Goal: Task Accomplishment & Management: Manage account settings

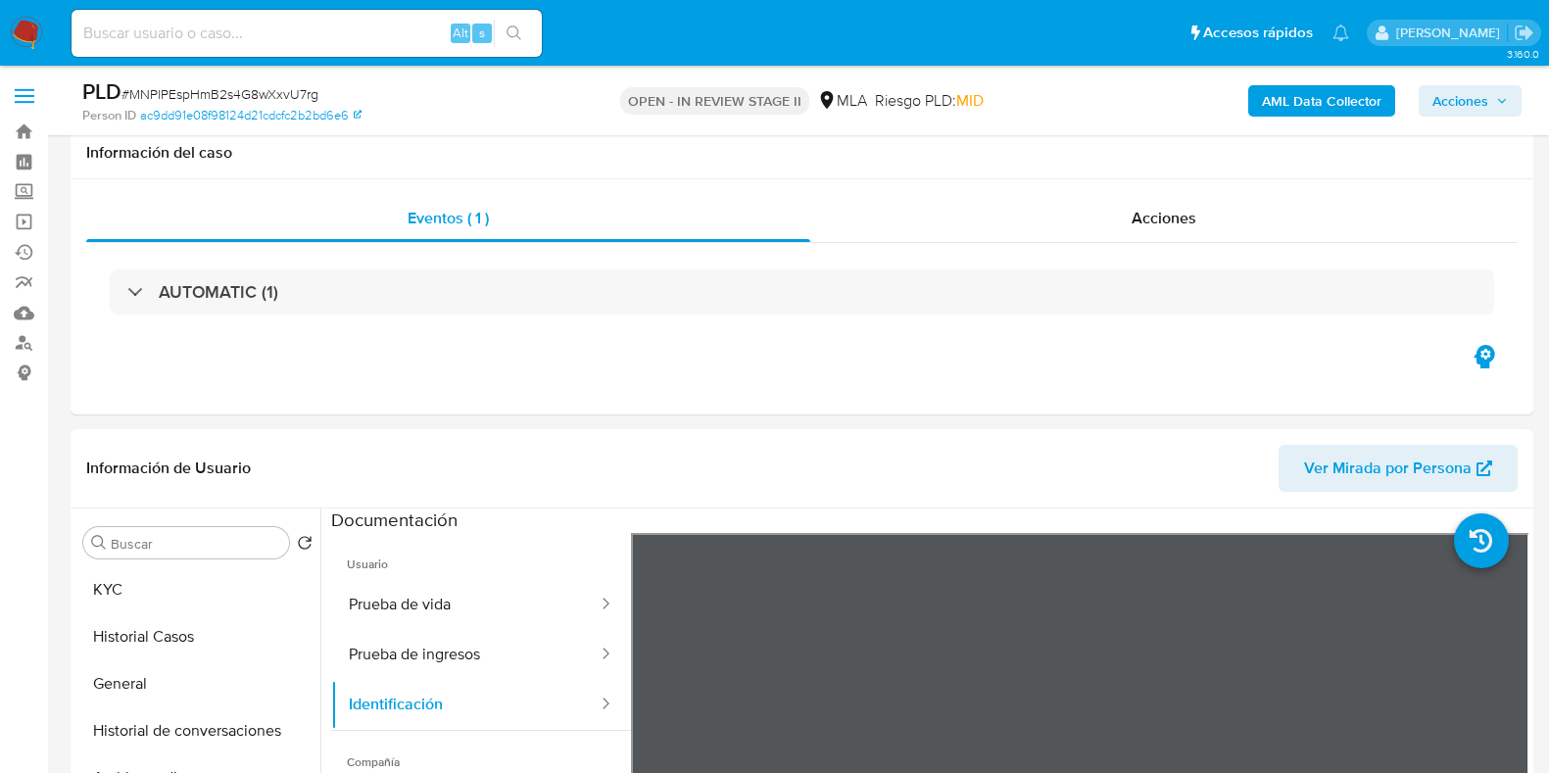
select select "10"
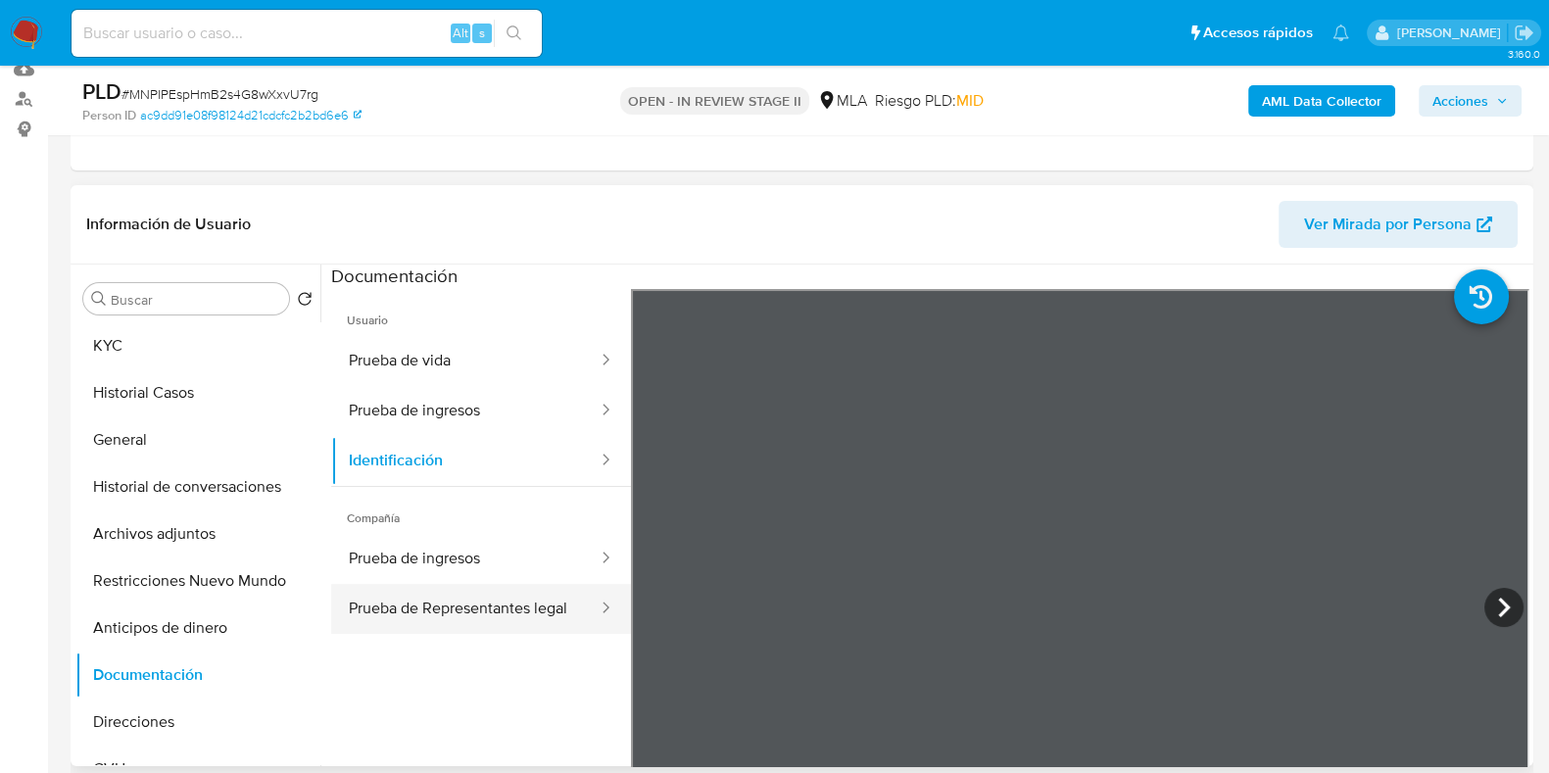
click at [470, 599] on button "Prueba de Representantes legal" at bounding box center [465, 609] width 268 height 50
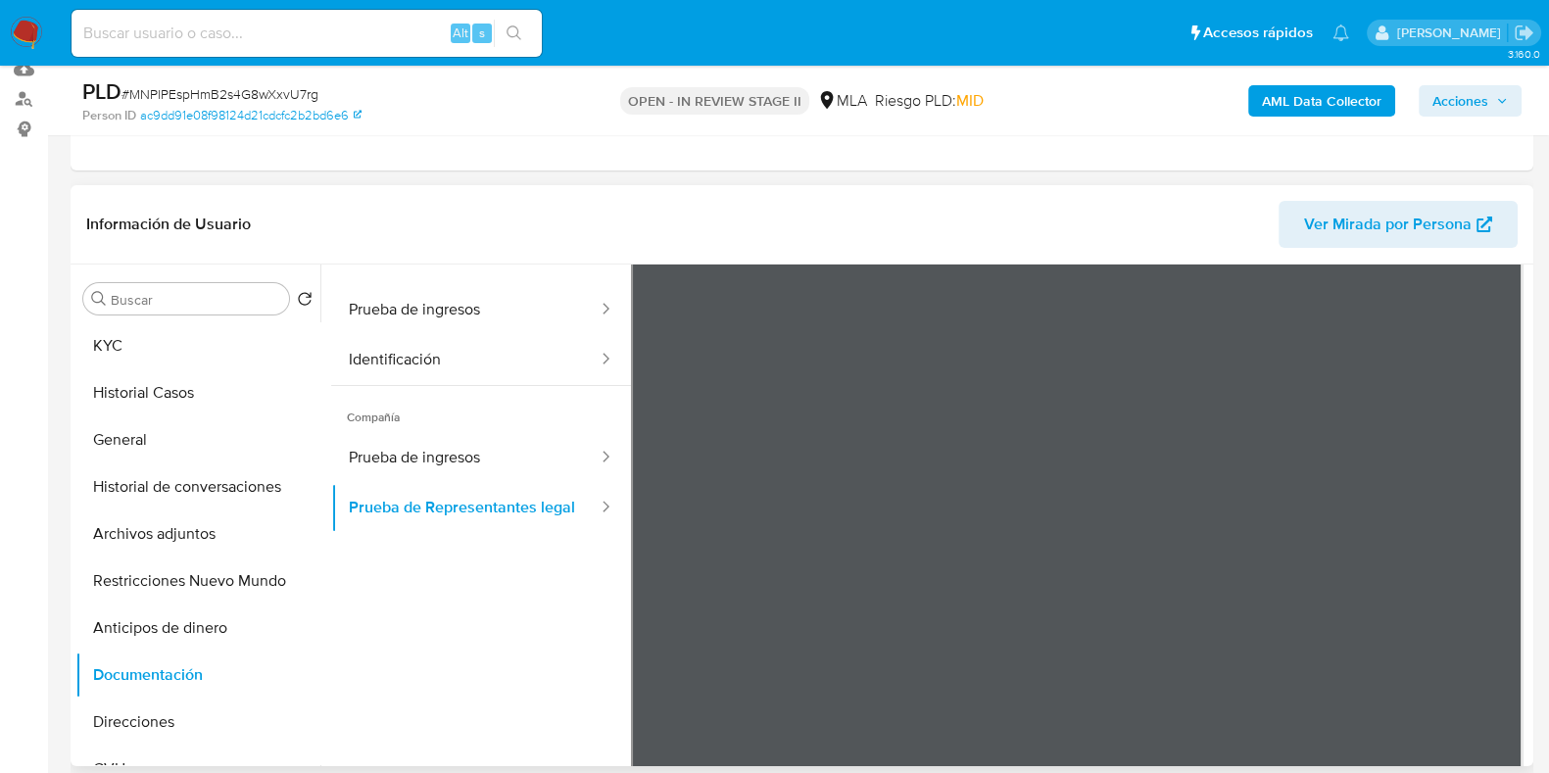
scroll to position [48, 0]
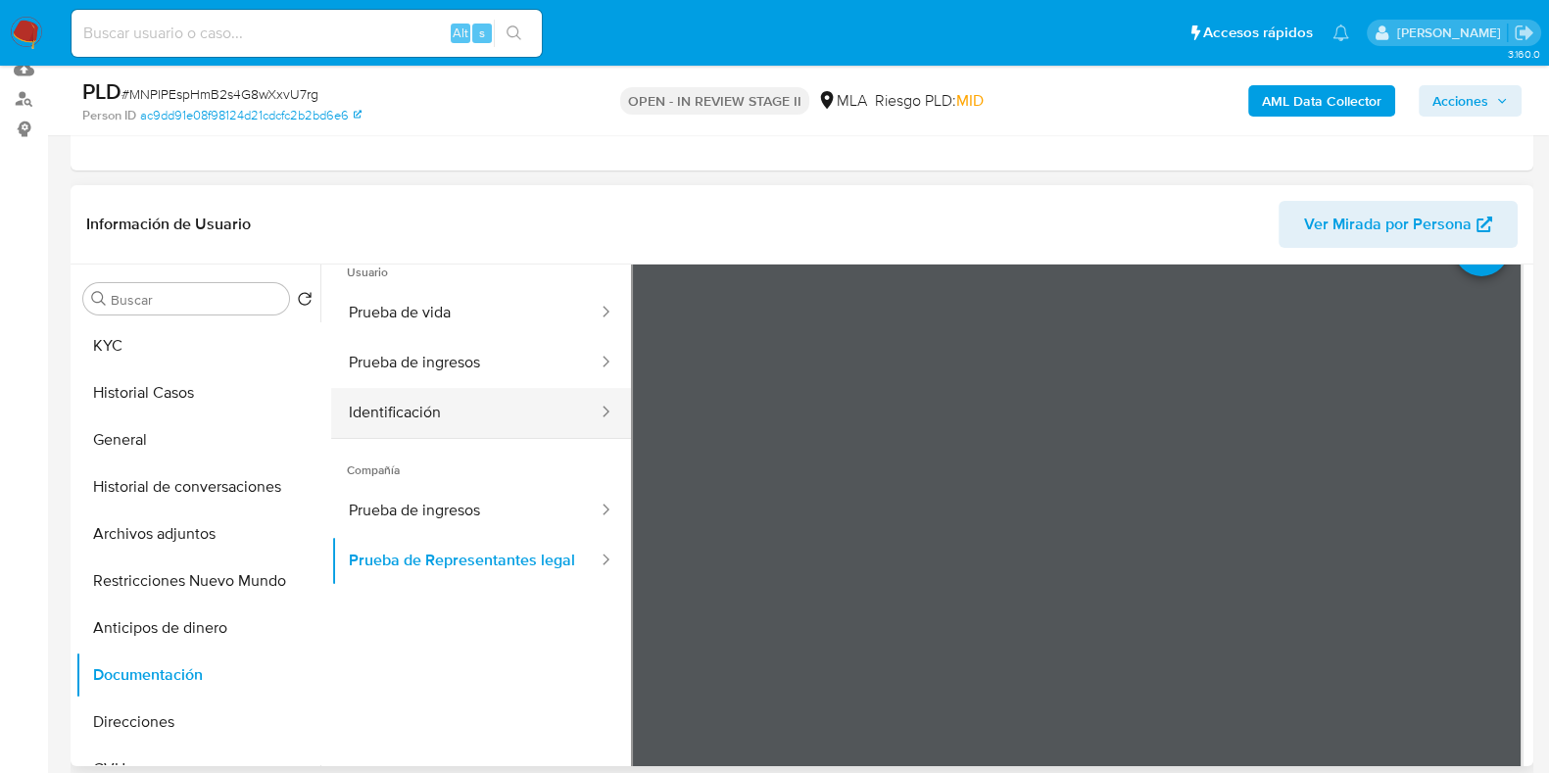
click at [403, 408] on button "Identificación" at bounding box center [465, 413] width 268 height 50
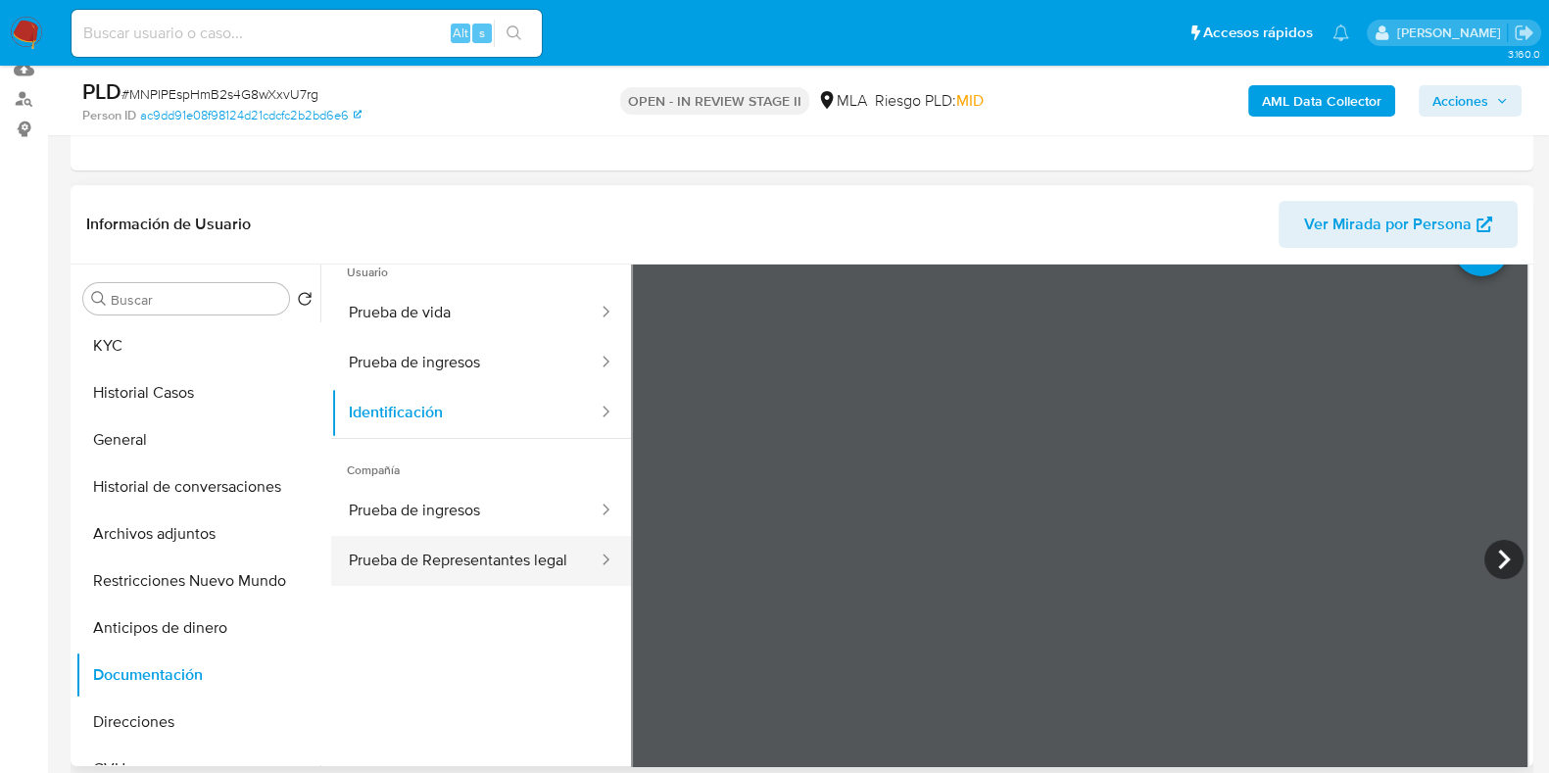
click at [483, 547] on button "Prueba de Representantes legal" at bounding box center [465, 561] width 268 height 50
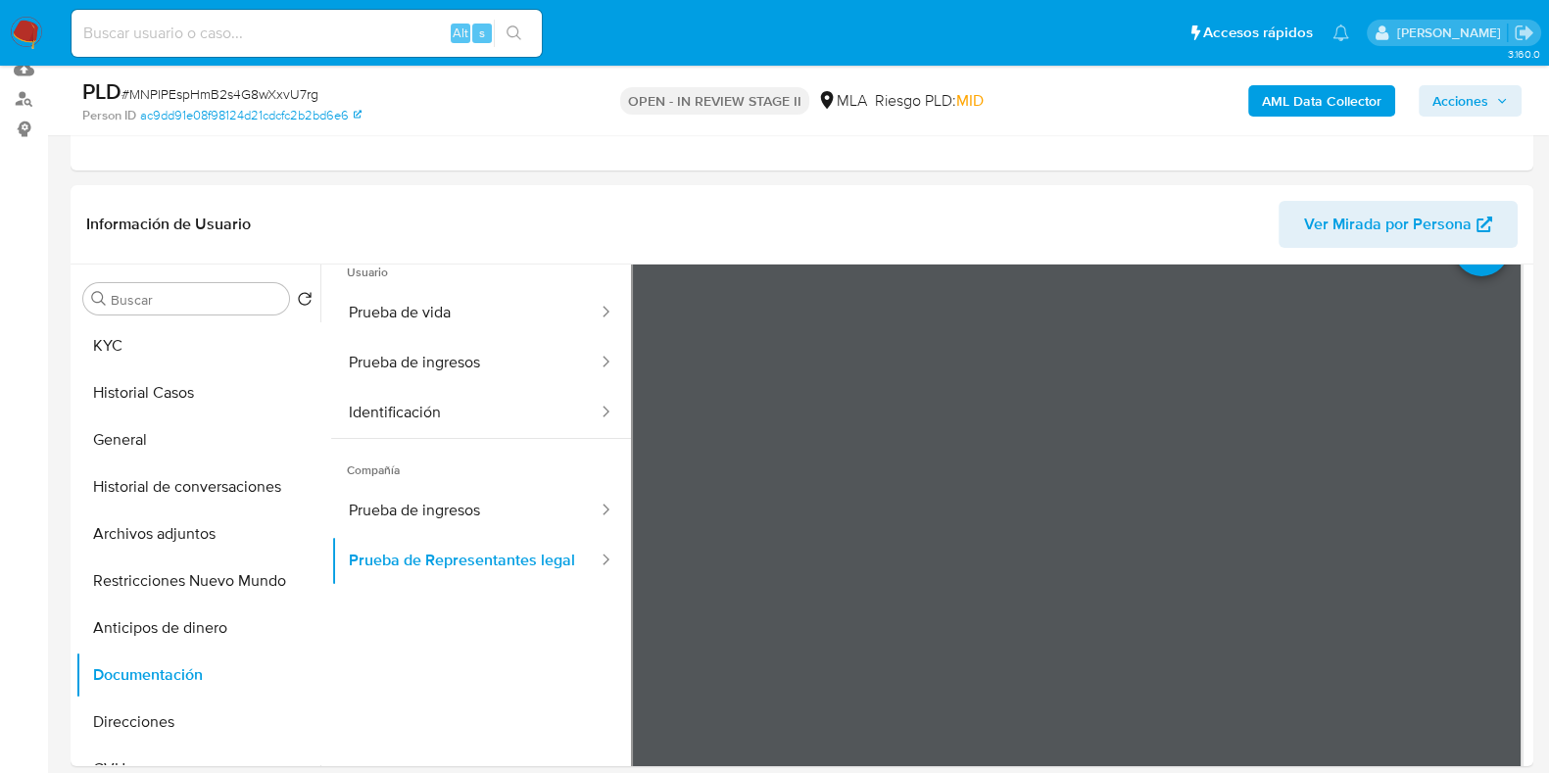
click at [241, 90] on span "# MNPlPEspHmB2s4G8wXxvU7rg" at bounding box center [219, 94] width 197 height 20
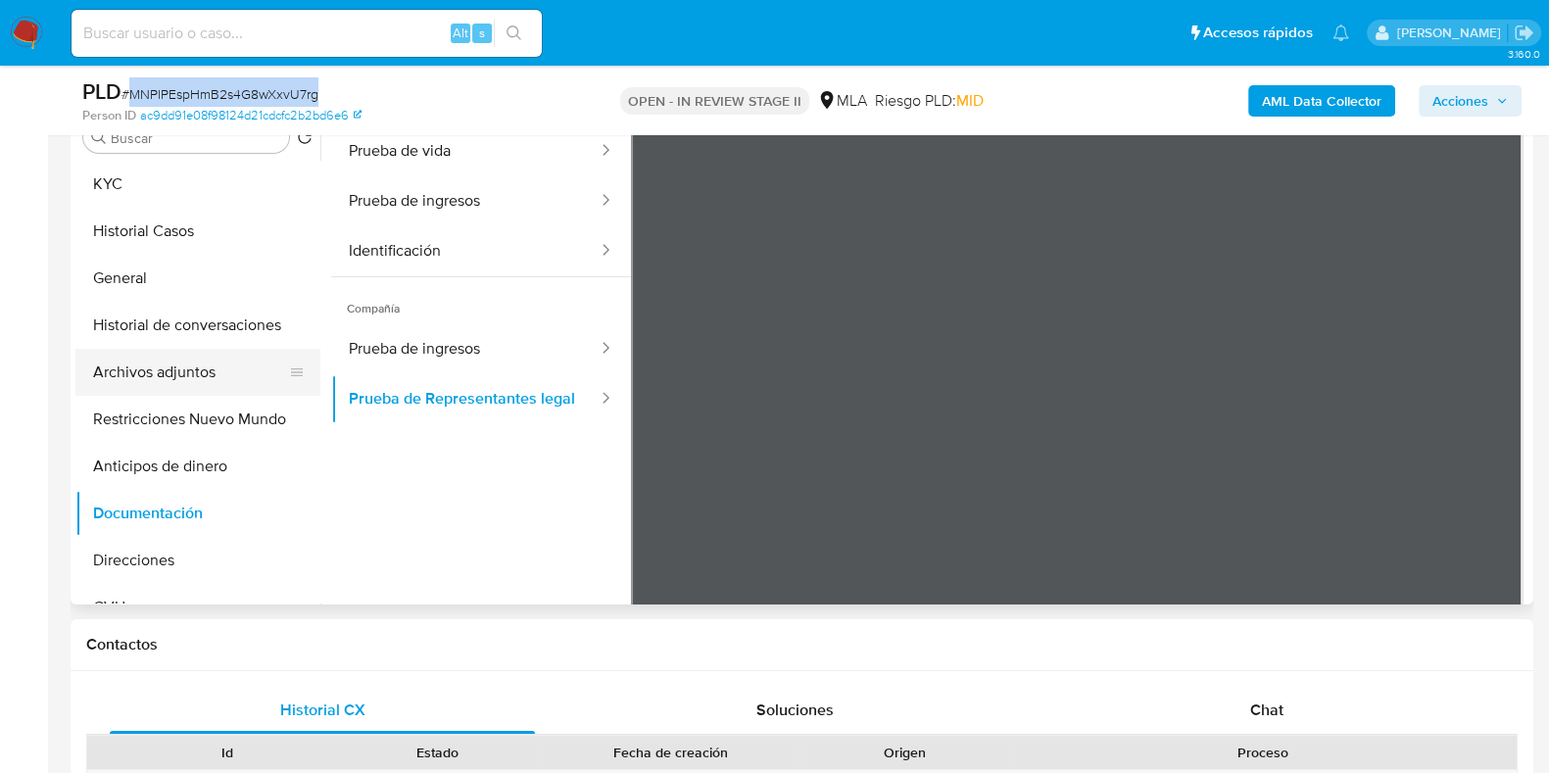
scroll to position [367, 0]
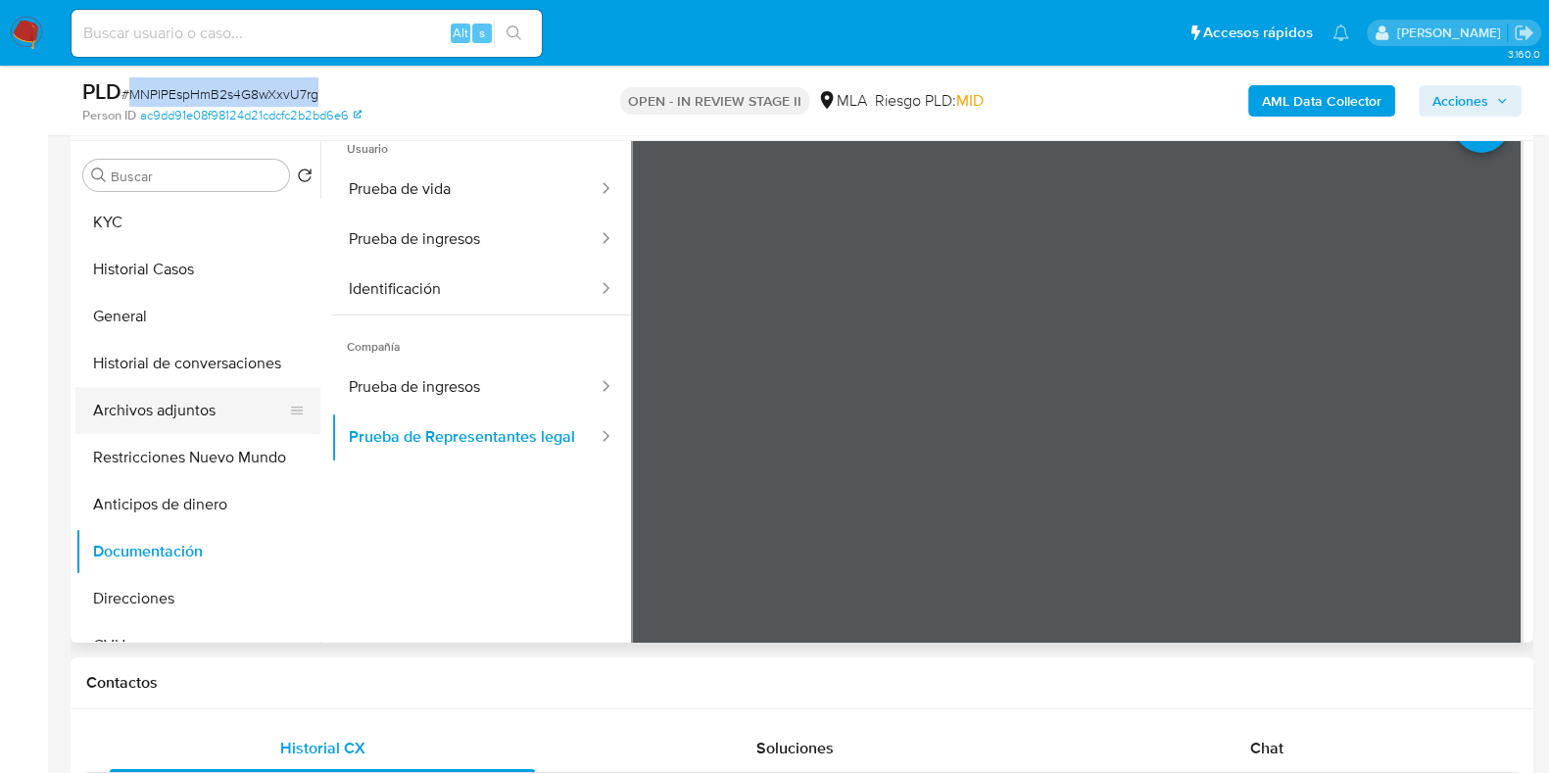
click at [179, 404] on button "Archivos adjuntos" at bounding box center [189, 410] width 229 height 47
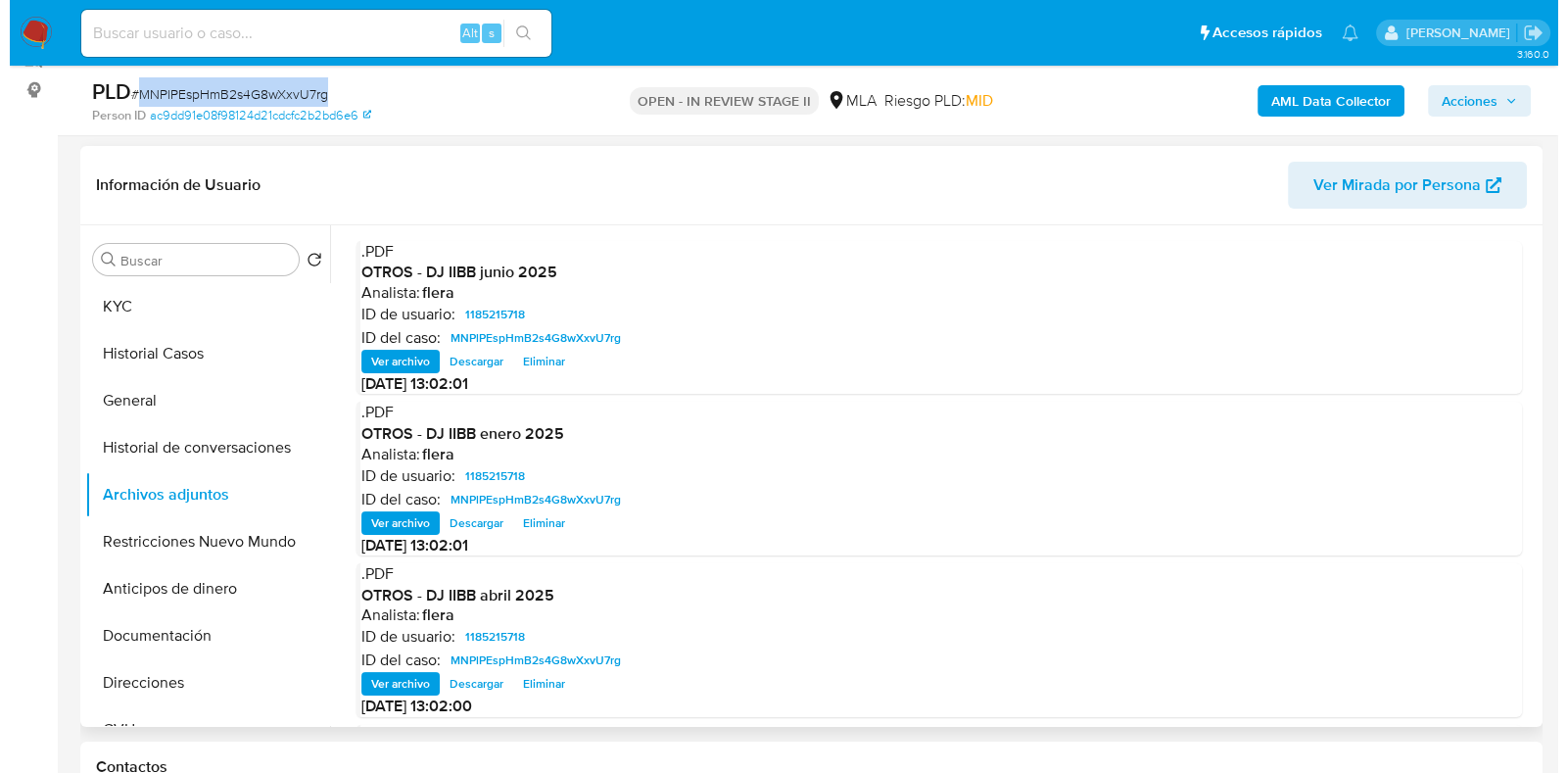
scroll to position [244, 0]
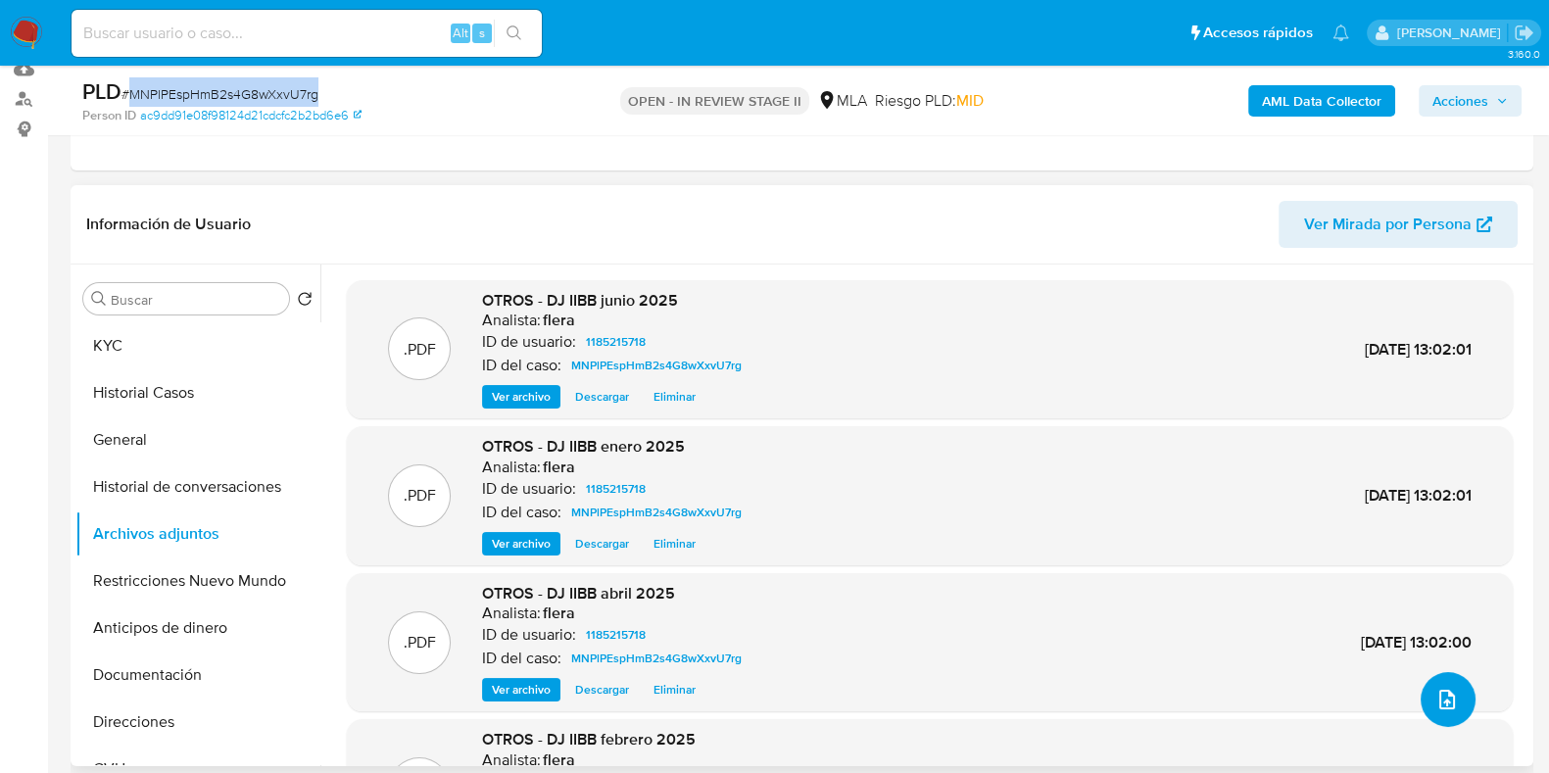
click at [1437, 694] on icon "upload-file" at bounding box center [1447, 700] width 24 height 24
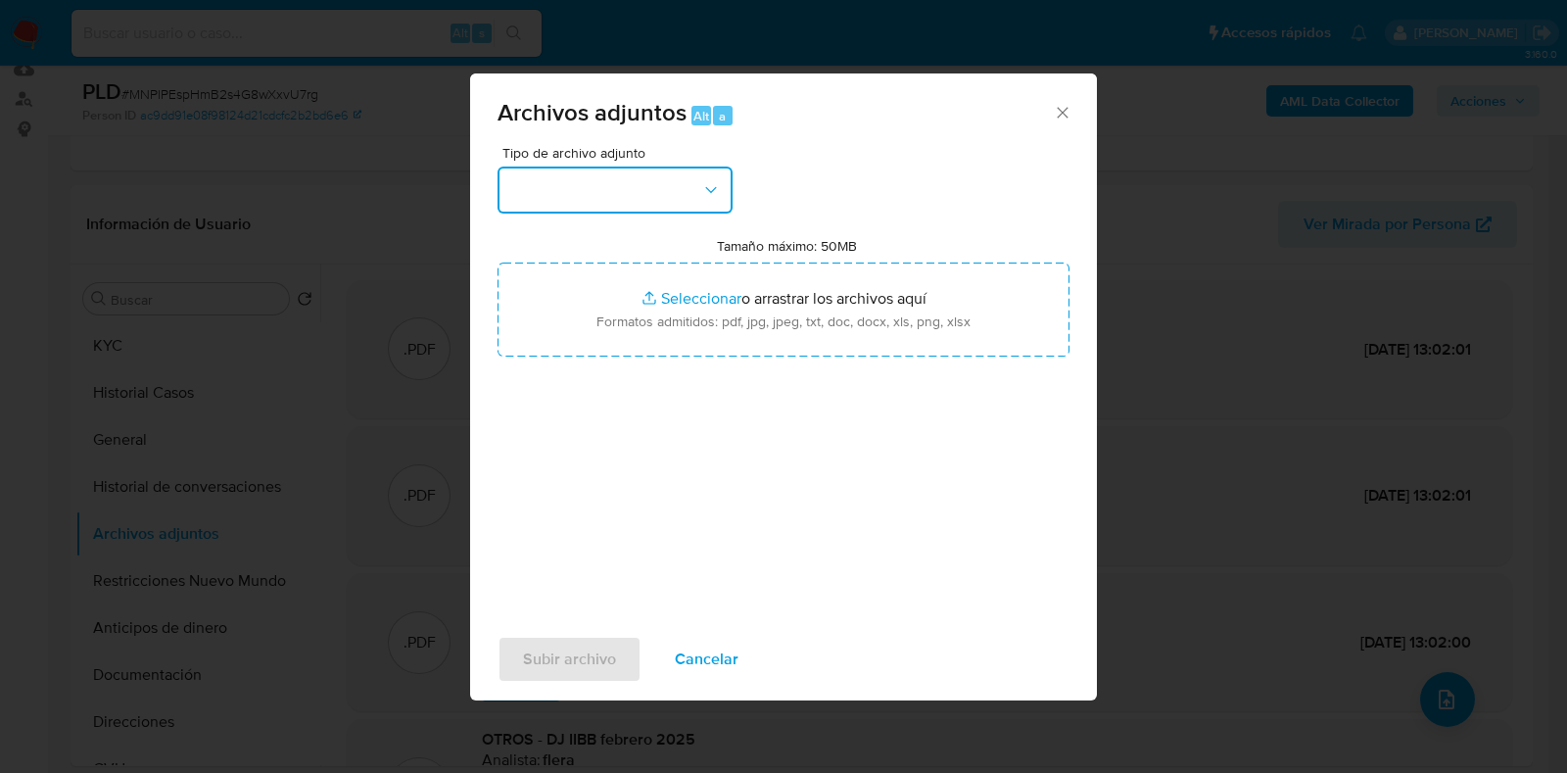
click at [561, 190] on button "button" at bounding box center [615, 190] width 235 height 47
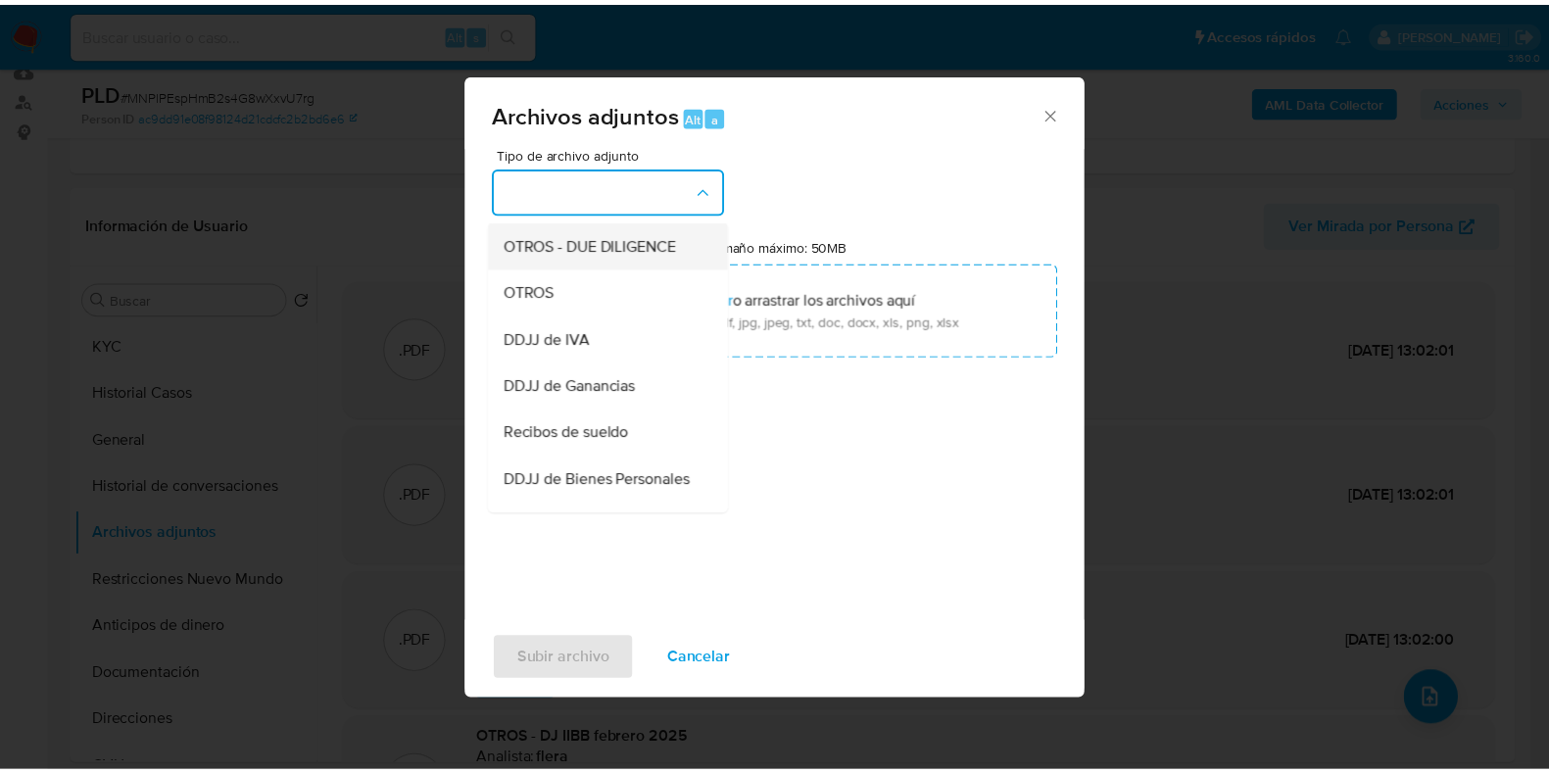
scroll to position [367, 0]
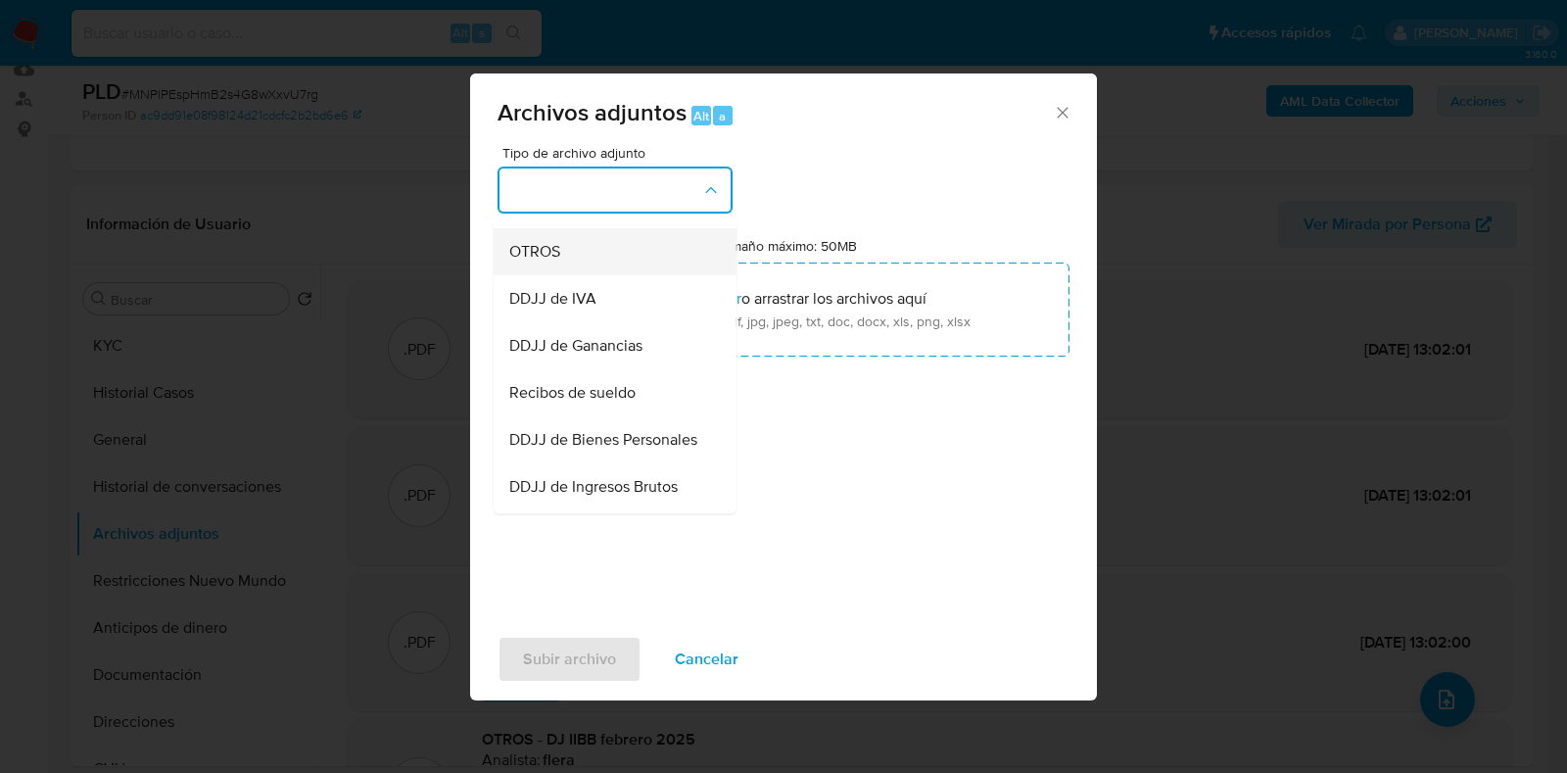
click at [583, 261] on div "OTROS" at bounding box center [609, 251] width 200 height 47
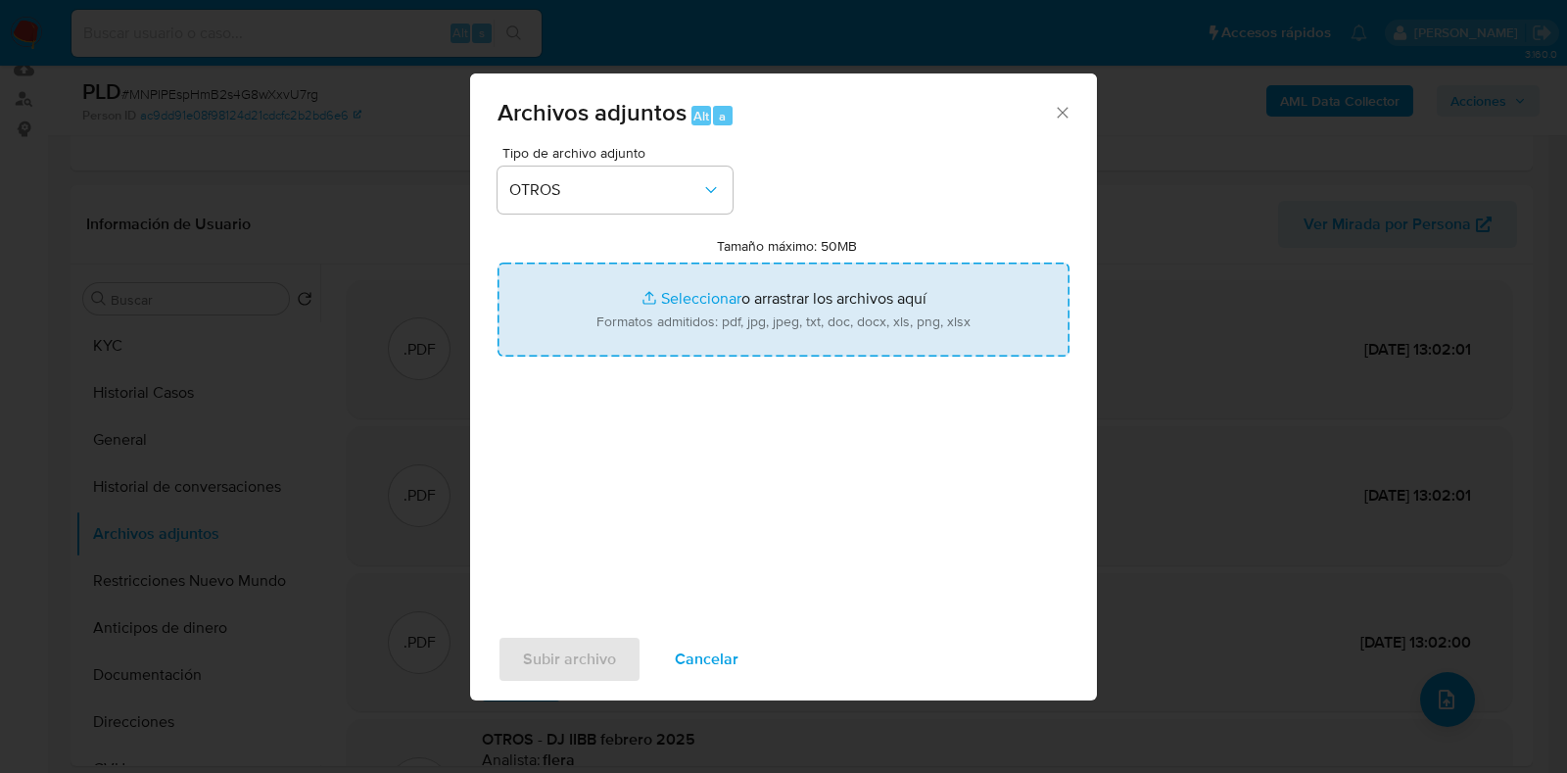
type input "C:\fakepath\NOSIS- EL POPULAR SRL.pdf"
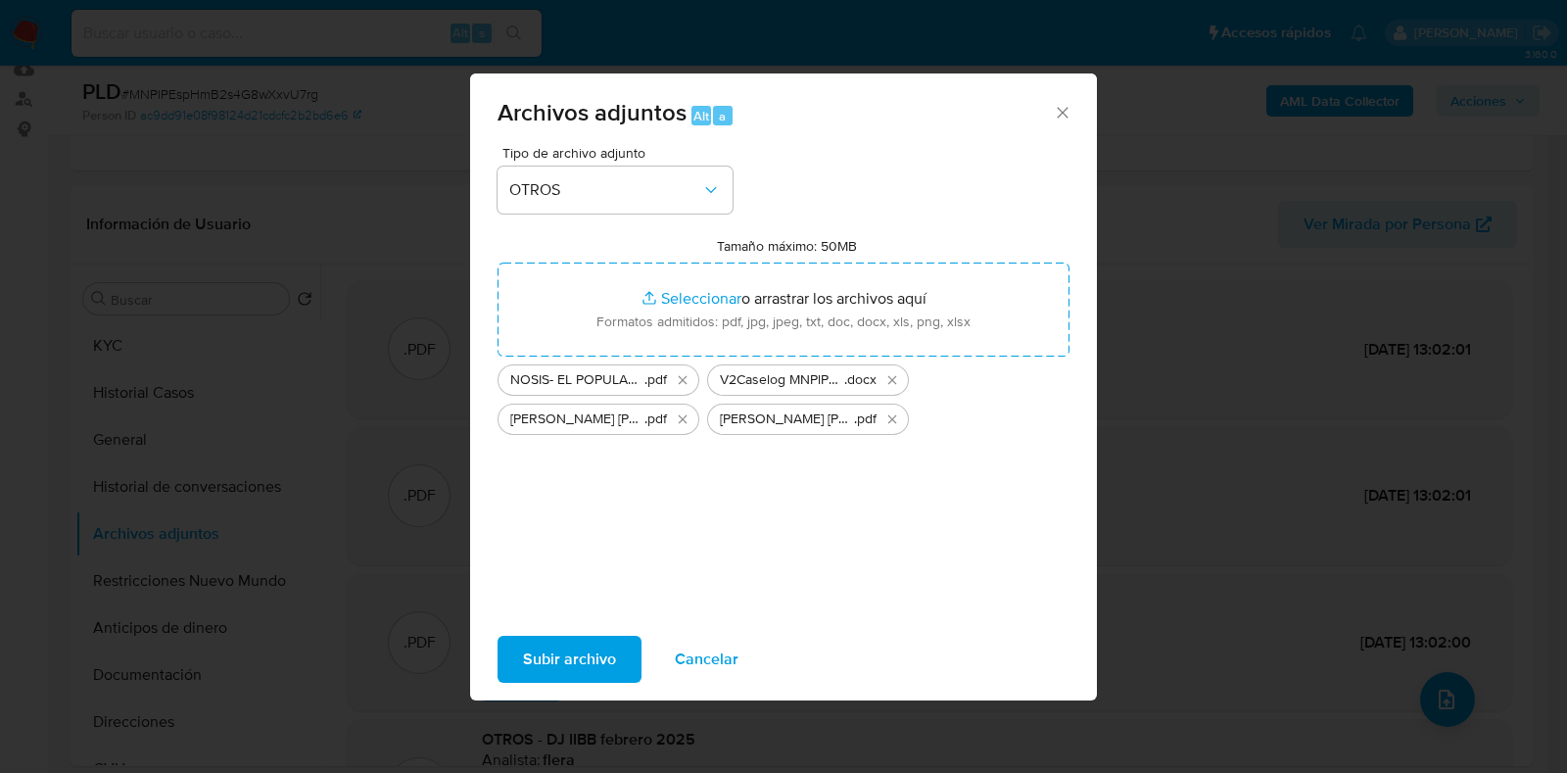
click at [577, 648] on span "Subir archivo" at bounding box center [569, 659] width 93 height 43
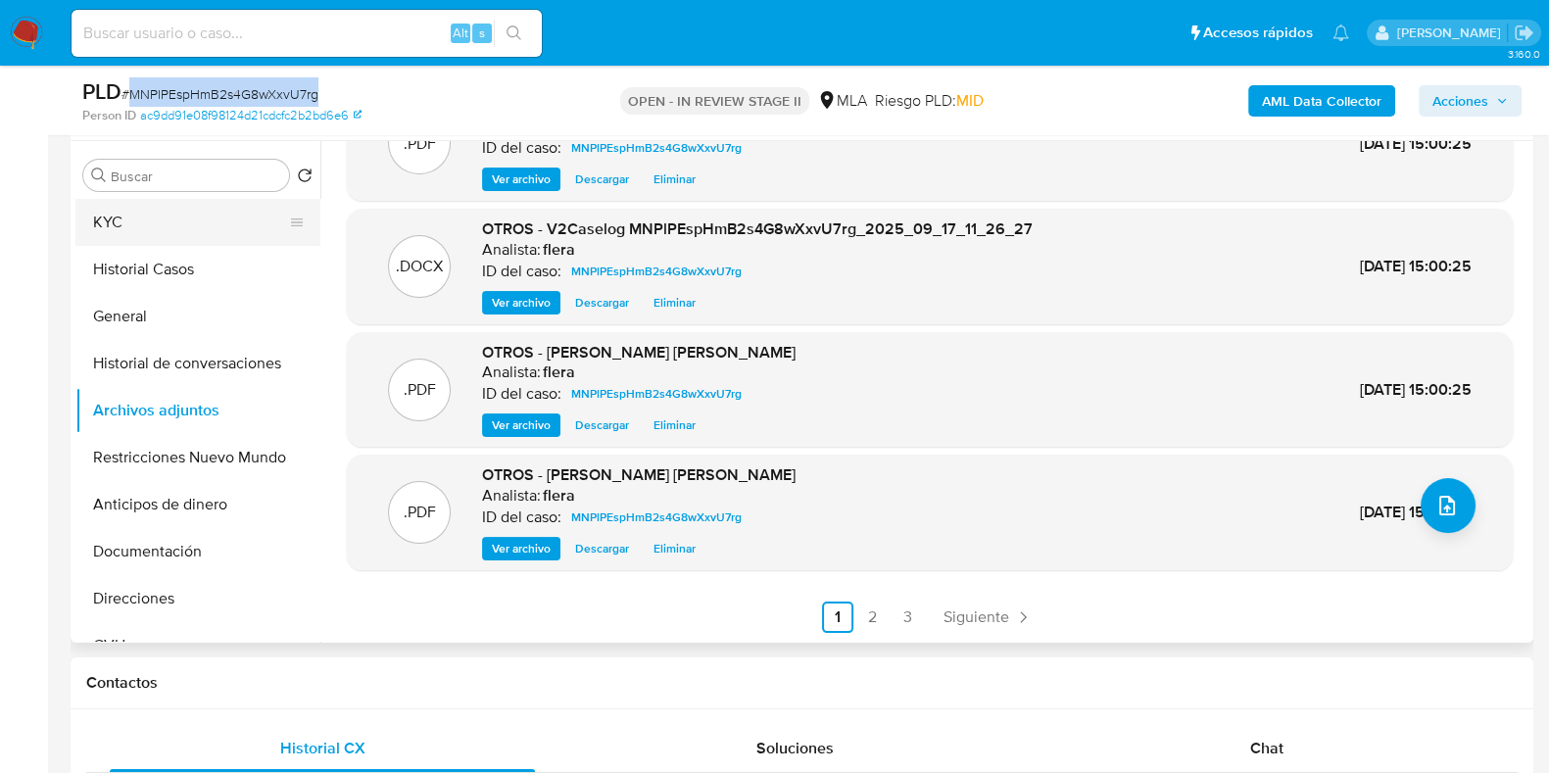
click at [140, 222] on button "KYC" at bounding box center [189, 222] width 229 height 47
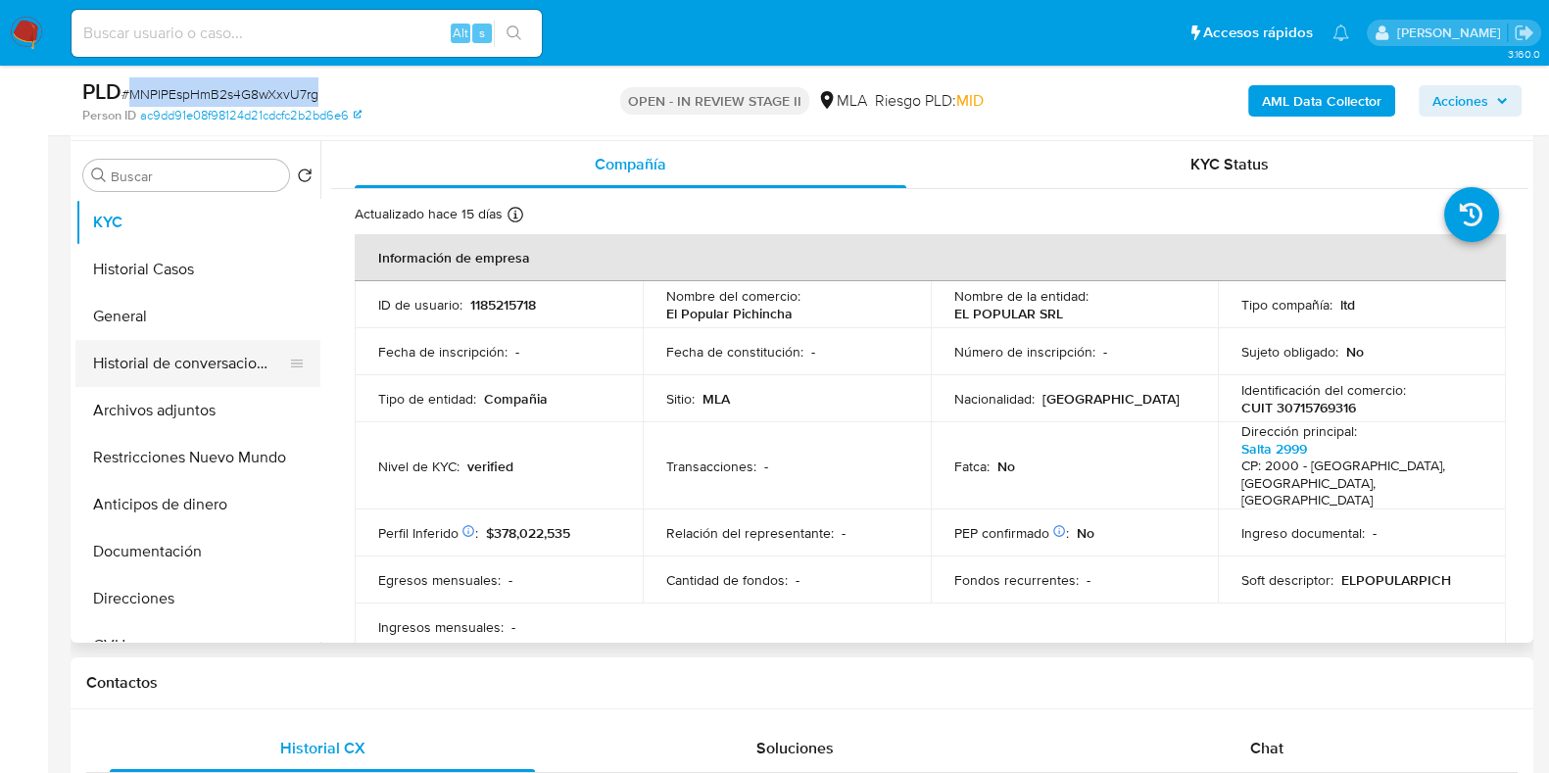
click at [166, 359] on button "Historial de conversaciones" at bounding box center [189, 363] width 229 height 47
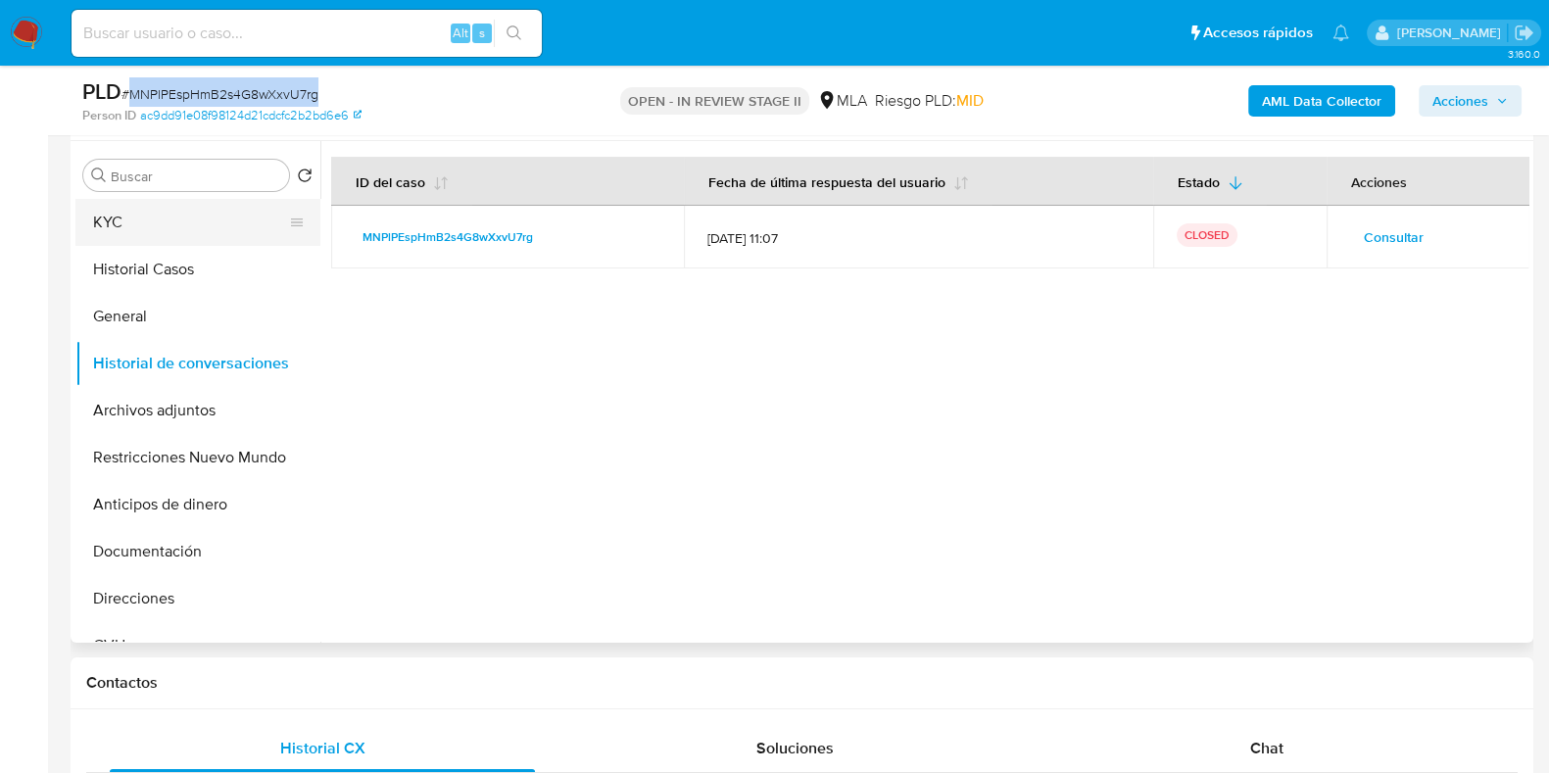
click at [167, 242] on button "KYC" at bounding box center [189, 222] width 229 height 47
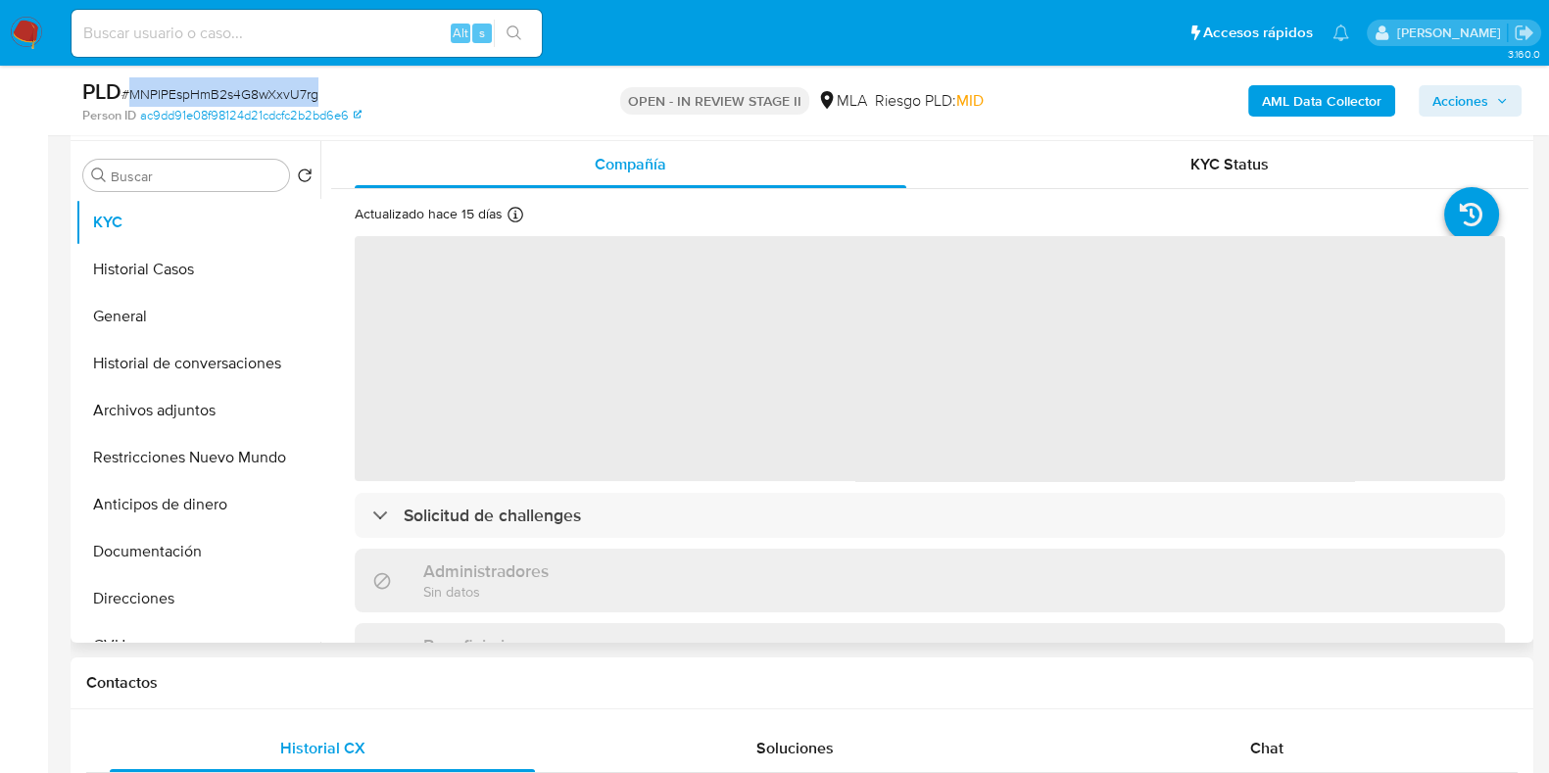
scroll to position [121, 0]
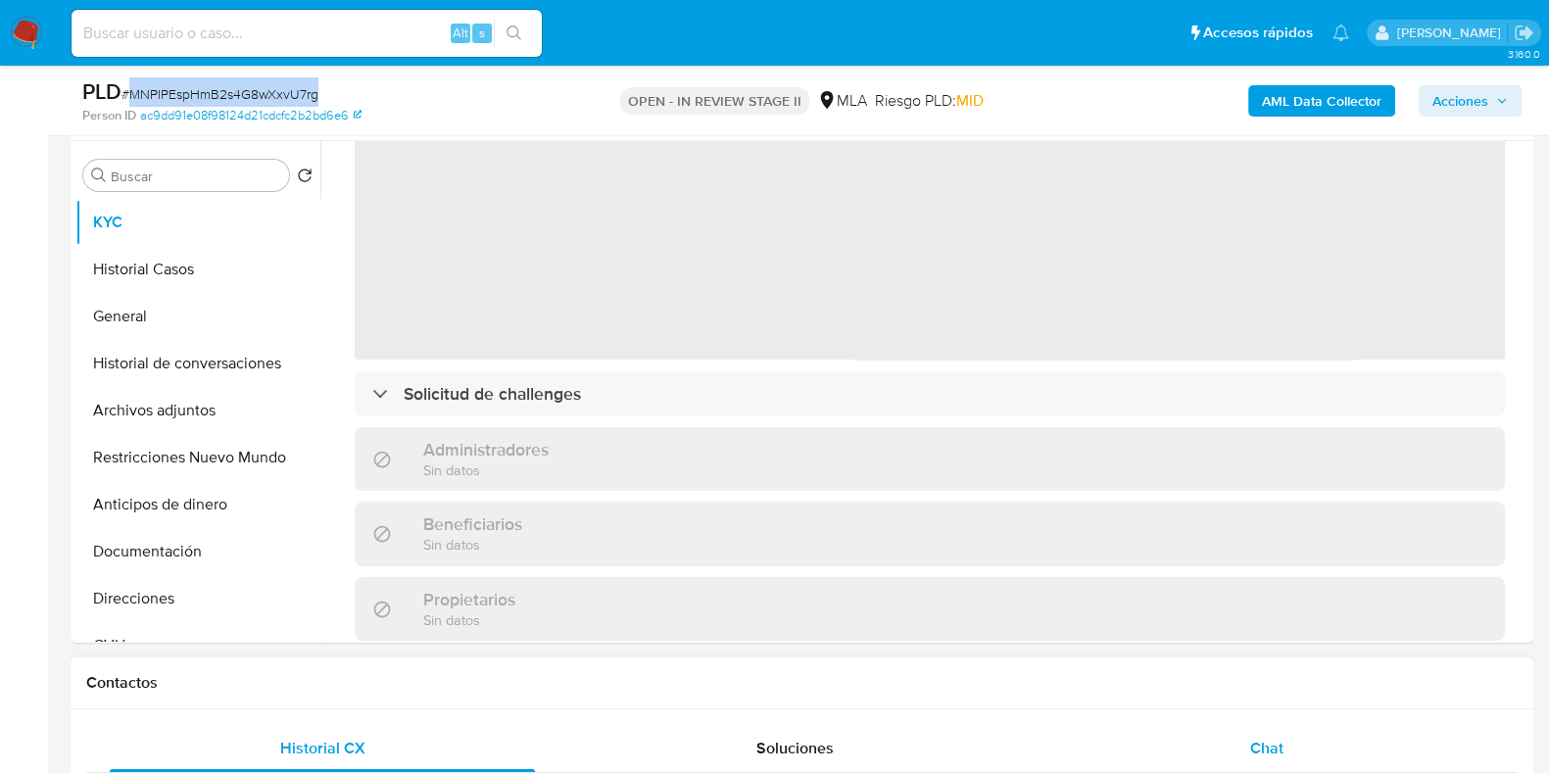
click at [1287, 751] on div "Chat" at bounding box center [1266, 748] width 425 height 47
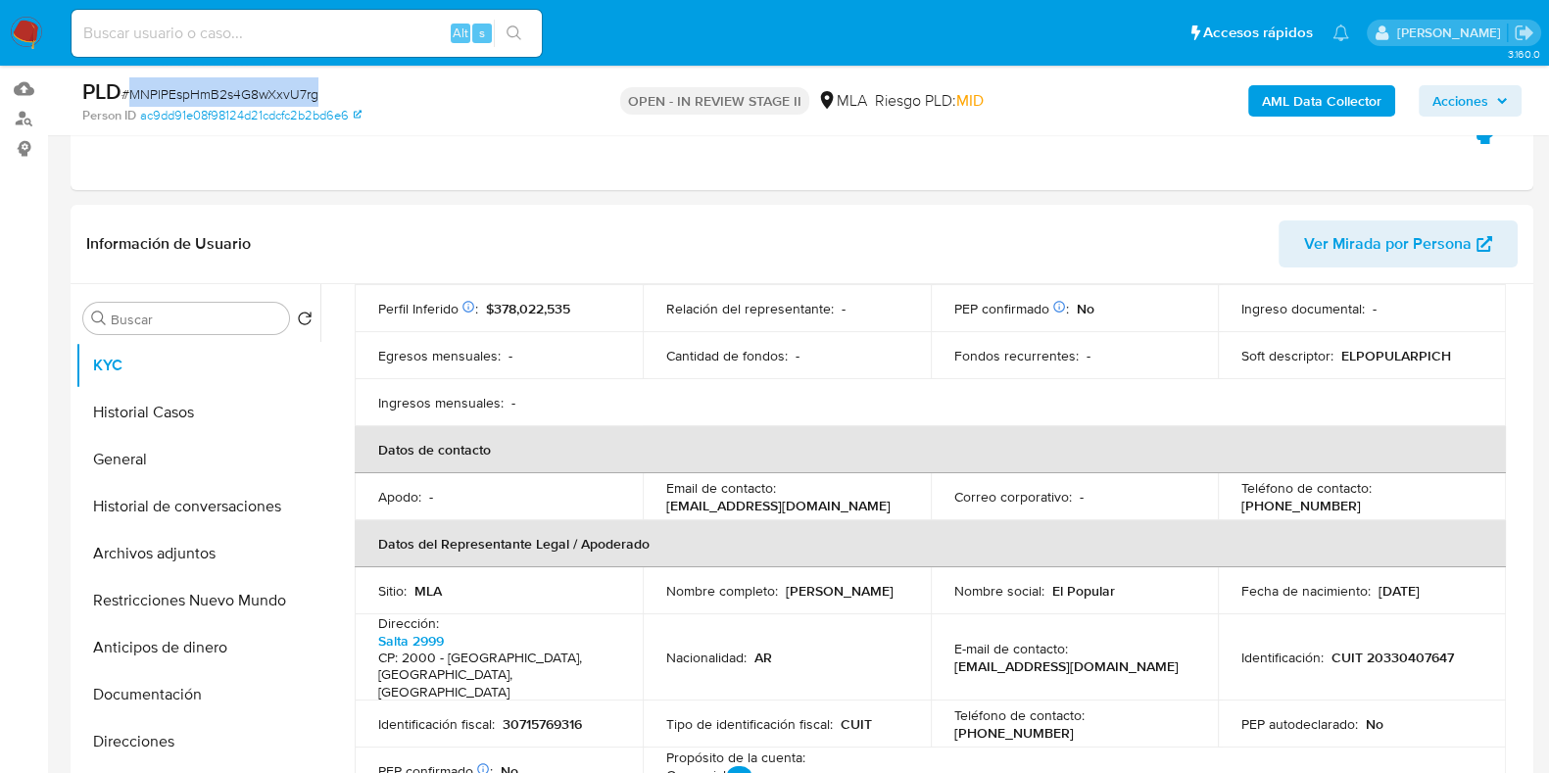
scroll to position [0, 0]
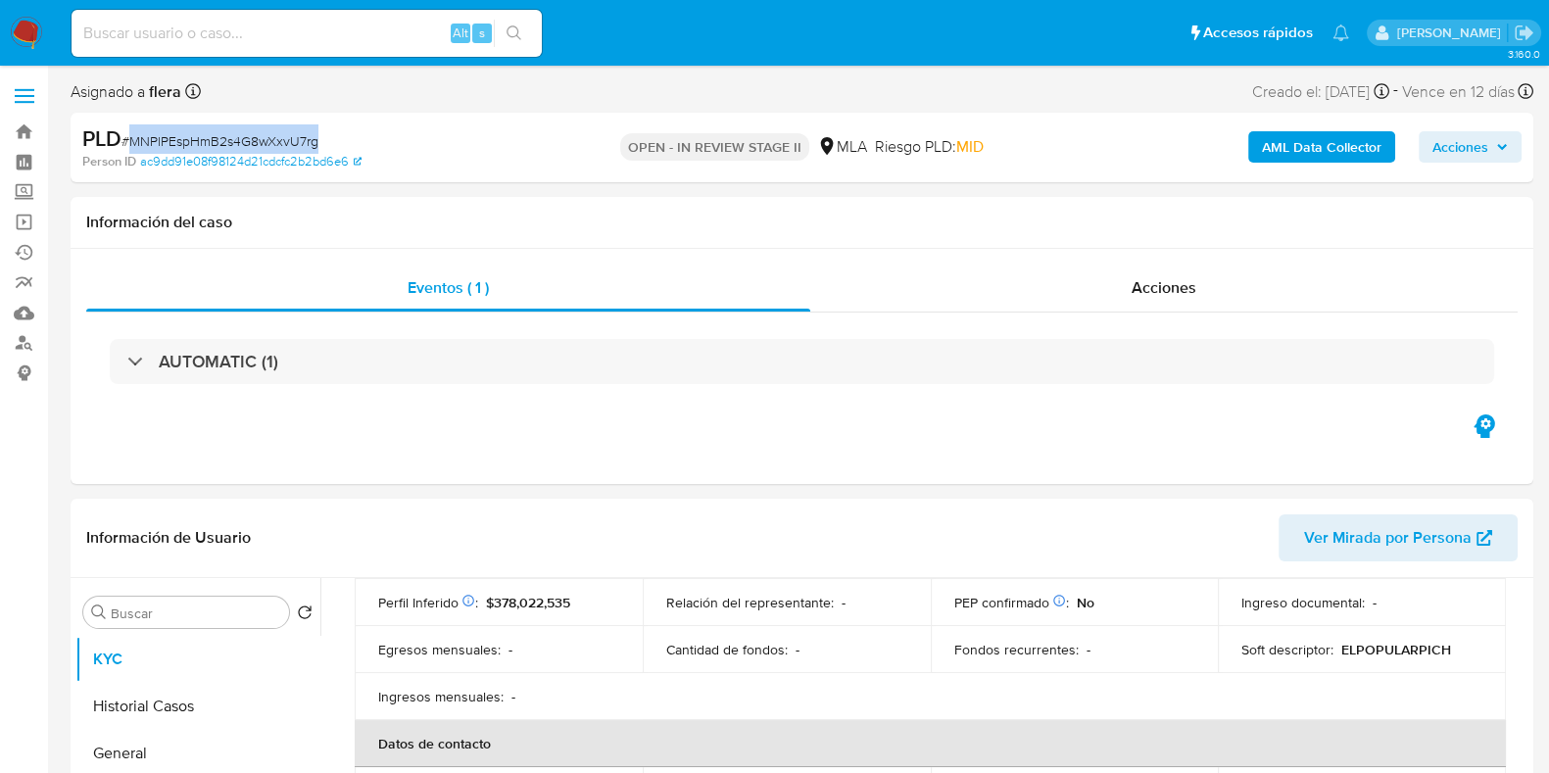
click at [1451, 162] on span "Acciones" at bounding box center [1460, 146] width 56 height 31
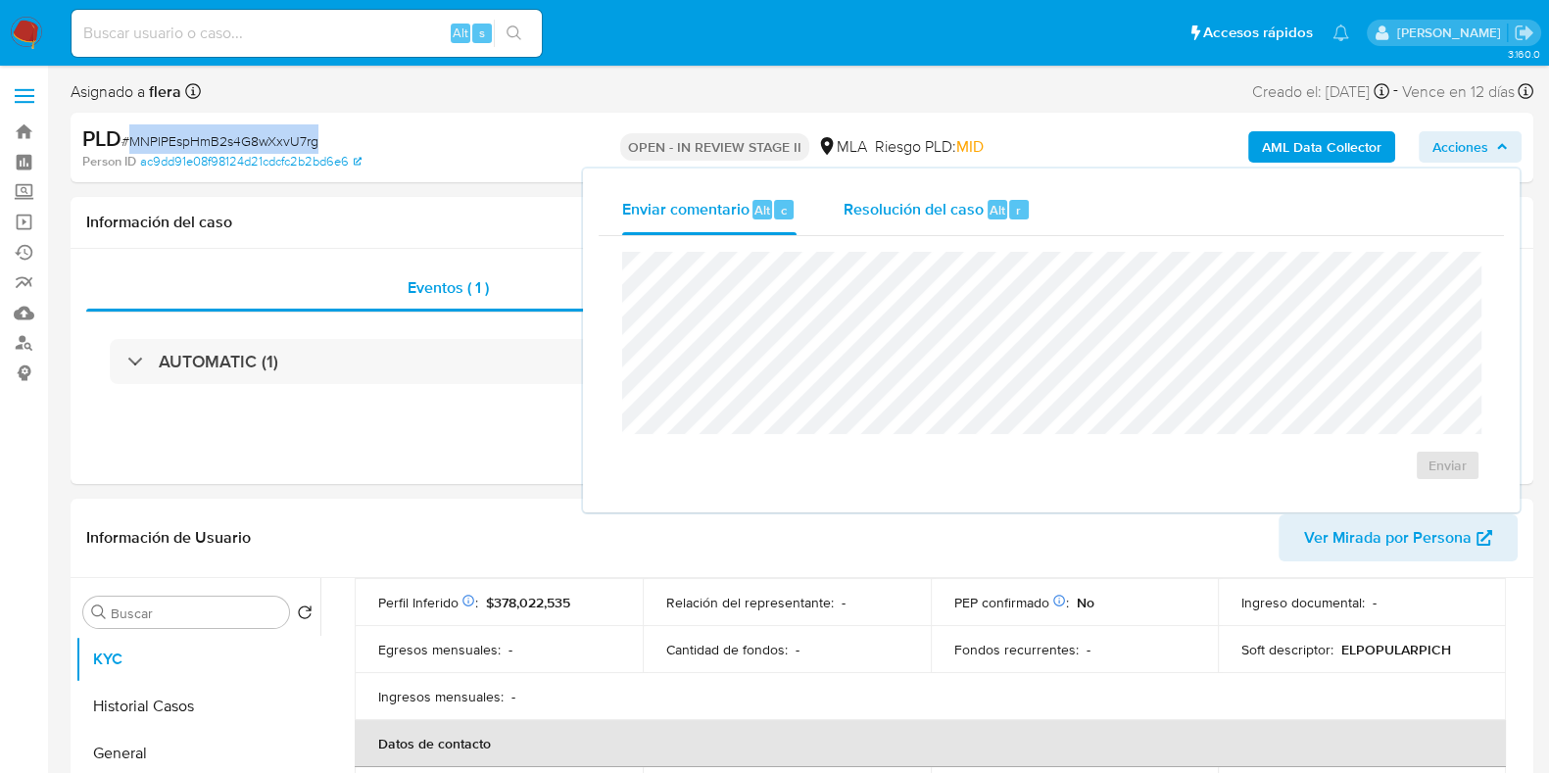
click at [987, 227] on div "Resolución del caso Alt r" at bounding box center [936, 209] width 187 height 51
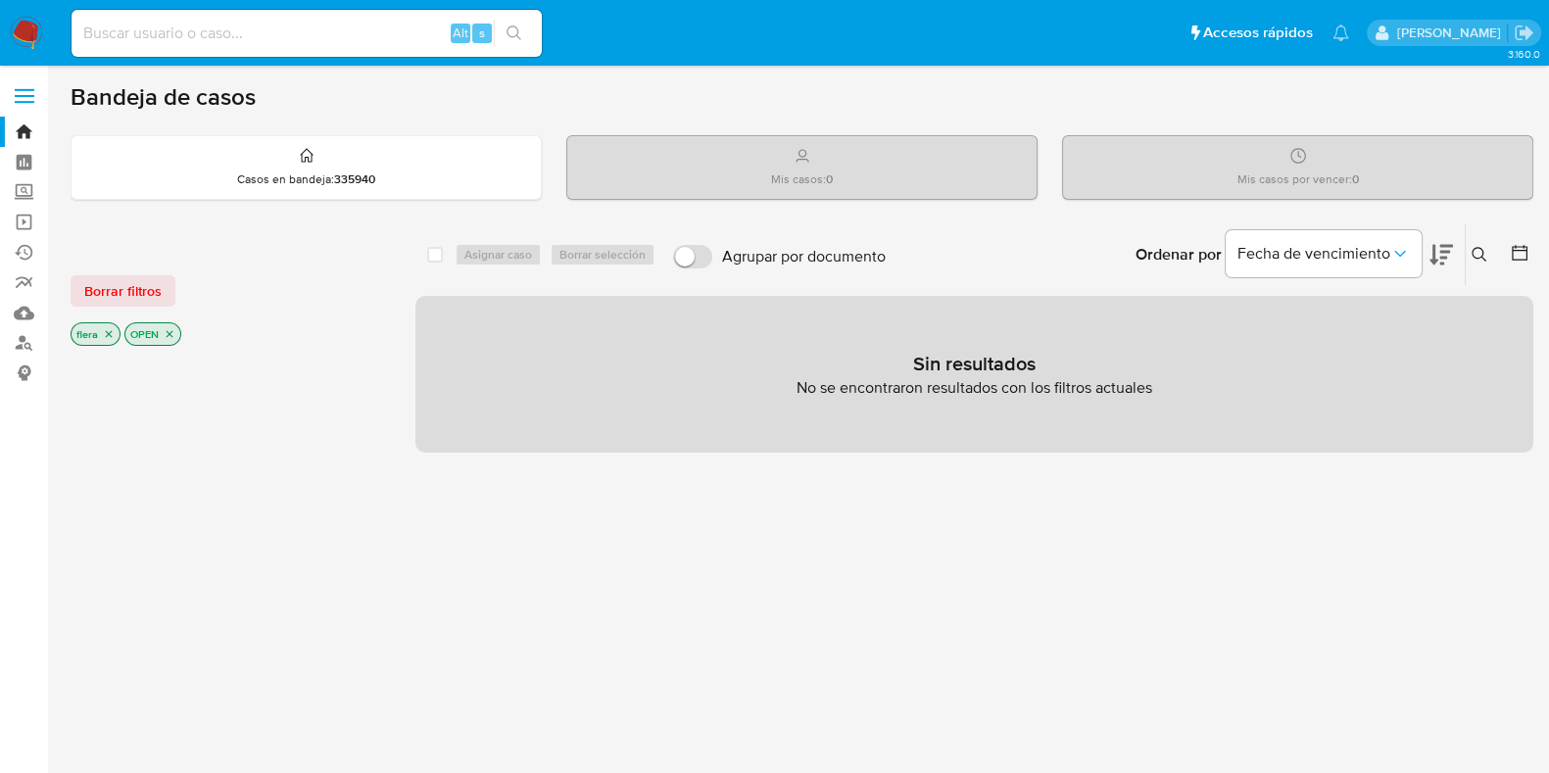
click at [1479, 254] on icon at bounding box center [1479, 255] width 16 height 16
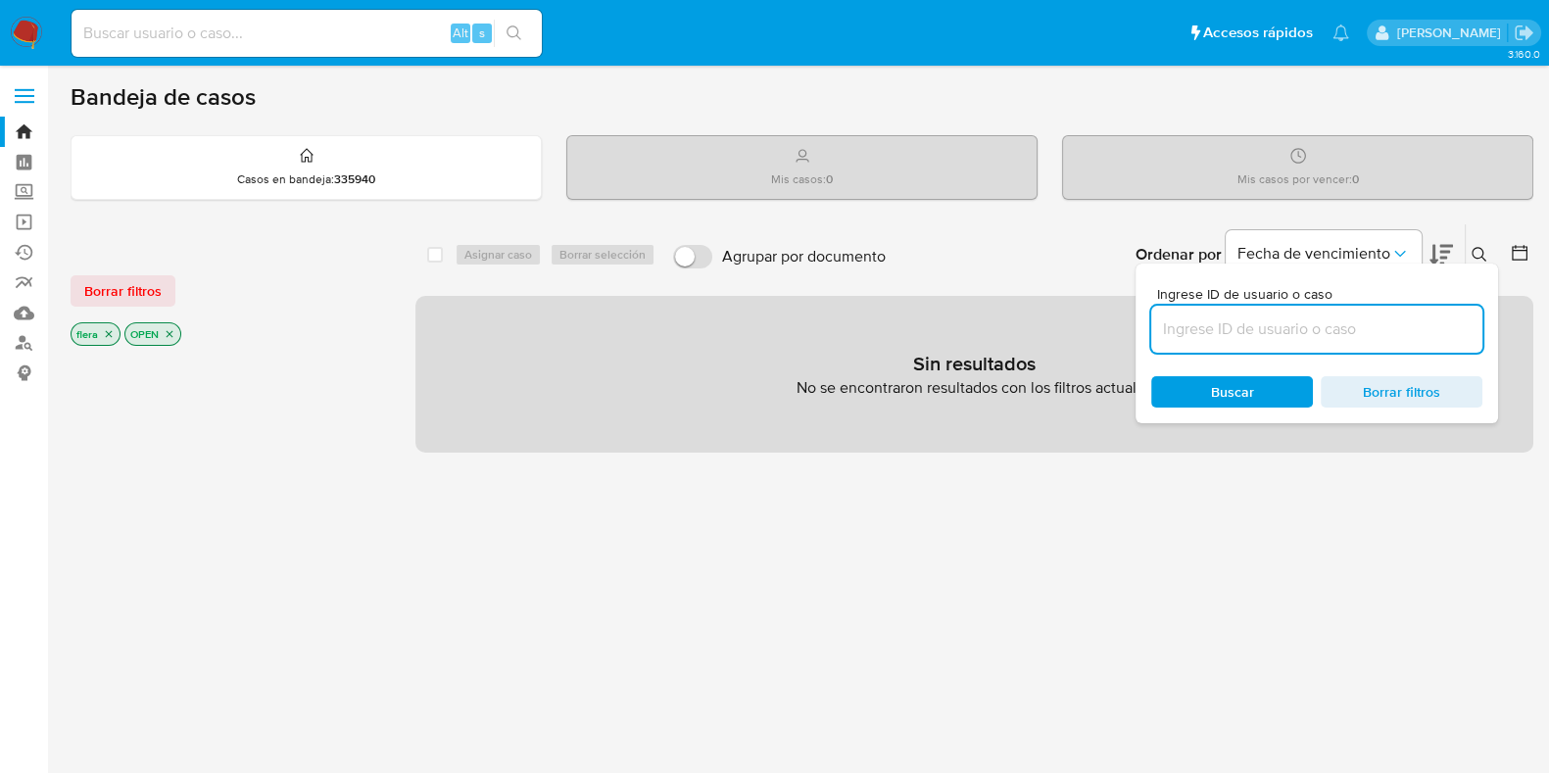
click at [1406, 325] on input at bounding box center [1316, 328] width 331 height 25
type input "hzJDPpONK1WtBLqNmBoM8JBT"
click at [170, 332] on icon "close-filter" at bounding box center [170, 334] width 12 height 12
click at [113, 330] on icon "close-filter" at bounding box center [109, 334] width 12 height 12
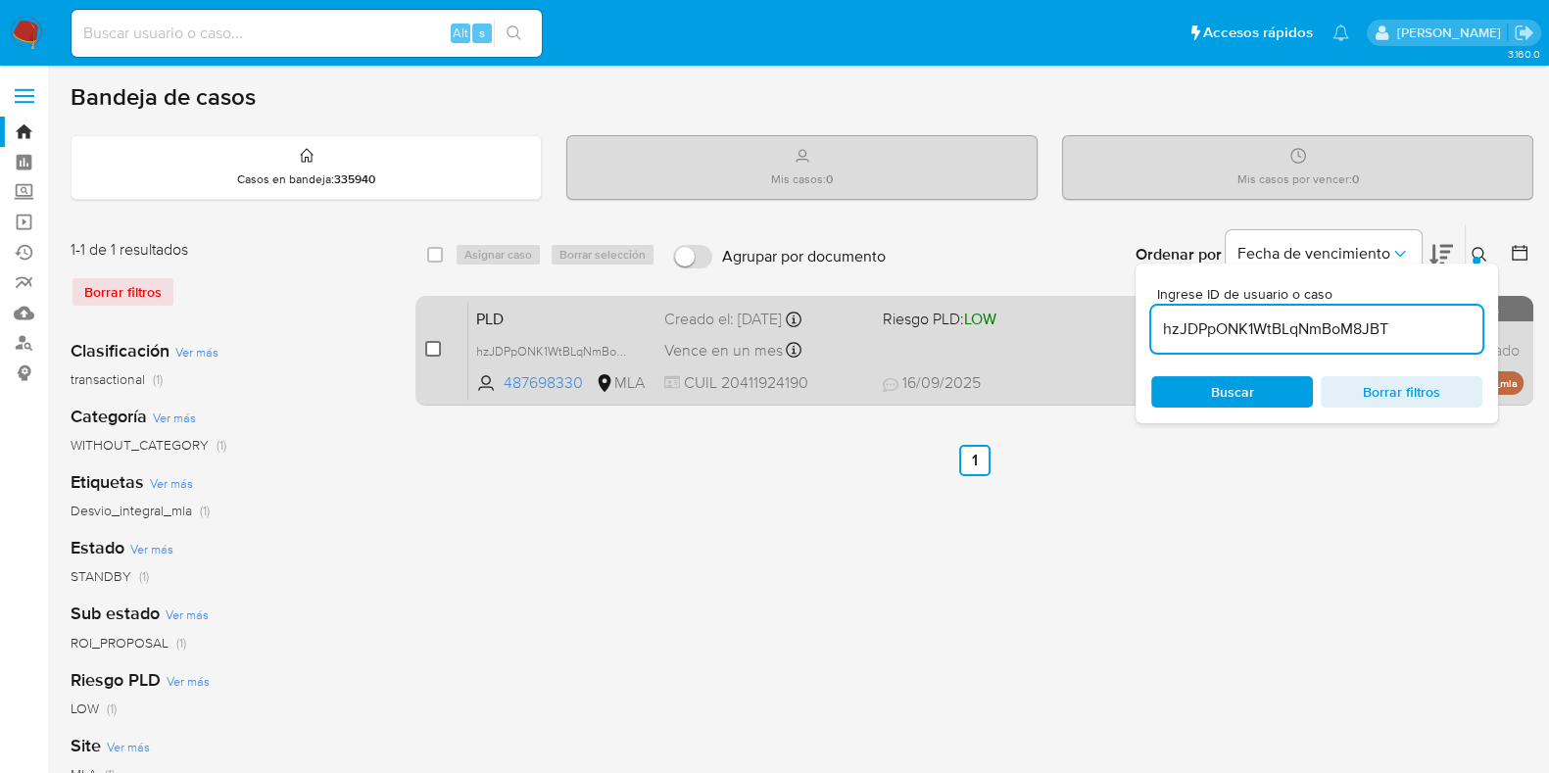
click at [431, 347] on input "checkbox" at bounding box center [433, 349] width 16 height 16
checkbox input "true"
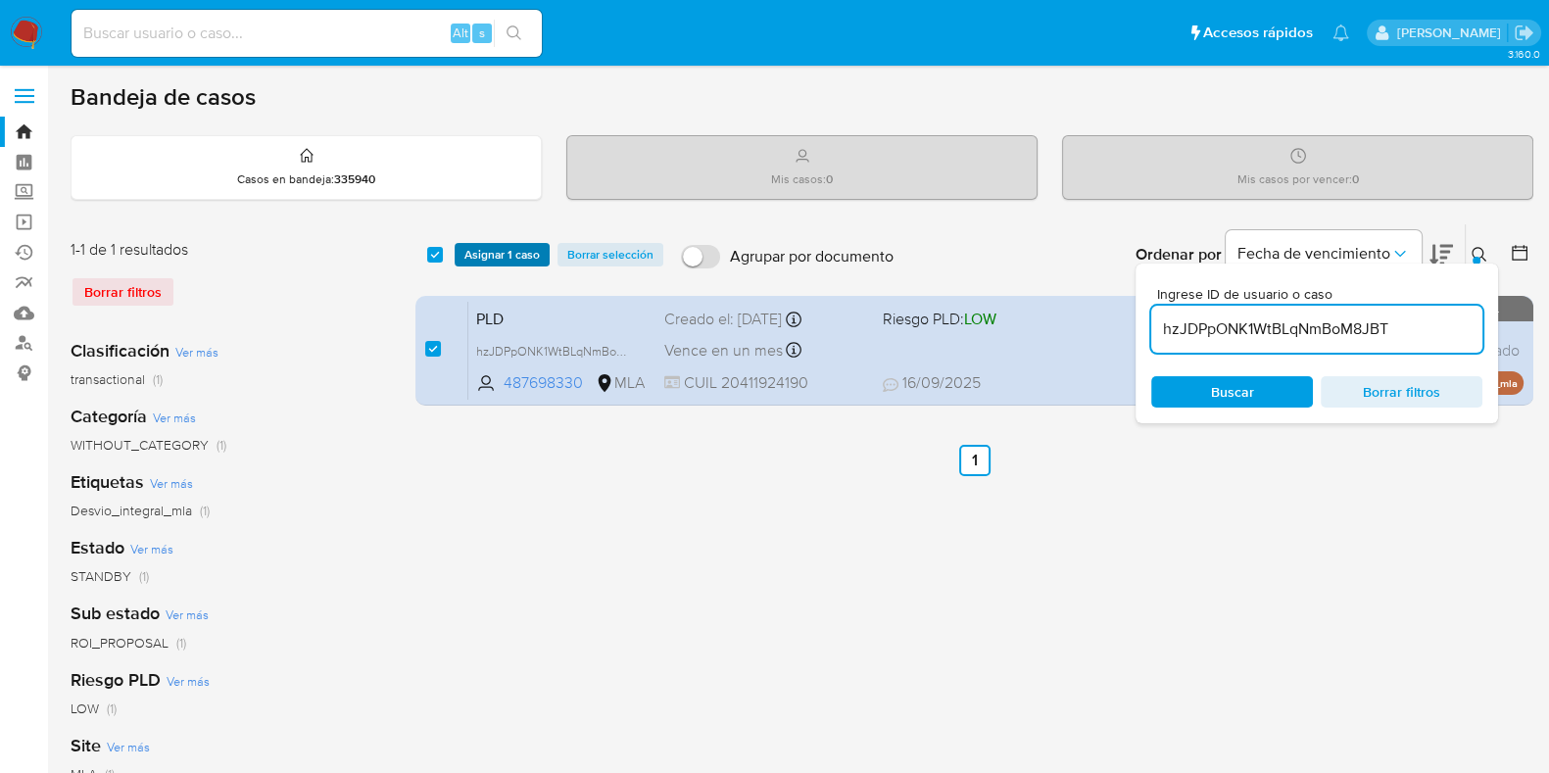
click at [484, 253] on span "Asignar 1 caso" at bounding box center [501, 255] width 75 height 20
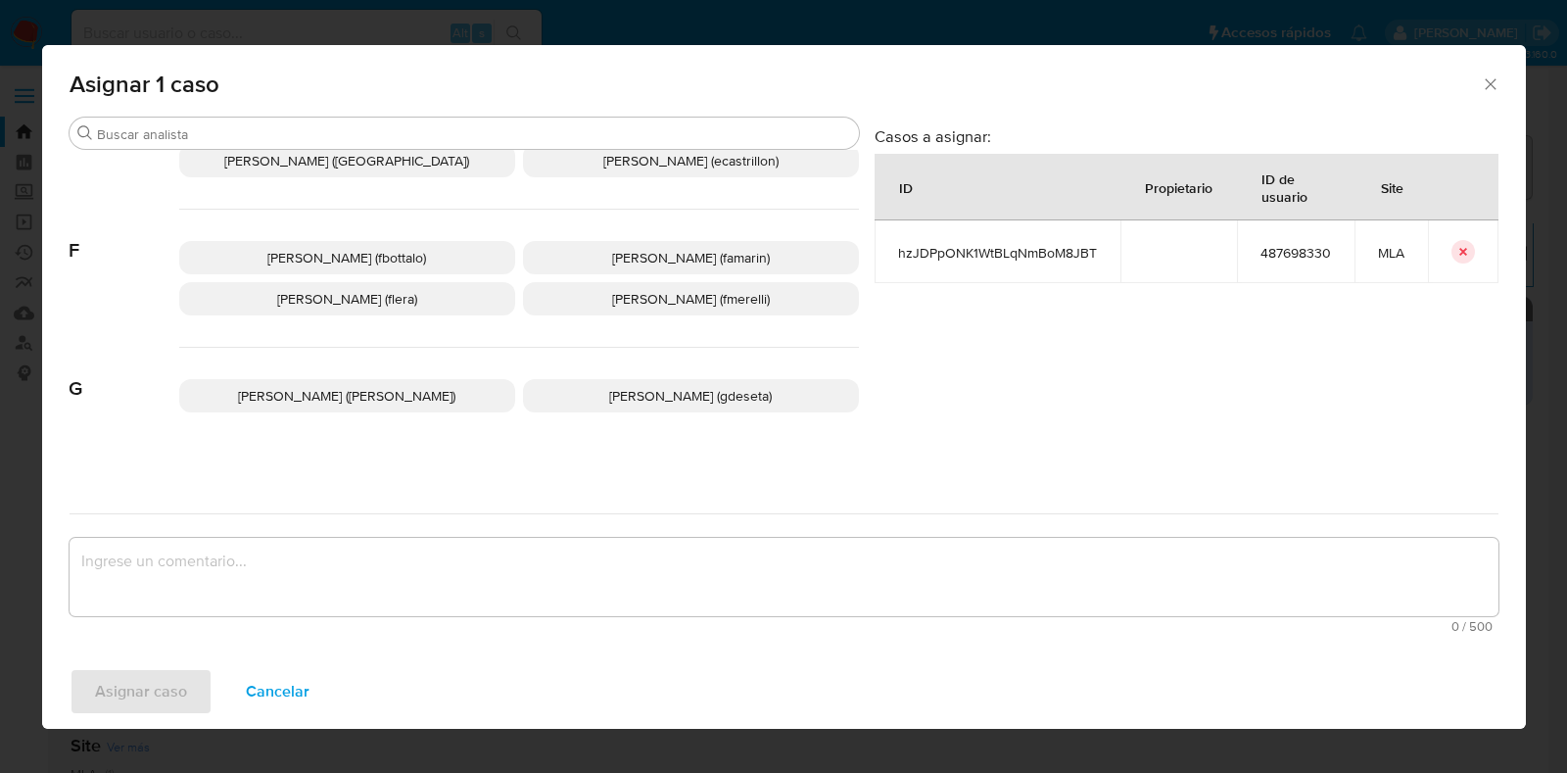
scroll to position [489, 0]
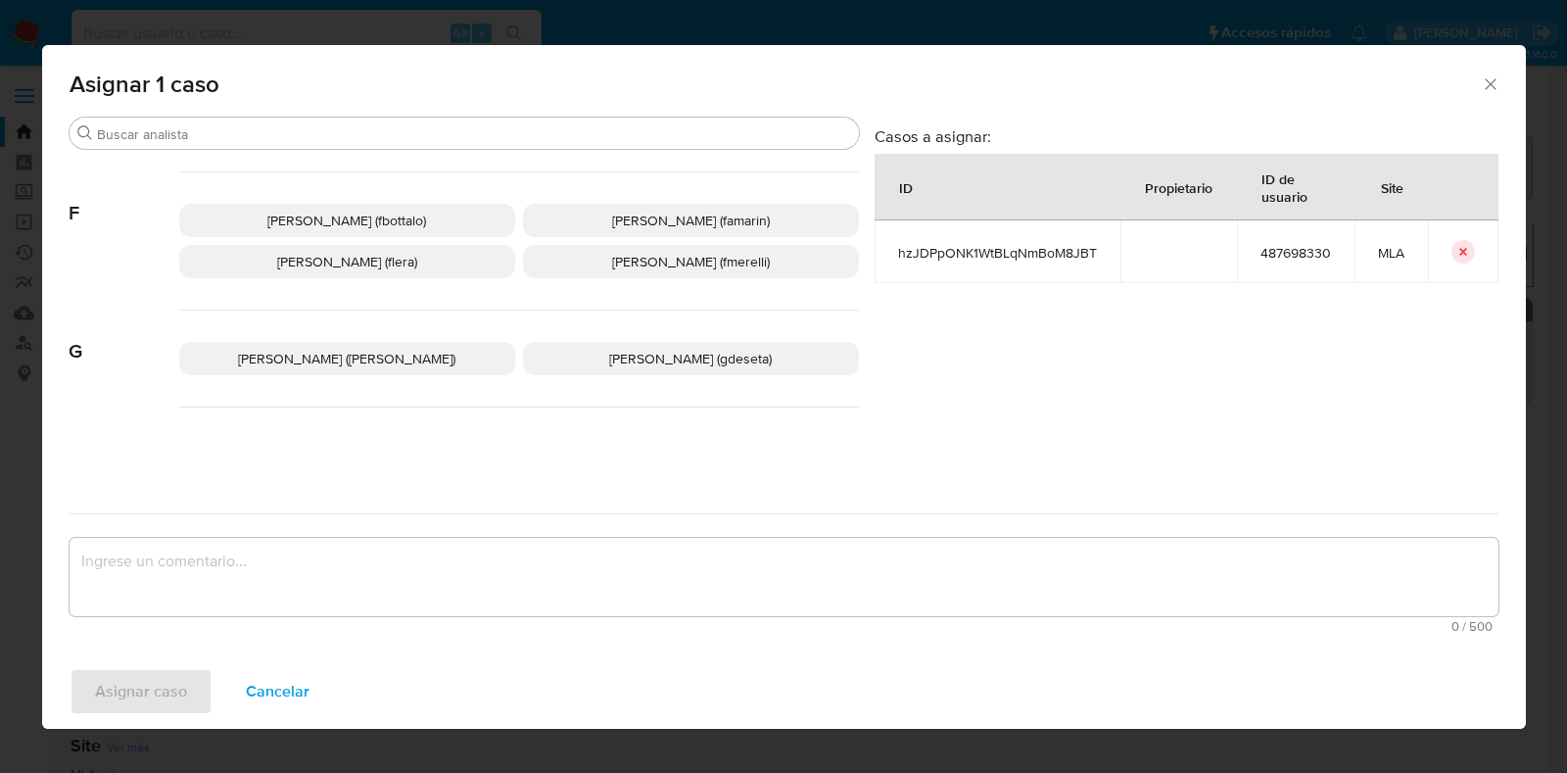
click at [410, 259] on span "Florencia Cecilia Lera (flera)" at bounding box center [347, 262] width 140 height 20
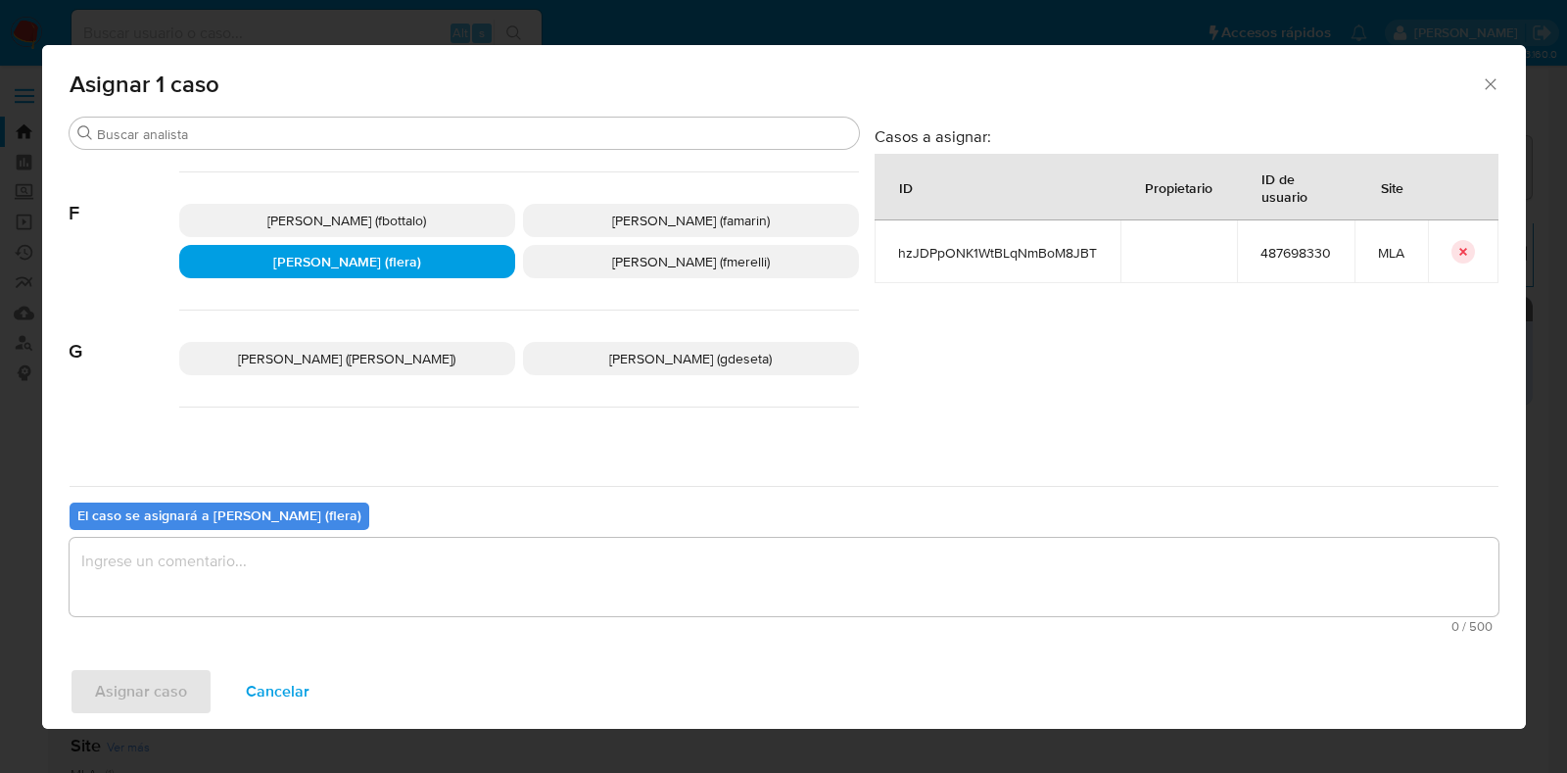
click at [458, 591] on textarea "assign-modal" at bounding box center [784, 577] width 1429 height 78
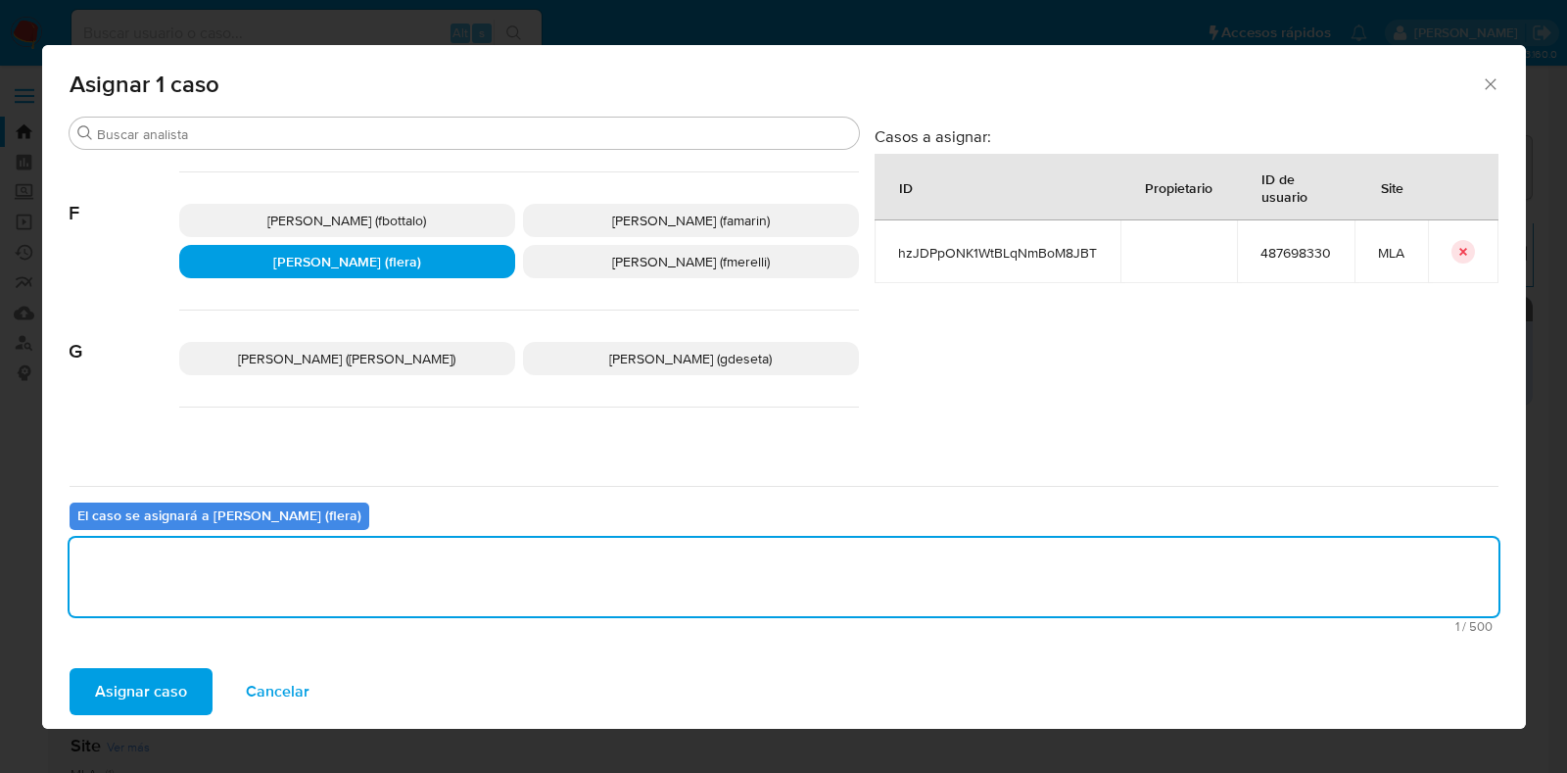
click at [177, 705] on span "Asignar caso" at bounding box center [141, 691] width 92 height 43
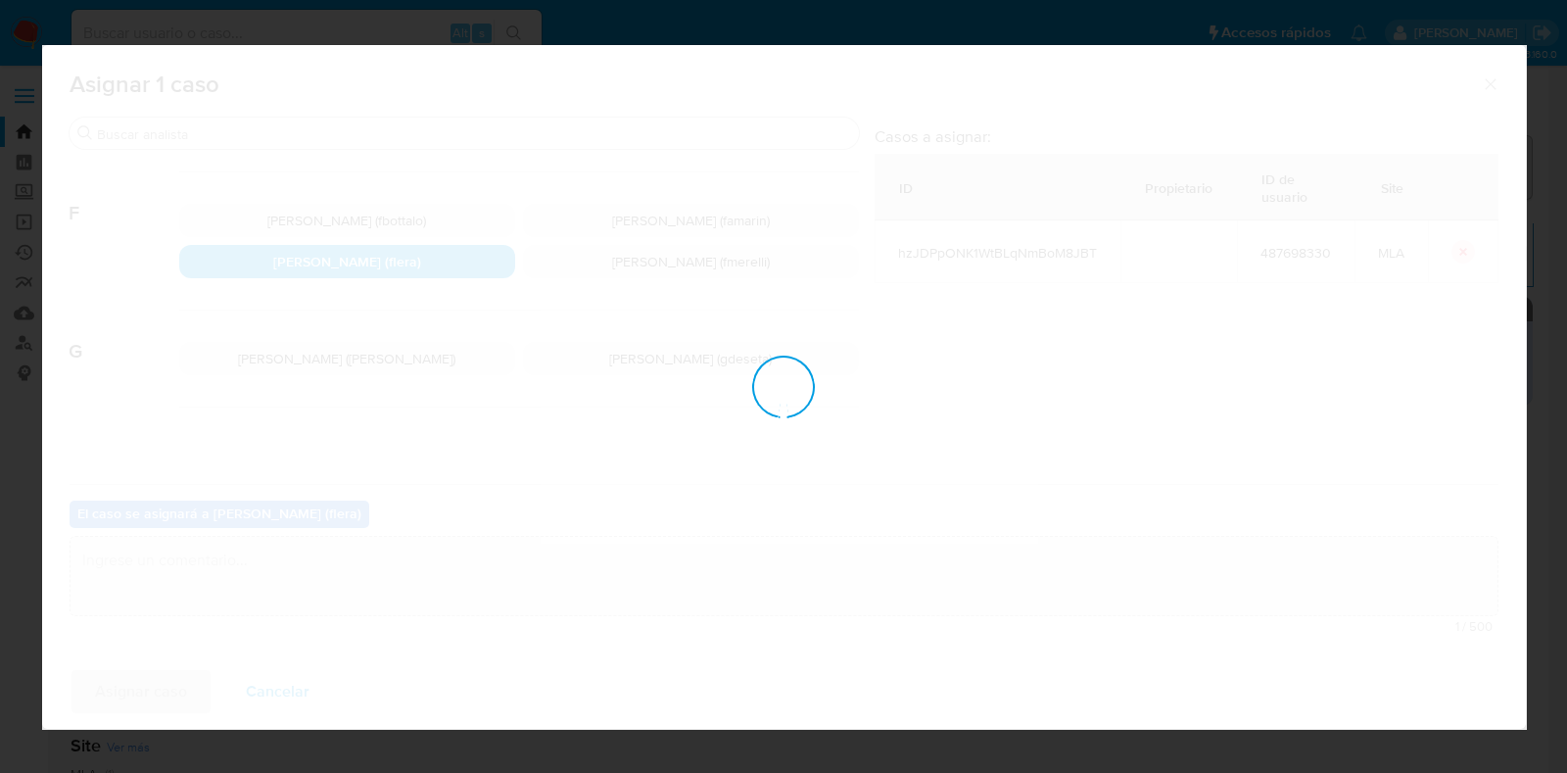
checkbox input "false"
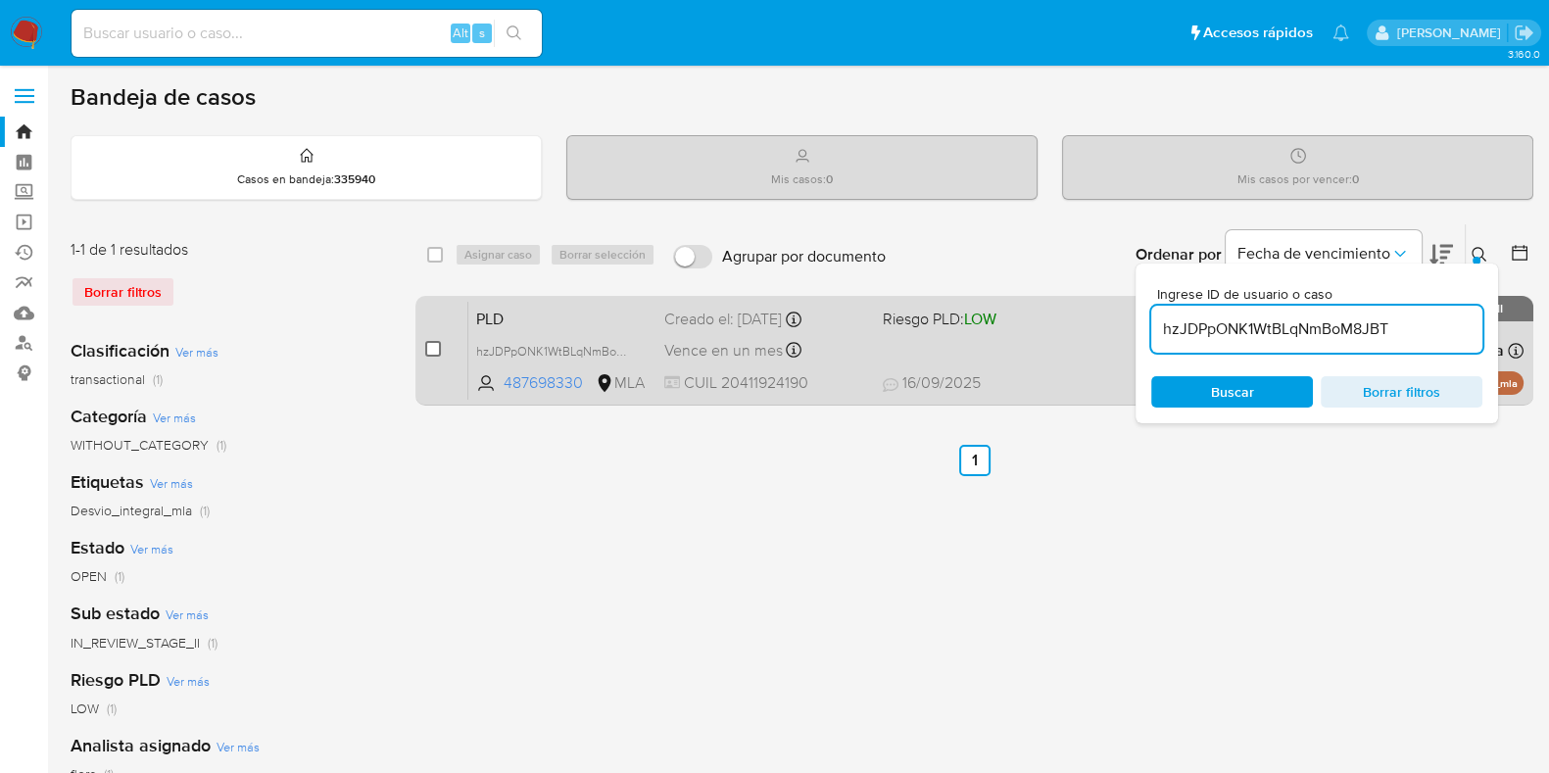
click at [436, 350] on input "checkbox" at bounding box center [433, 349] width 16 height 16
checkbox input "true"
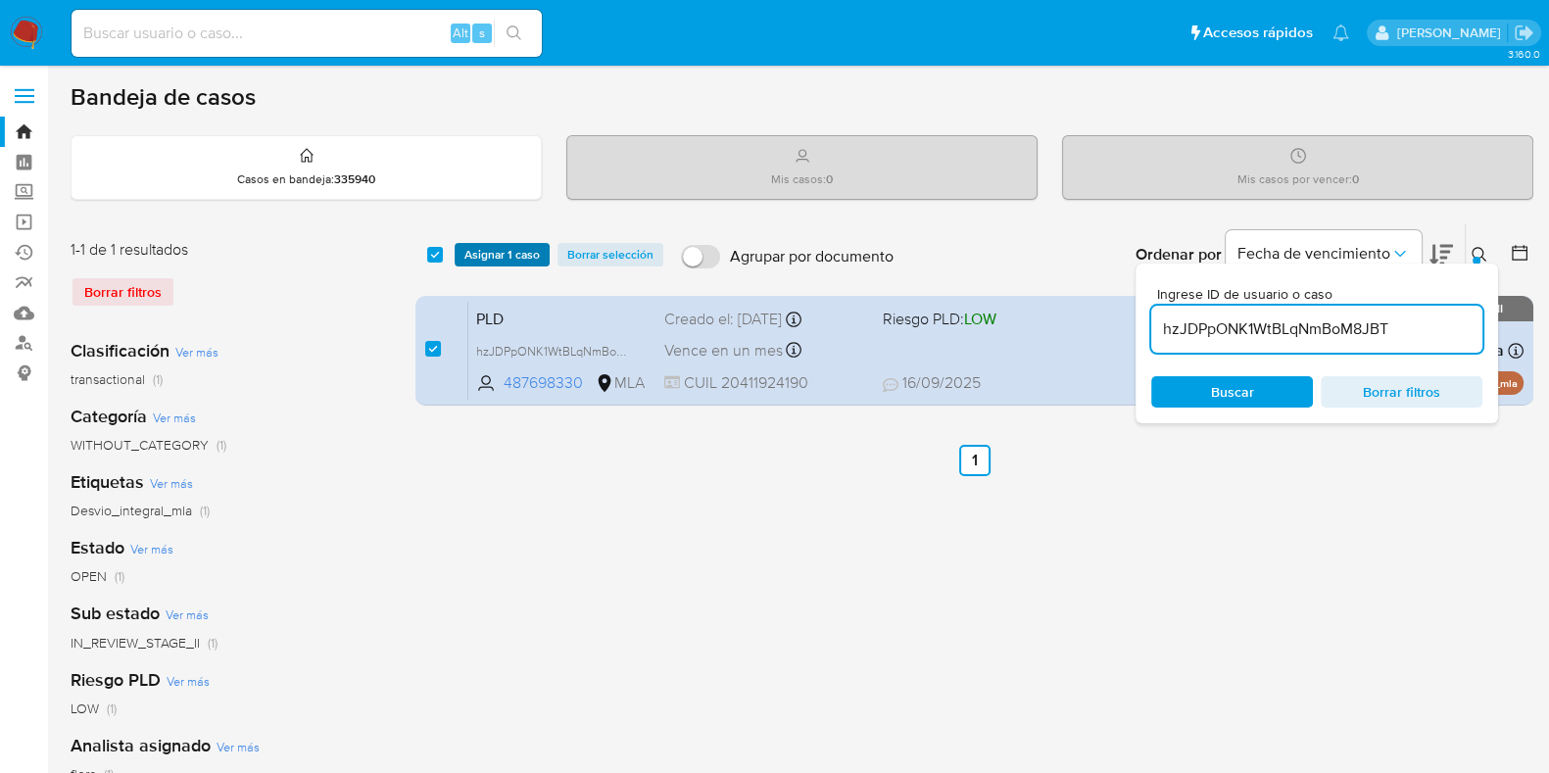
click at [485, 261] on span "Asignar 1 caso" at bounding box center [501, 255] width 75 height 20
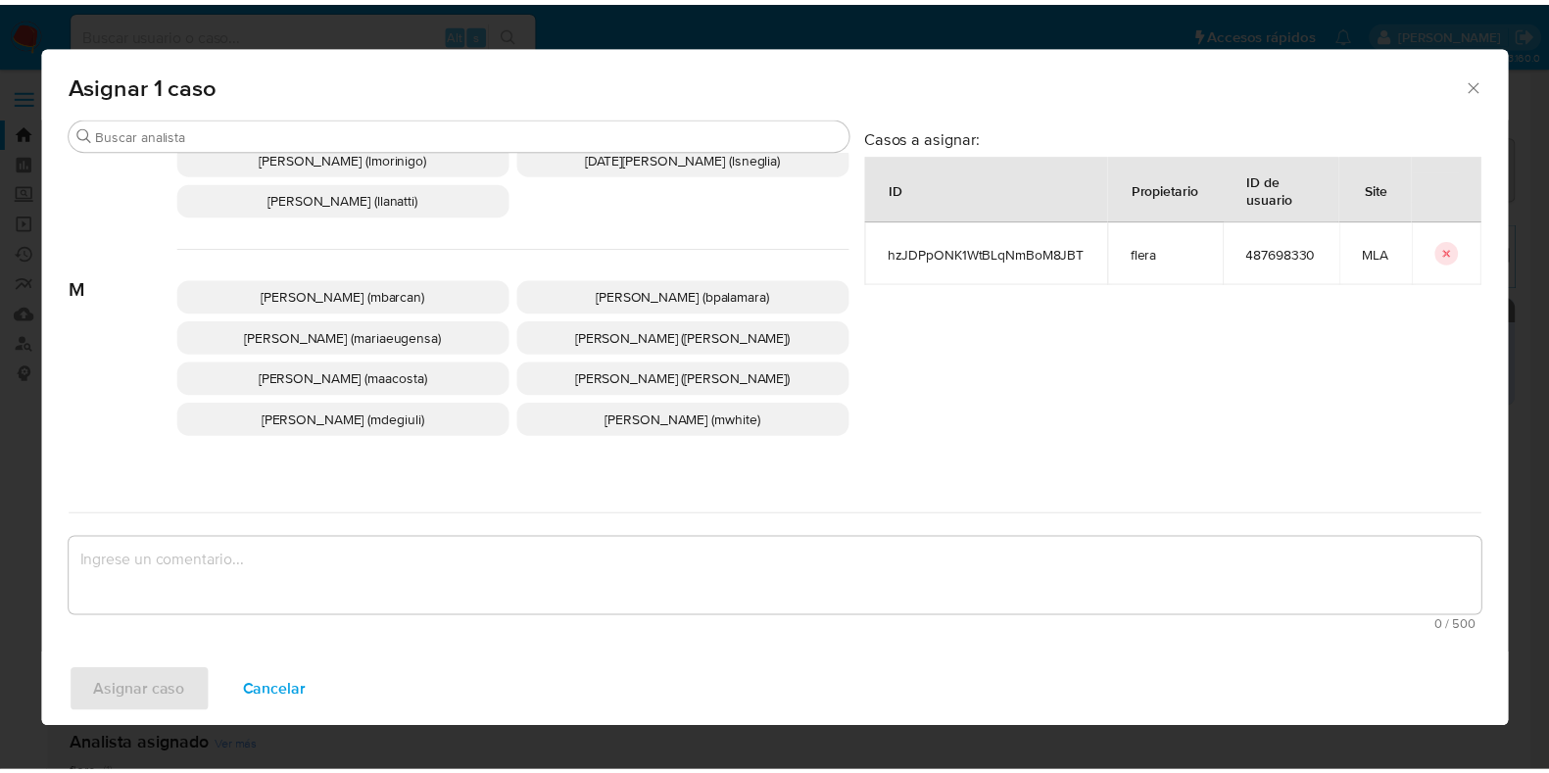
scroll to position [1102, 0]
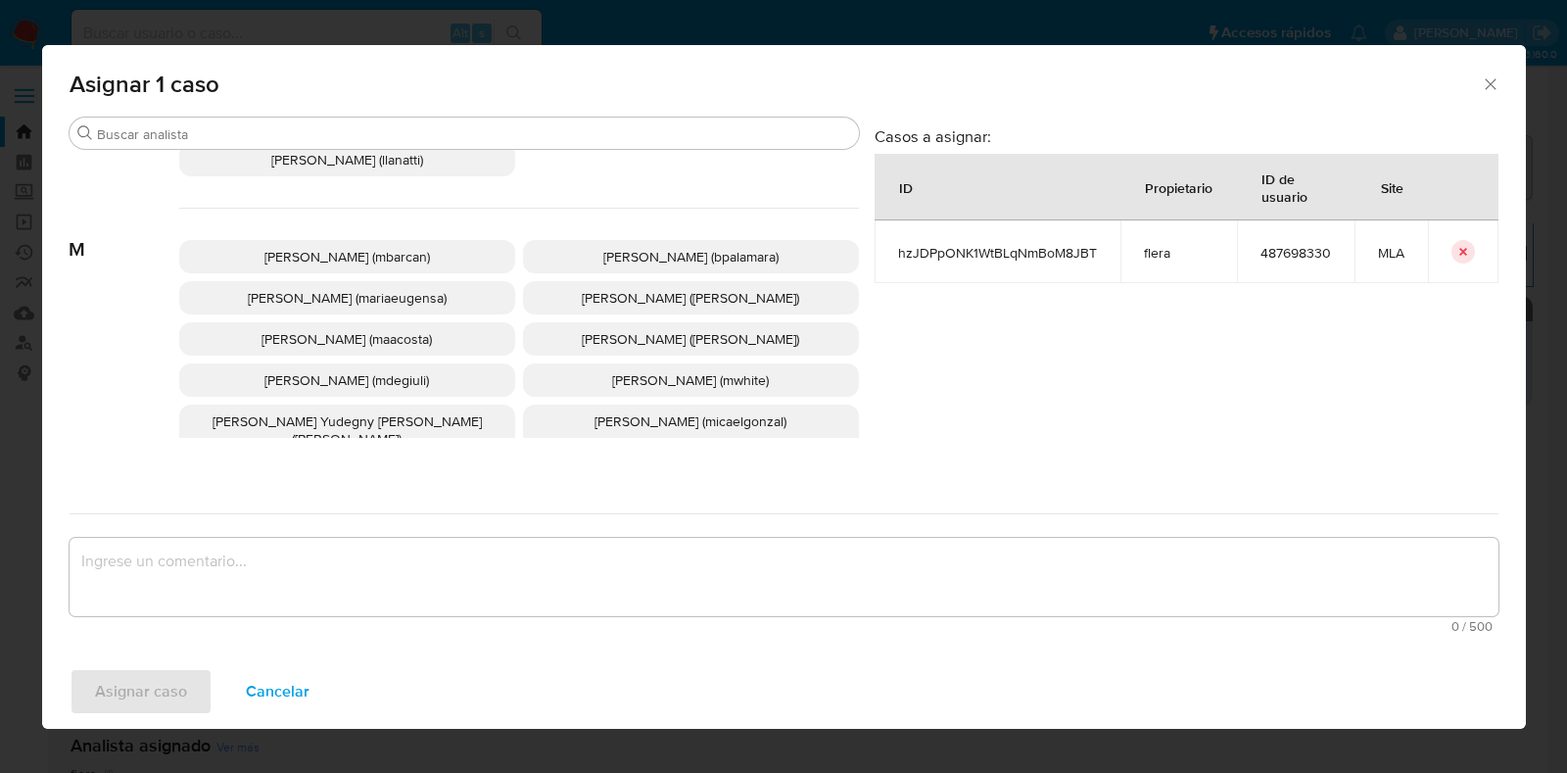
click at [620, 415] on span "Micaela Estefania Gonzalez (micaelgonzal)" at bounding box center [691, 421] width 192 height 20
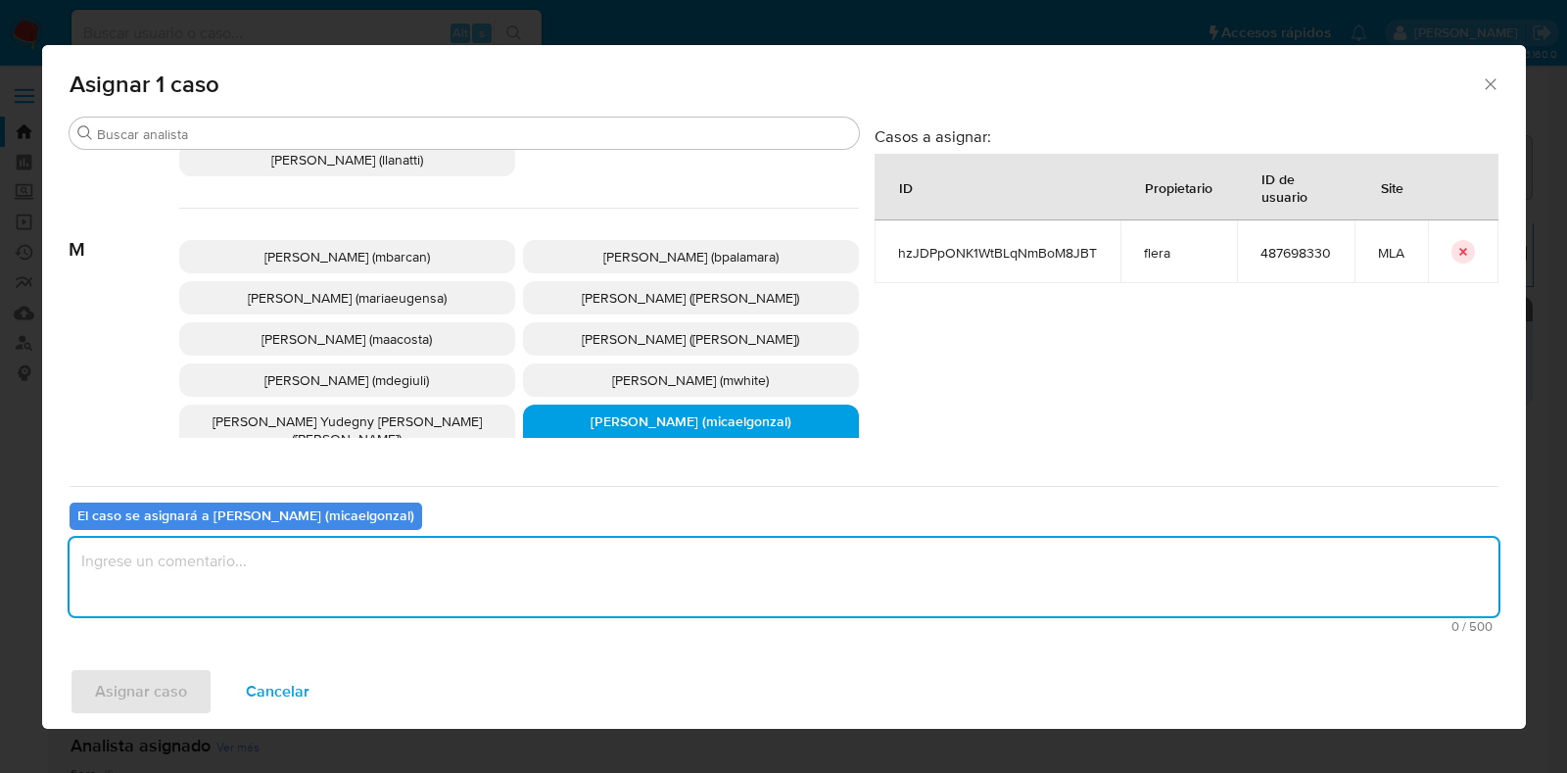
click at [504, 580] on textarea "assign-modal" at bounding box center [784, 577] width 1429 height 78
click at [165, 692] on span "Asignar caso" at bounding box center [141, 691] width 92 height 43
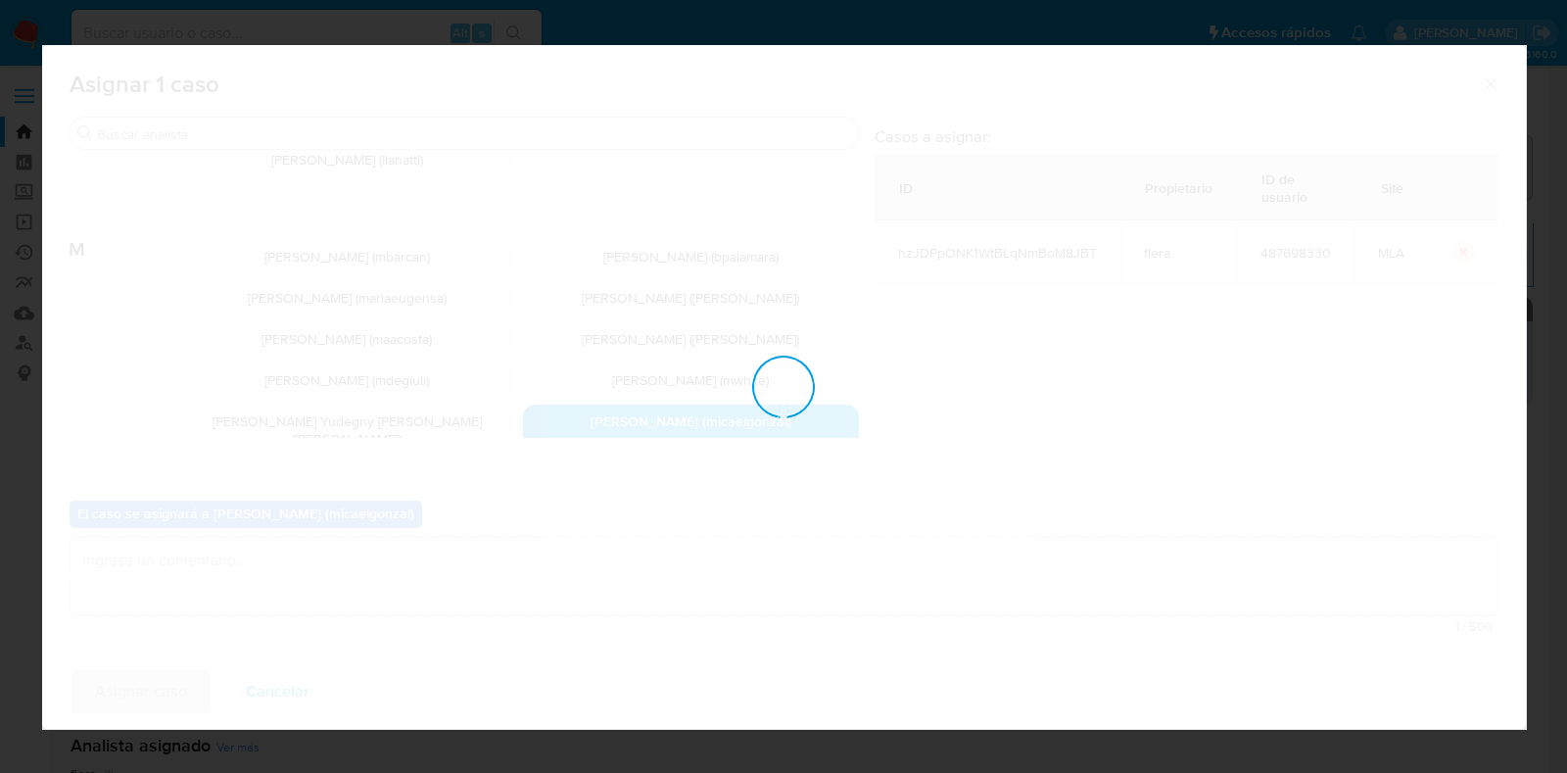
checkbox input "false"
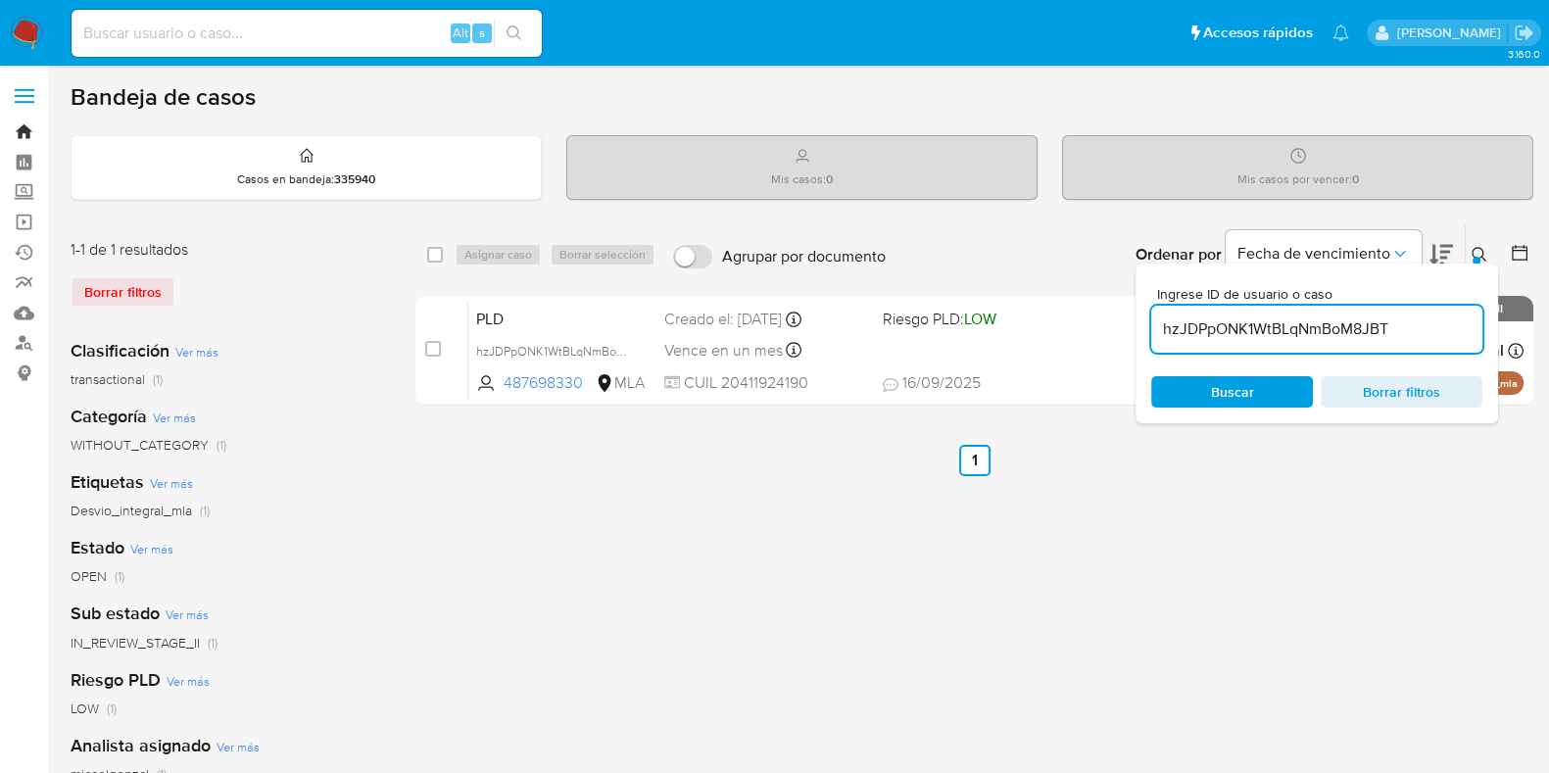
click at [27, 128] on link "Bandeja" at bounding box center [116, 132] width 233 height 30
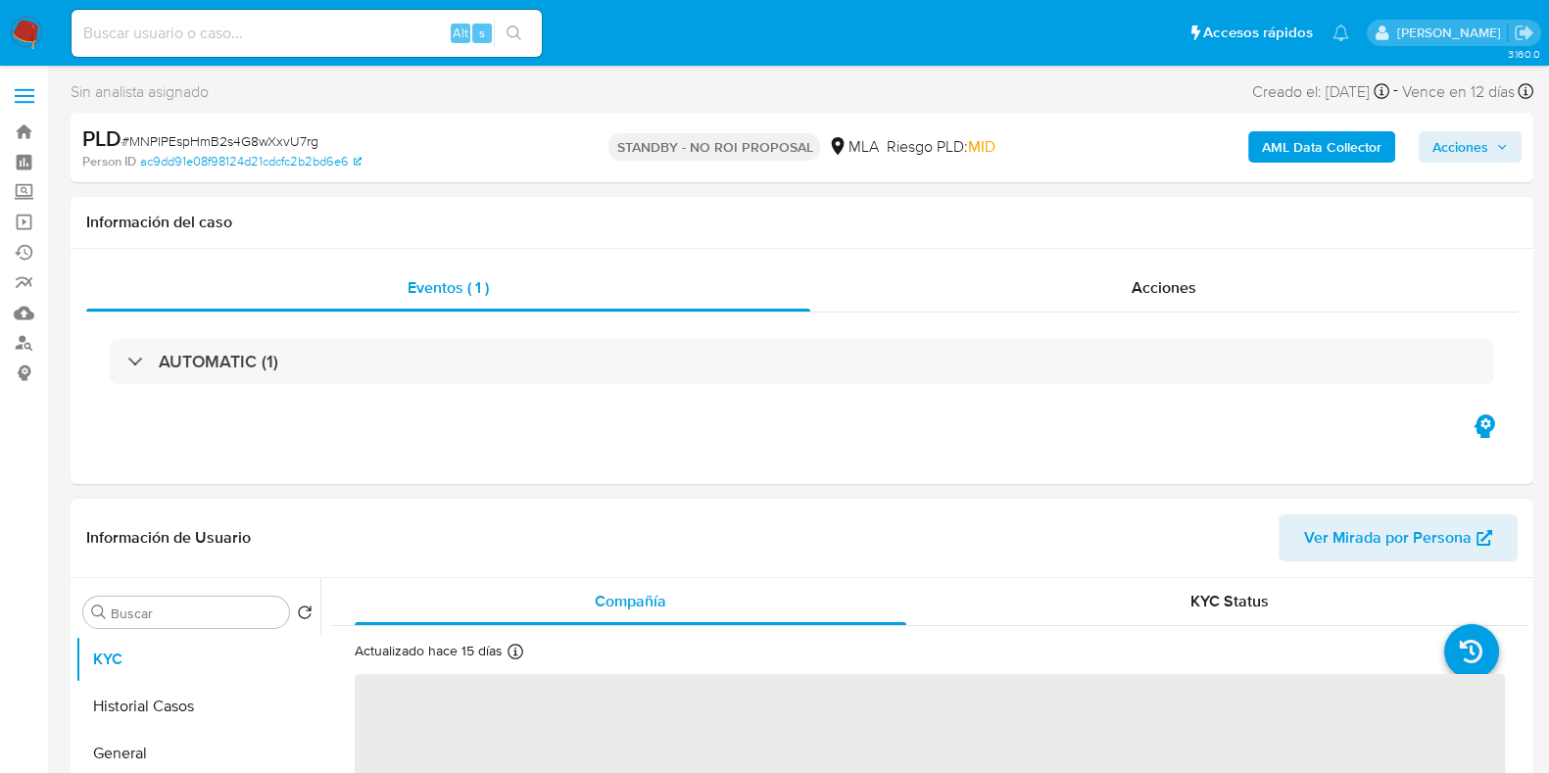
select select "10"
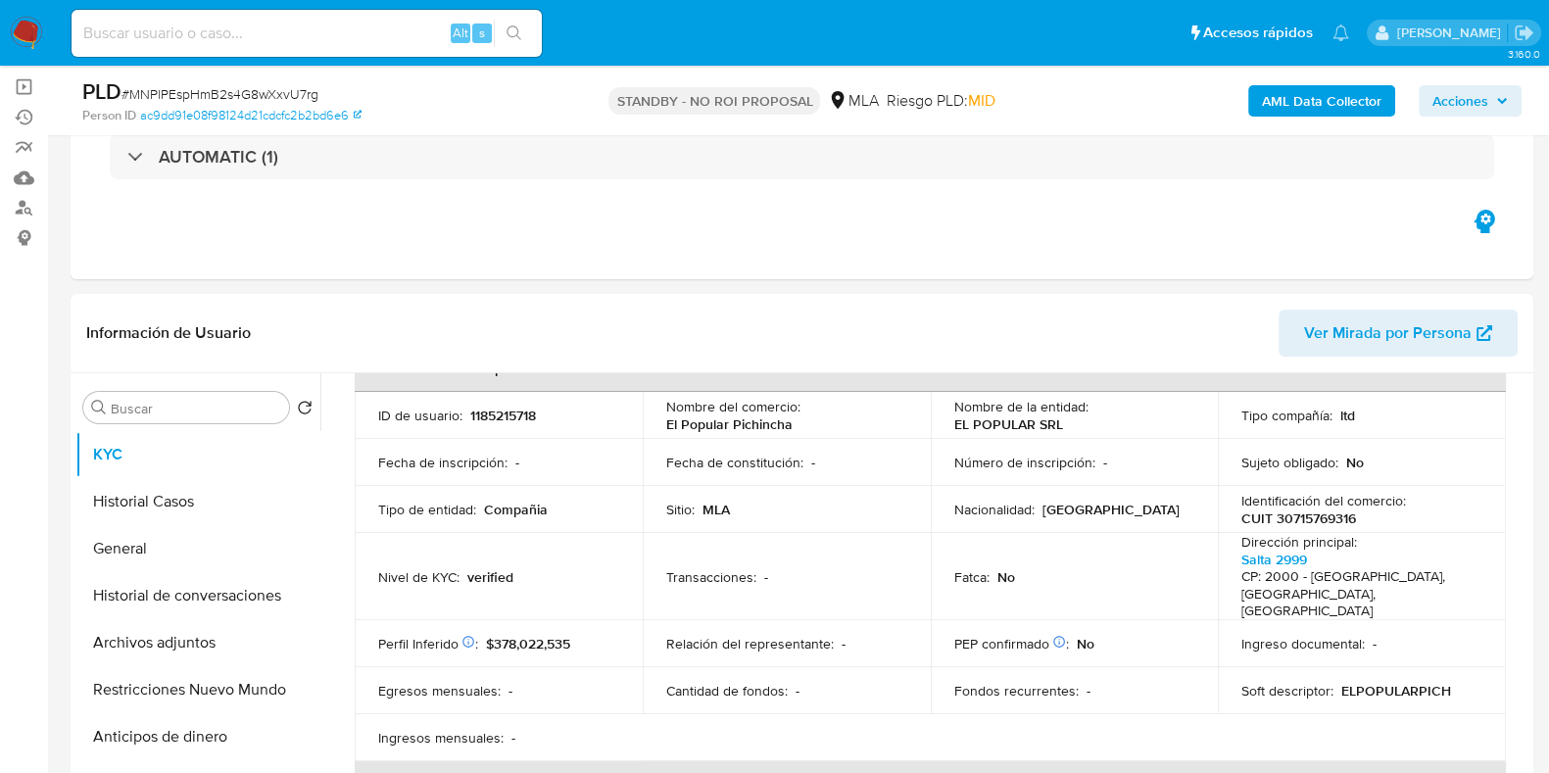
scroll to position [244, 0]
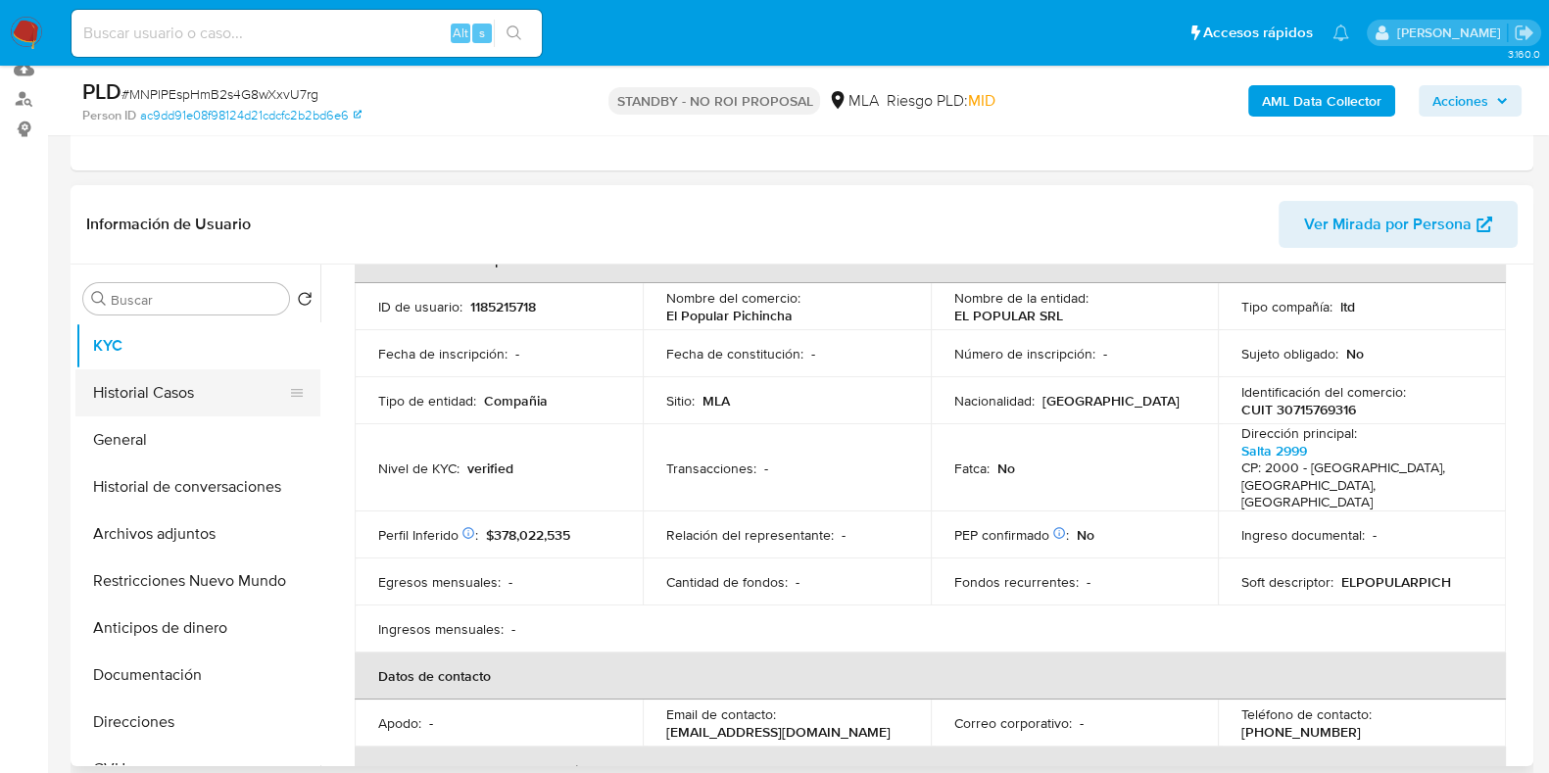
click at [176, 399] on button "Historial Casos" at bounding box center [189, 392] width 229 height 47
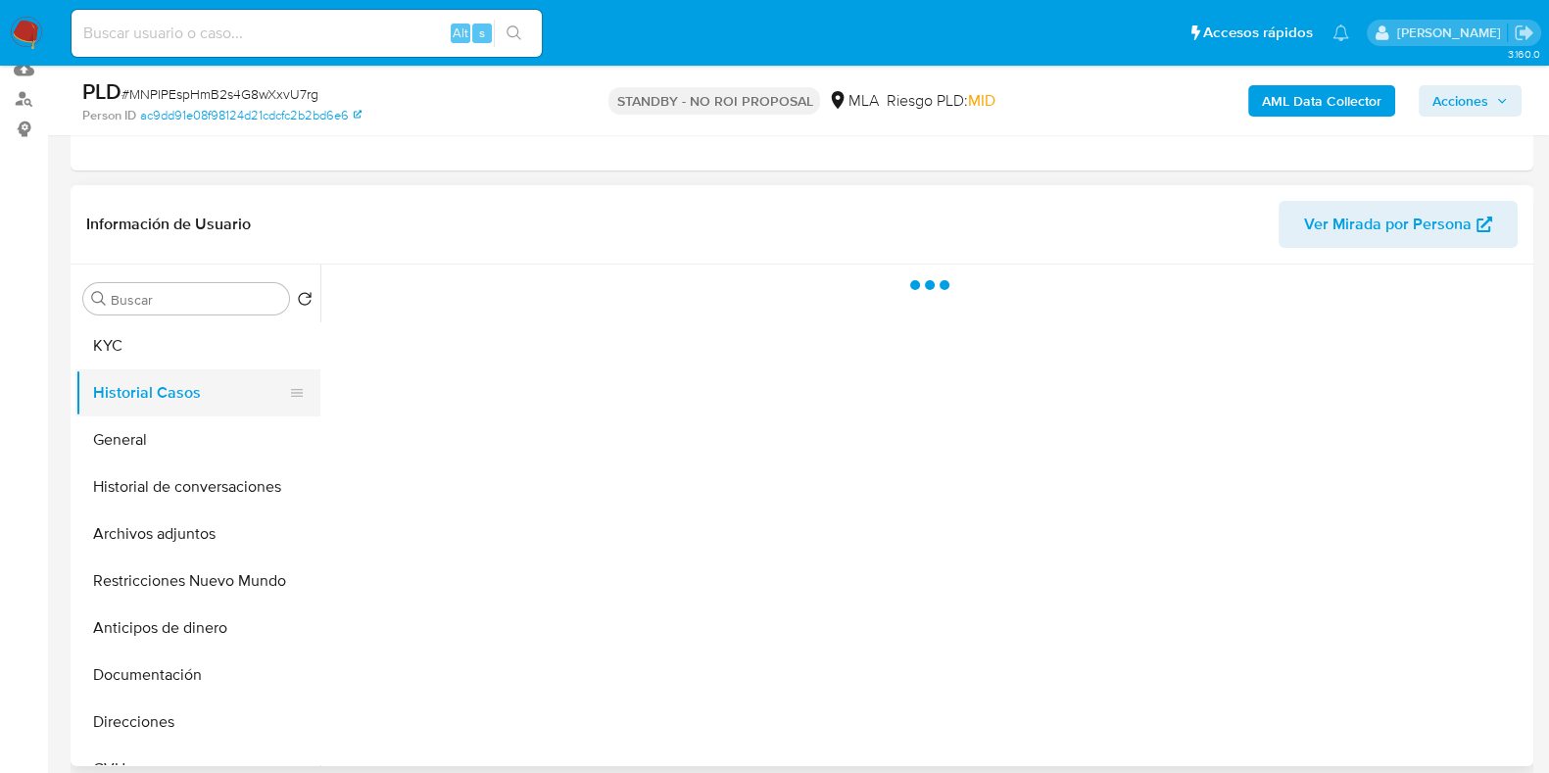
scroll to position [0, 0]
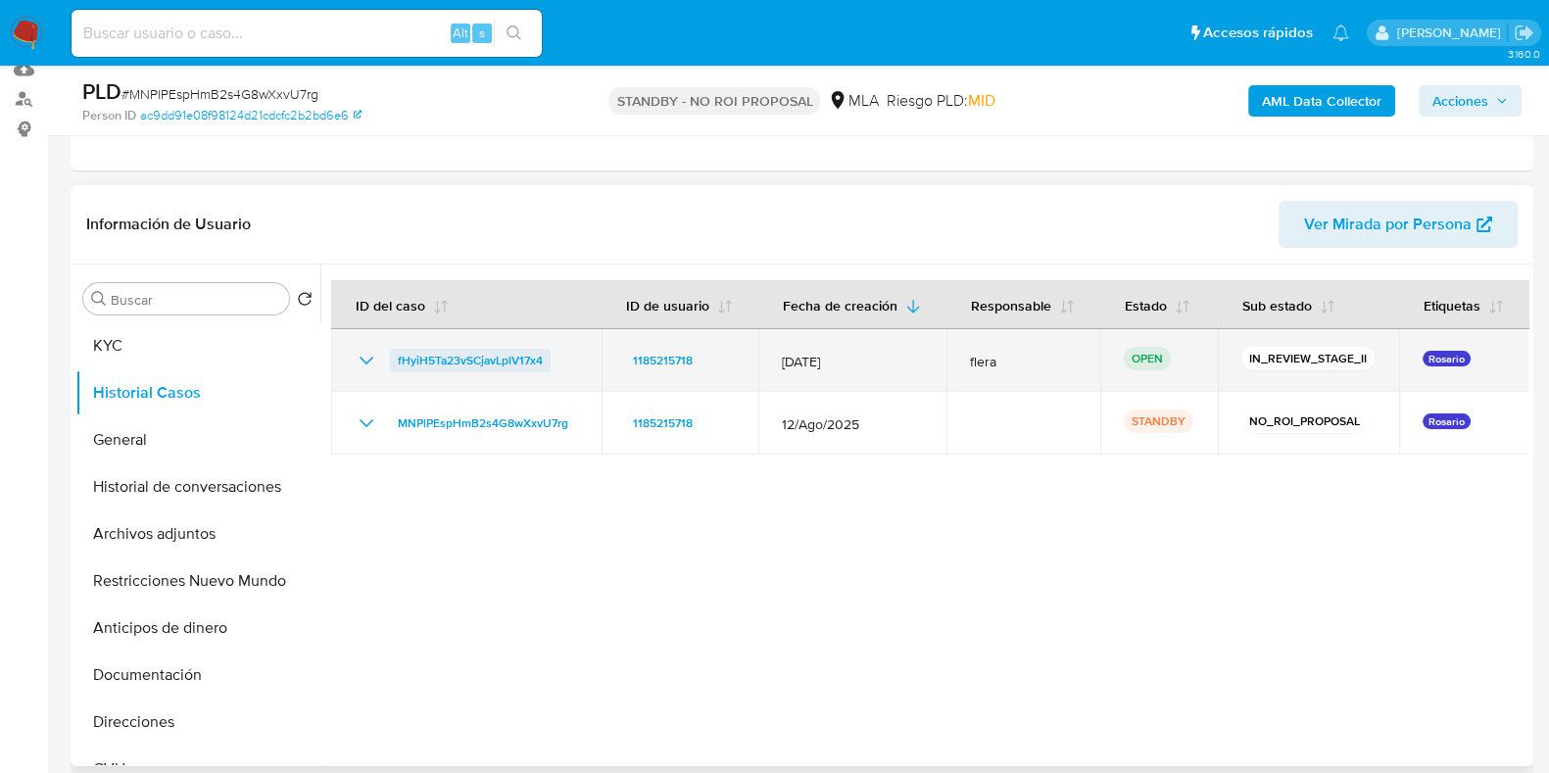
click at [499, 350] on span "fHyiH5Ta23vSCjavLplV17x4" at bounding box center [470, 361] width 145 height 24
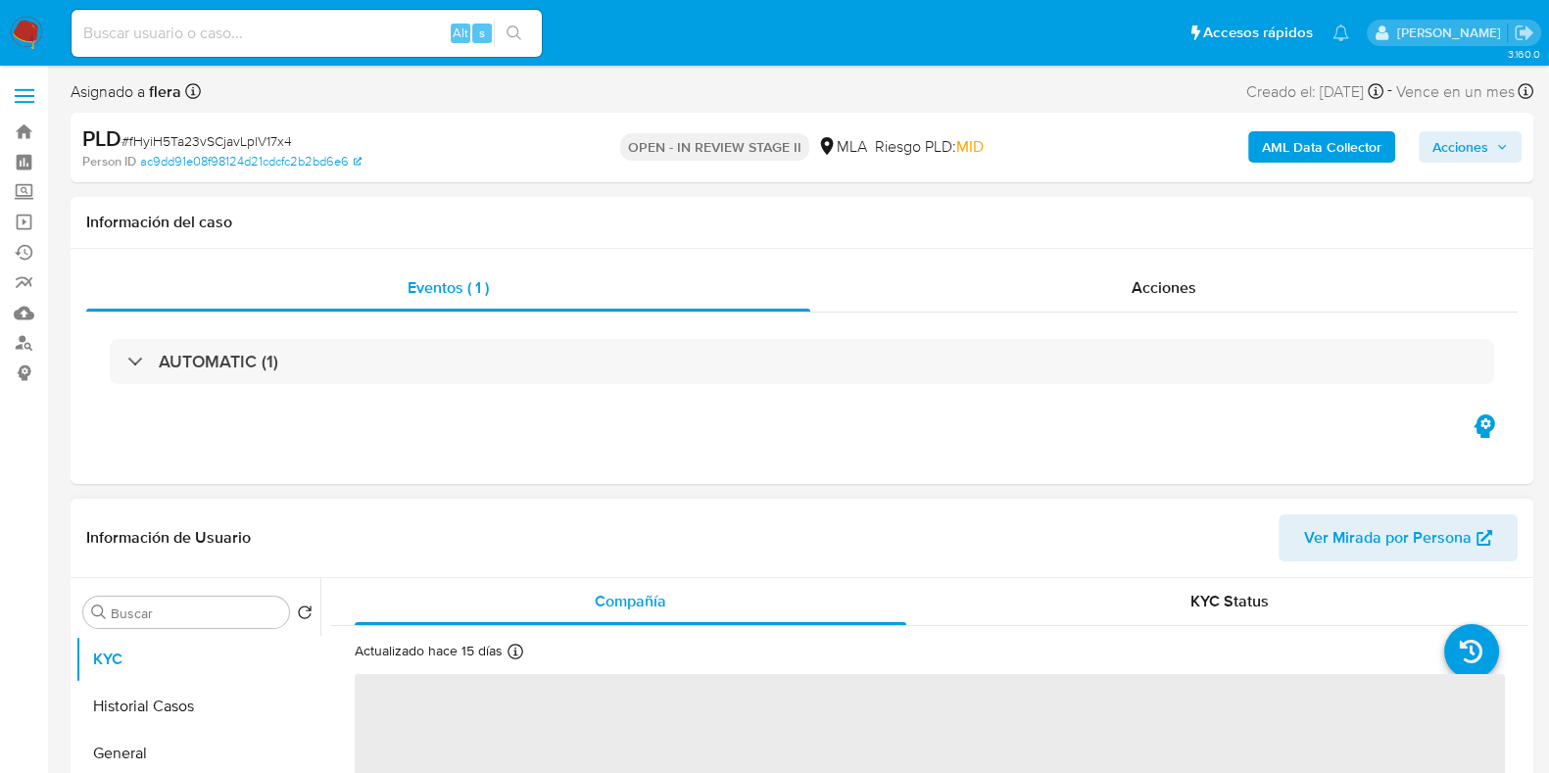
select select "10"
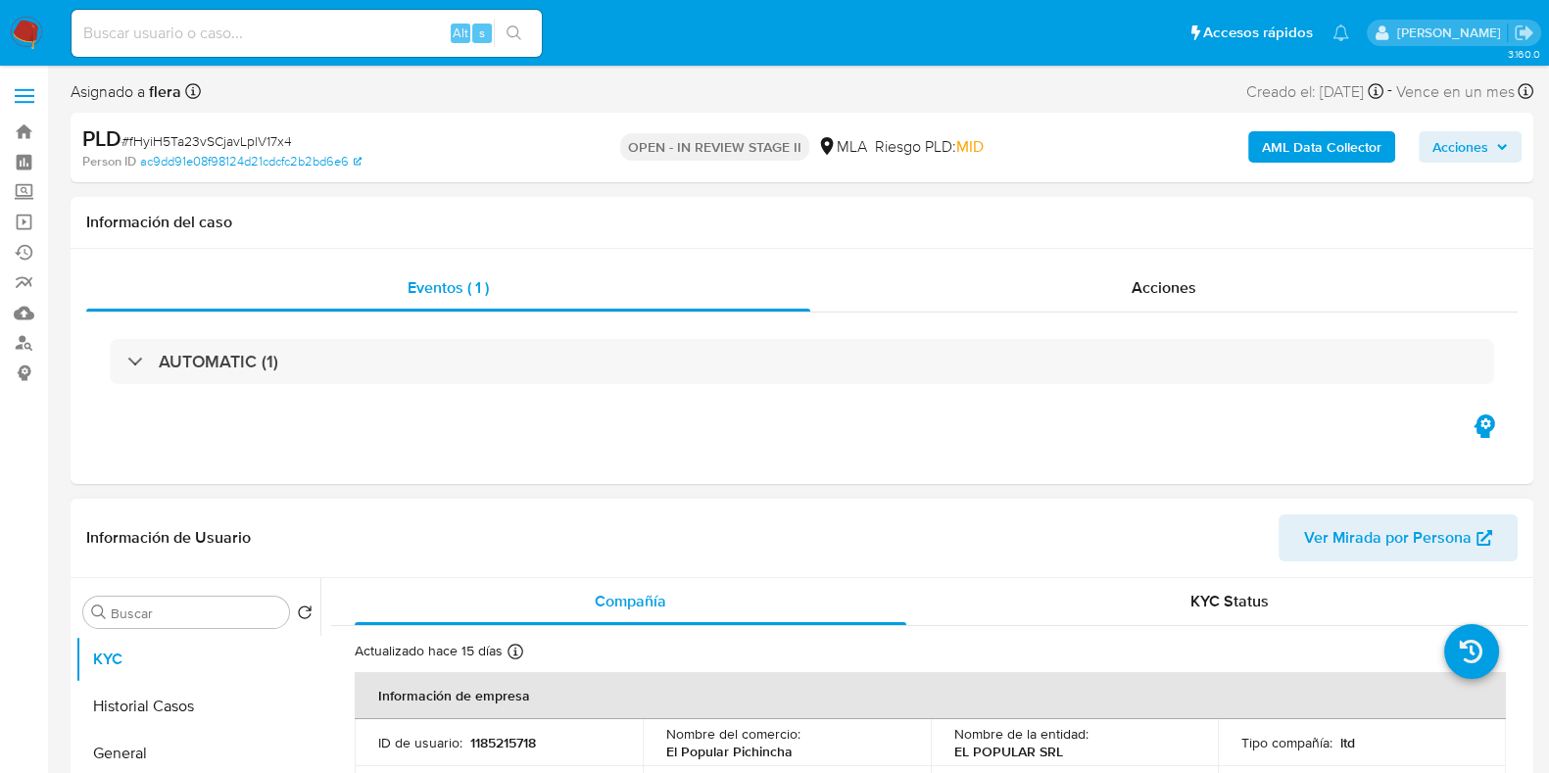
click at [1474, 149] on span "Acciones" at bounding box center [1460, 146] width 56 height 31
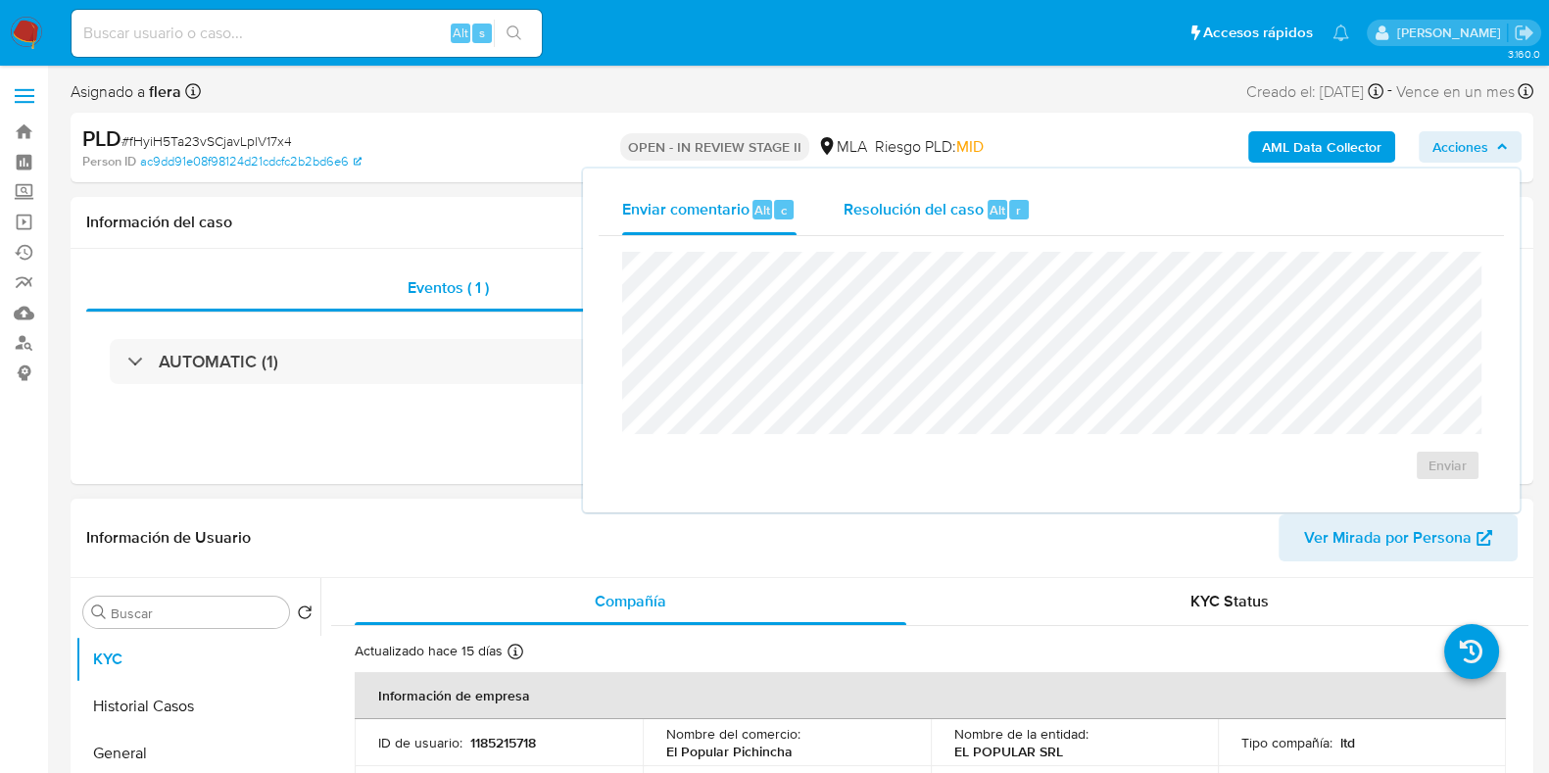
click at [911, 195] on div "Resolución del caso Alt r" at bounding box center [936, 209] width 187 height 51
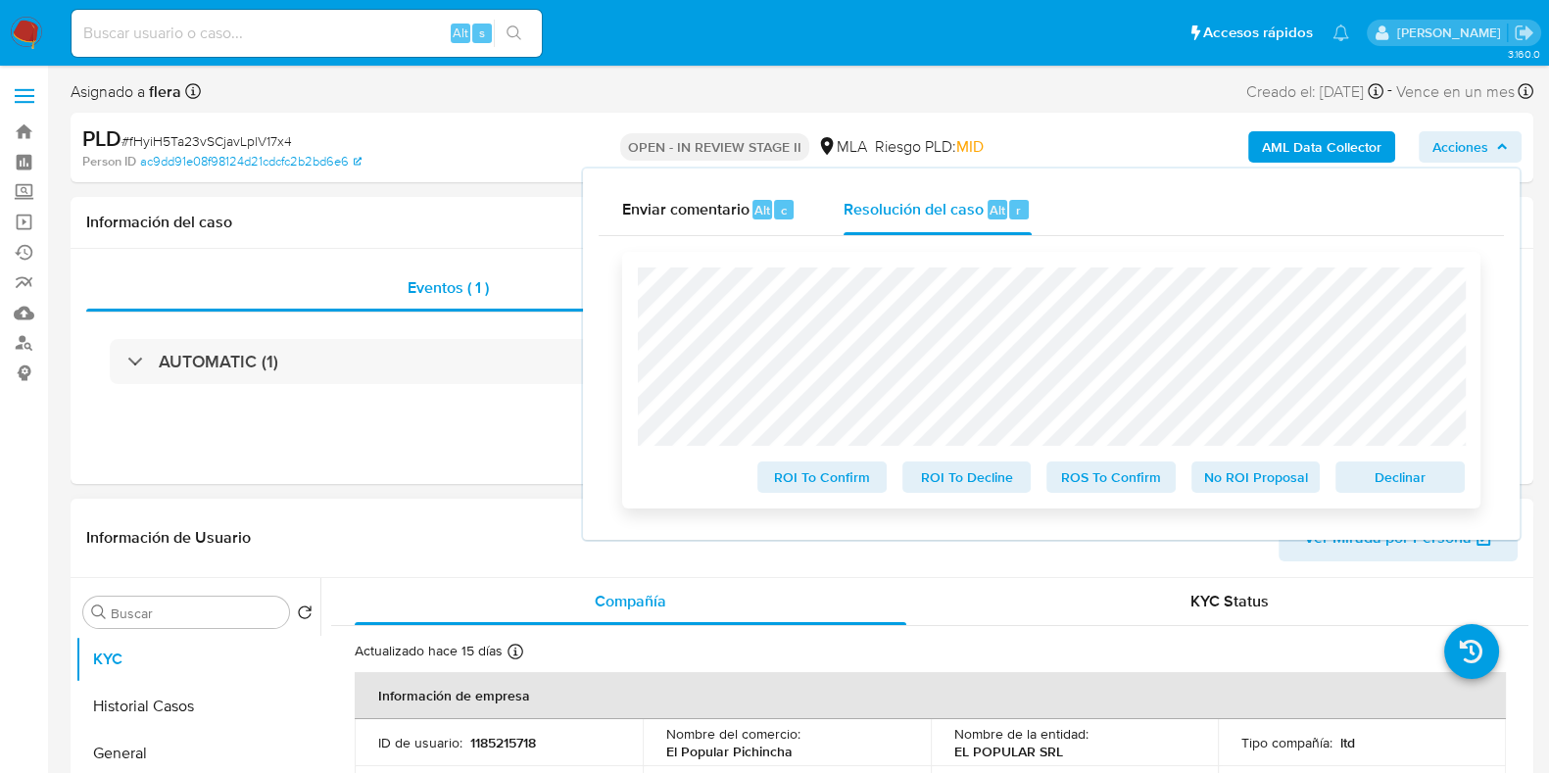
click at [1257, 482] on span "No ROI Proposal" at bounding box center [1256, 476] width 102 height 27
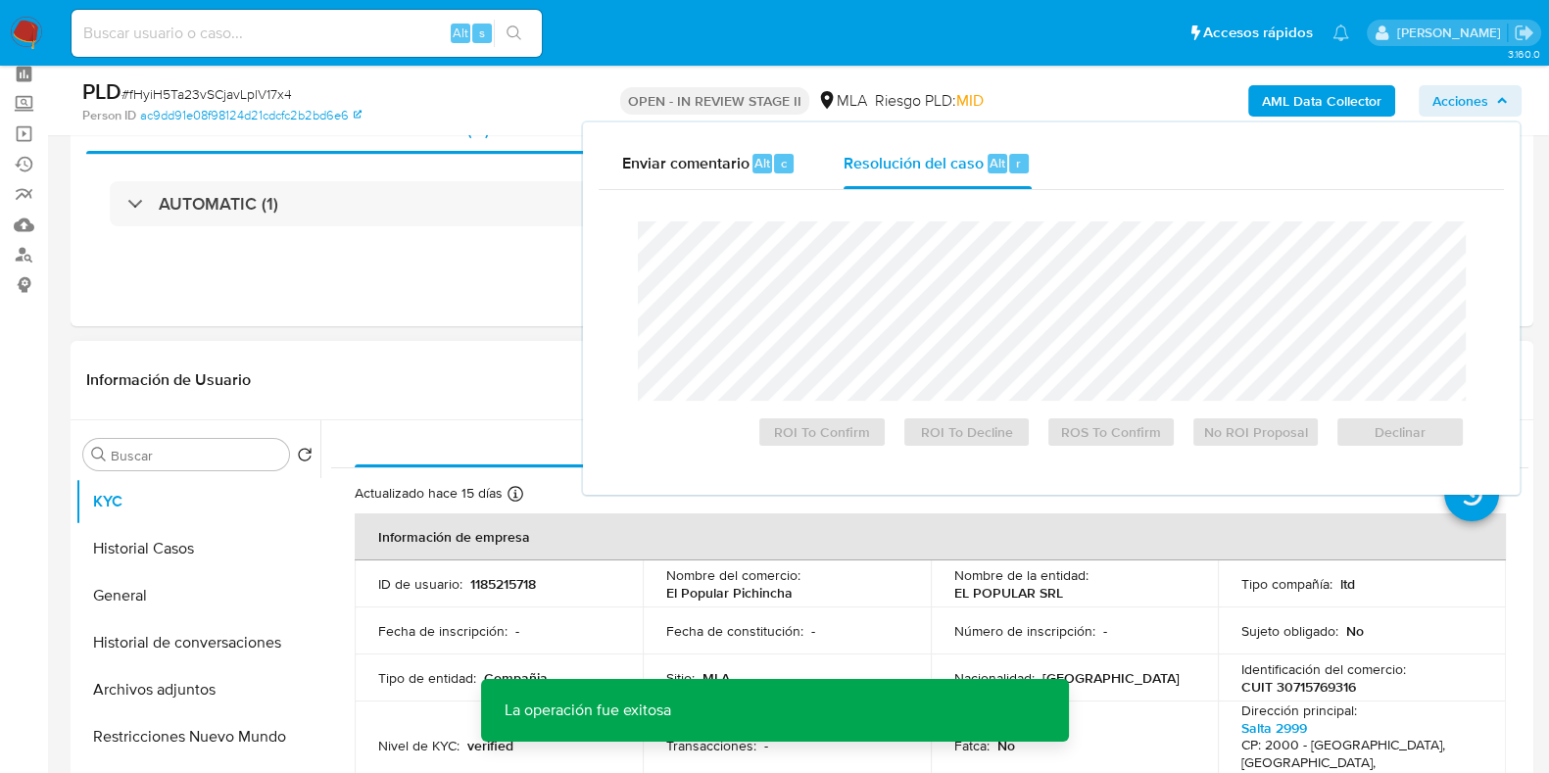
scroll to position [244, 0]
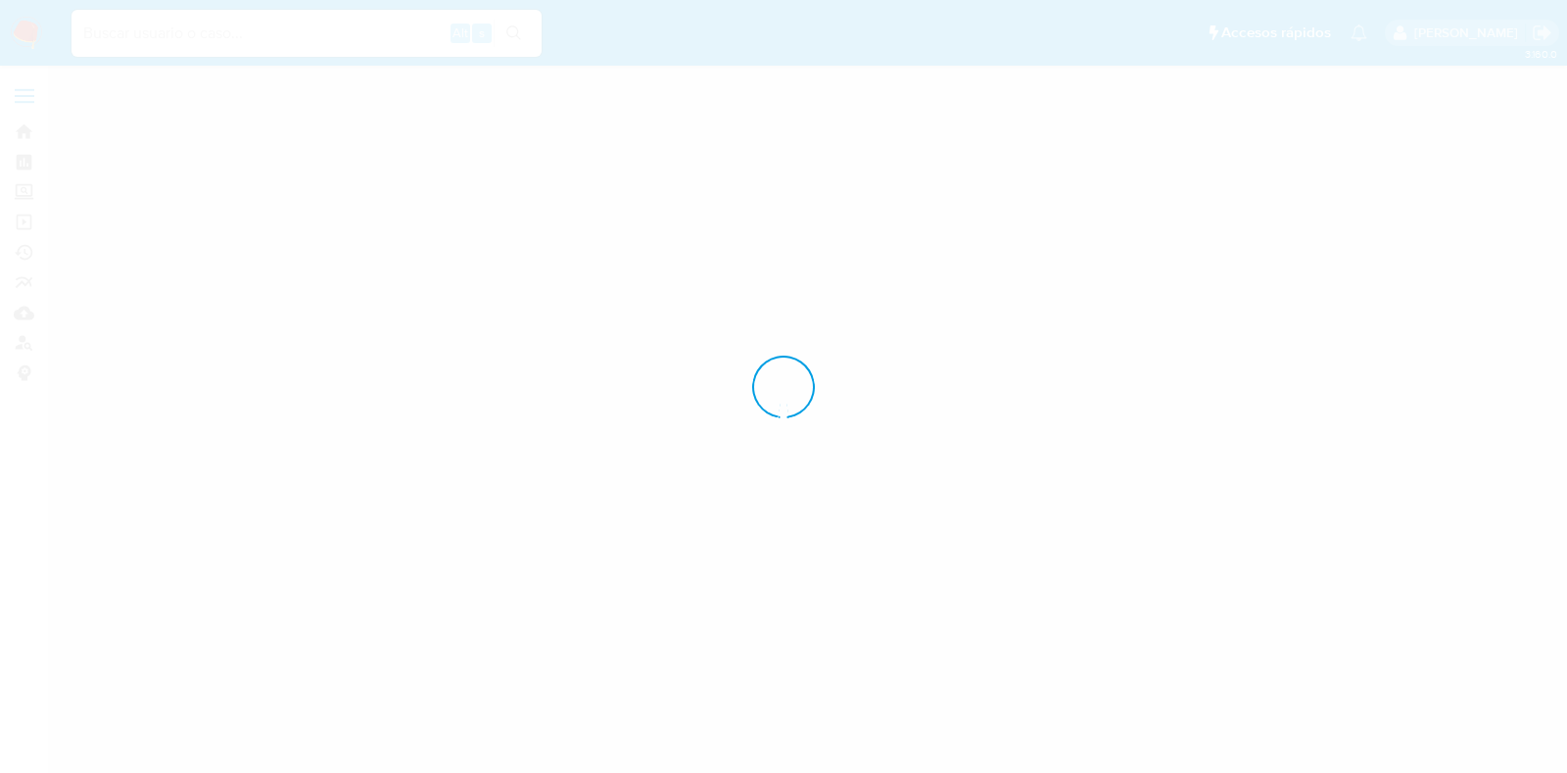
click at [164, 521] on div at bounding box center [783, 386] width 1567 height 773
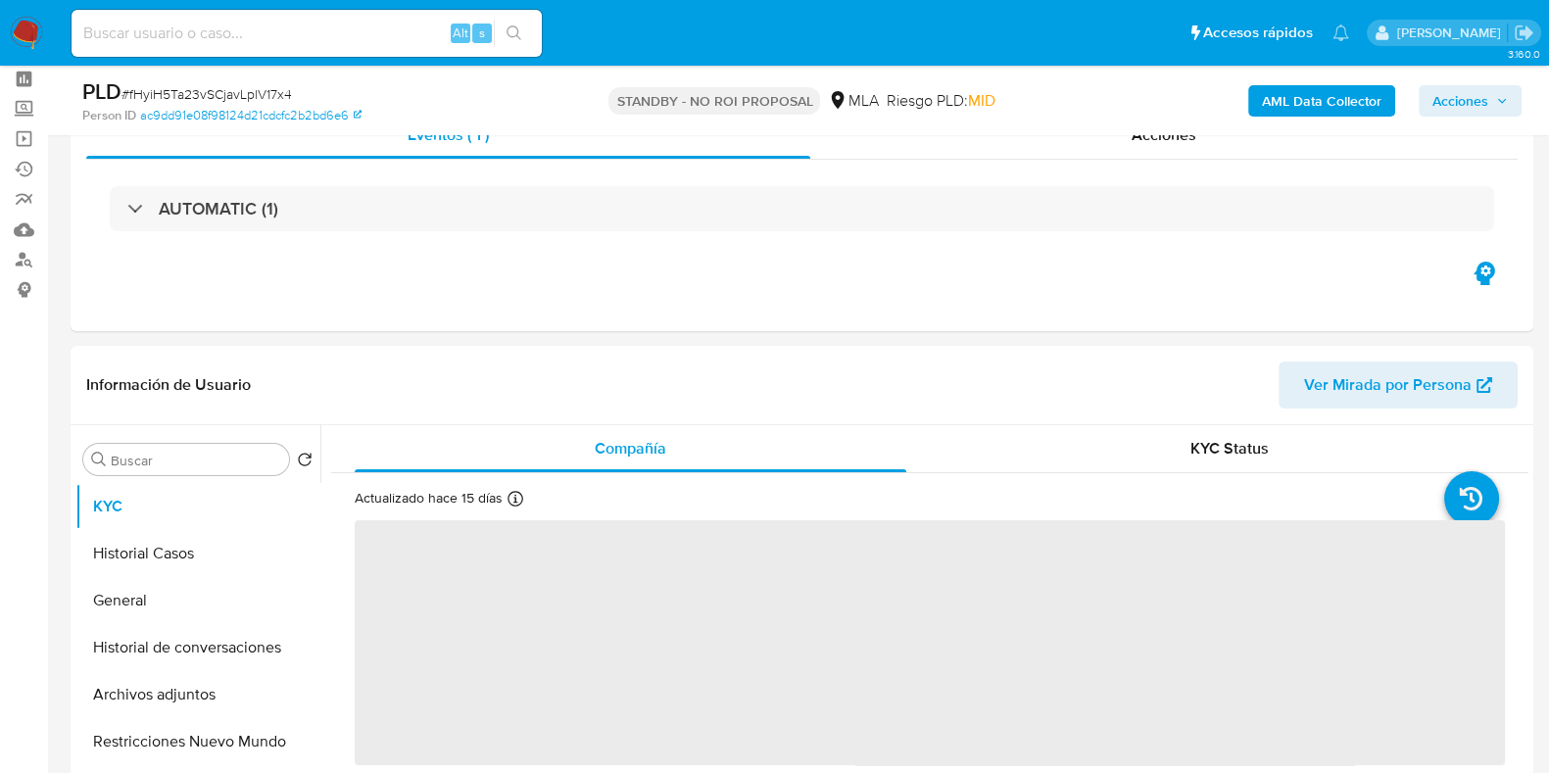
scroll to position [121, 0]
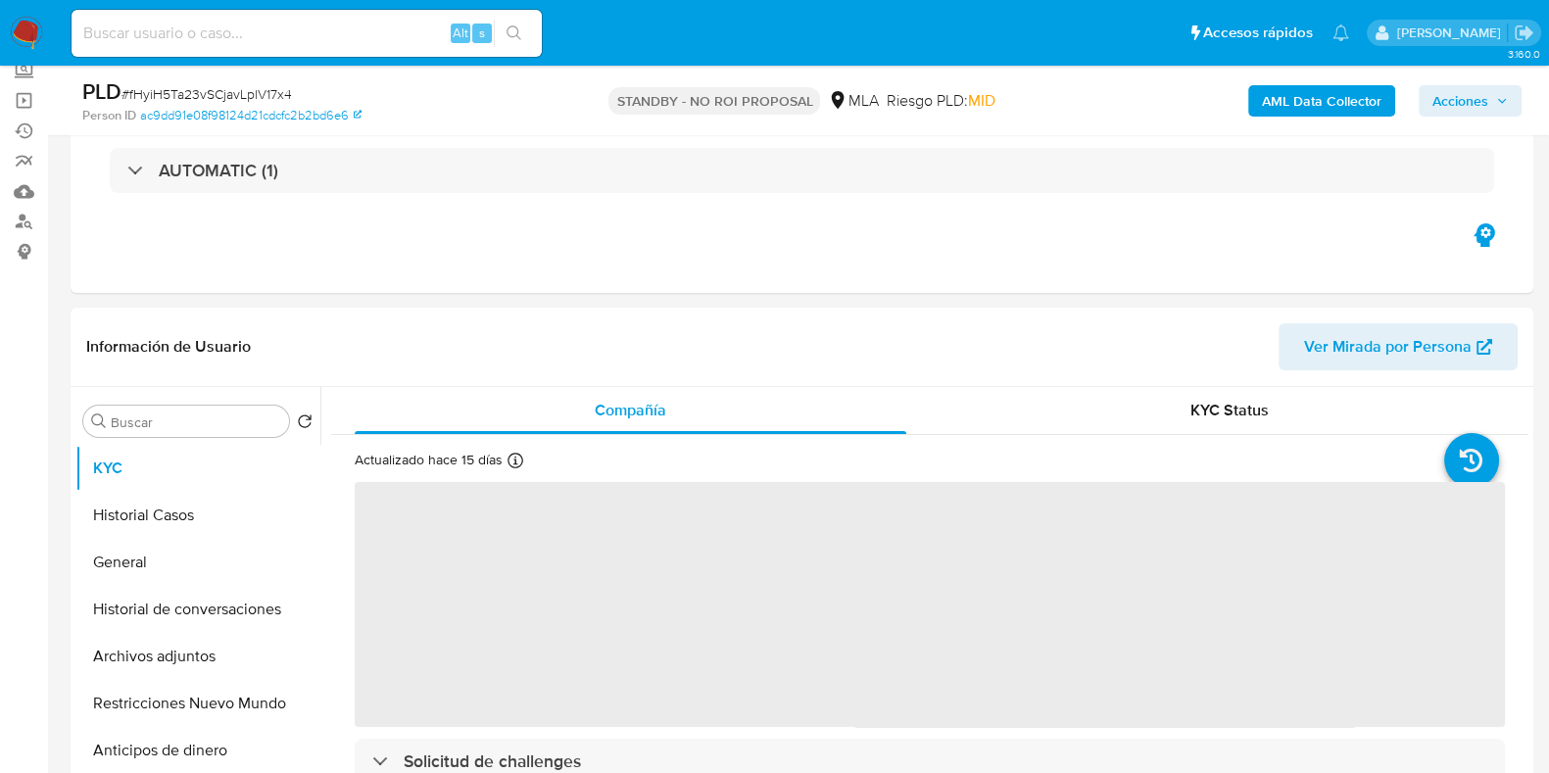
select select "10"
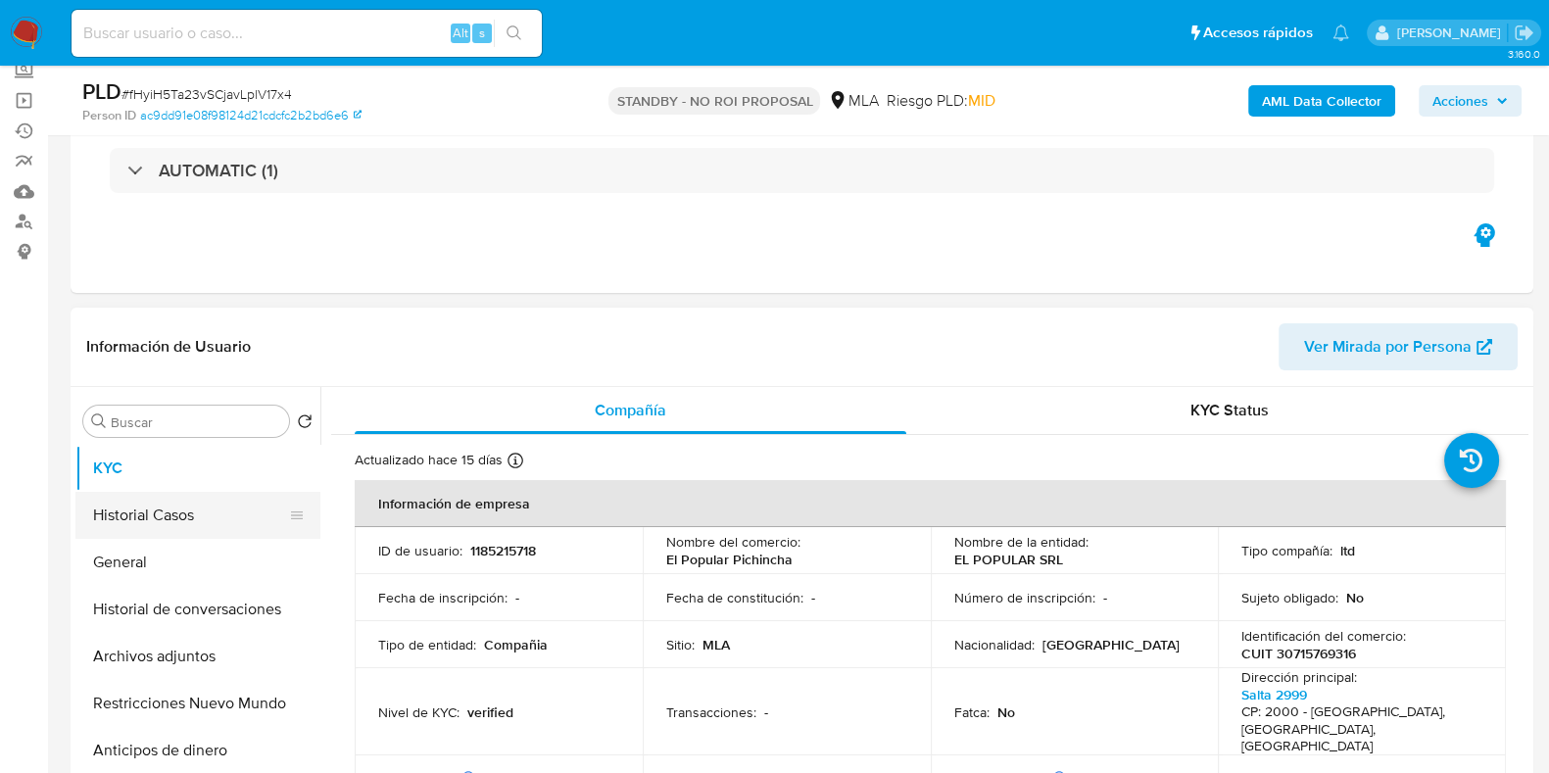
click at [155, 520] on button "Historial Casos" at bounding box center [189, 515] width 229 height 47
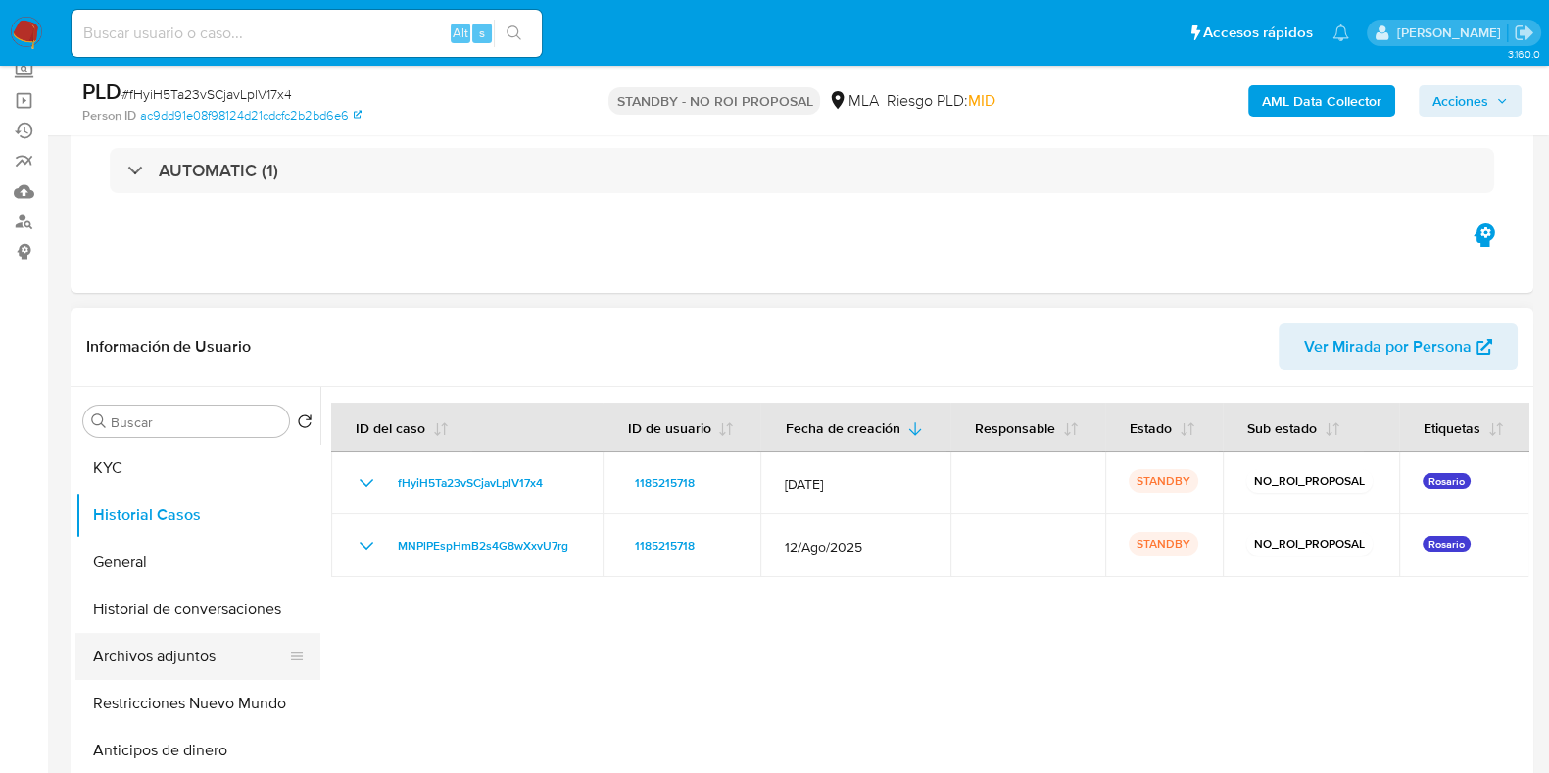
click at [179, 655] on button "Archivos adjuntos" at bounding box center [189, 656] width 229 height 47
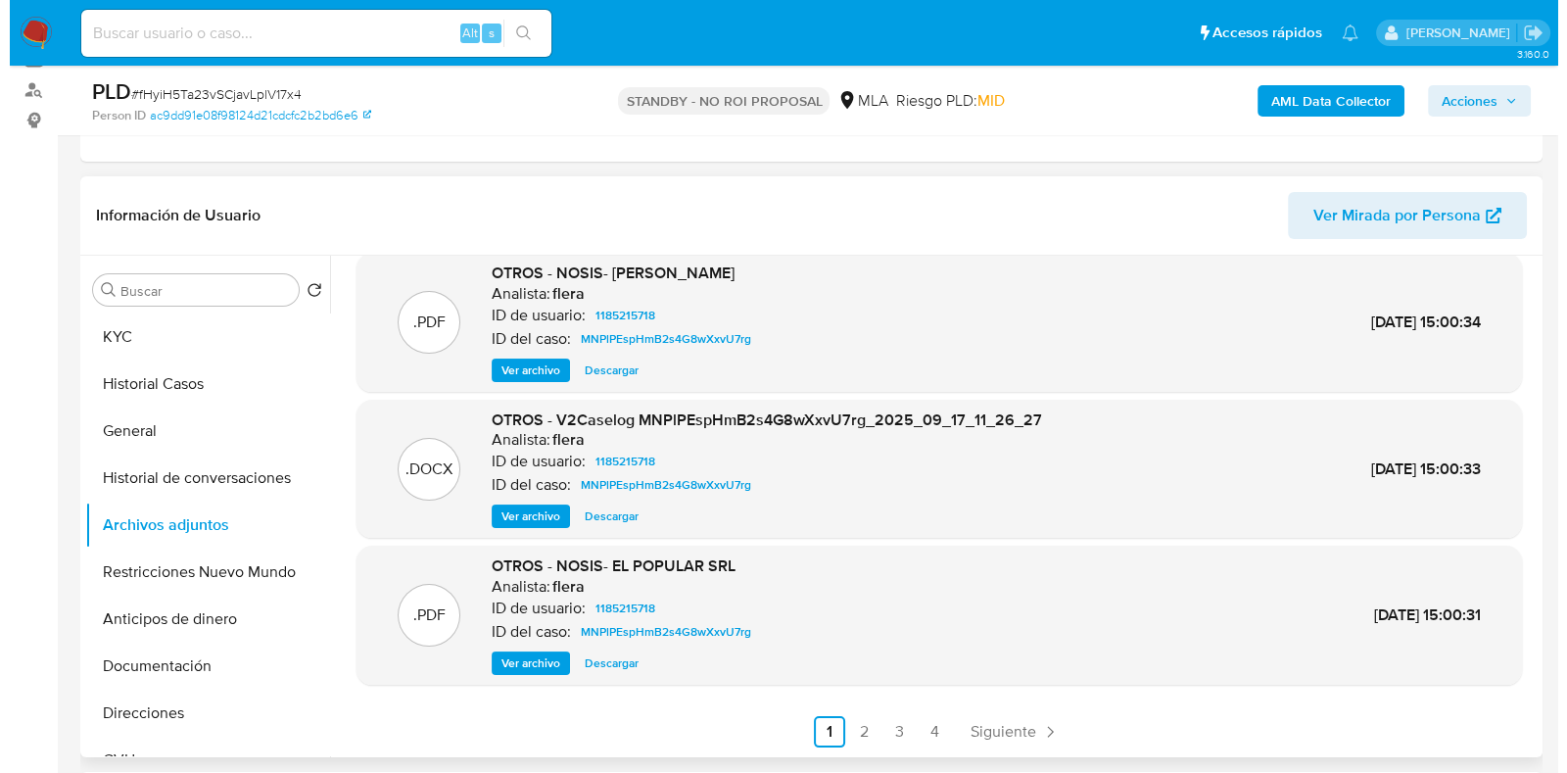
scroll to position [367, 0]
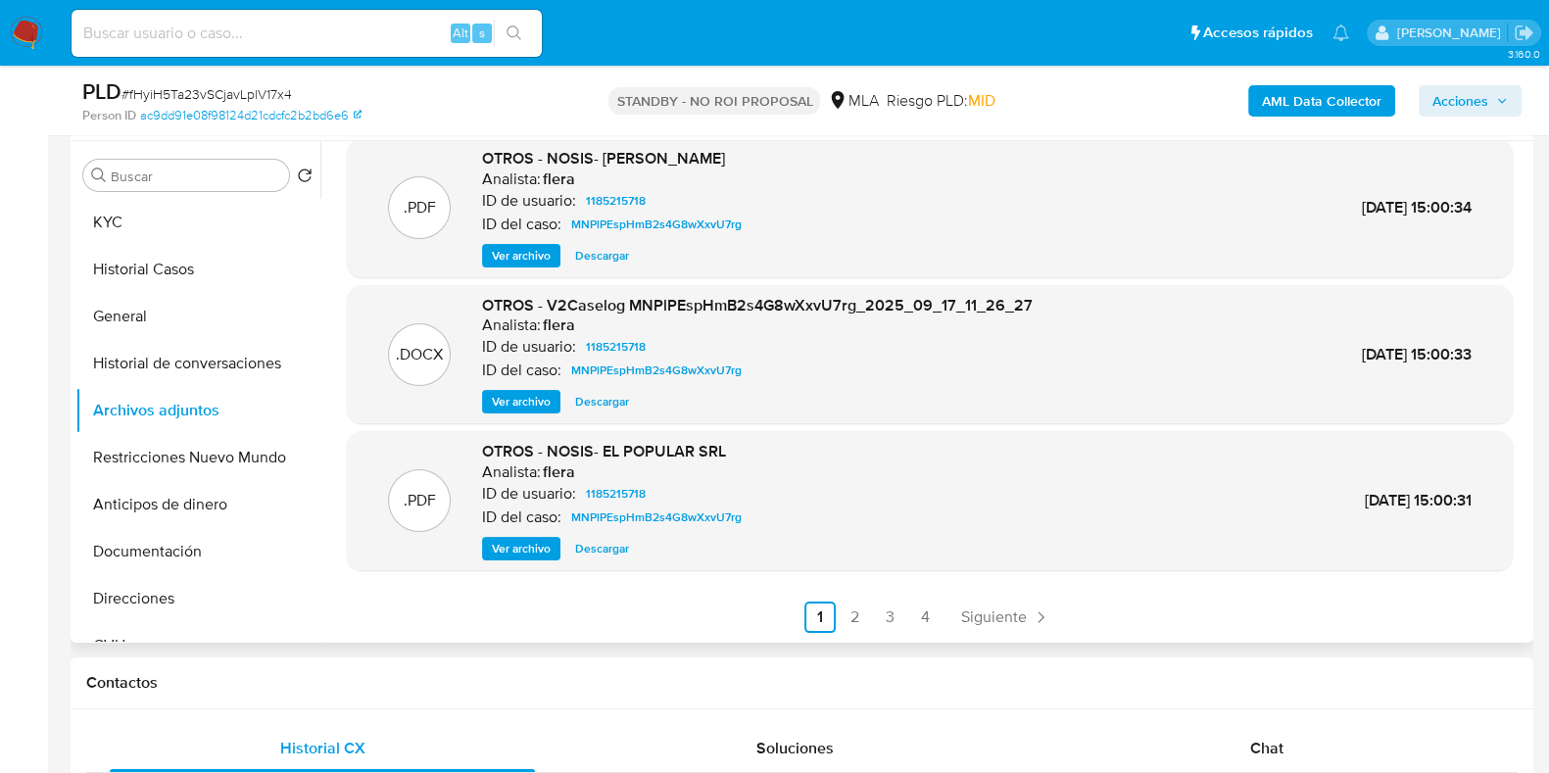
click at [512, 248] on span "Ver archivo" at bounding box center [521, 256] width 59 height 20
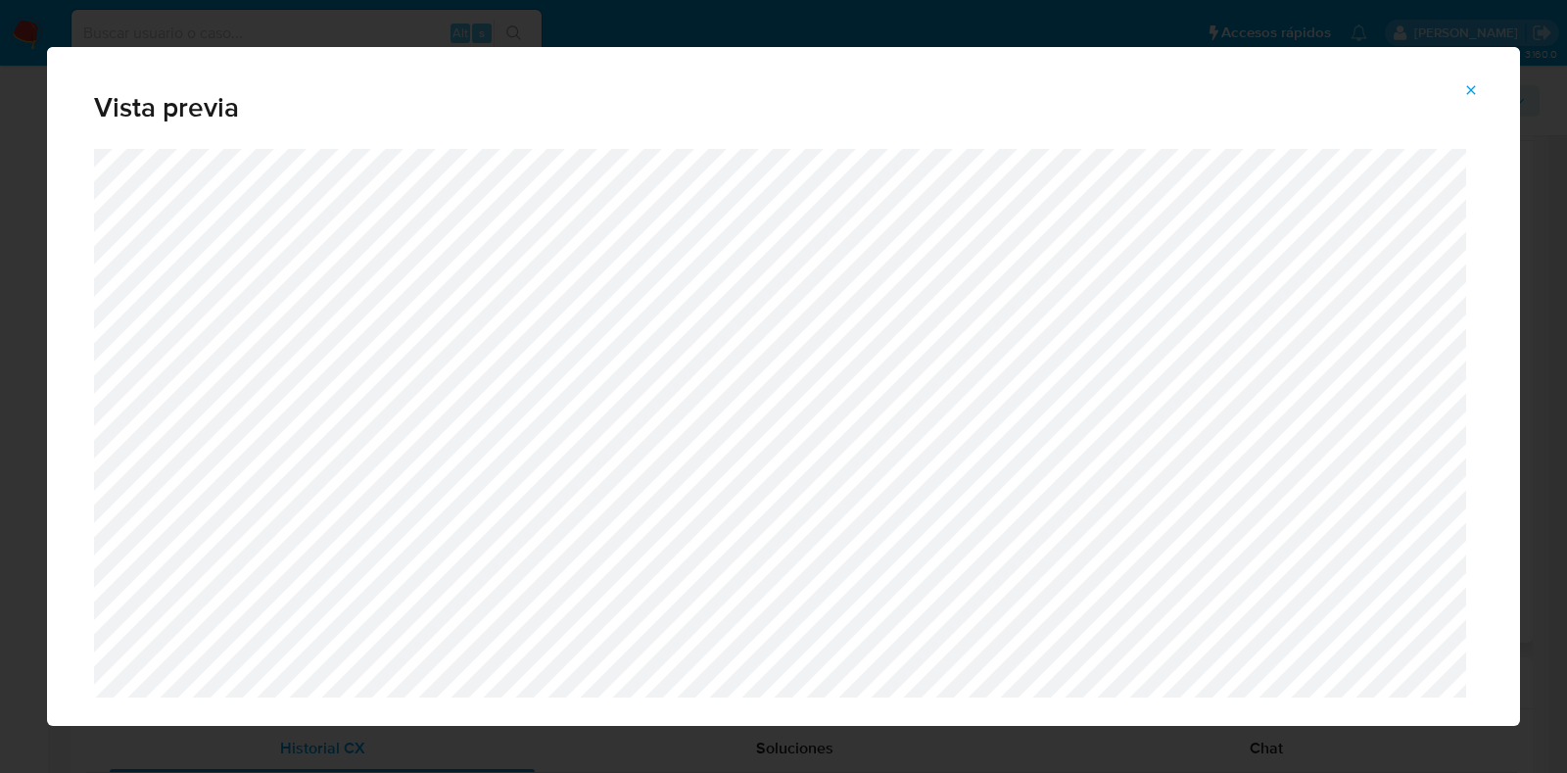
click at [1486, 85] on button "Attachment preview" at bounding box center [1471, 89] width 43 height 31
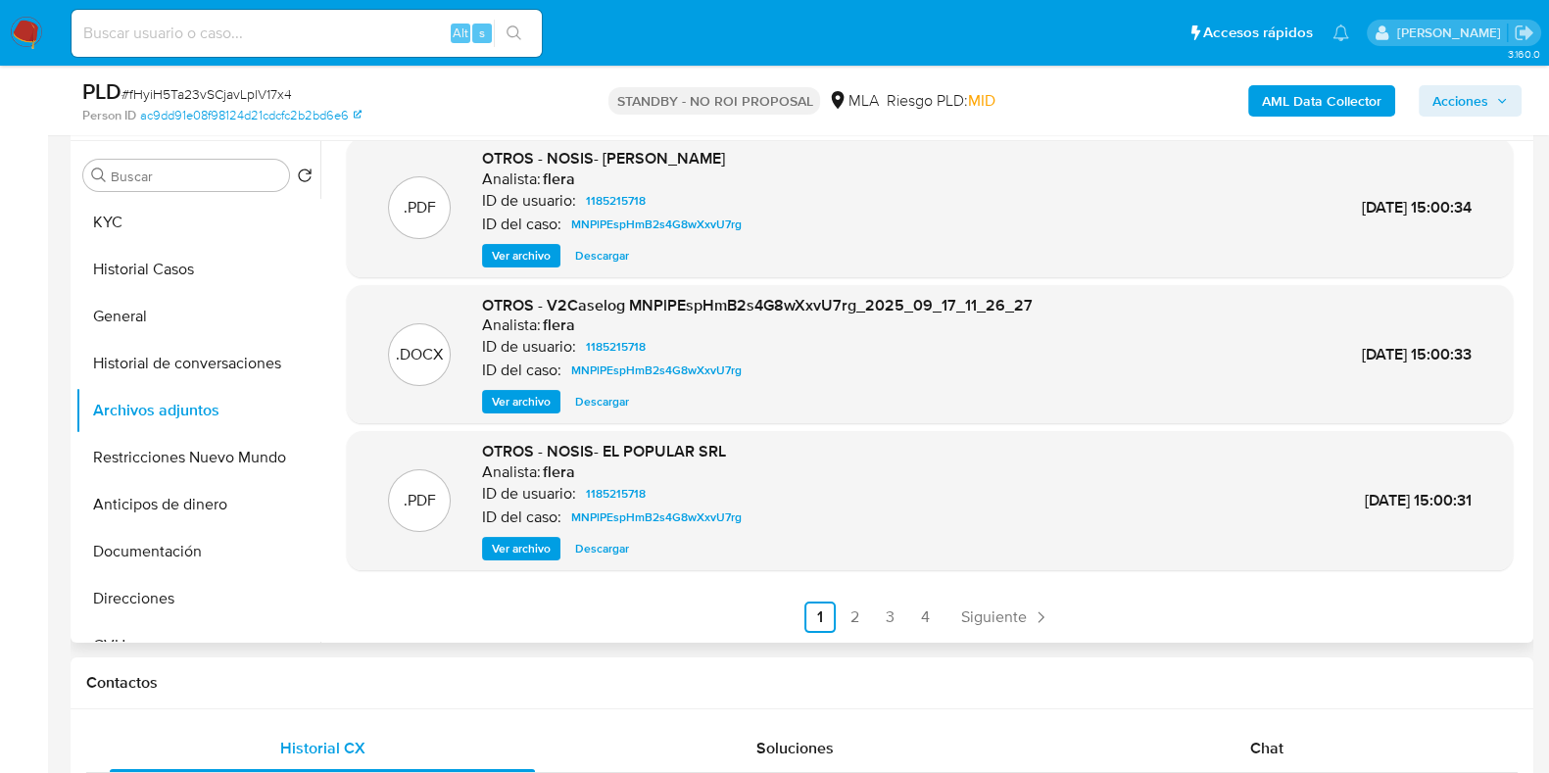
click at [519, 405] on span "Ver archivo" at bounding box center [521, 402] width 59 height 20
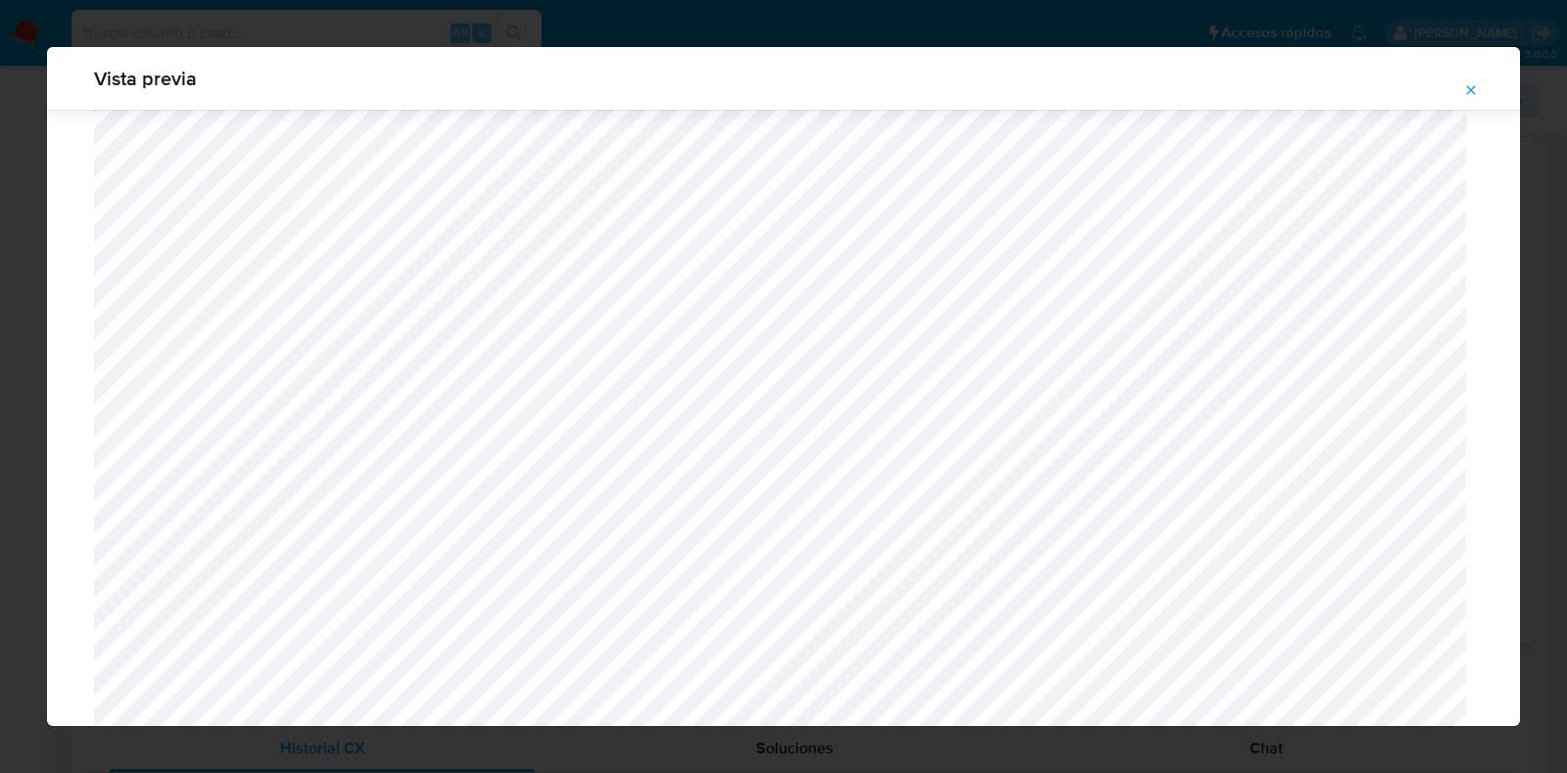
scroll to position [696, 0]
click at [1479, 82] on icon "Attachment preview" at bounding box center [1472, 90] width 16 height 16
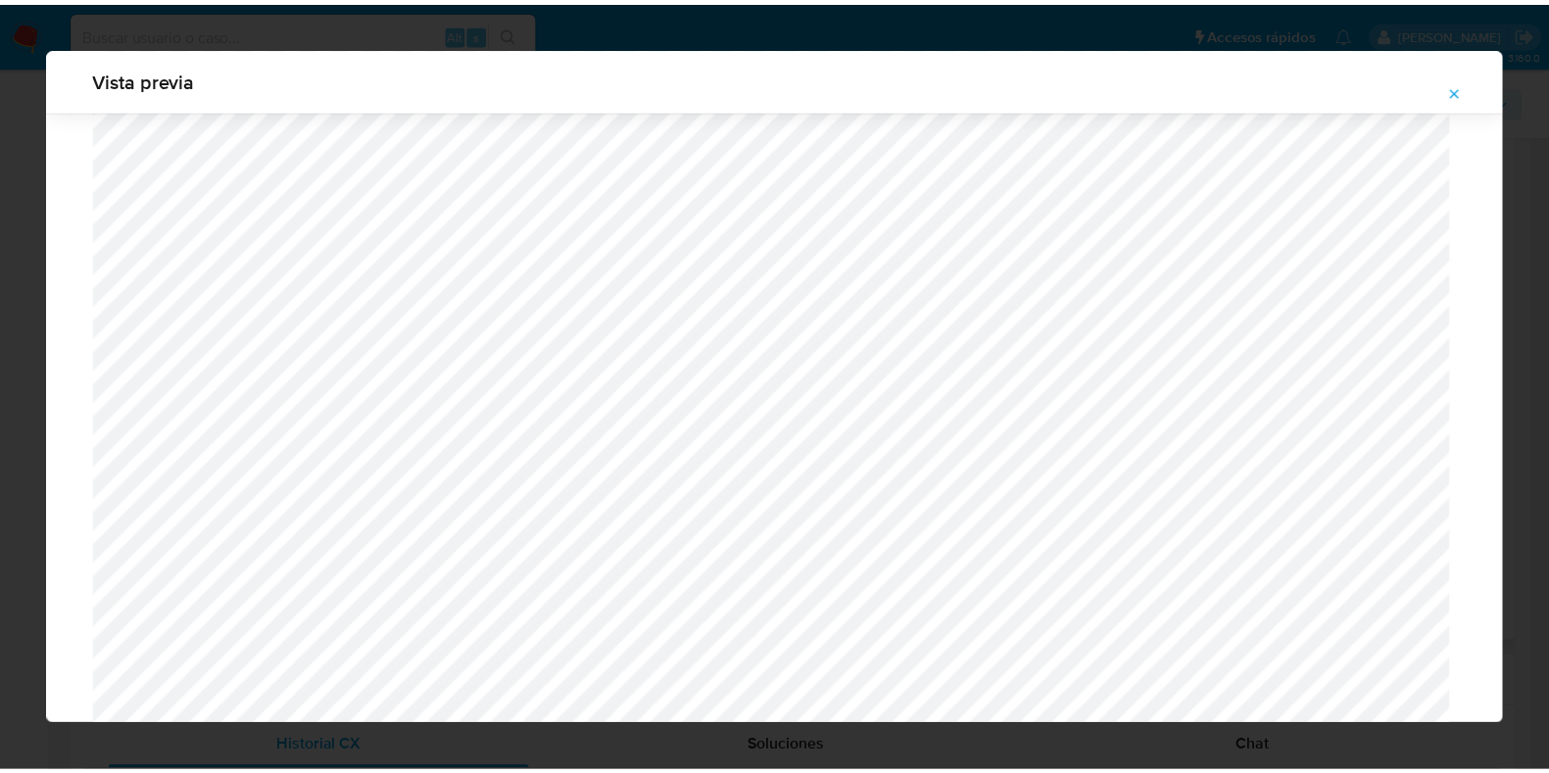
scroll to position [49, 0]
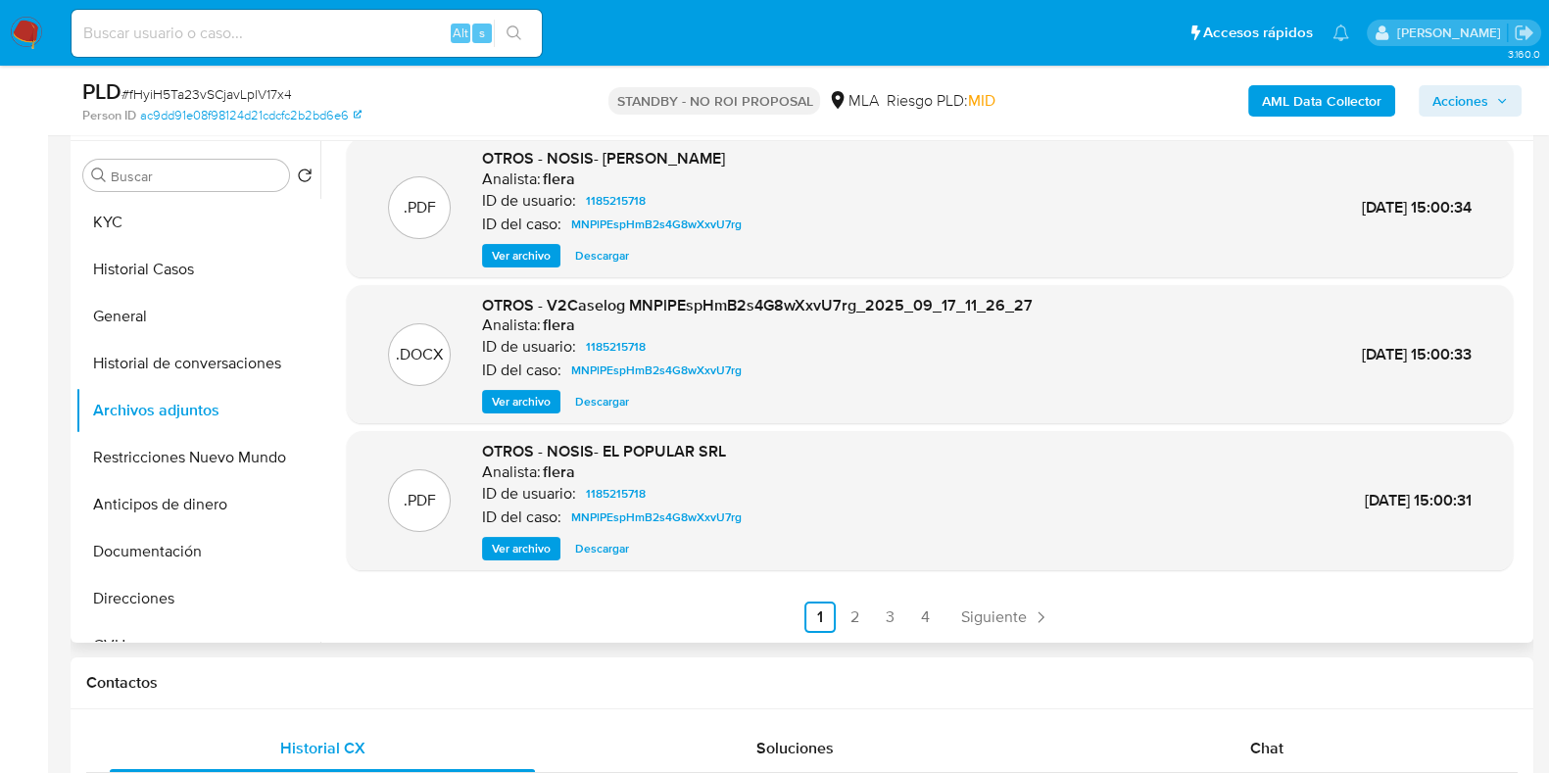
click at [184, 23] on input at bounding box center [307, 33] width 470 height 25
paste input "pFfZayfcjvYQd4W8IbhIBU70"
type input "pFfZayfcjvYQd4W8IbhIBU70"
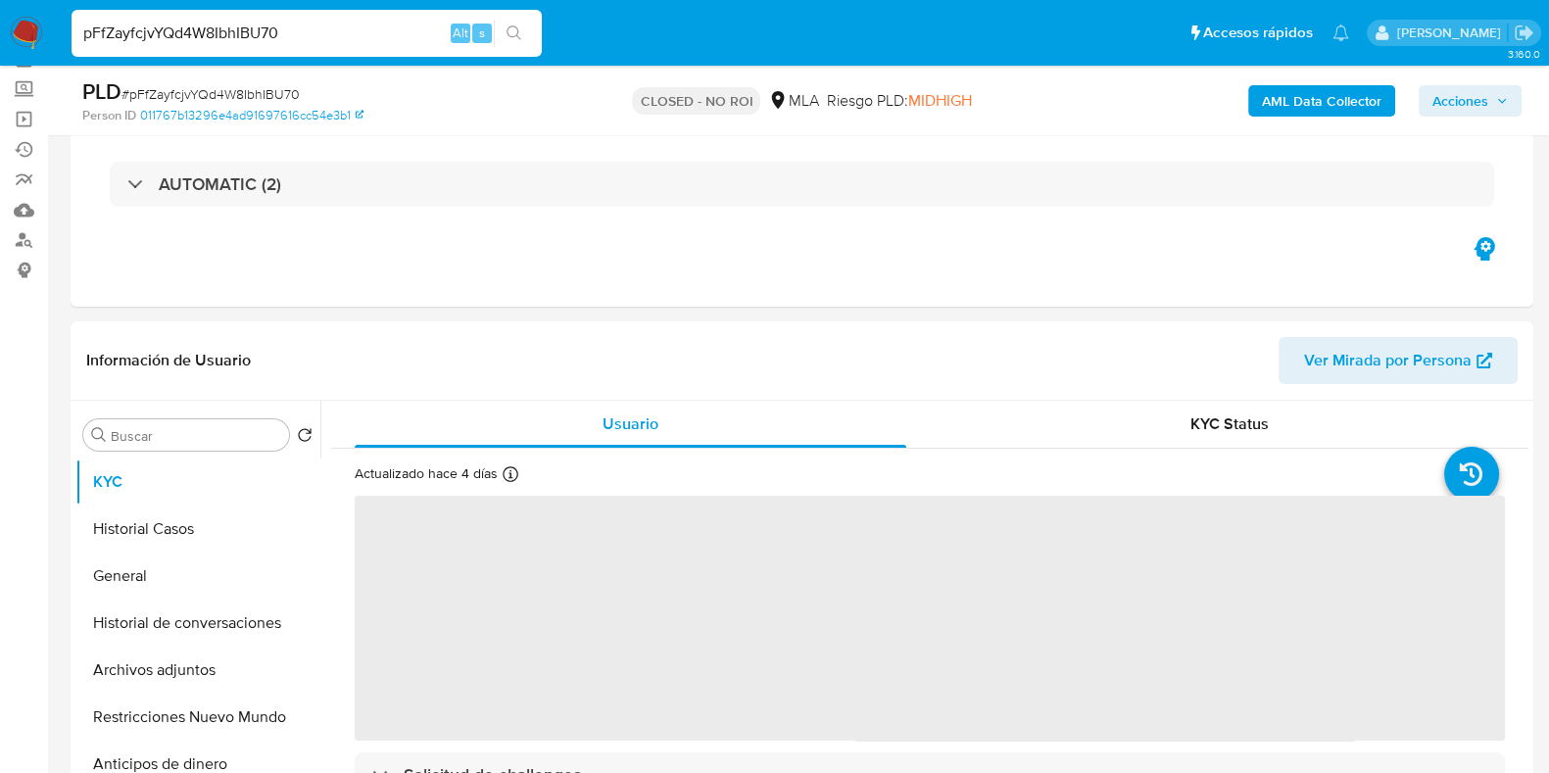
scroll to position [244, 0]
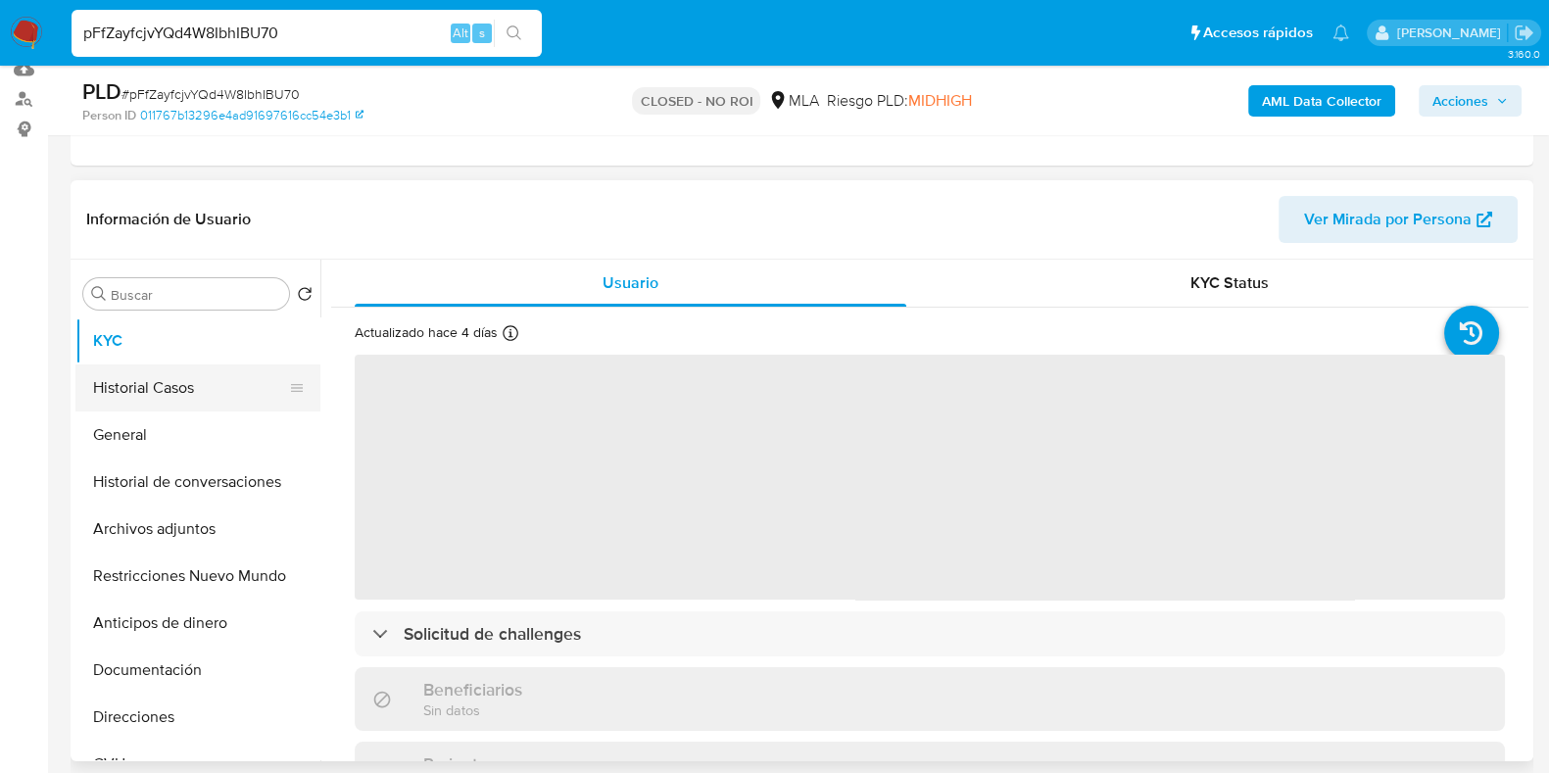
select select "10"
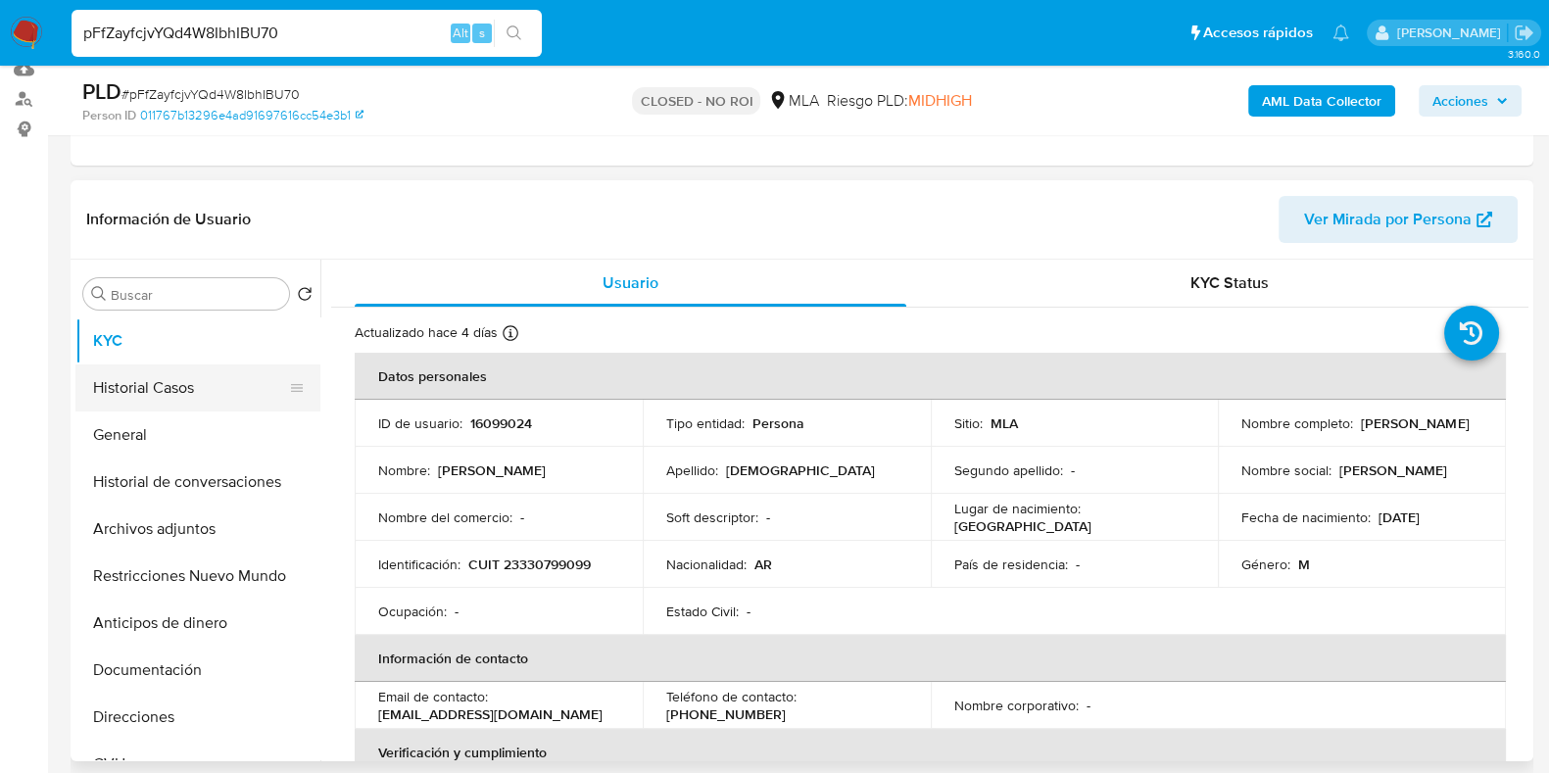
click at [135, 394] on button "Historial Casos" at bounding box center [189, 387] width 229 height 47
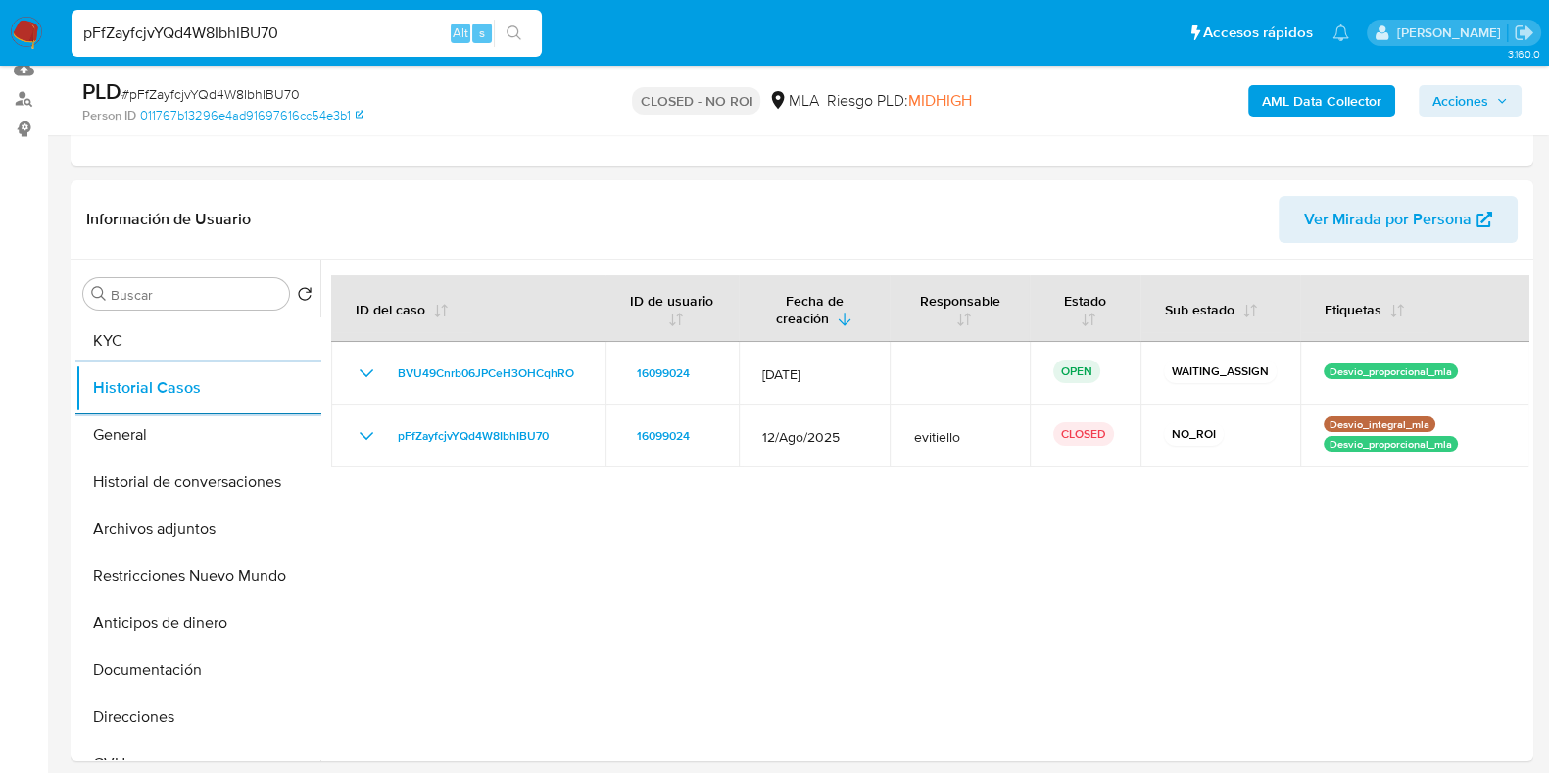
click at [242, 23] on input "pFfZayfcjvYQd4W8IbhIBU70" at bounding box center [307, 33] width 470 height 25
paste input "4U8ooF3fXkCthm1bZmR6Kgxk"
type input "4U8ooF3fXkCthm1bZmR6Kgxk"
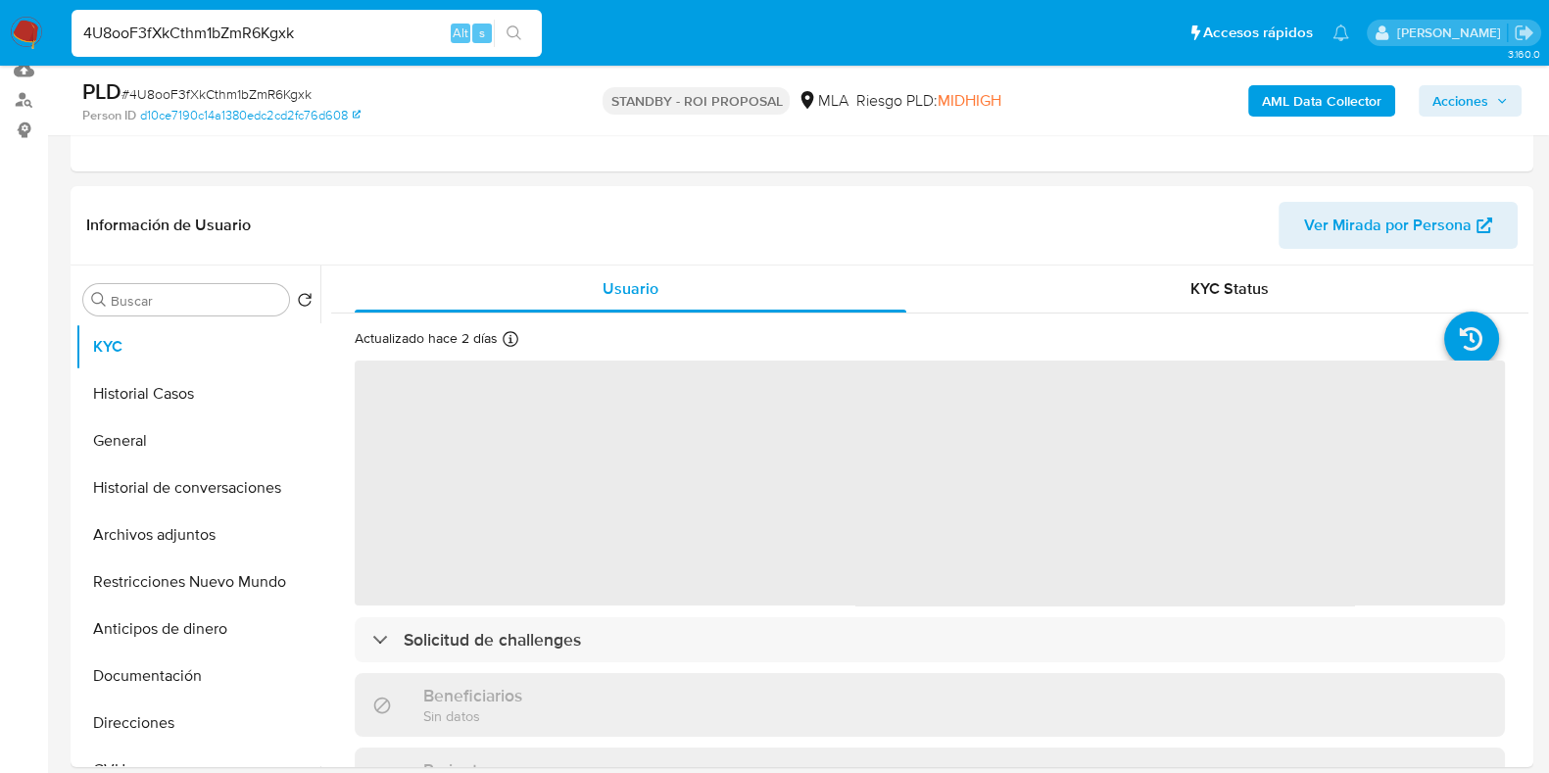
scroll to position [244, 0]
select select "10"
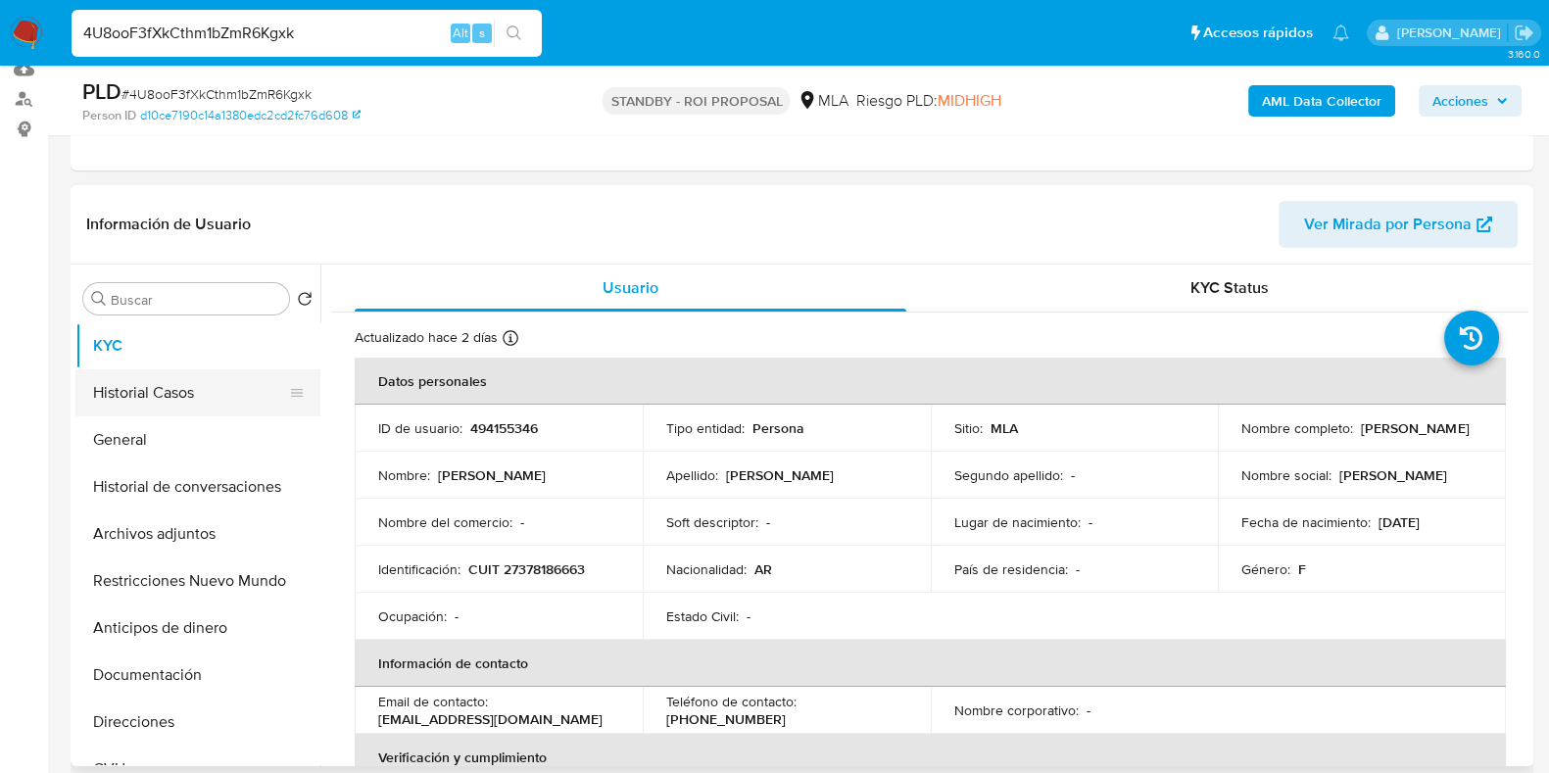
click at [217, 392] on button "Historial Casos" at bounding box center [189, 392] width 229 height 47
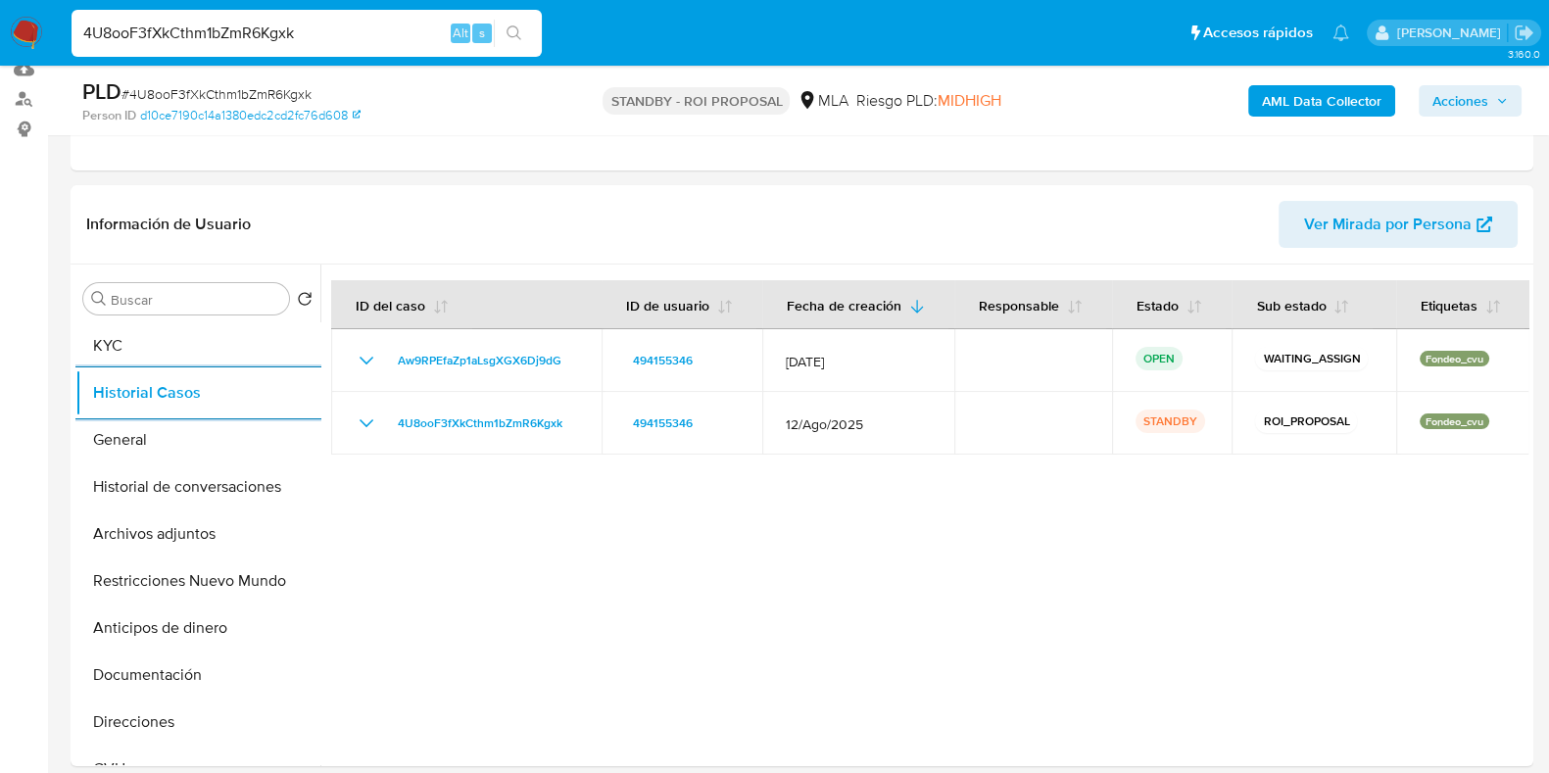
click at [250, 35] on input "4U8ooF3fXkCthm1bZmR6Kgxk" at bounding box center [307, 33] width 470 height 25
paste input "wdA7C0edCSWL8sx20kYIB2LS"
type input "wdA7C0edCSWL8sx20kYIB2LS"
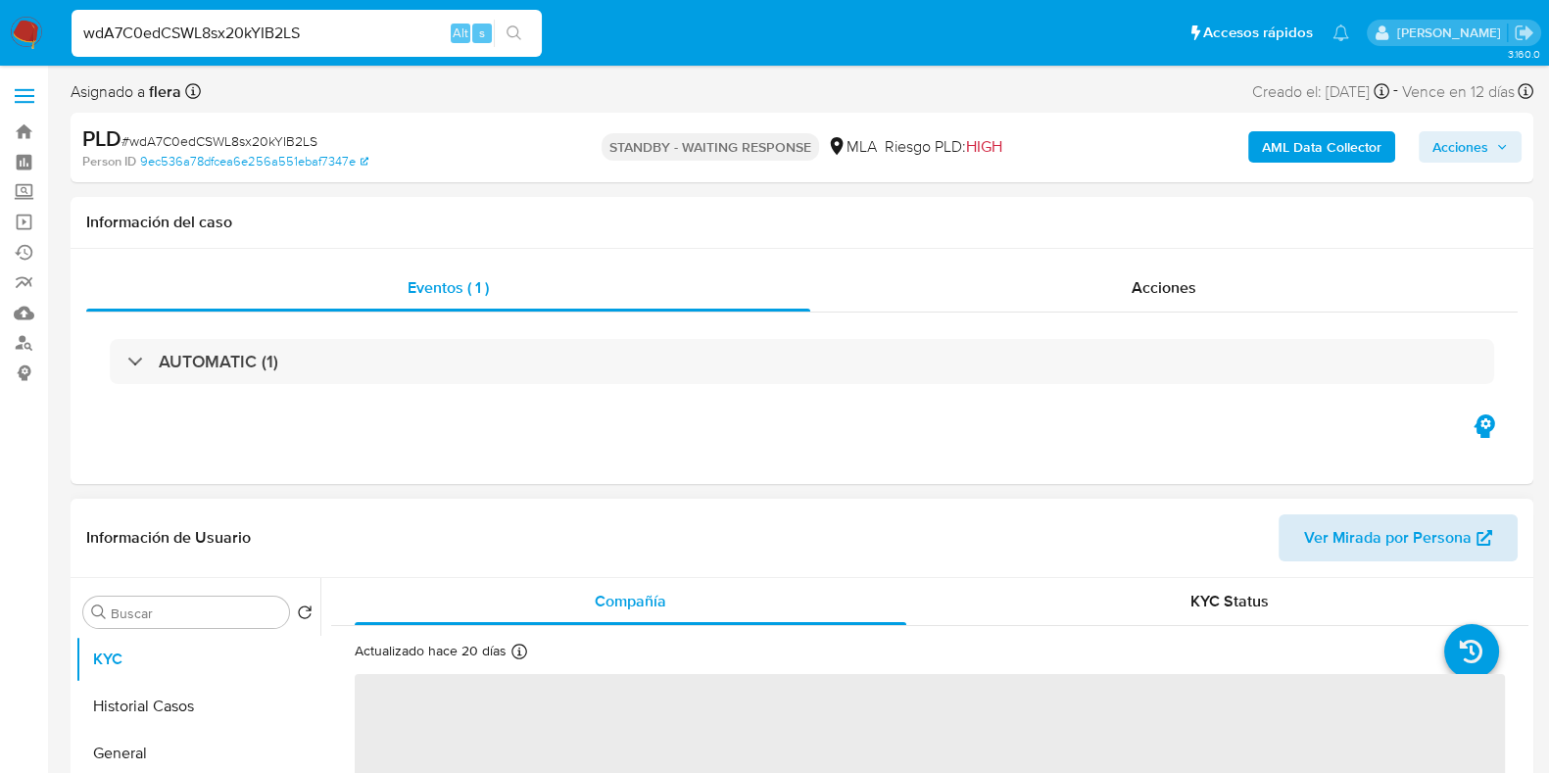
select select "10"
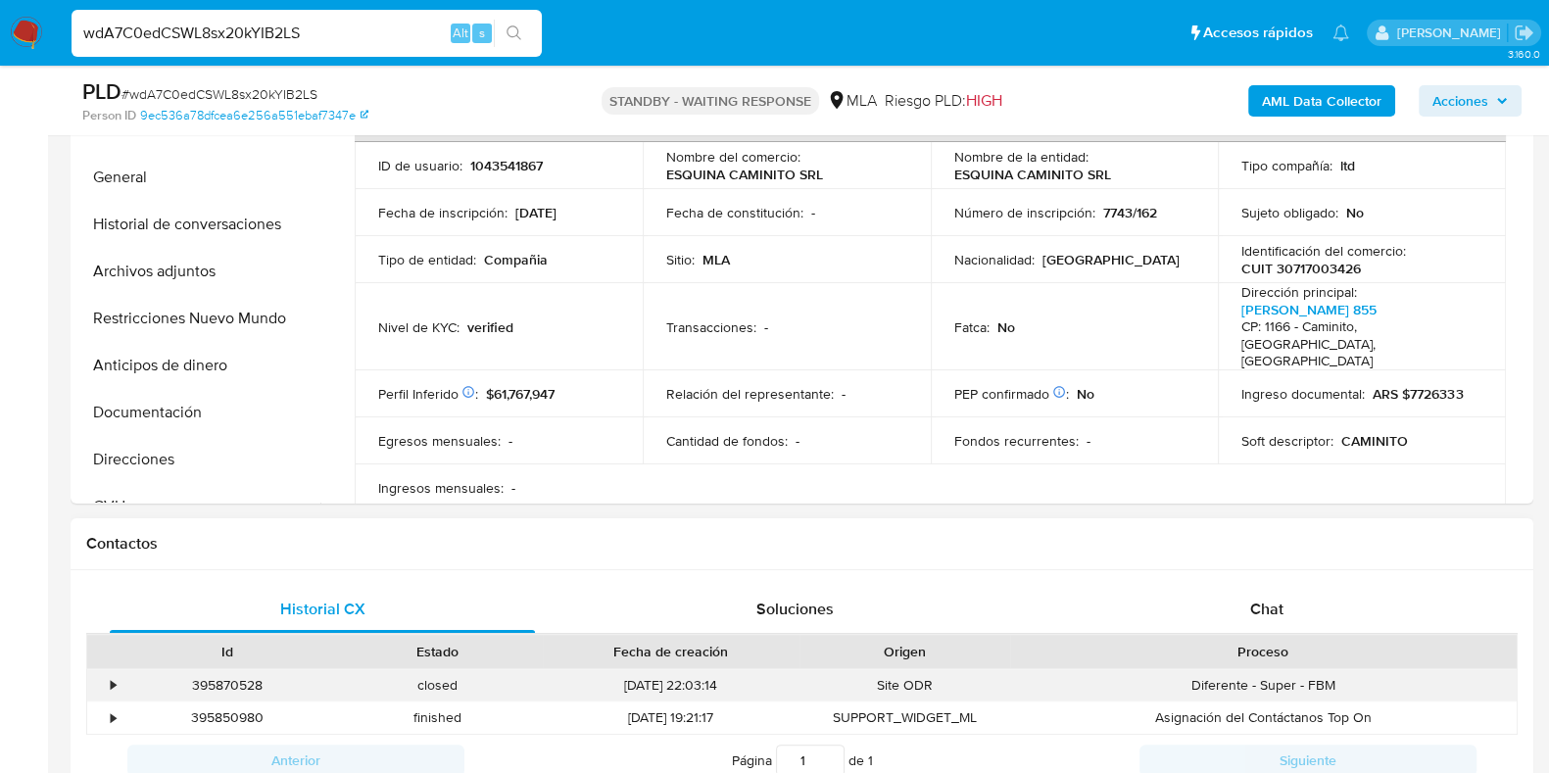
scroll to position [612, 0]
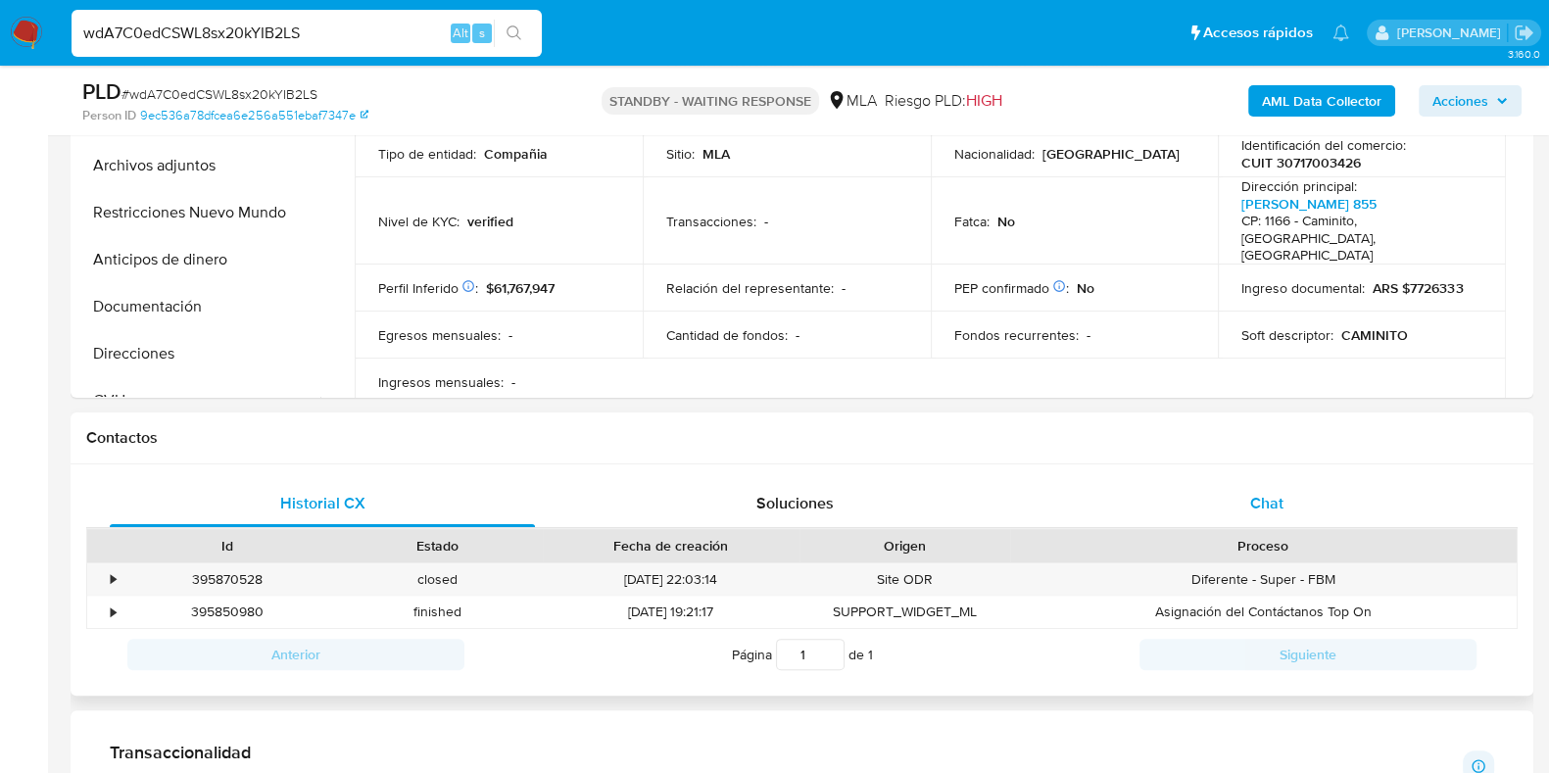
click at [1288, 510] on div "Chat" at bounding box center [1266, 503] width 425 height 47
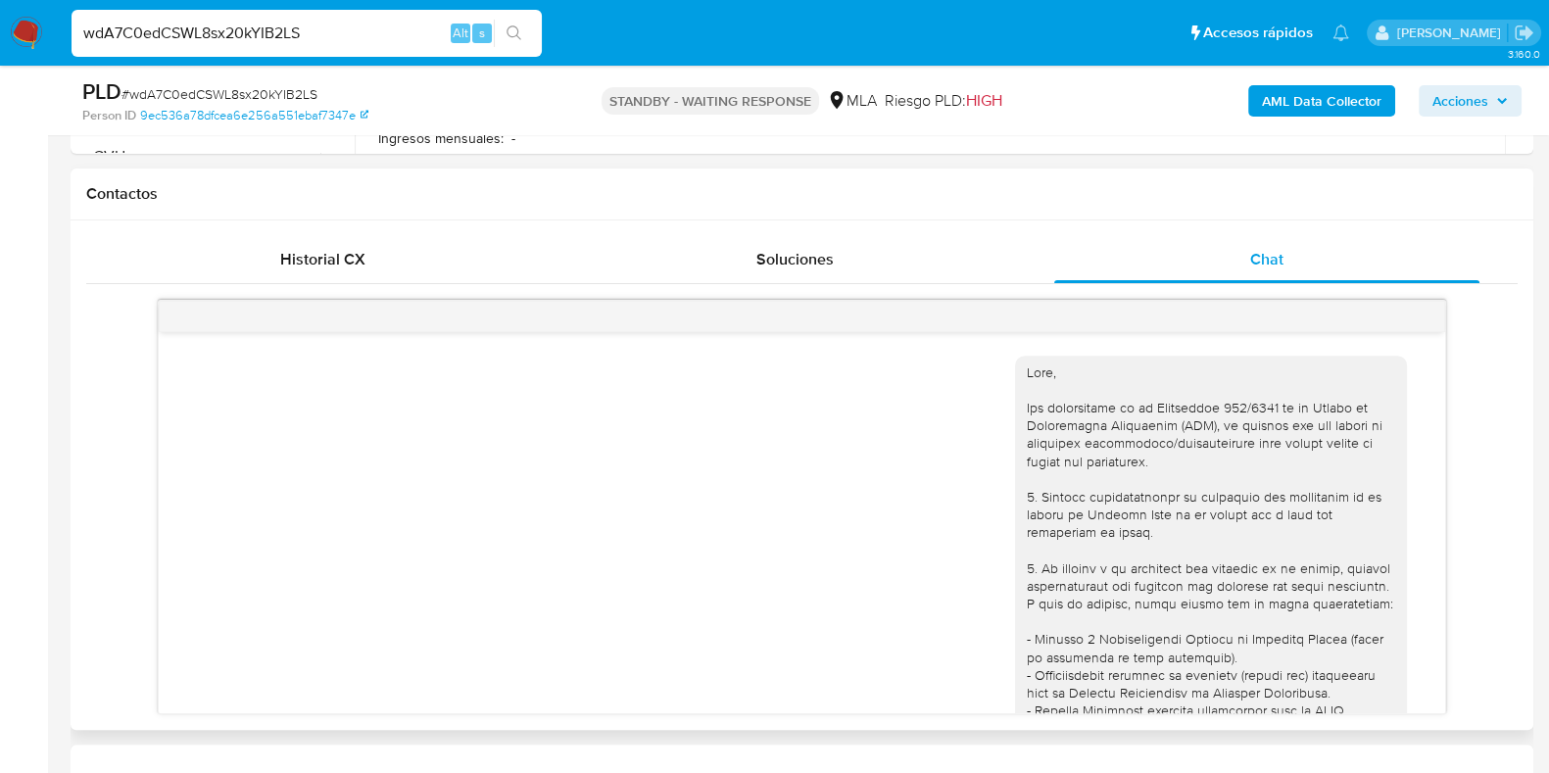
scroll to position [1921, 0]
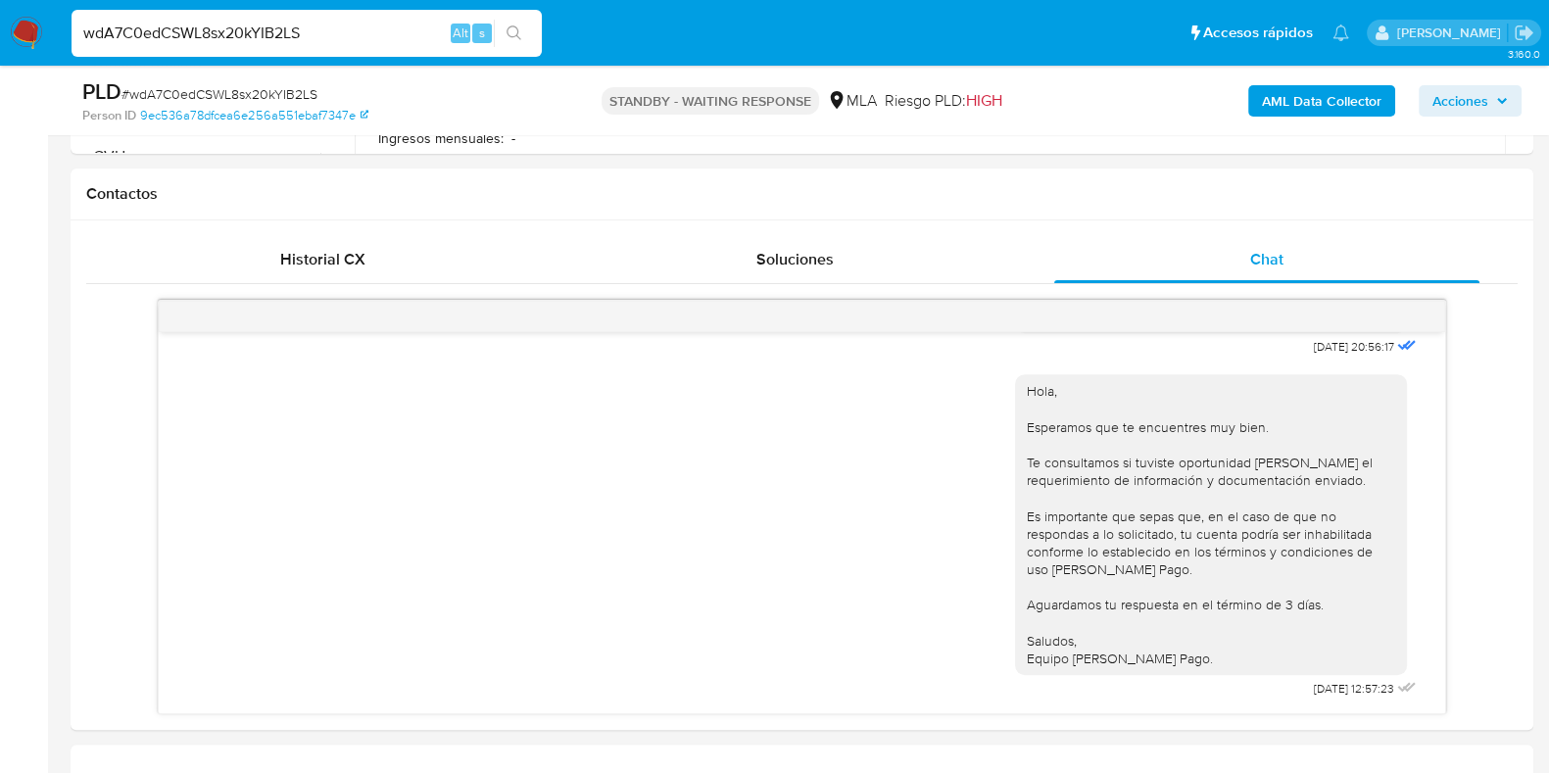
click at [239, 32] on input "wdA7C0edCSWL8sx20kYIB2LS" at bounding box center [307, 33] width 470 height 25
paste input "0oK6l7L1ZvhTMBbh4PvttoZX"
type input "0oK6l7L1ZvhTMBbh4PvttoZX"
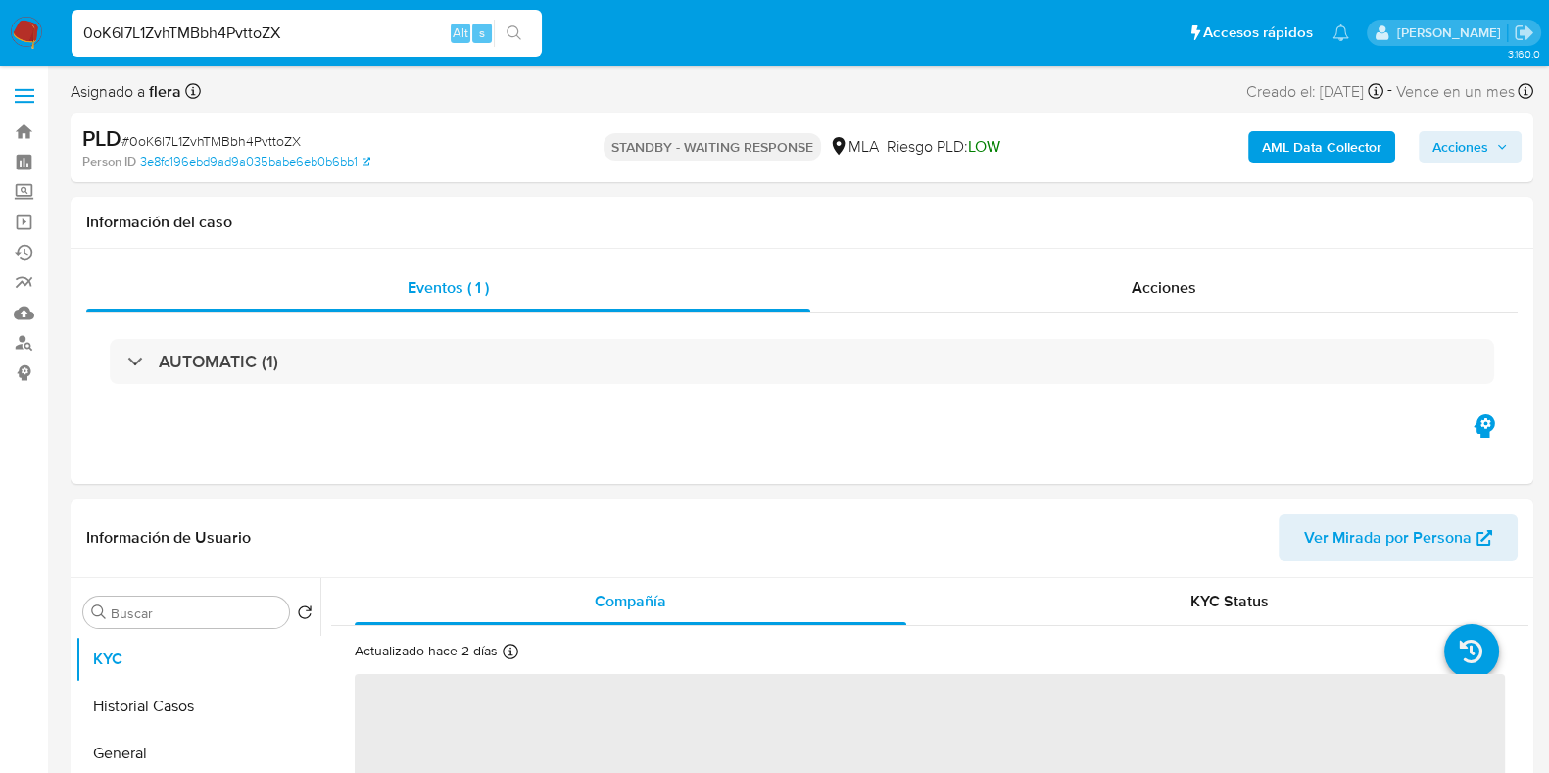
select select "10"
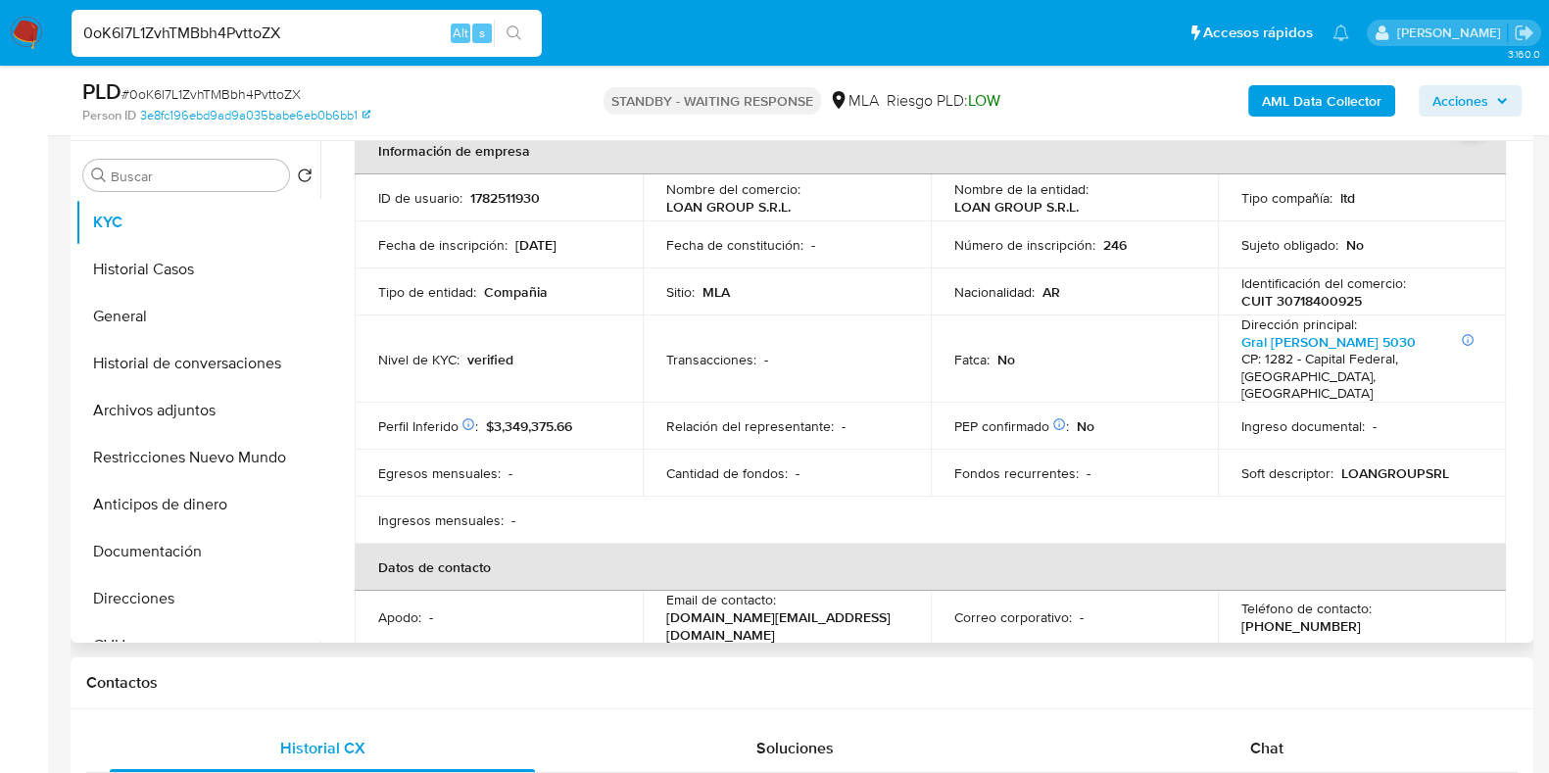
scroll to position [244, 0]
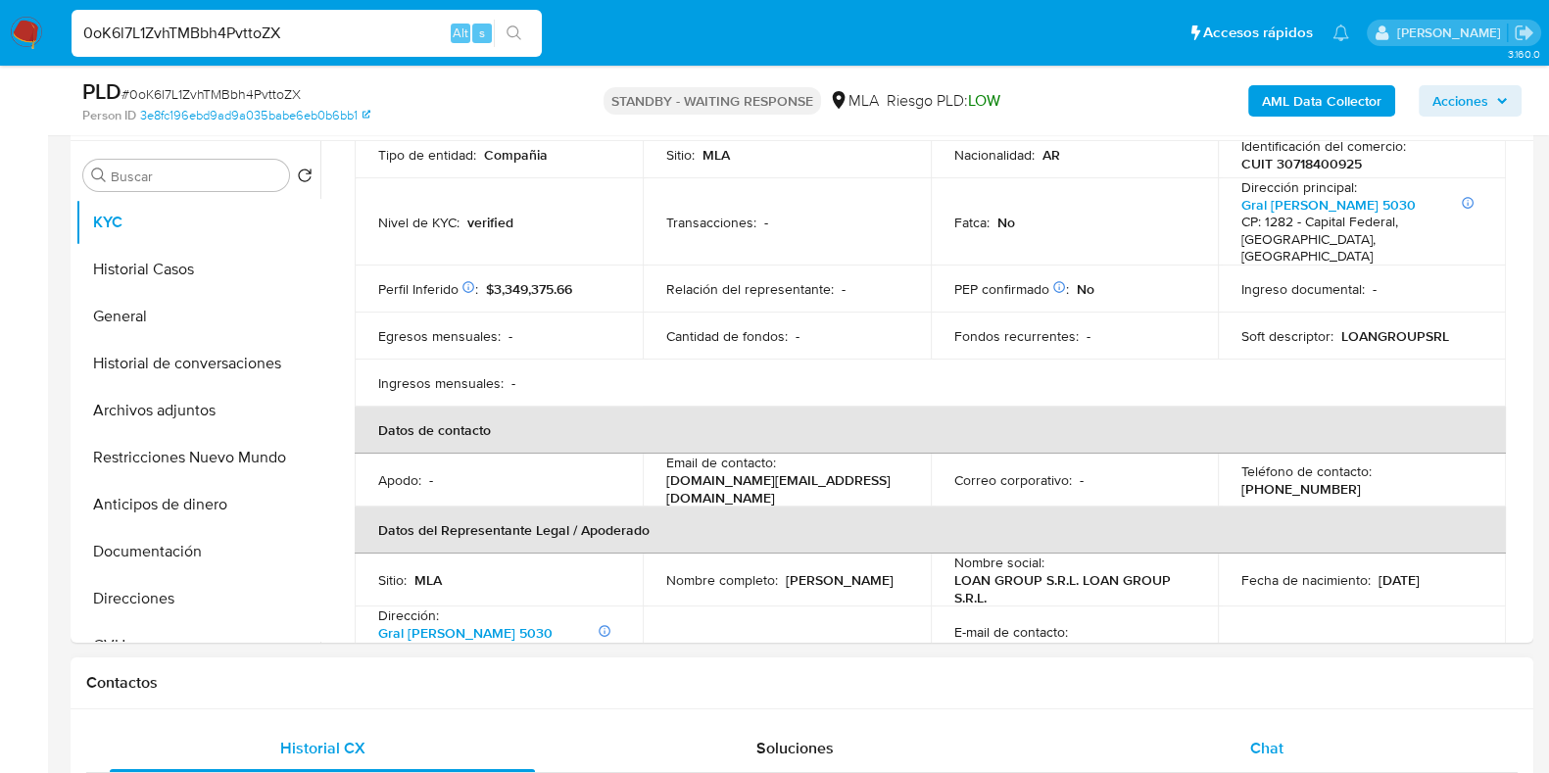
click at [1266, 755] on span "Chat" at bounding box center [1266, 748] width 33 height 23
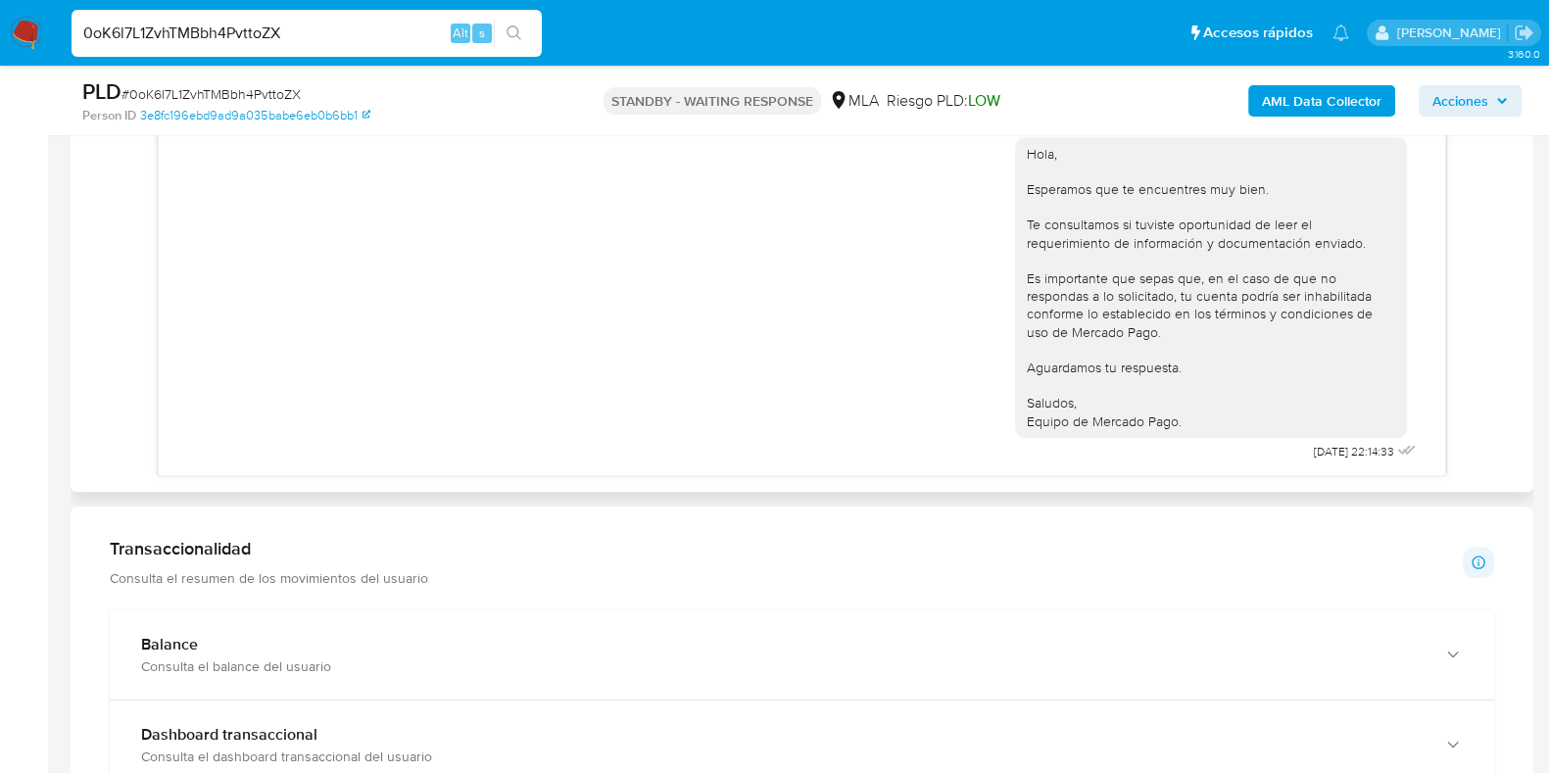
scroll to position [1224, 0]
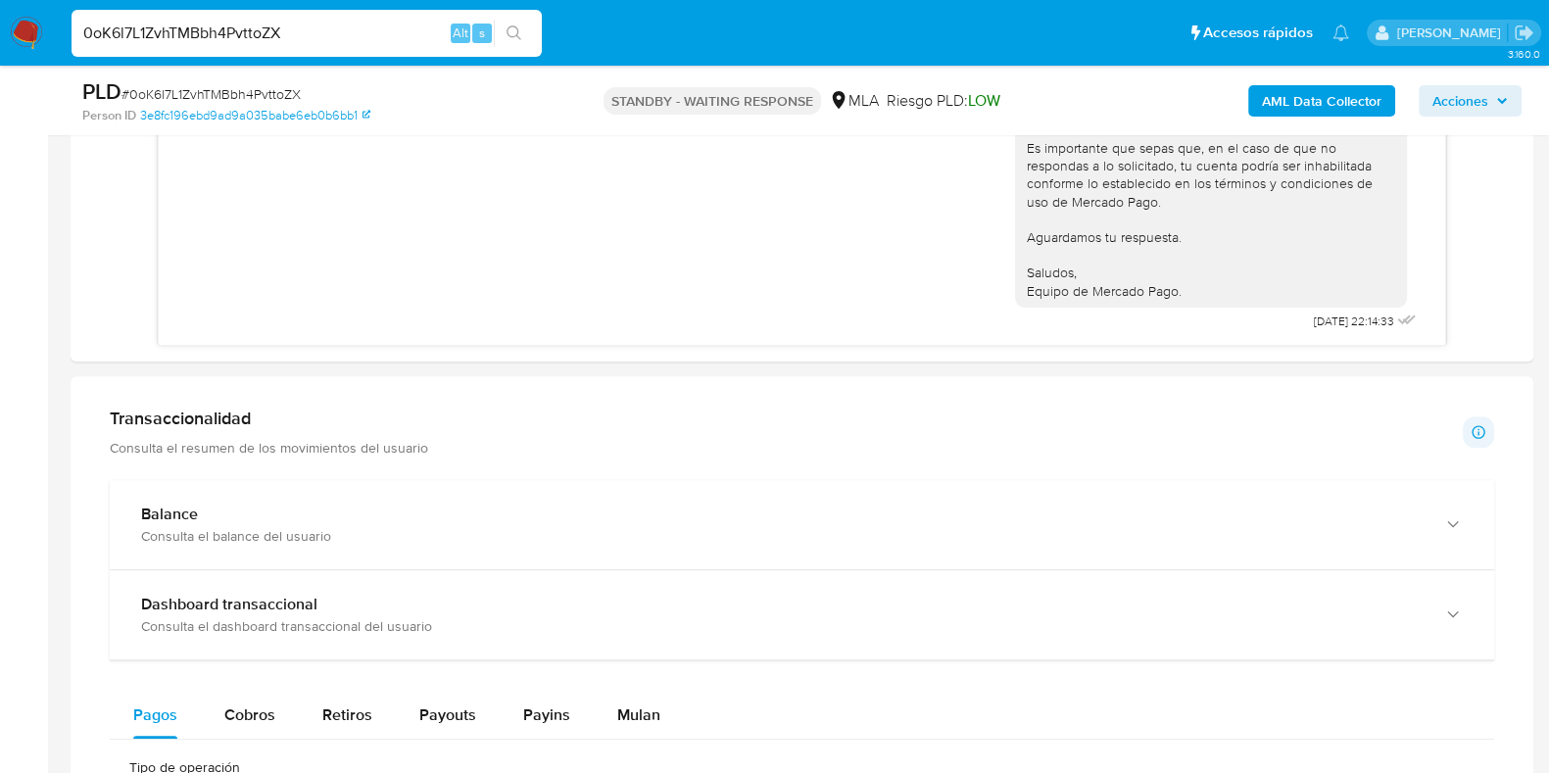
click at [251, 30] on input "0oK6l7L1ZvhTMBbh4PvttoZX" at bounding box center [307, 33] width 470 height 25
paste input "wJLXAgOhicyMNFMBncpD7XQ2"
type input "wJLXAgOhicyMNFMBncpD7XQ2"
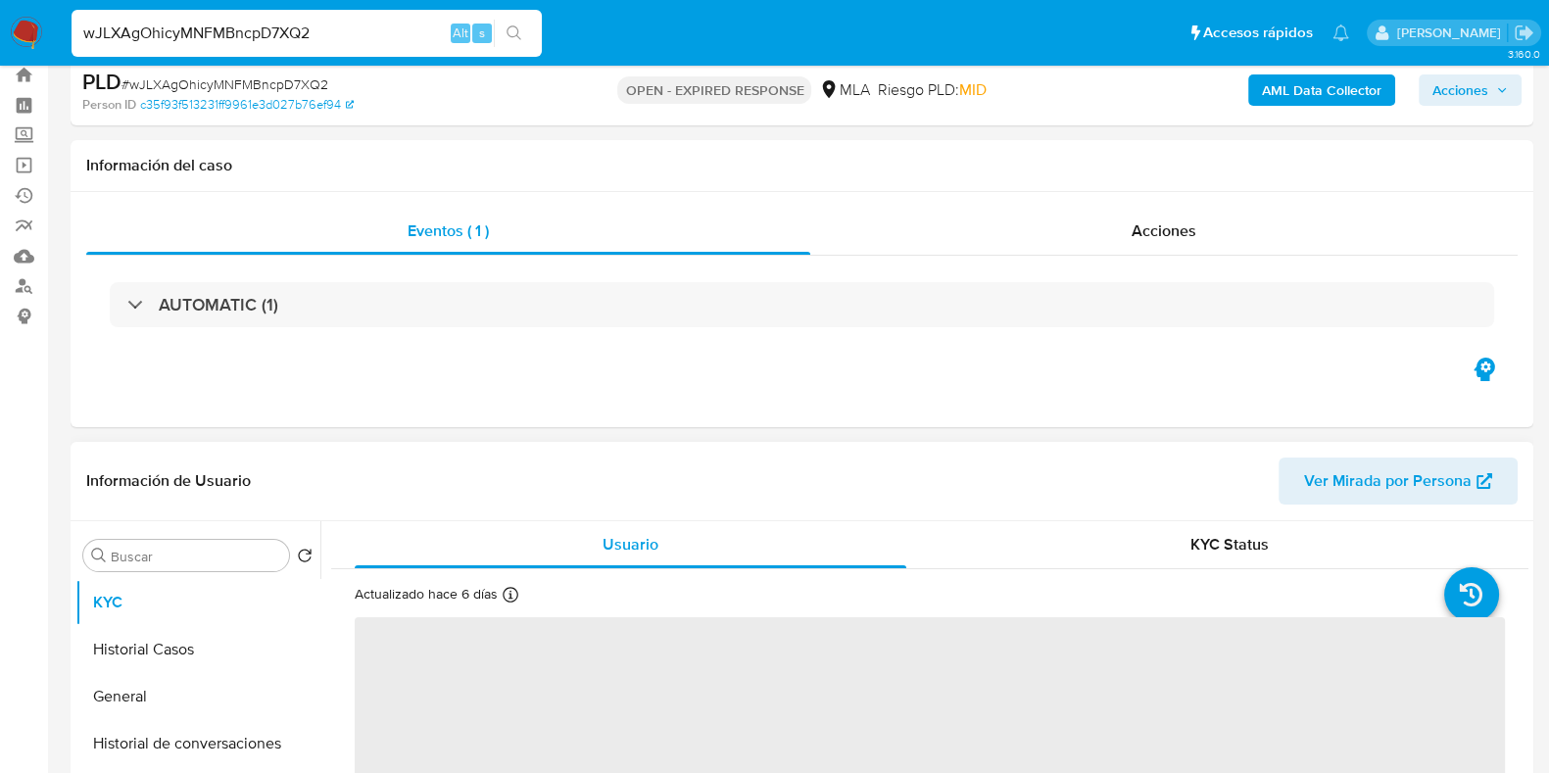
scroll to position [244, 0]
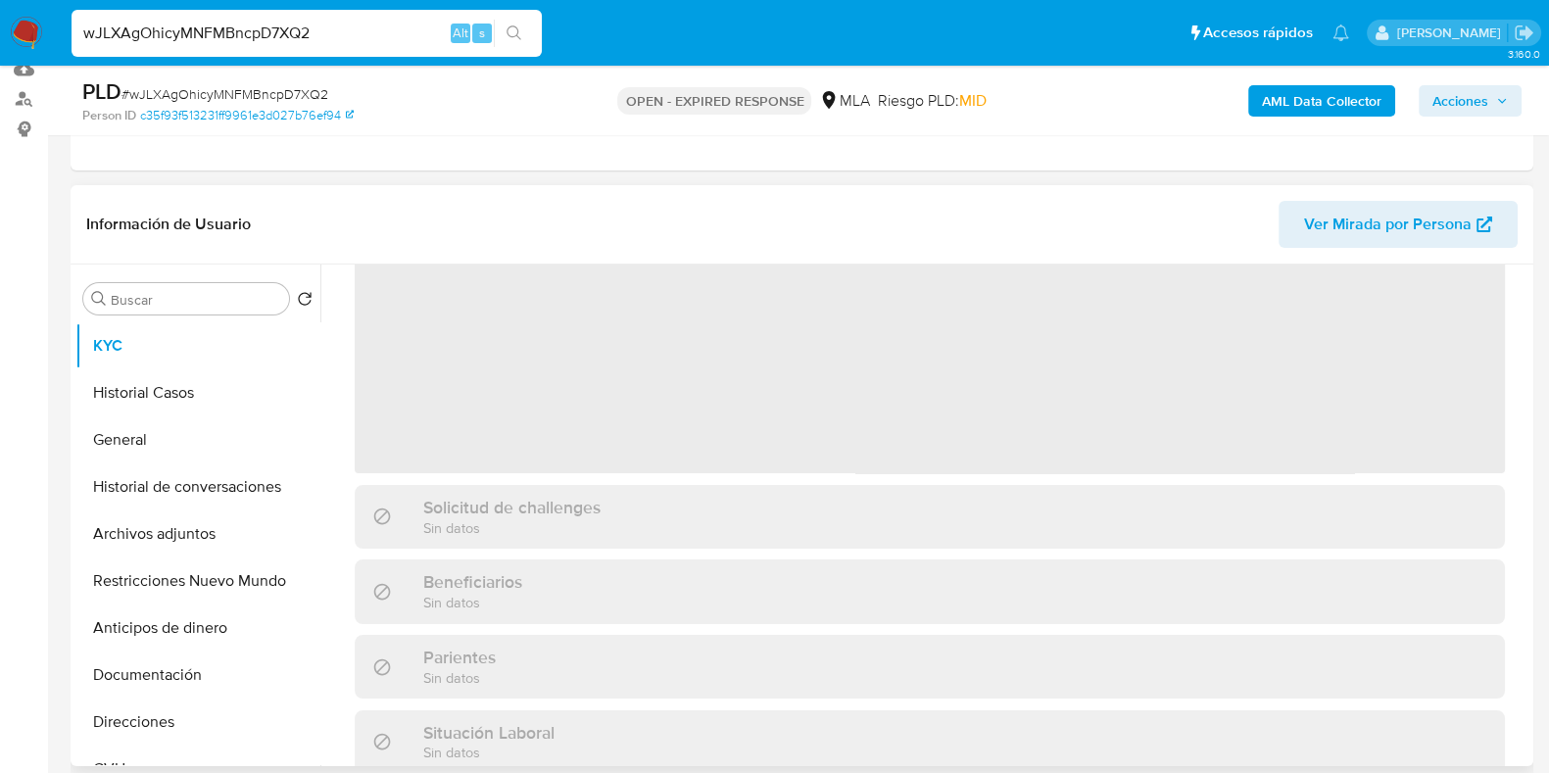
select select "10"
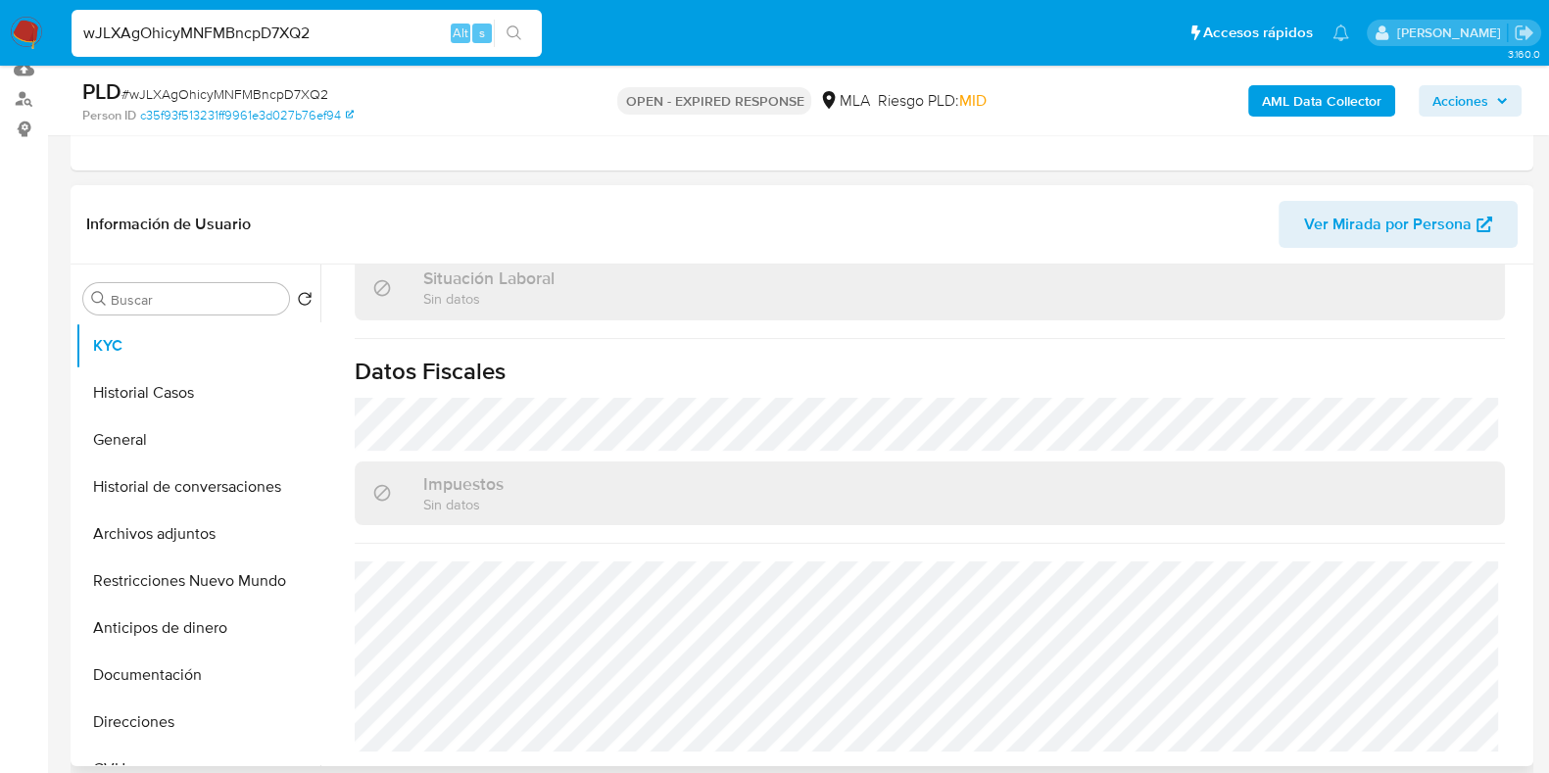
scroll to position [489, 0]
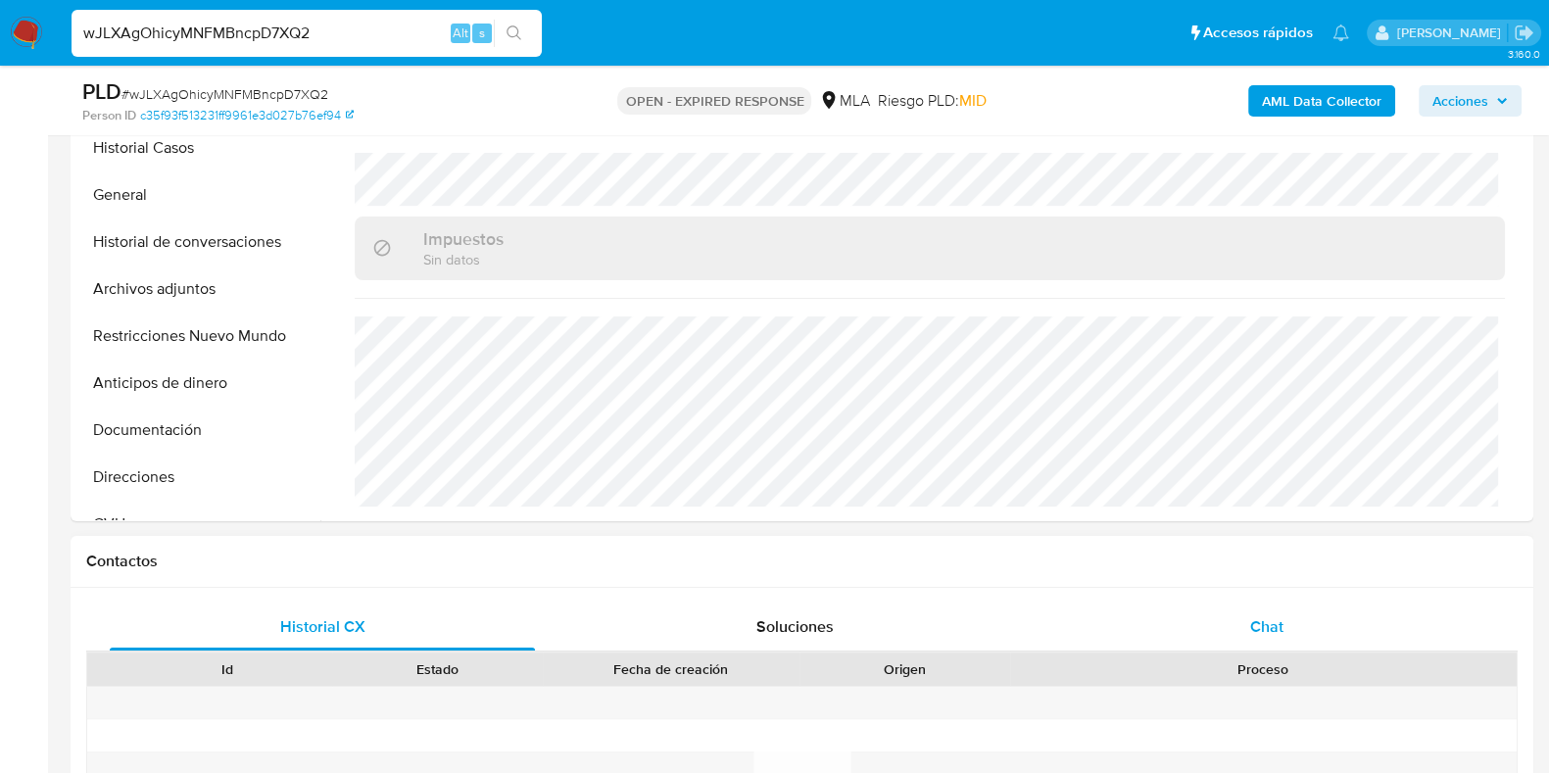
click at [1279, 610] on div "Chat" at bounding box center [1266, 626] width 425 height 47
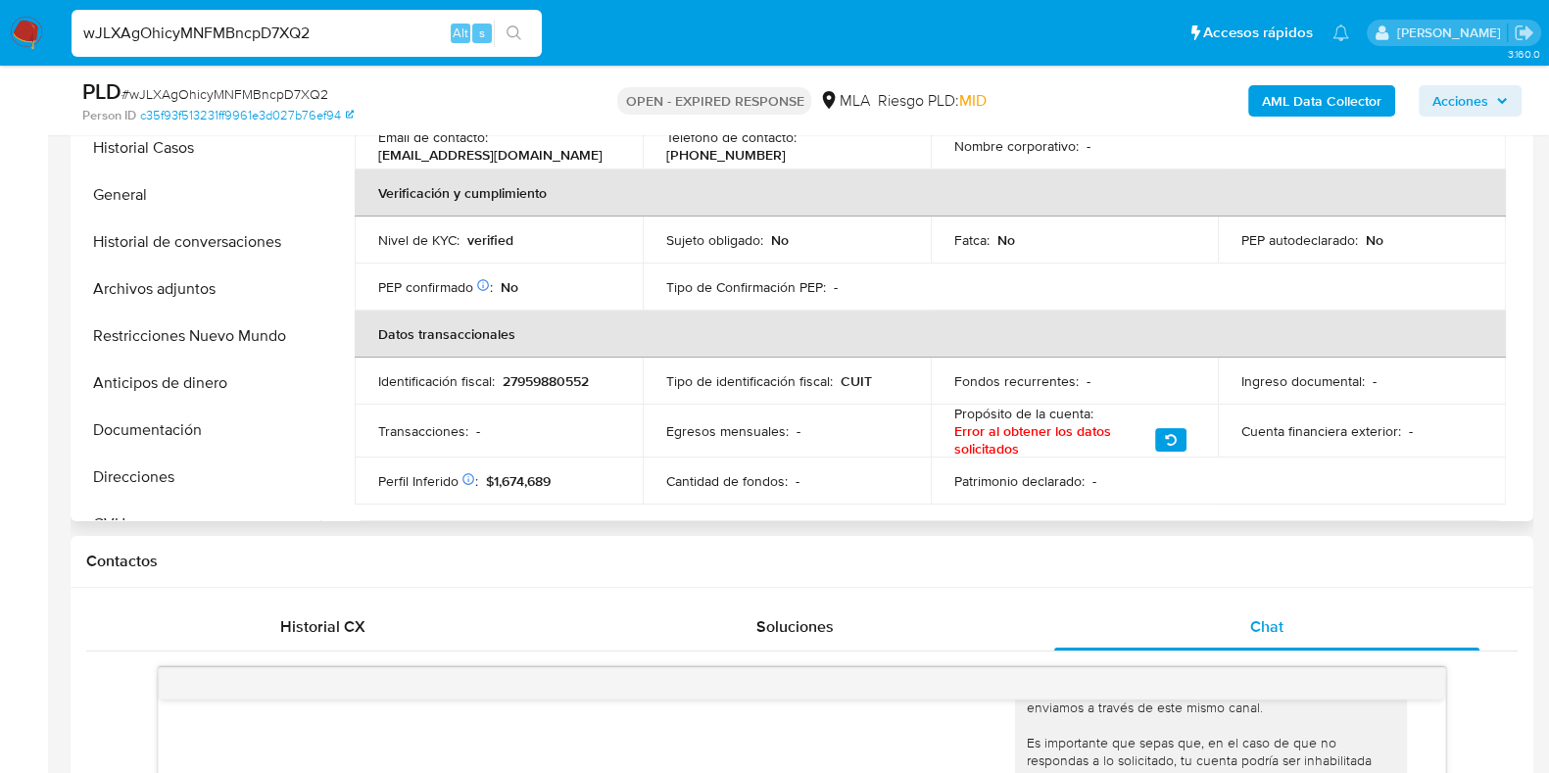
scroll to position [0, 0]
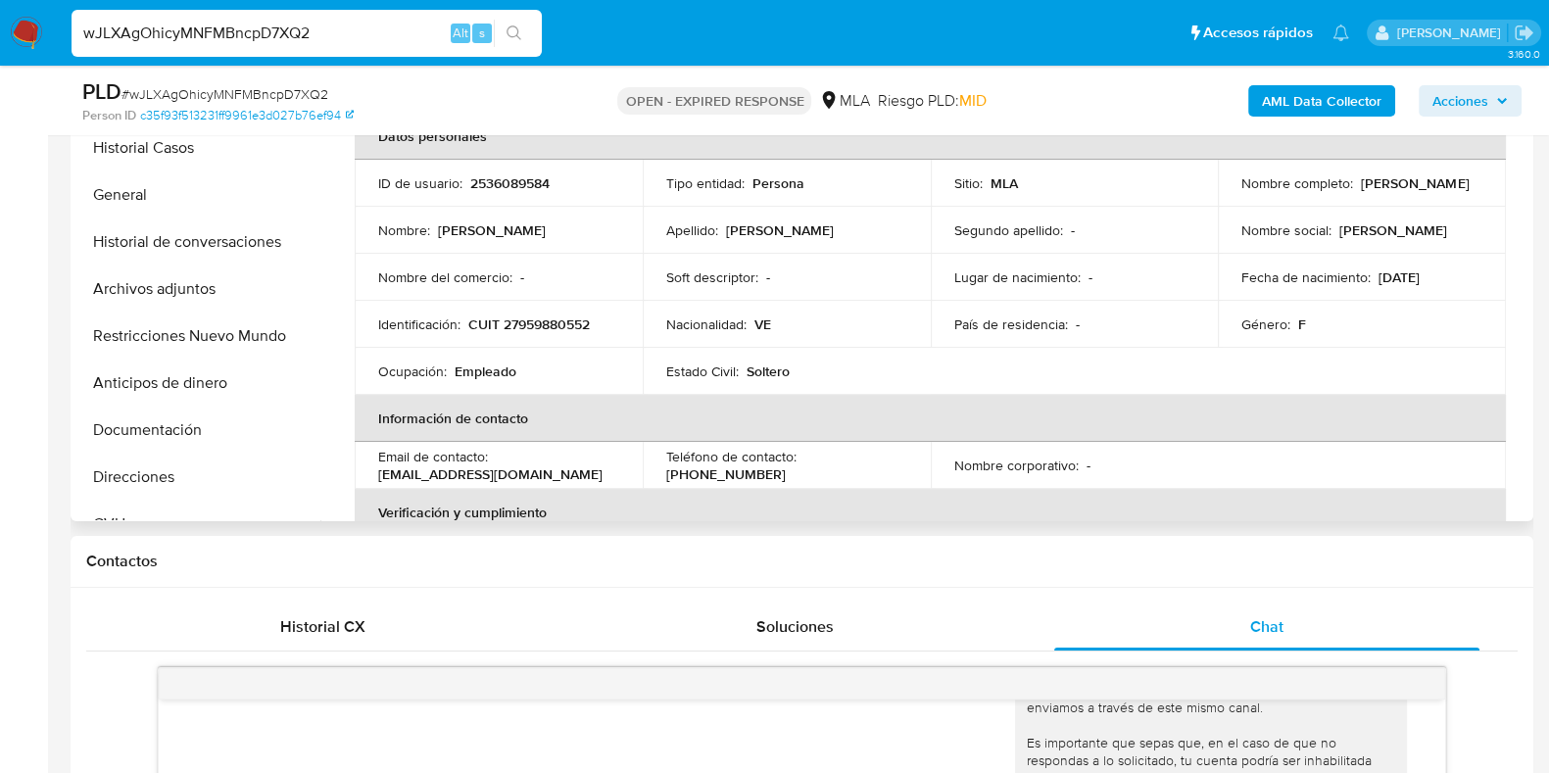
click at [583, 326] on p "CUIT 27959880552" at bounding box center [528, 324] width 121 height 18
copy p "27959880552"
click at [234, 26] on input "wJLXAgOhicyMNFMBncpD7XQ2" at bounding box center [307, 33] width 470 height 25
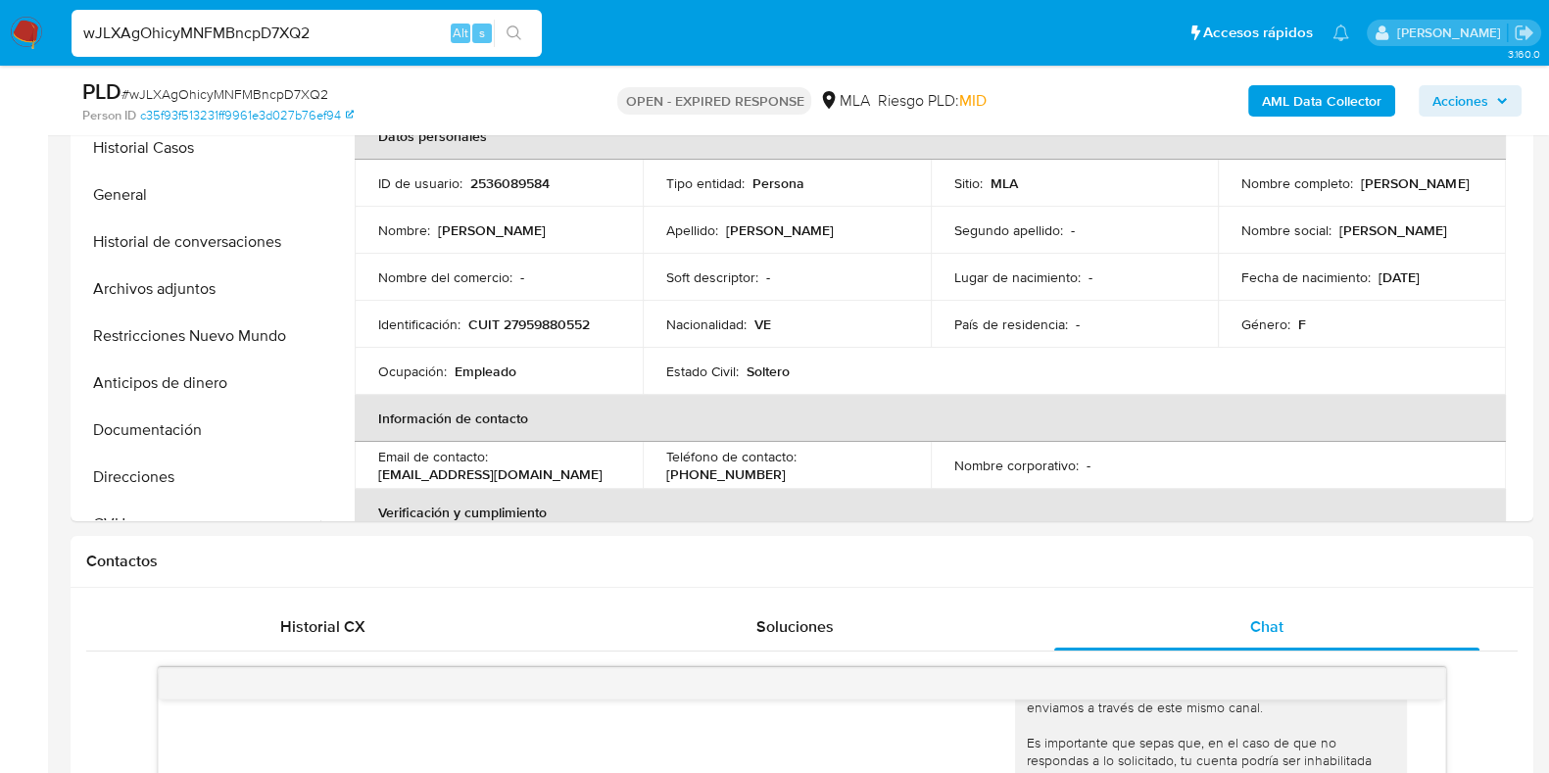
paste input "r5wAVymgzRROJDZUZ2YJzTpL"
type input "r5wAVymgzRROJDZUZ2YJzTpL"
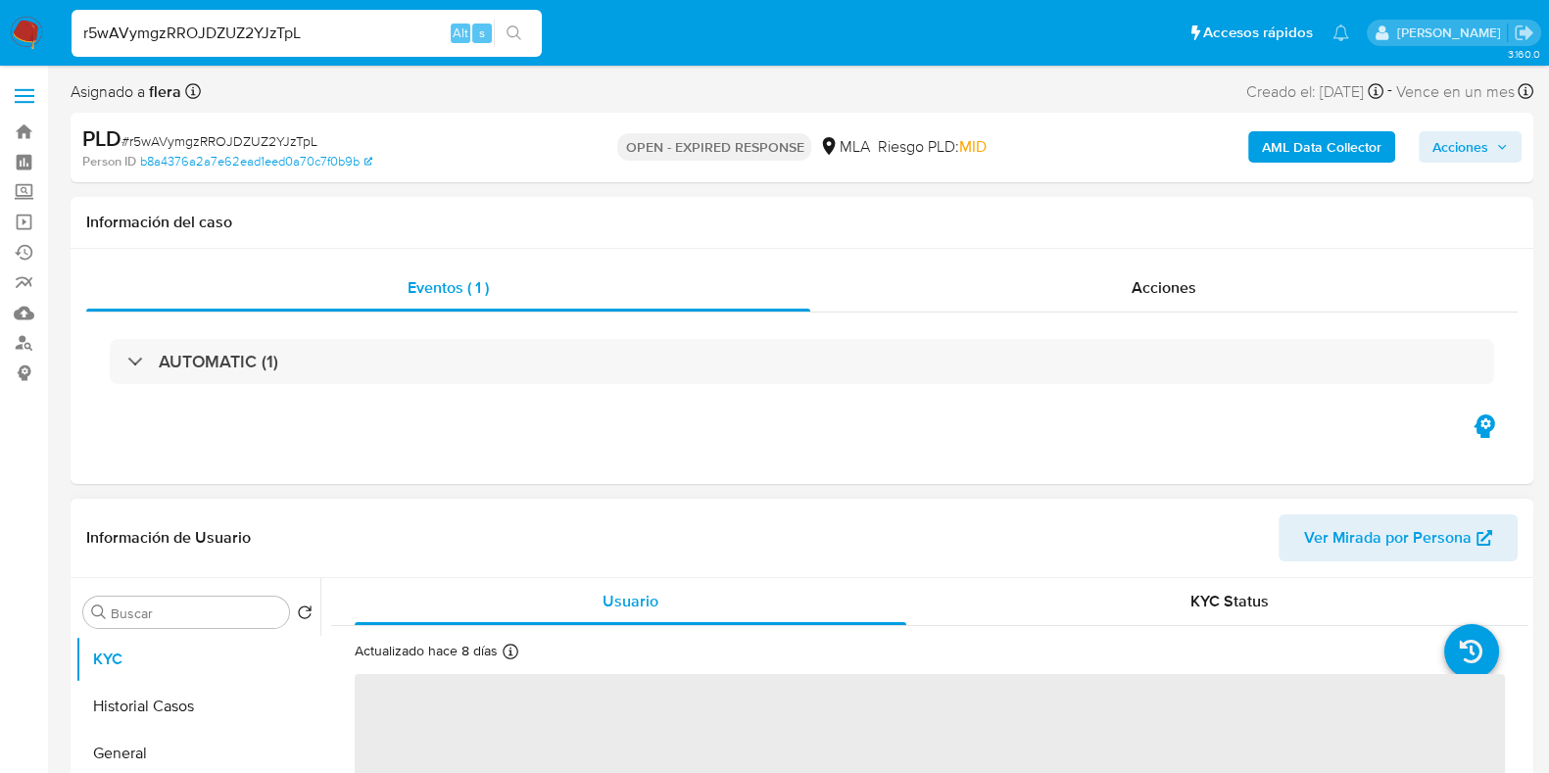
select select "10"
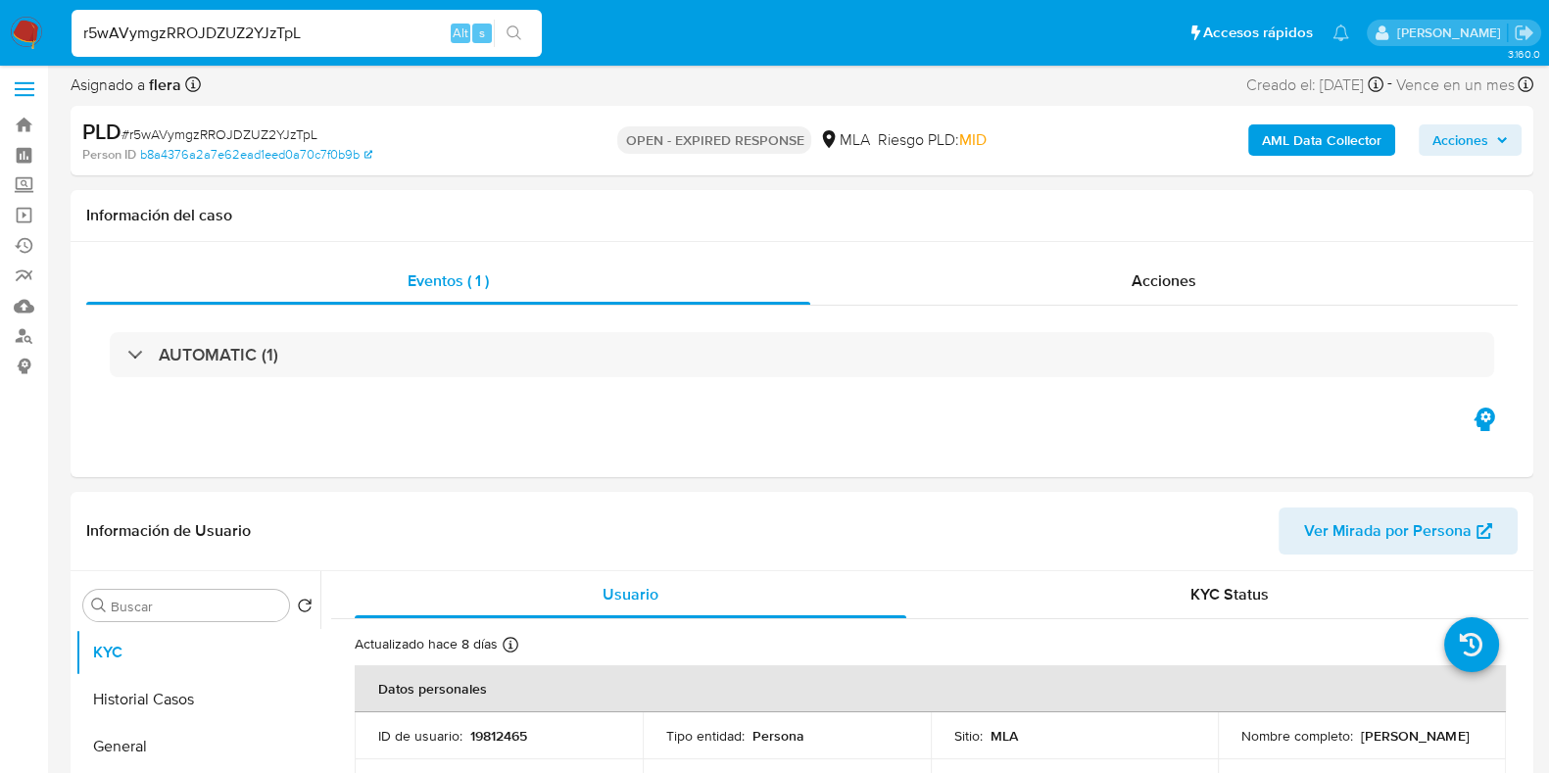
scroll to position [244, 0]
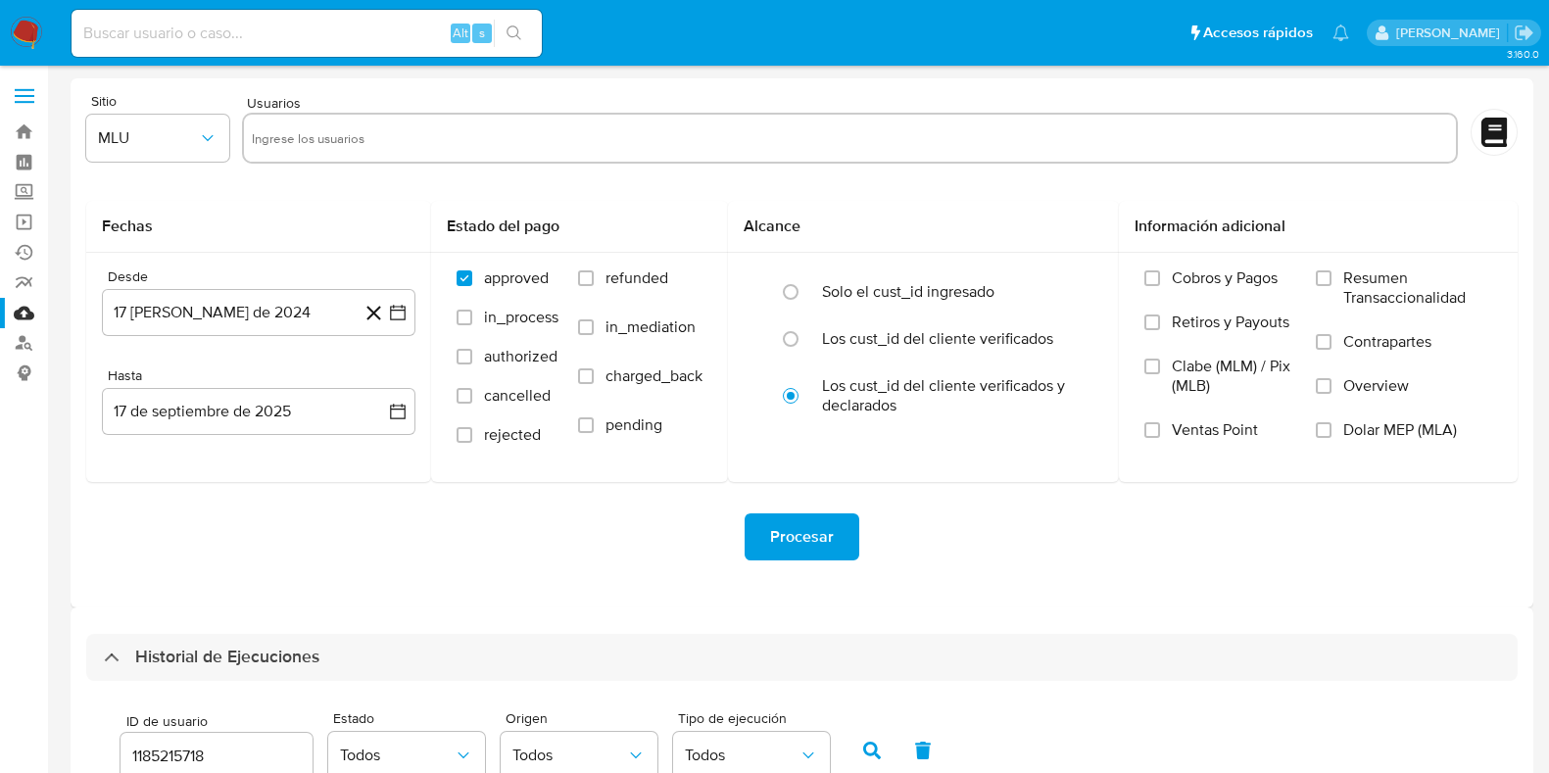
select select "10"
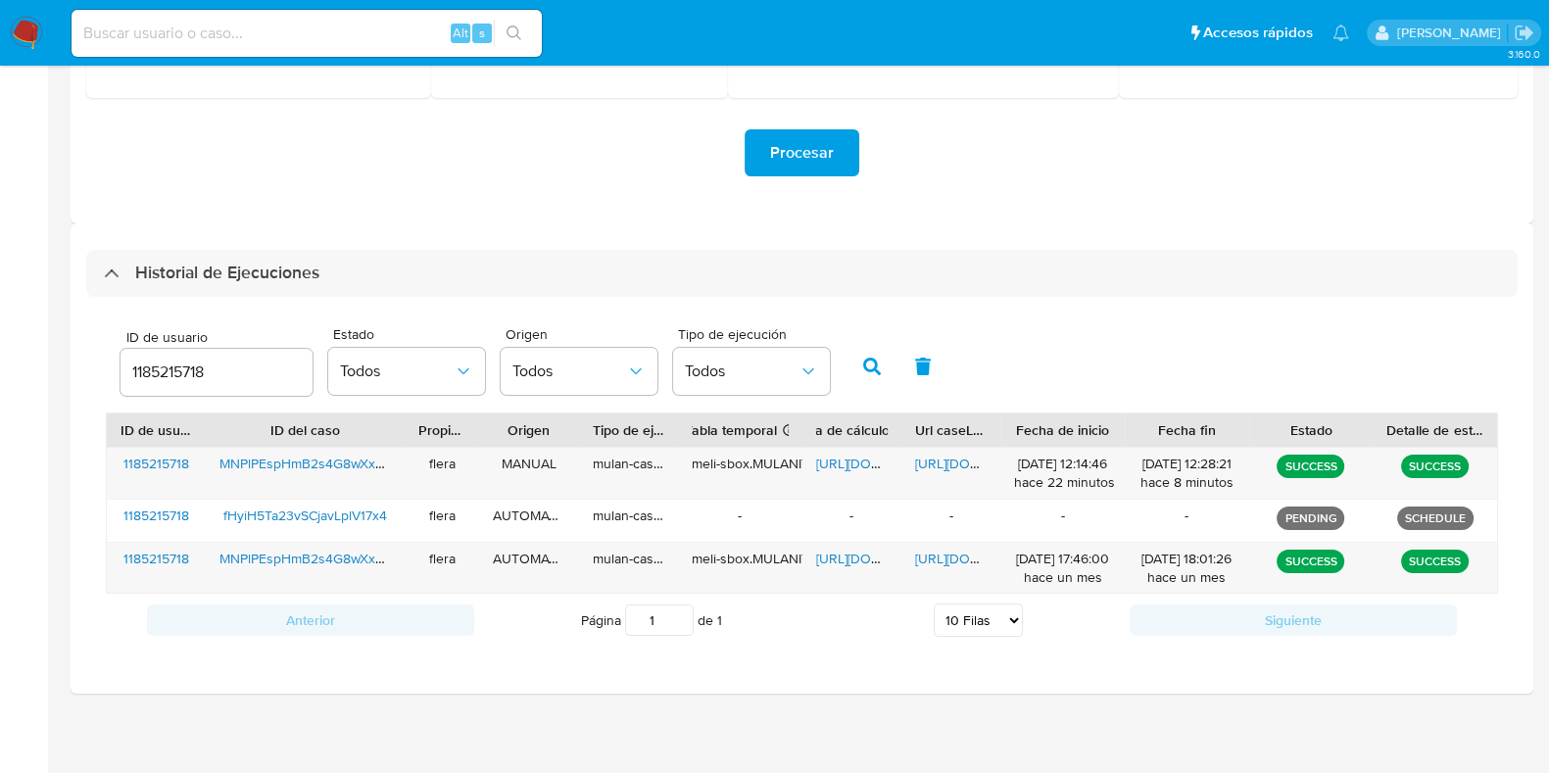
drag, startPoint x: 0, startPoint y: 0, endPoint x: 28, endPoint y: 24, distance: 37.5
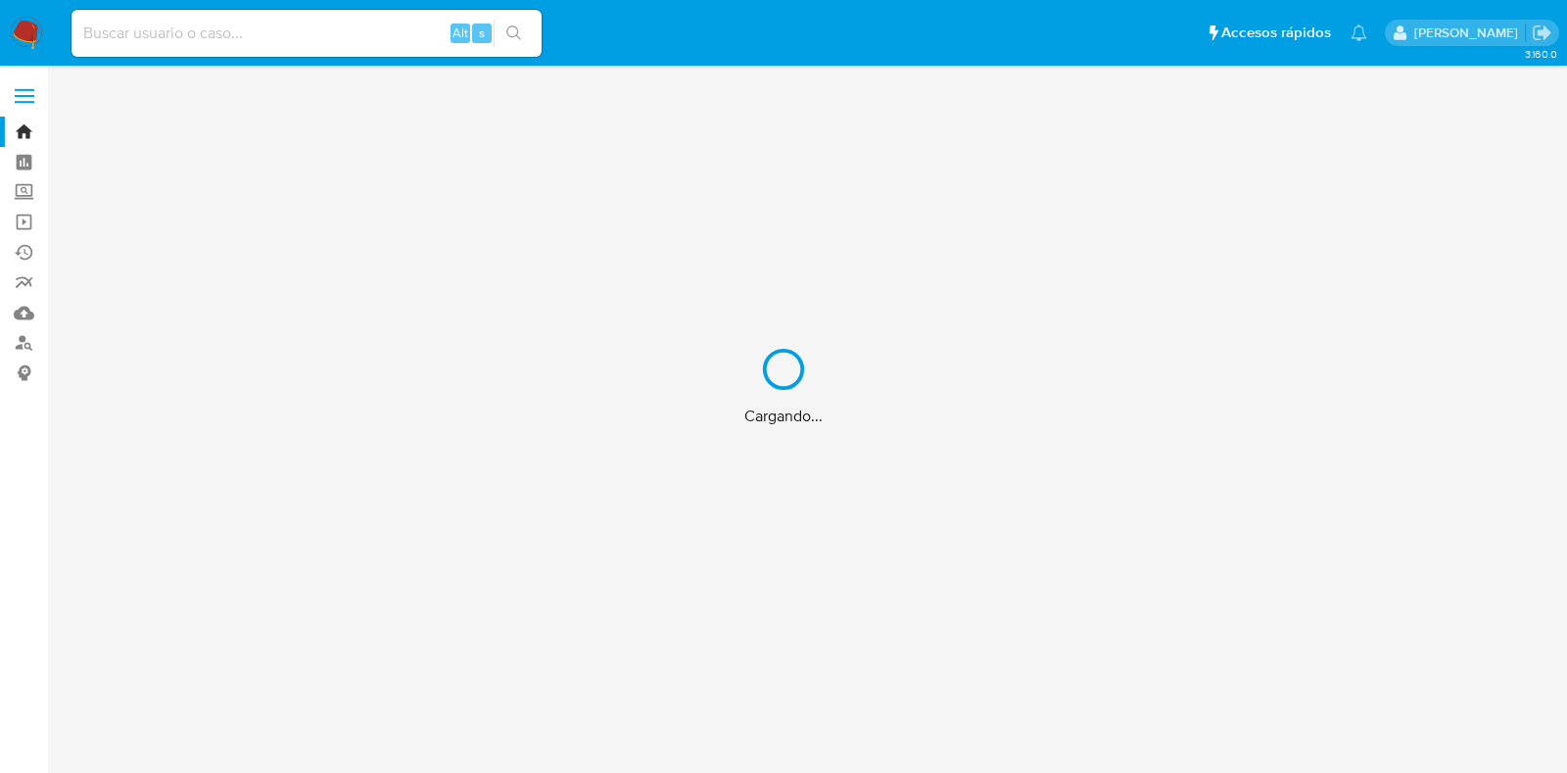
click at [26, 338] on div "Cargando..." at bounding box center [783, 386] width 1567 height 773
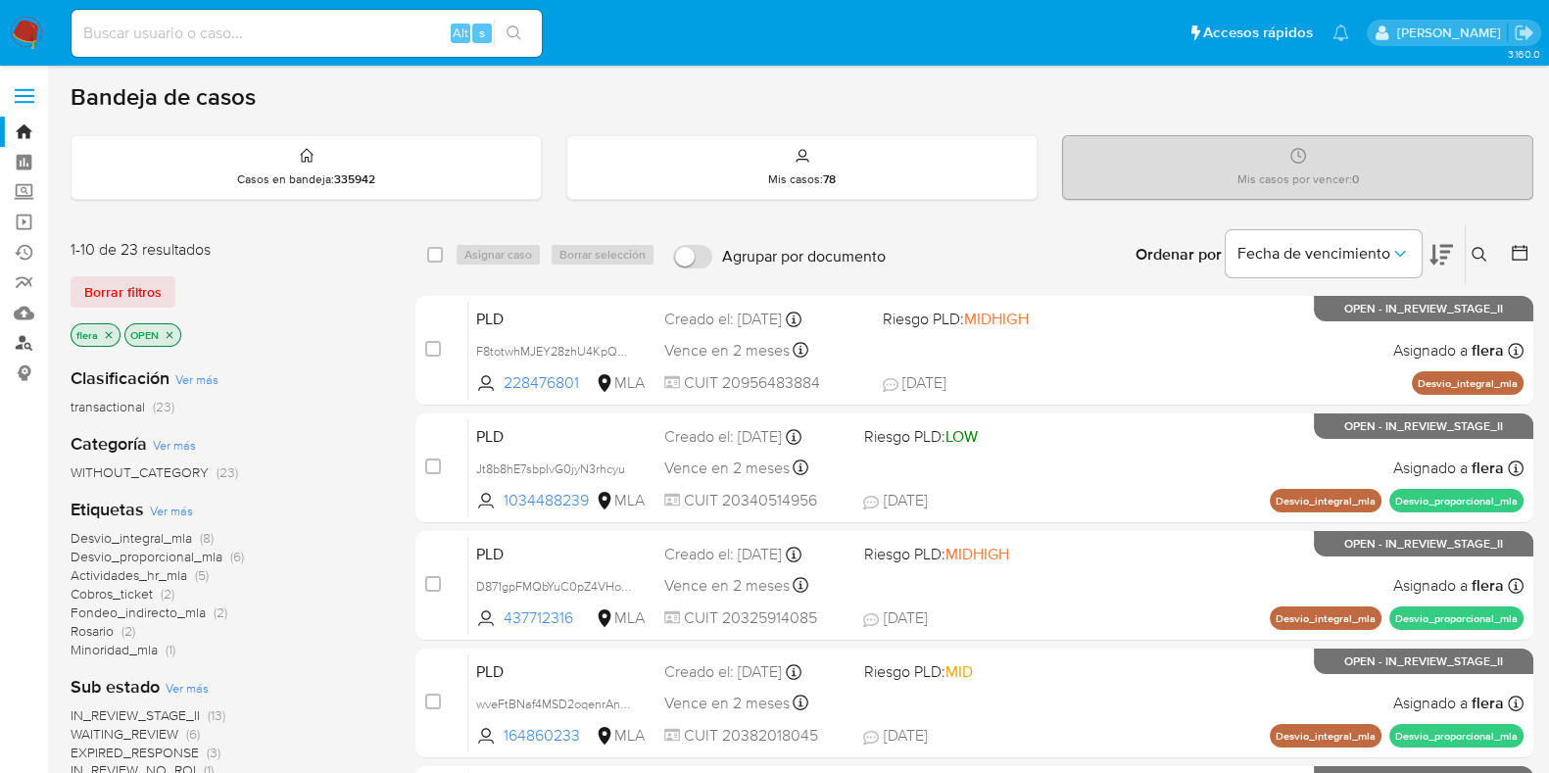
click at [26, 338] on link "Buscador de personas" at bounding box center [116, 343] width 233 height 30
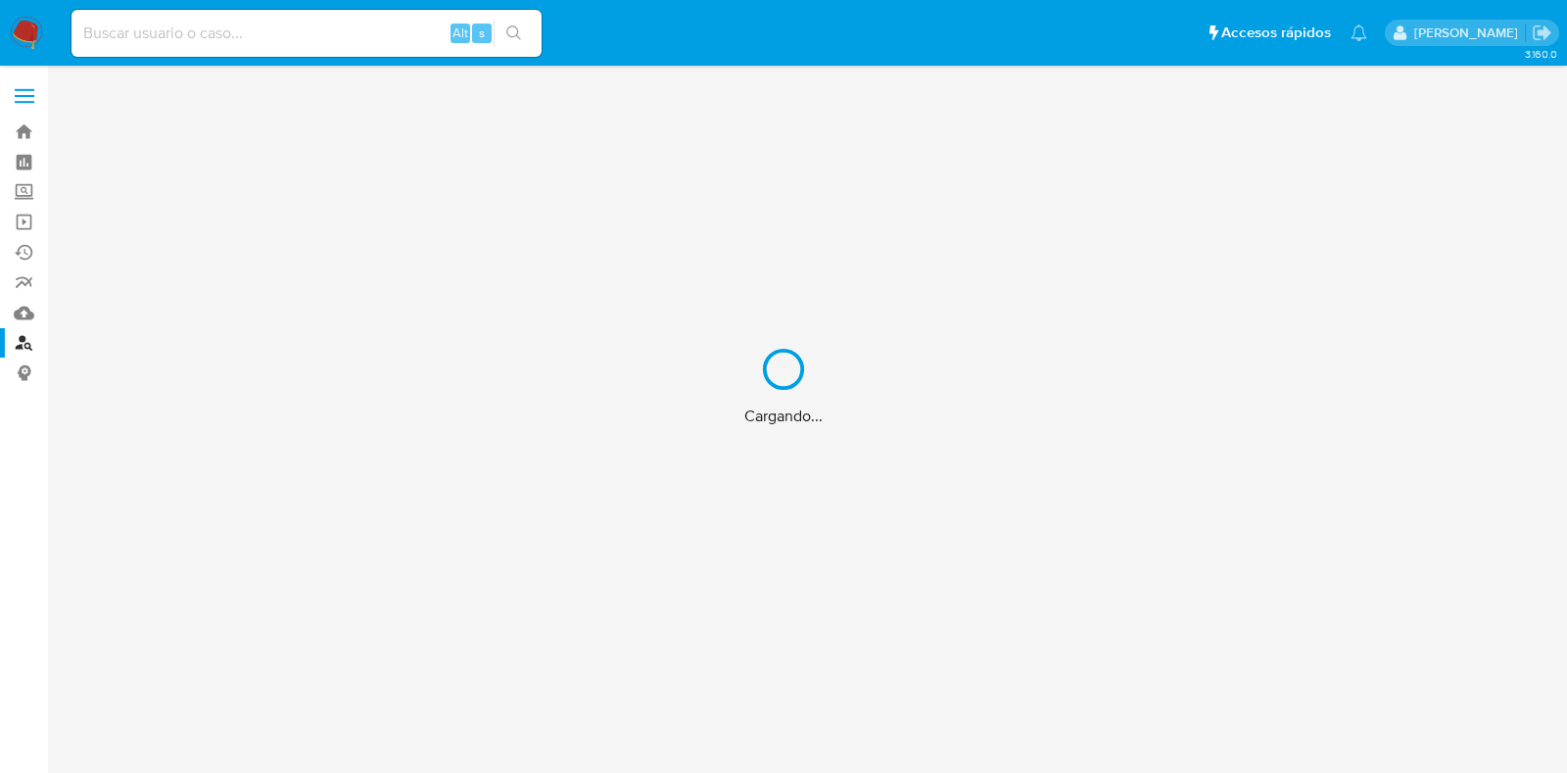
click at [23, 344] on div "Cargando..." at bounding box center [783, 386] width 1567 height 773
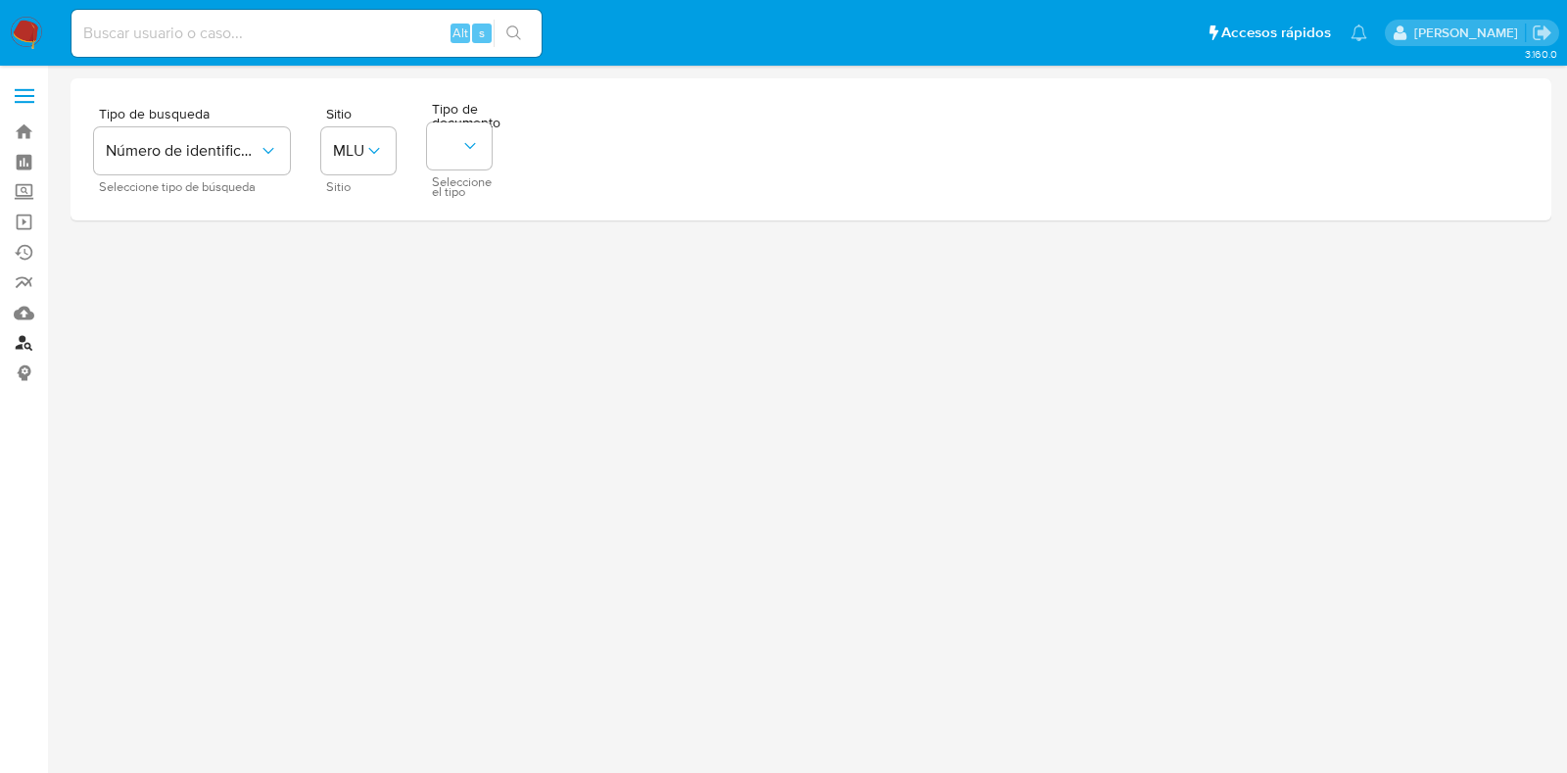
click at [25, 340] on link "Buscador de personas" at bounding box center [116, 343] width 233 height 30
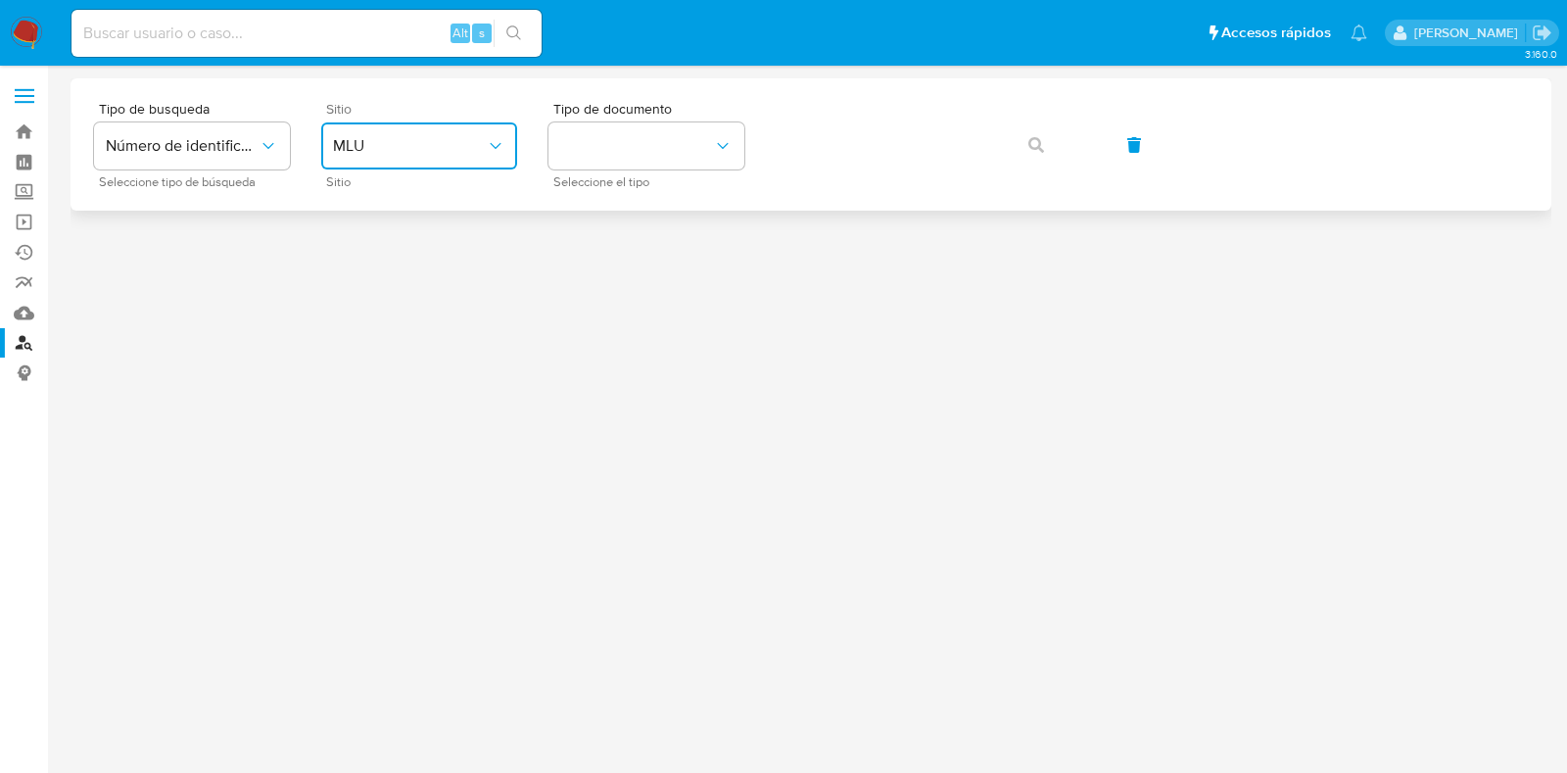
click at [457, 137] on span "MLU" at bounding box center [409, 146] width 153 height 20
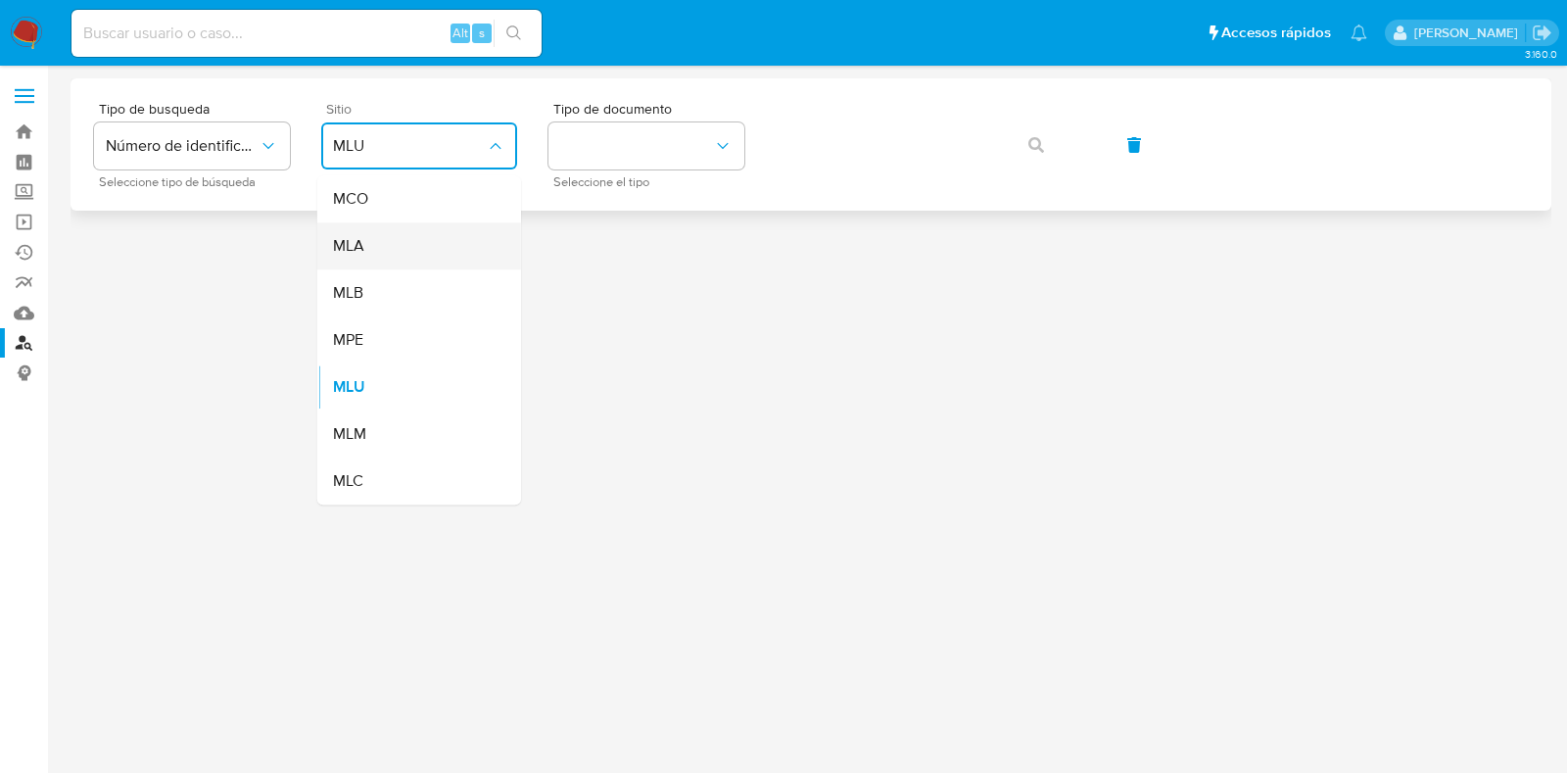
click at [404, 244] on div "MLA" at bounding box center [413, 245] width 161 height 47
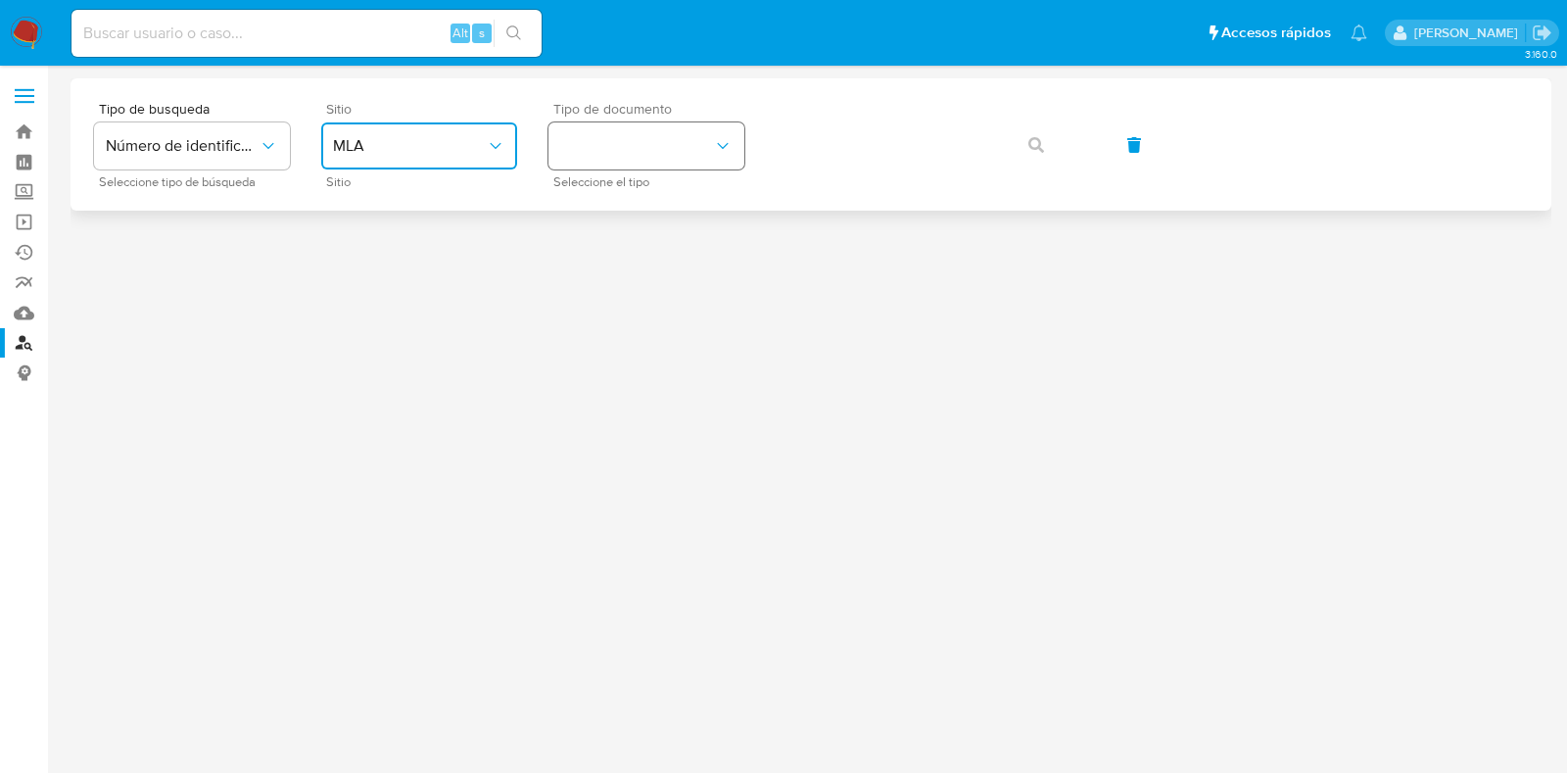
click at [607, 142] on button "identificationType" at bounding box center [647, 145] width 196 height 47
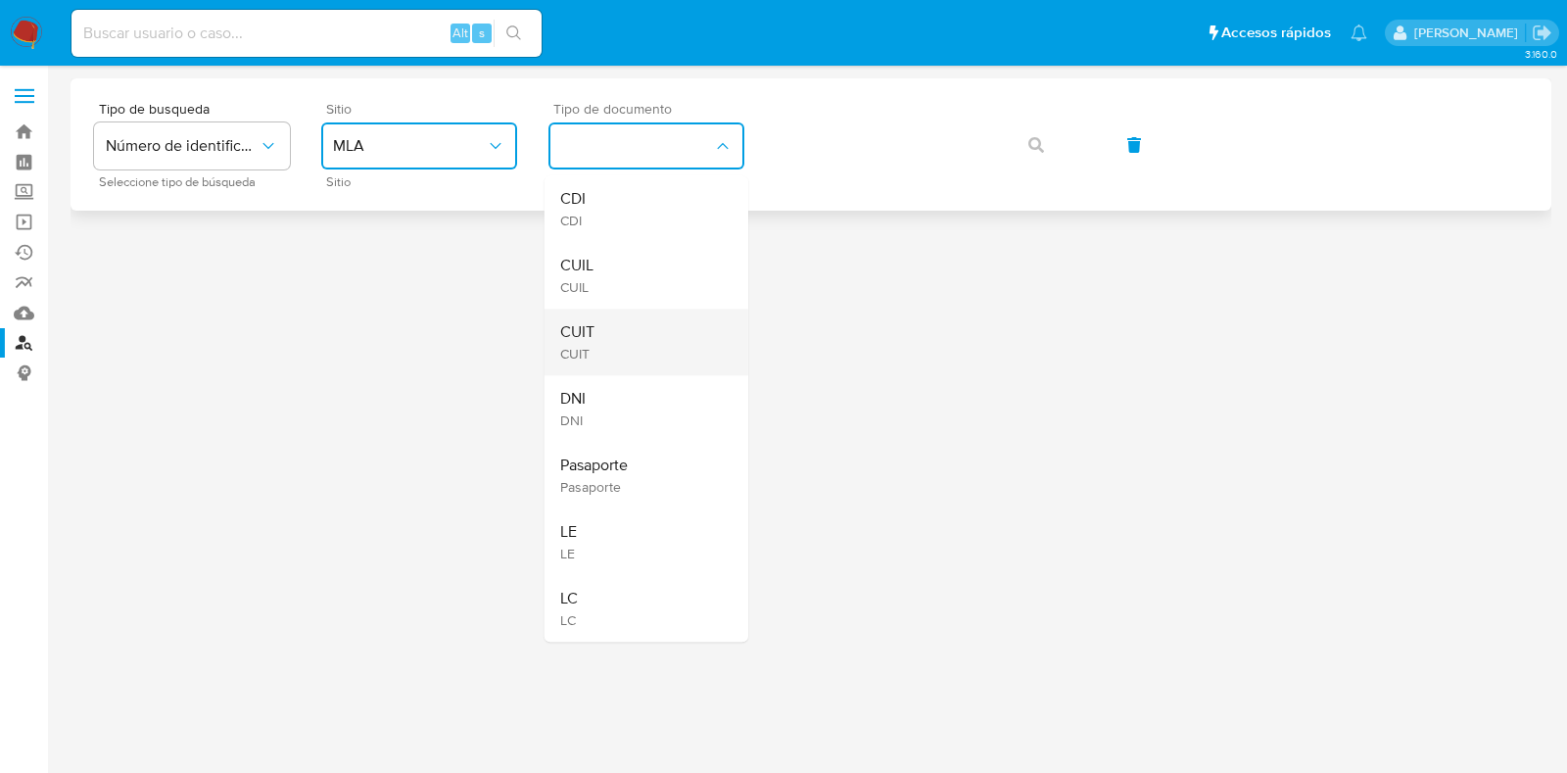
click at [640, 330] on div "CUIT CUIT" at bounding box center [640, 342] width 161 height 67
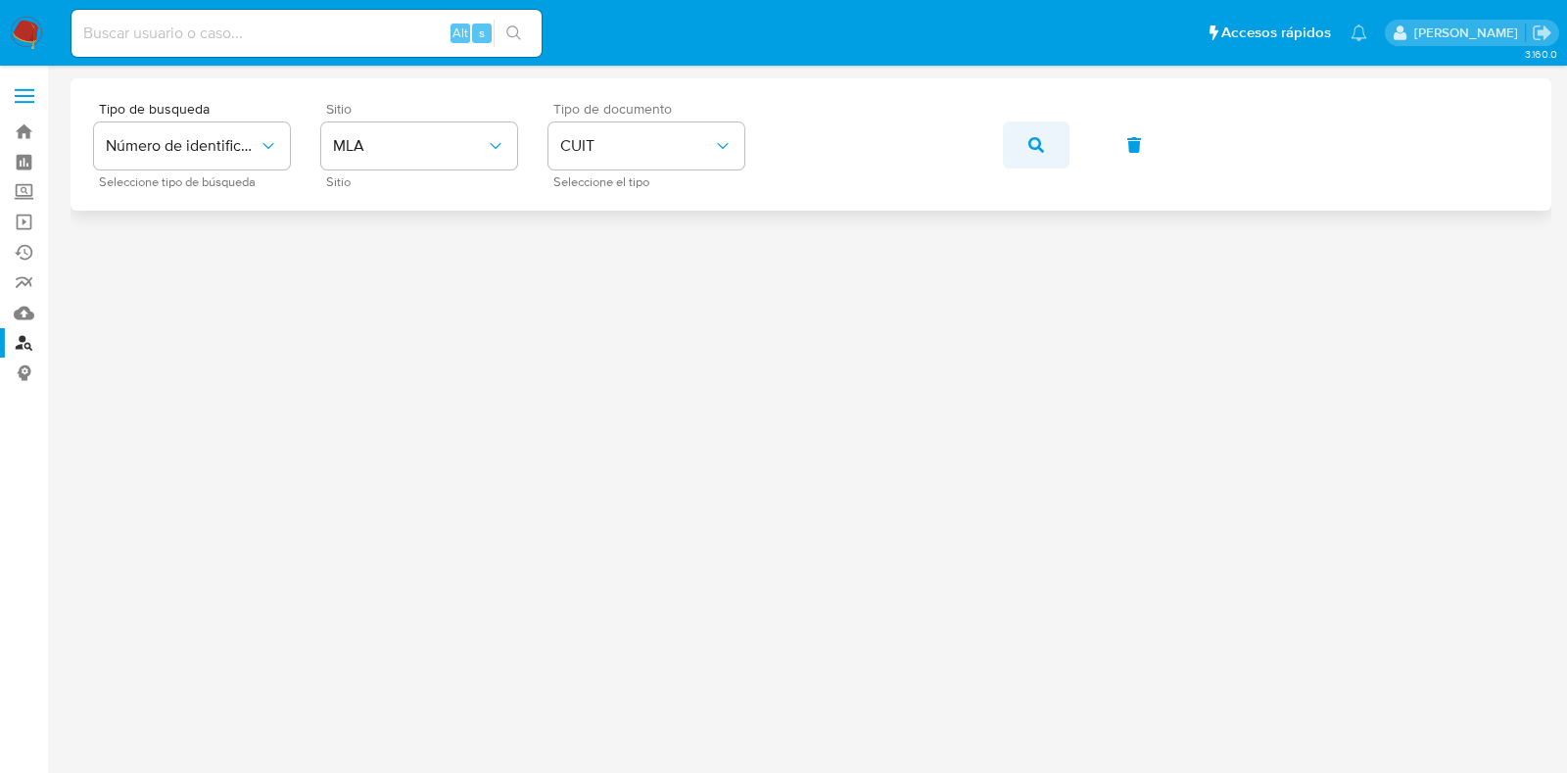
click at [1031, 150] on icon "button" at bounding box center [1037, 145] width 16 height 16
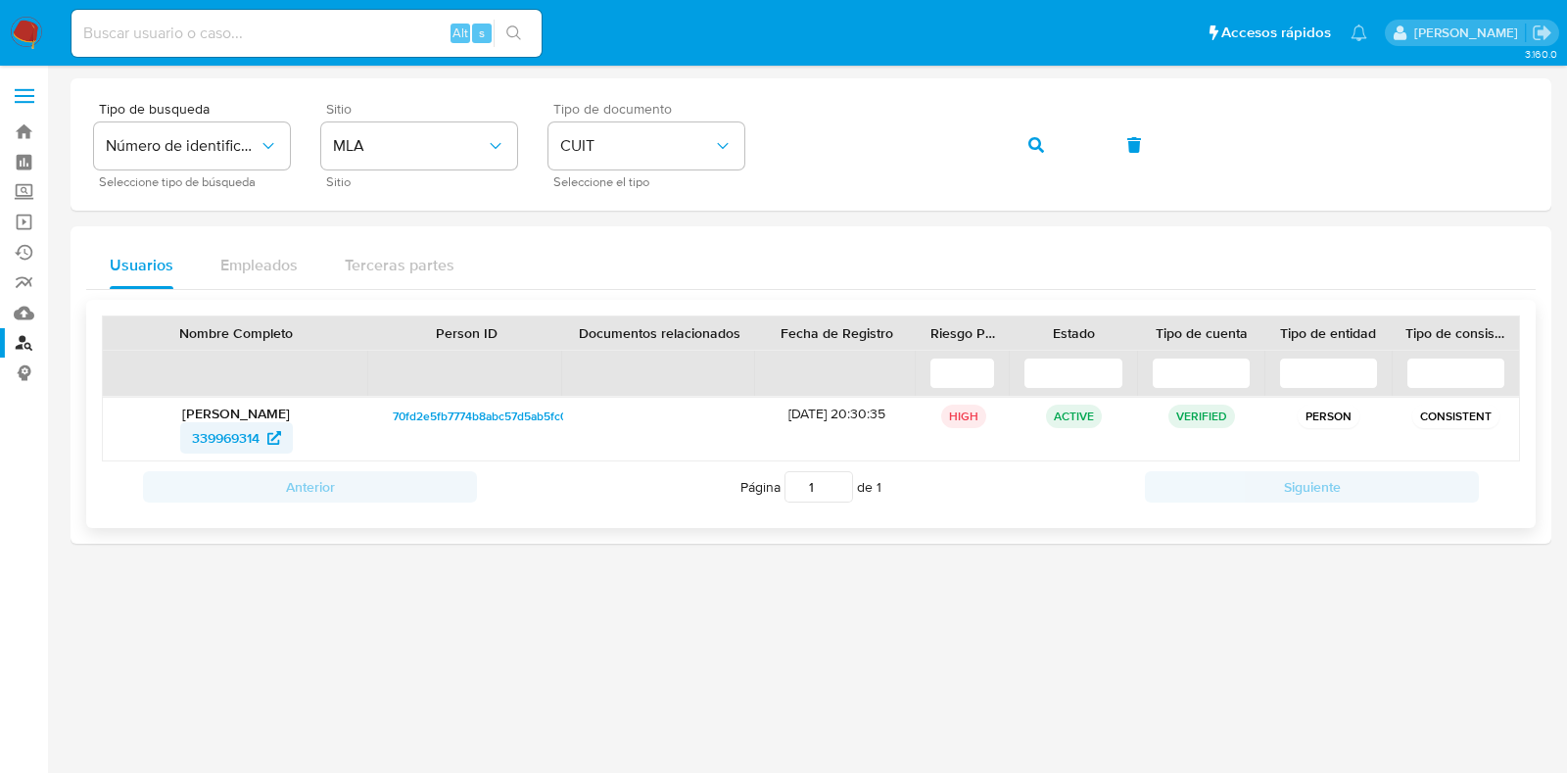
click at [233, 436] on span "339969314" at bounding box center [226, 437] width 68 height 31
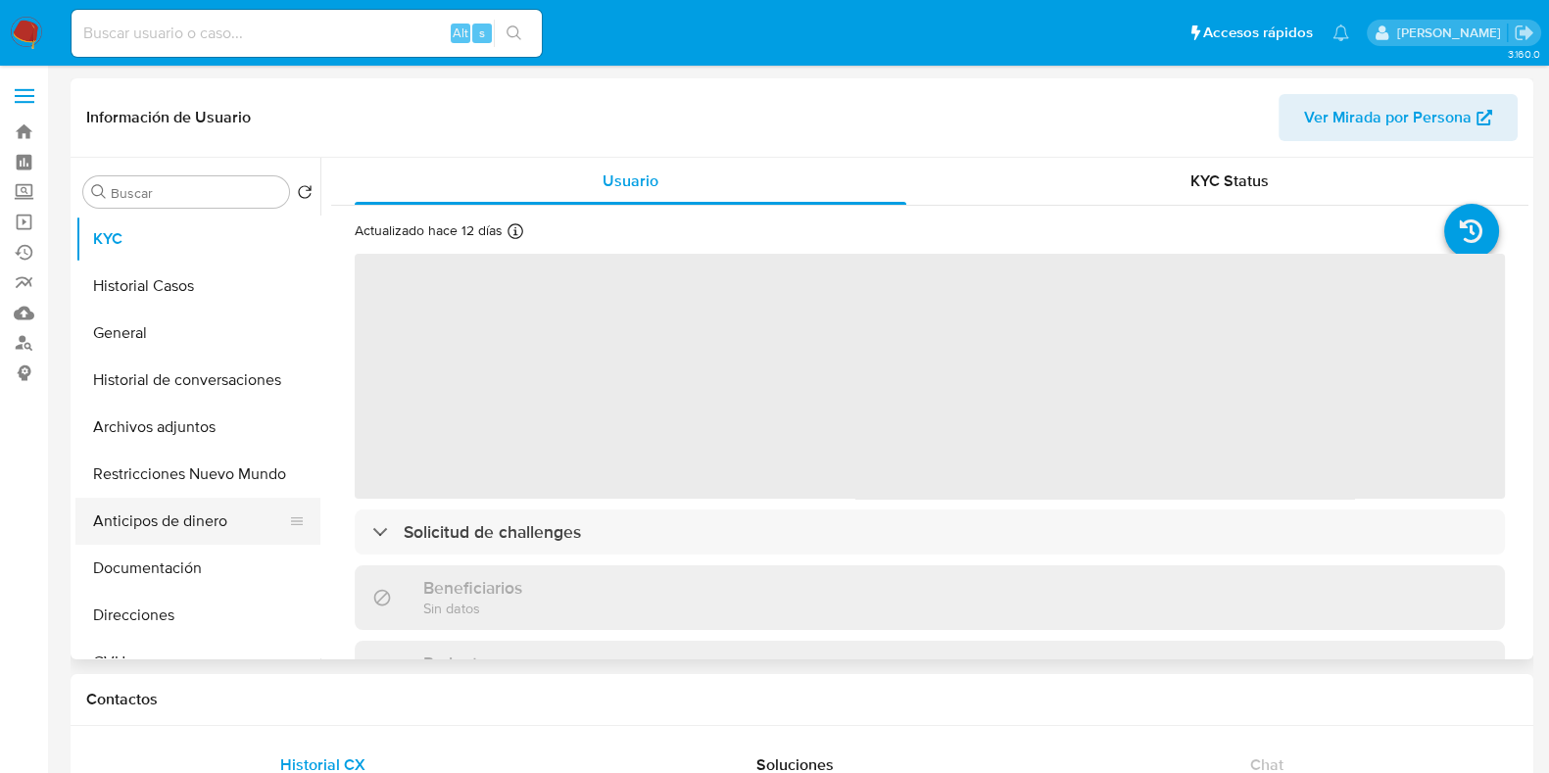
select select "10"
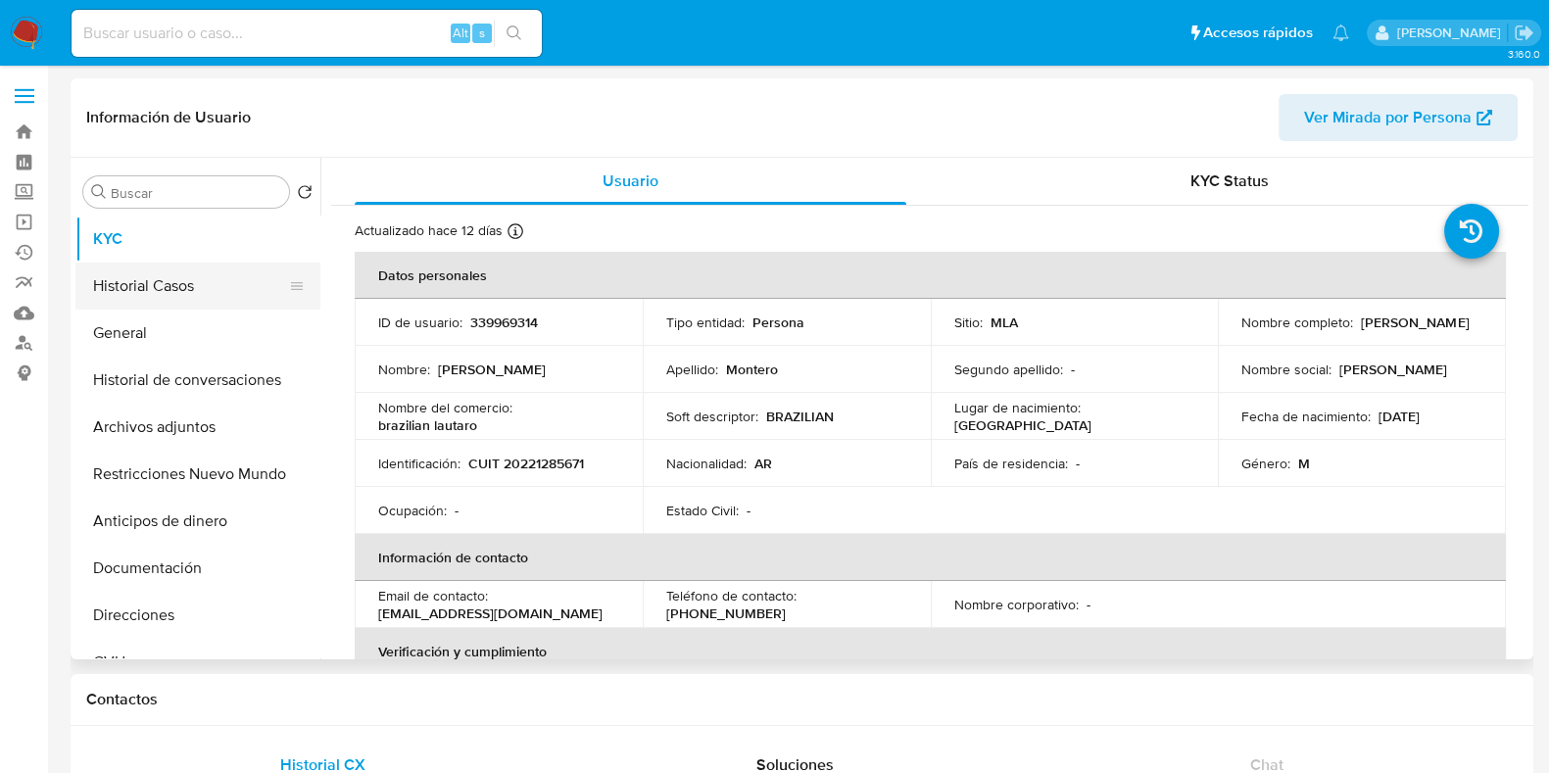
click at [166, 285] on button "Historial Casos" at bounding box center [189, 286] width 229 height 47
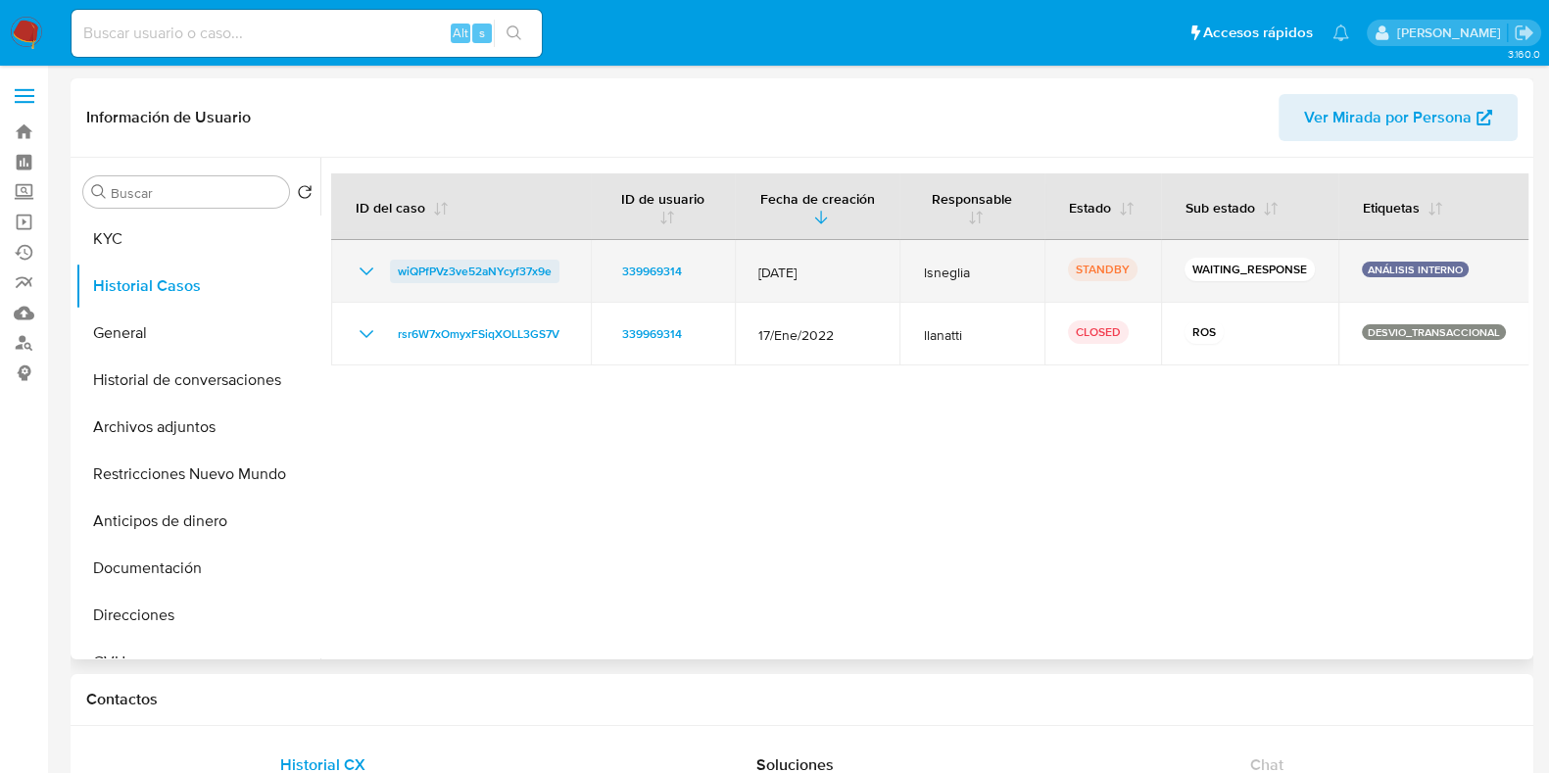
drag, startPoint x: 563, startPoint y: 274, endPoint x: 390, endPoint y: 279, distance: 173.5
click at [390, 279] on div "wiQPfPVz3ve52aNYcyf37x9e" at bounding box center [461, 272] width 213 height 24
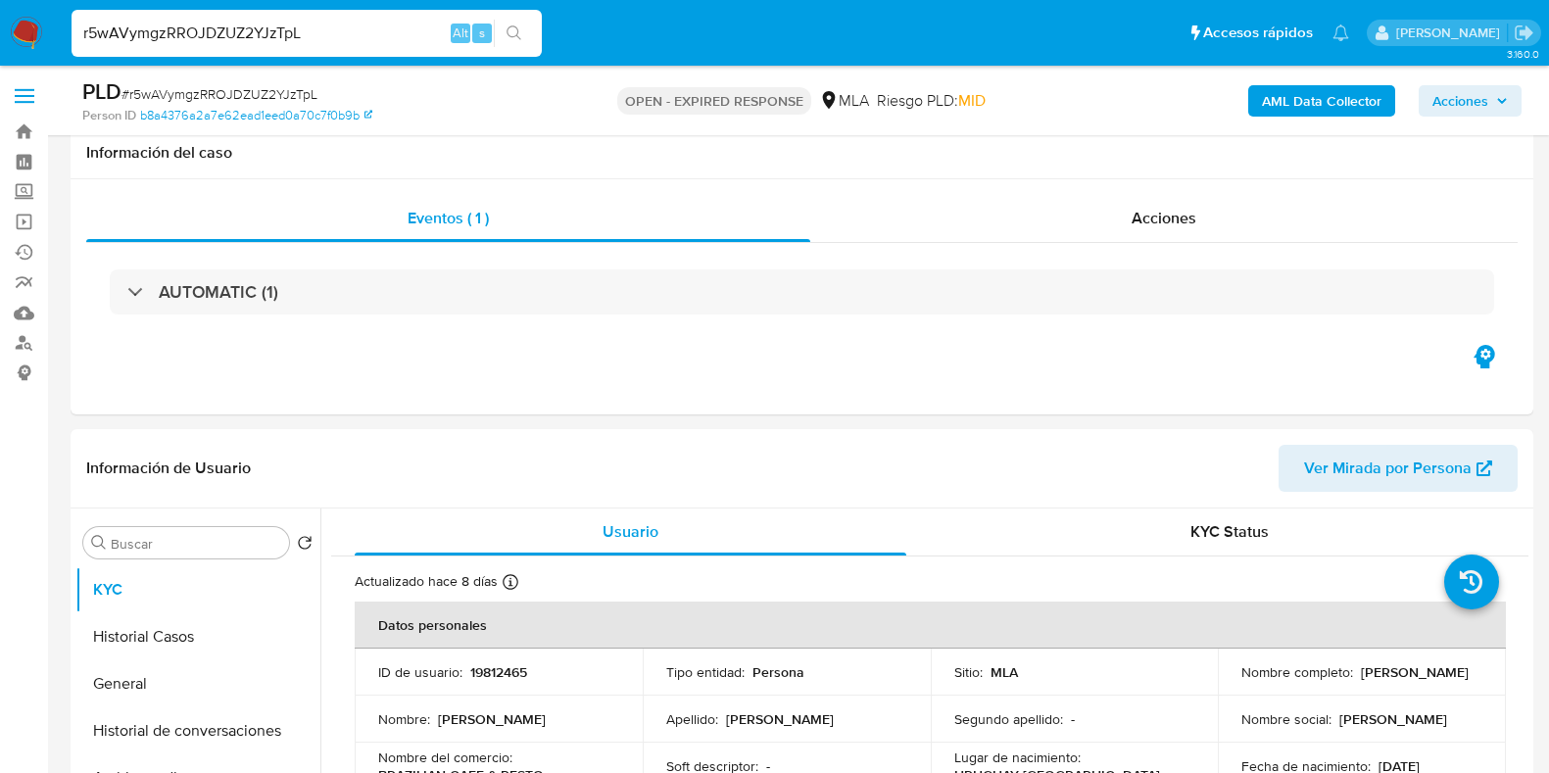
select select "10"
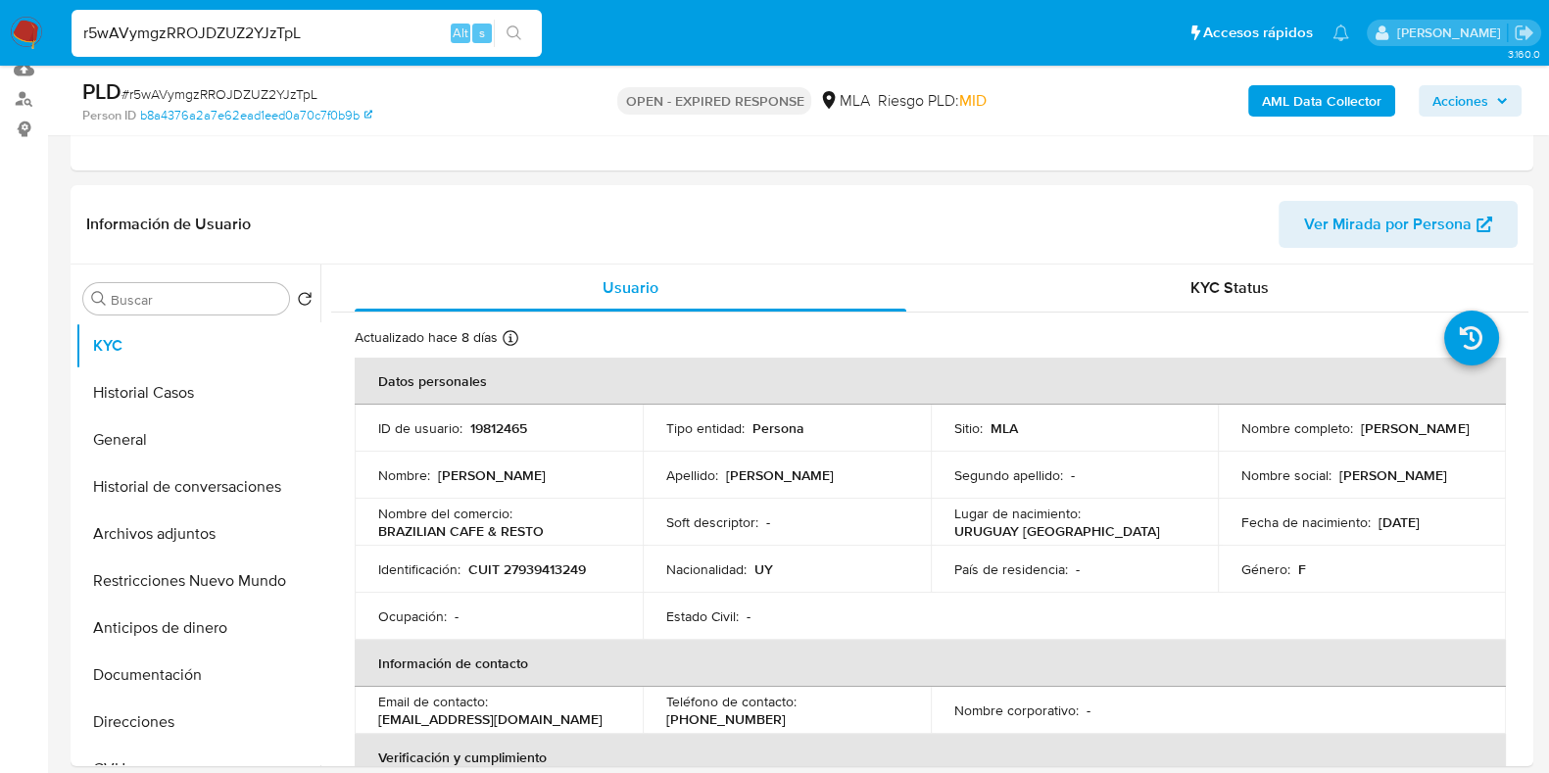
click at [213, 24] on input "r5wAVymgzRROJDZUZ2YJzTpL" at bounding box center [307, 33] width 470 height 25
paste input "RWNkENYwHdGJX4FTHnETQA7e"
type input "RWNkENYwHdGJX4FTHnETQA7e"
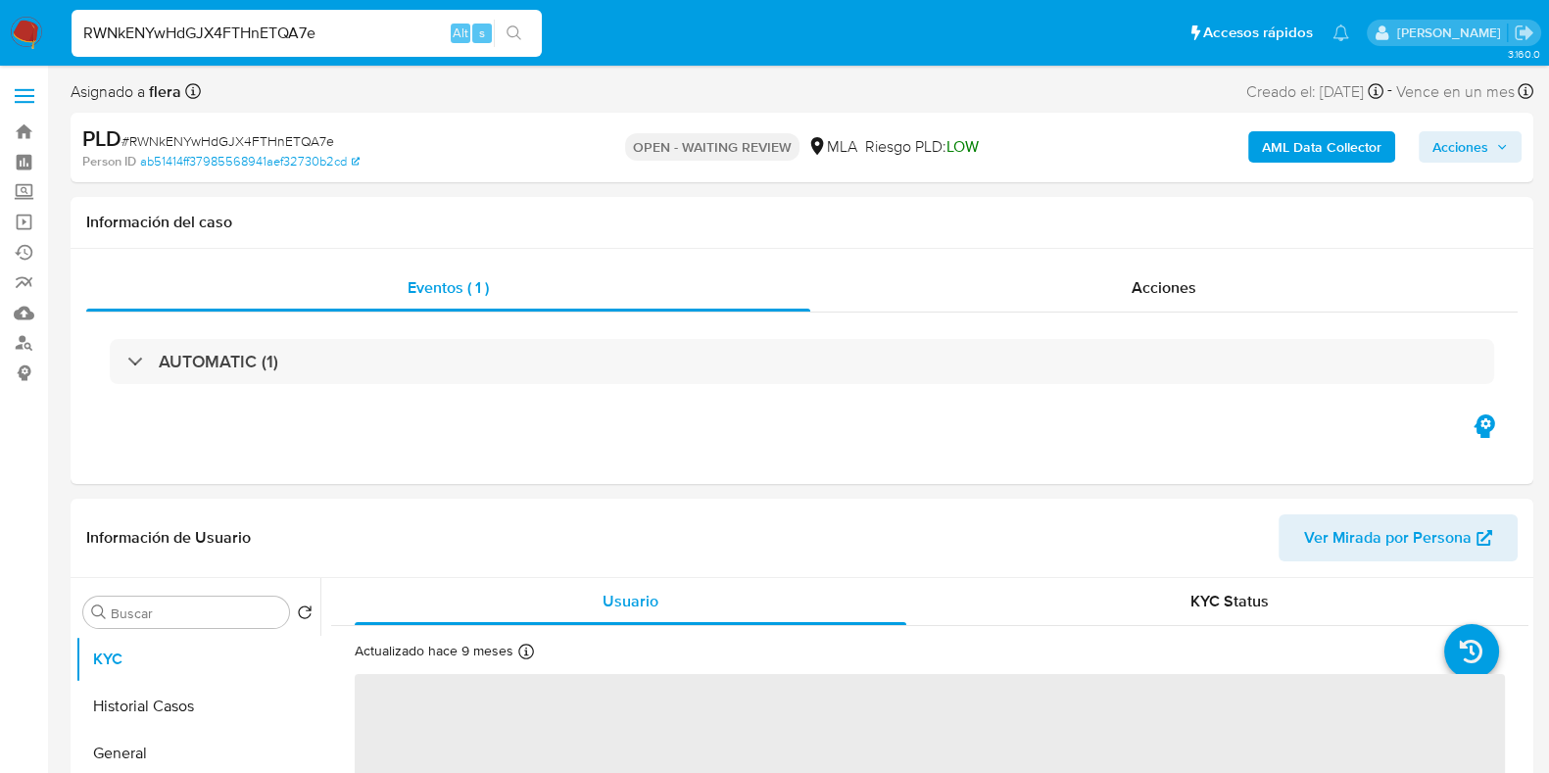
select select "10"
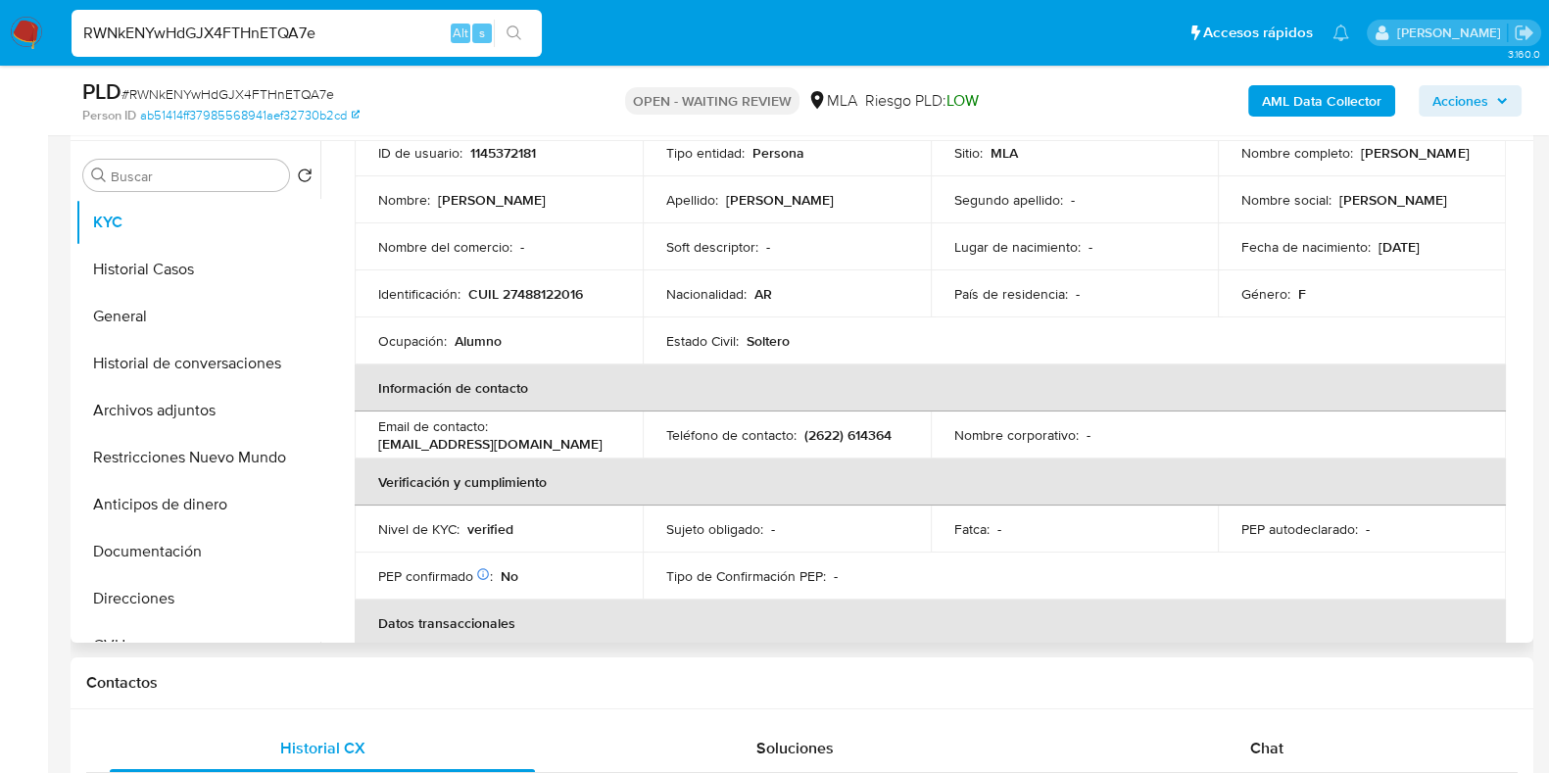
scroll to position [367, 0]
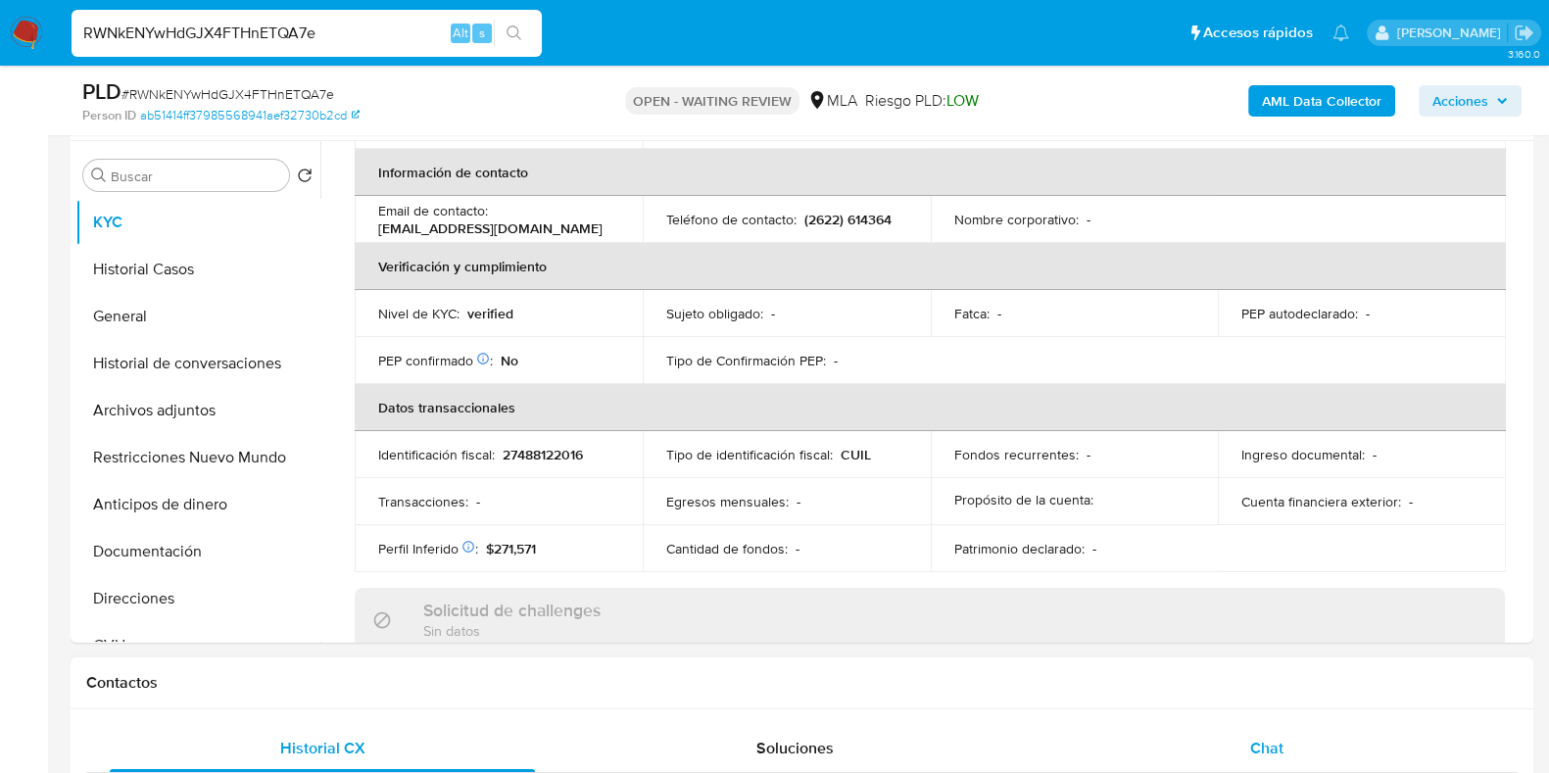
click at [1283, 730] on div "Chat" at bounding box center [1266, 748] width 425 height 47
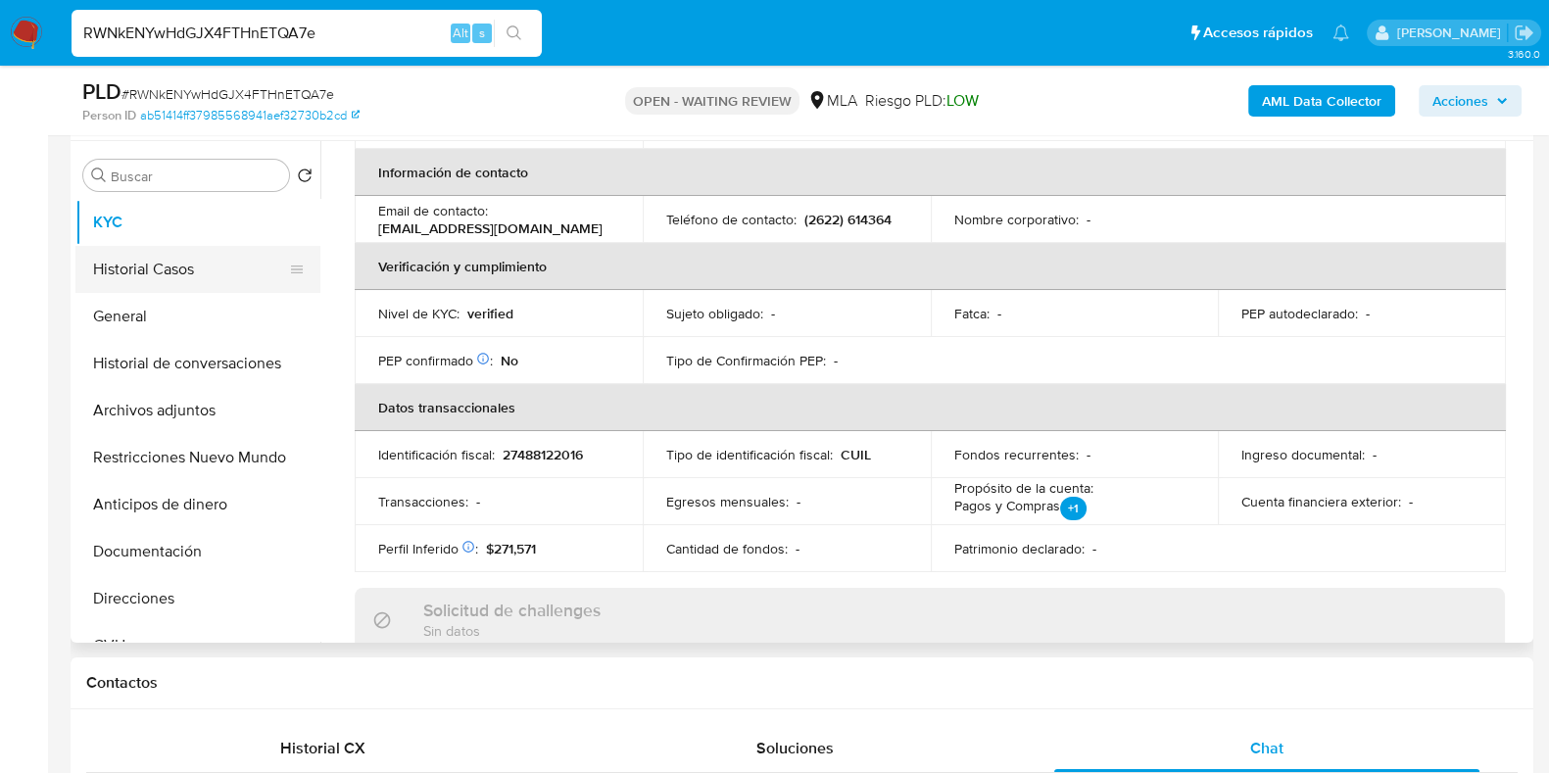
click at [171, 248] on button "Historial Casos" at bounding box center [189, 269] width 229 height 47
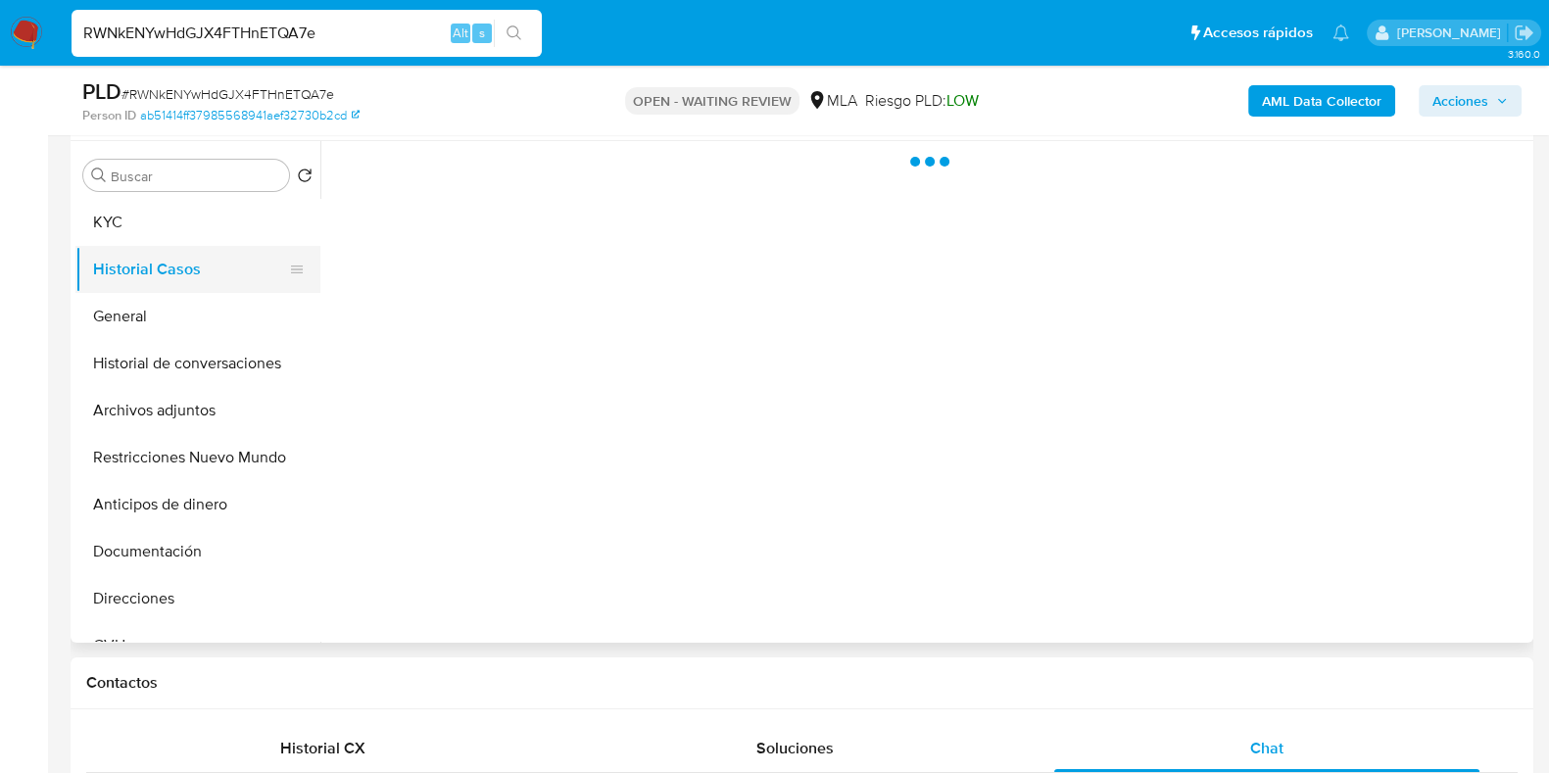
scroll to position [0, 0]
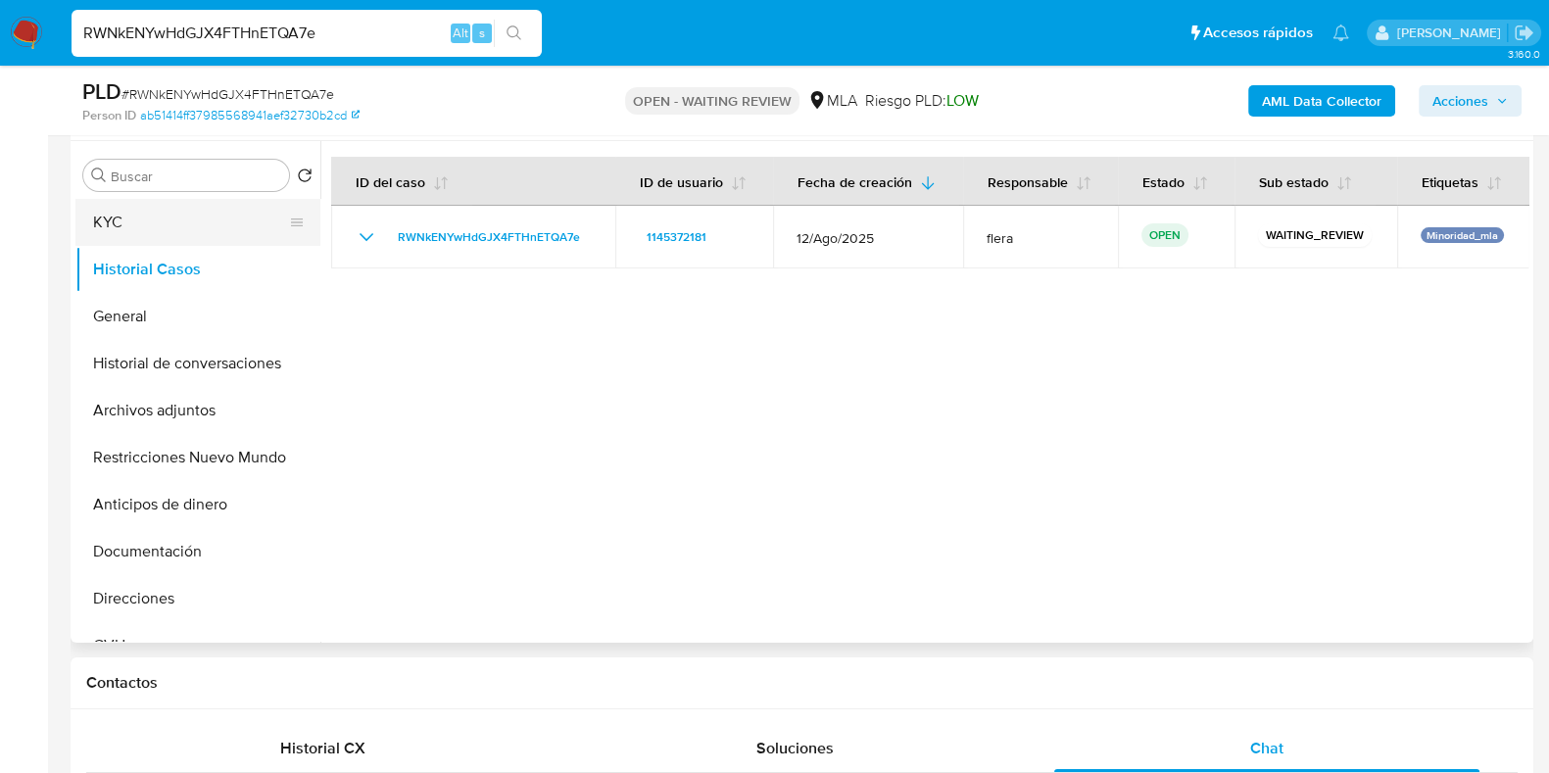
click at [118, 239] on button "KYC" at bounding box center [189, 222] width 229 height 47
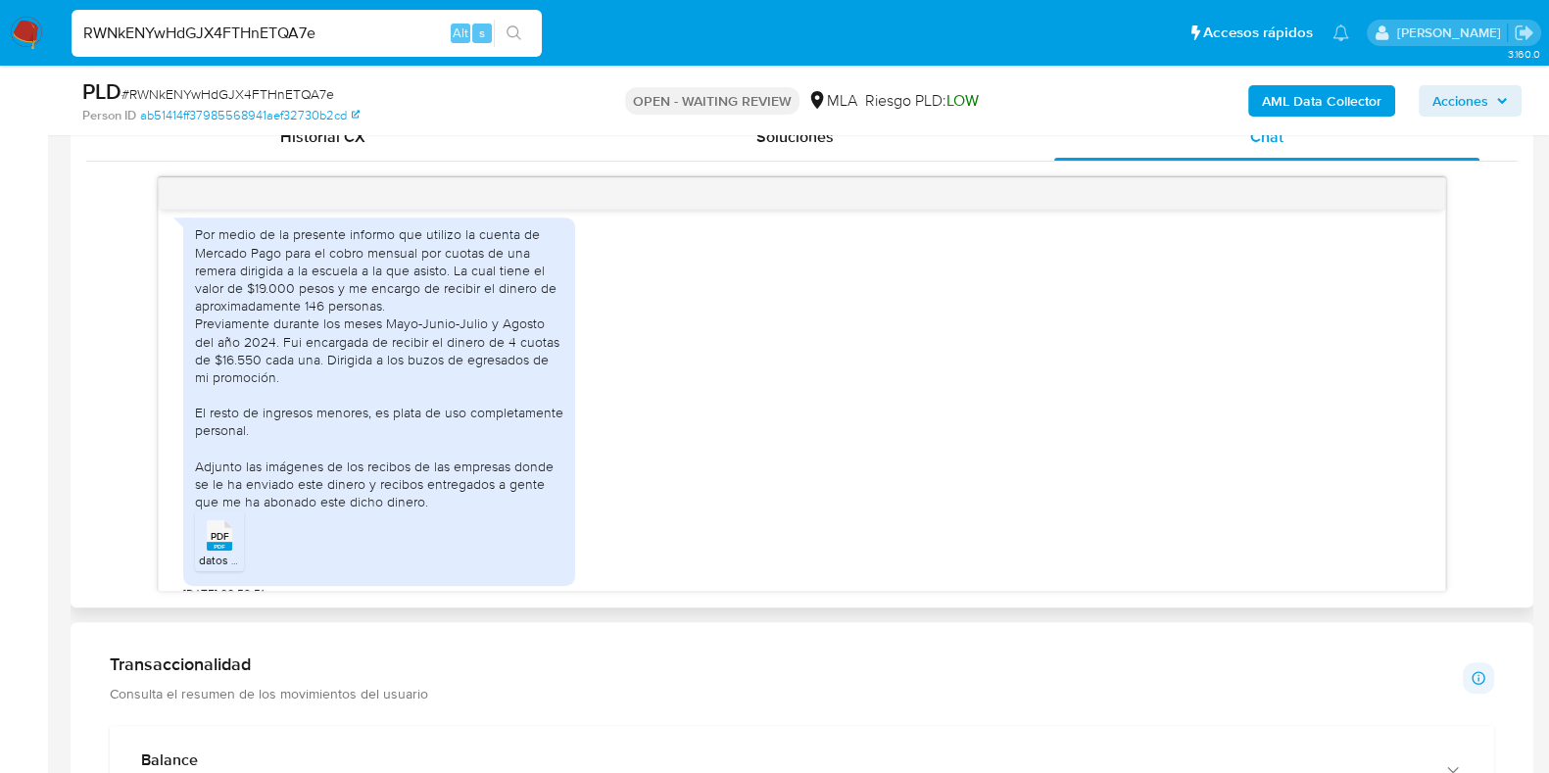
scroll to position [855, 0]
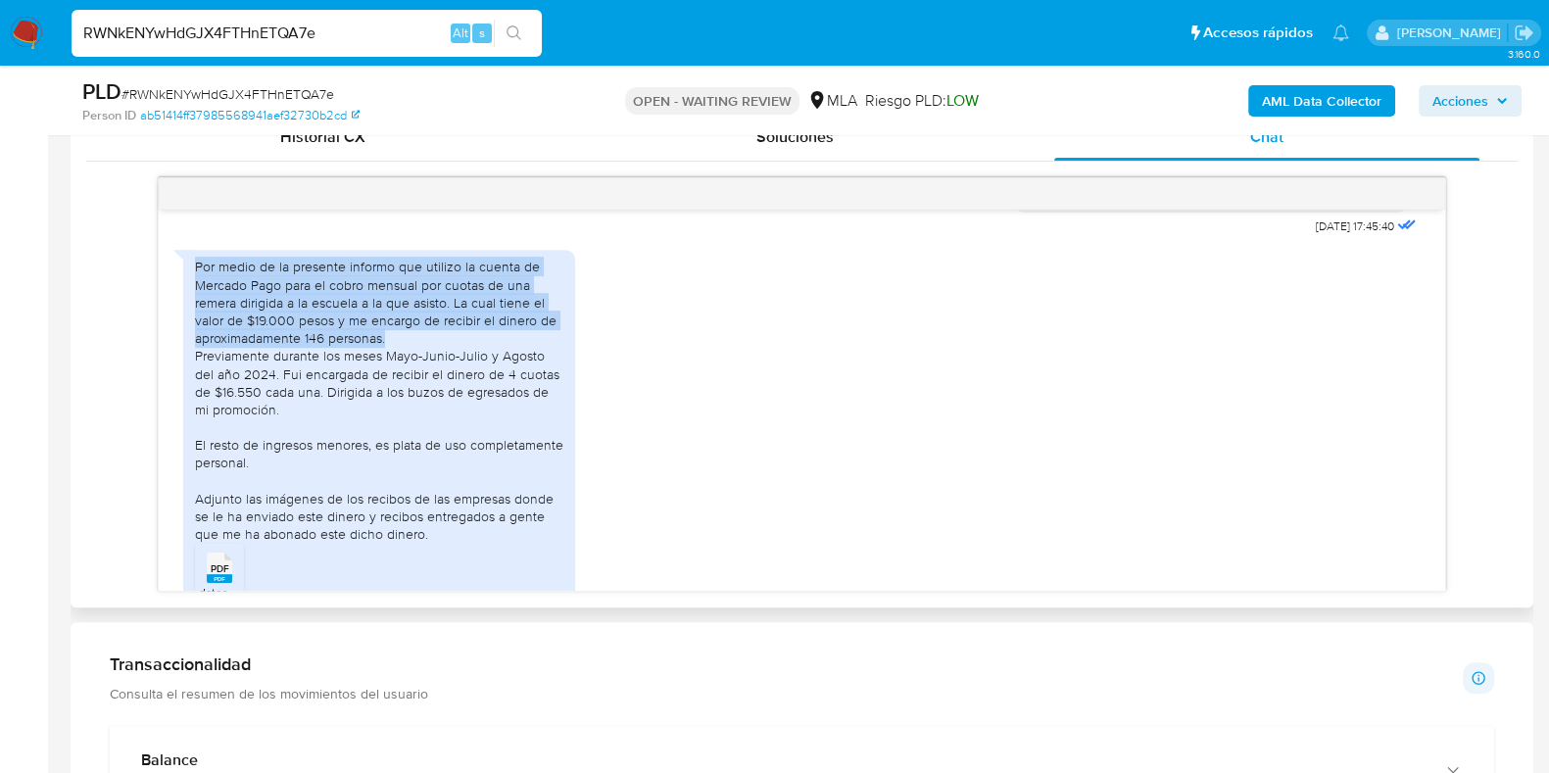
drag, startPoint x: 394, startPoint y: 350, endPoint x: 189, endPoint y: 290, distance: 213.3
click at [189, 290] on div "Por medio de la presente informo que utilizo la cuenta [PERSON_NAME] Pago para …" at bounding box center [379, 434] width 392 height 368
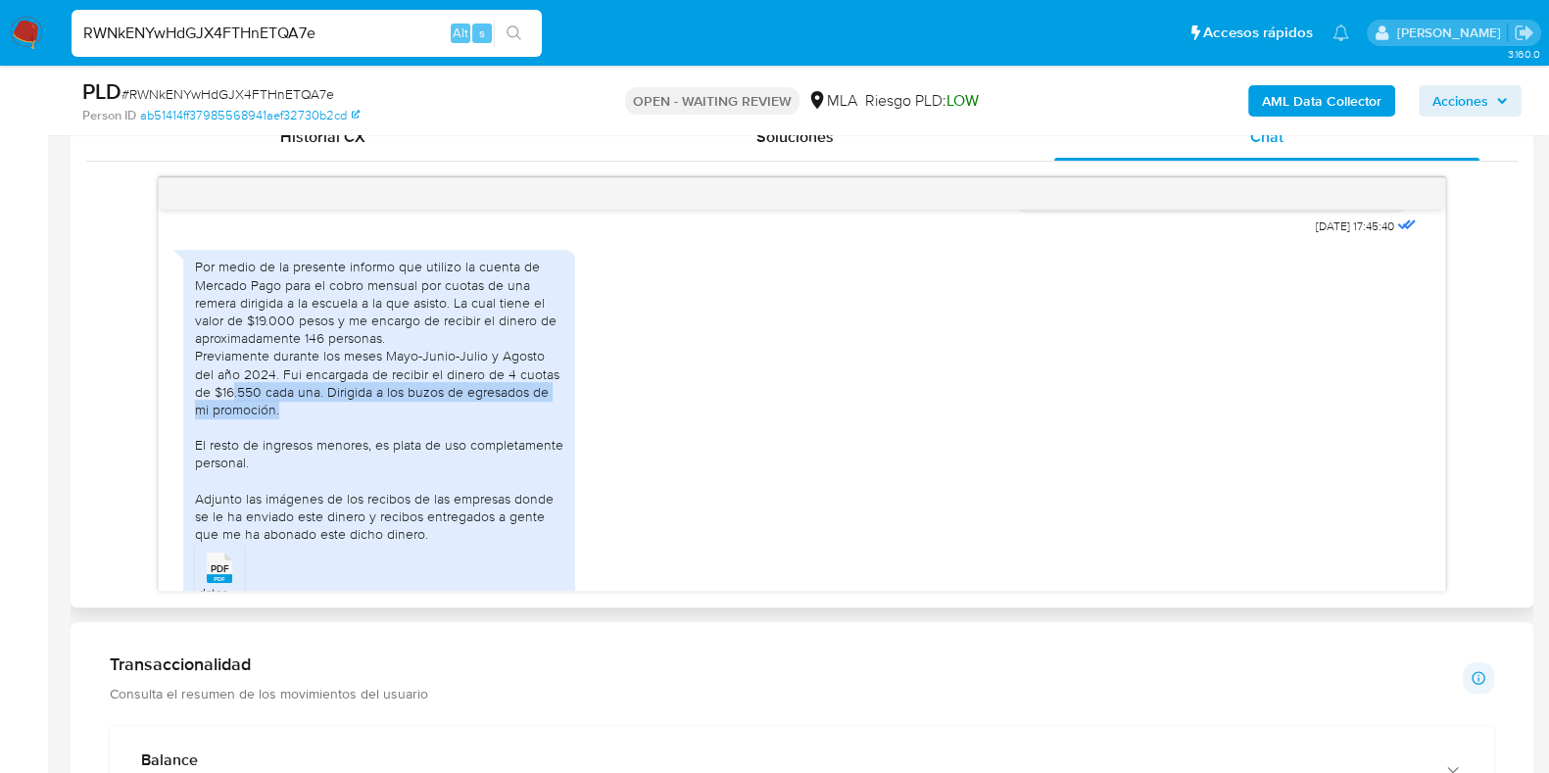
drag, startPoint x: 232, startPoint y: 405, endPoint x: 564, endPoint y: 431, distance: 333.1
click at [564, 431] on div "Por medio de la presente informo que utilizo la cuenta [PERSON_NAME] Pago para …" at bounding box center [379, 434] width 392 height 368
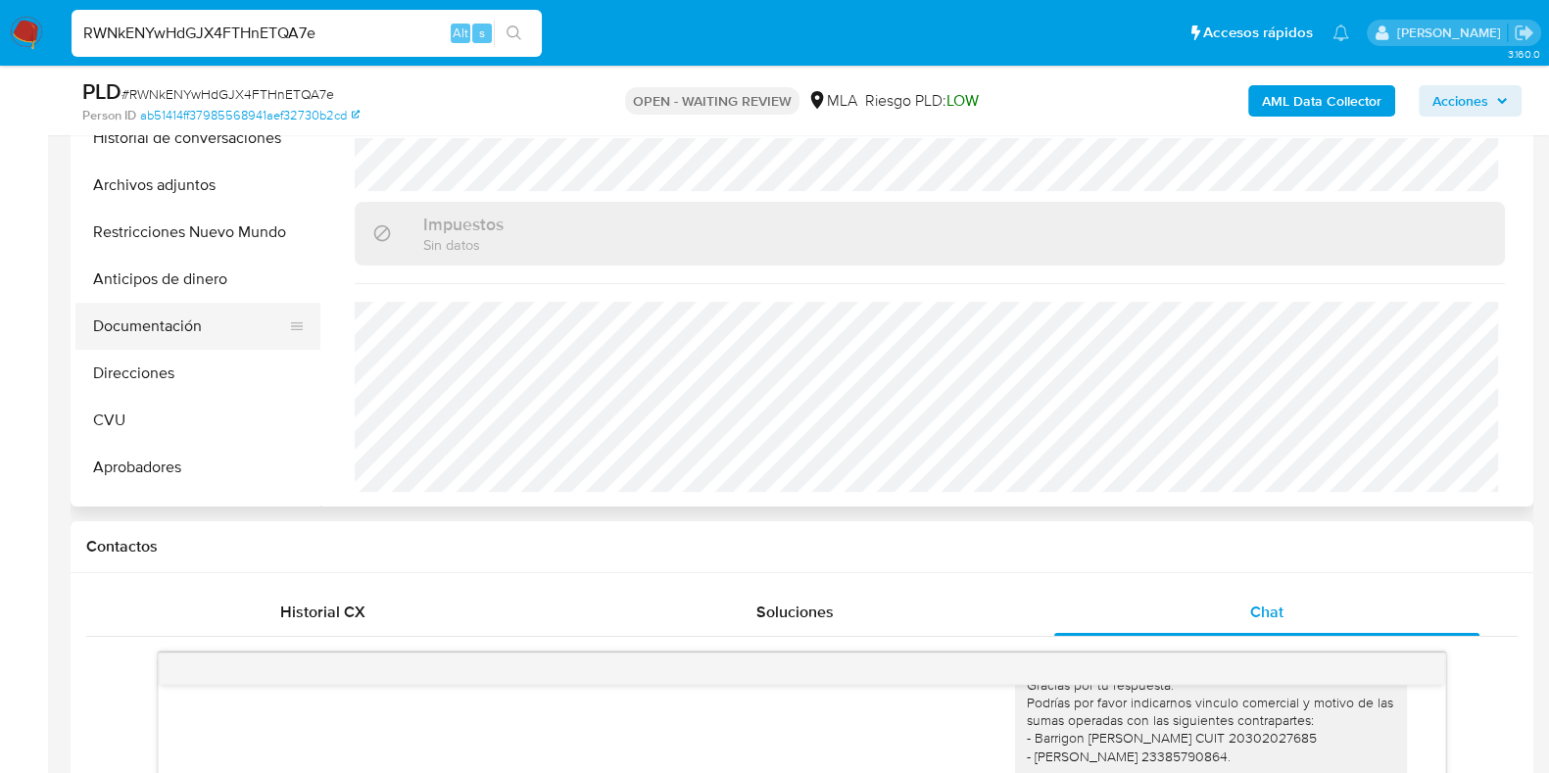
scroll to position [121, 0]
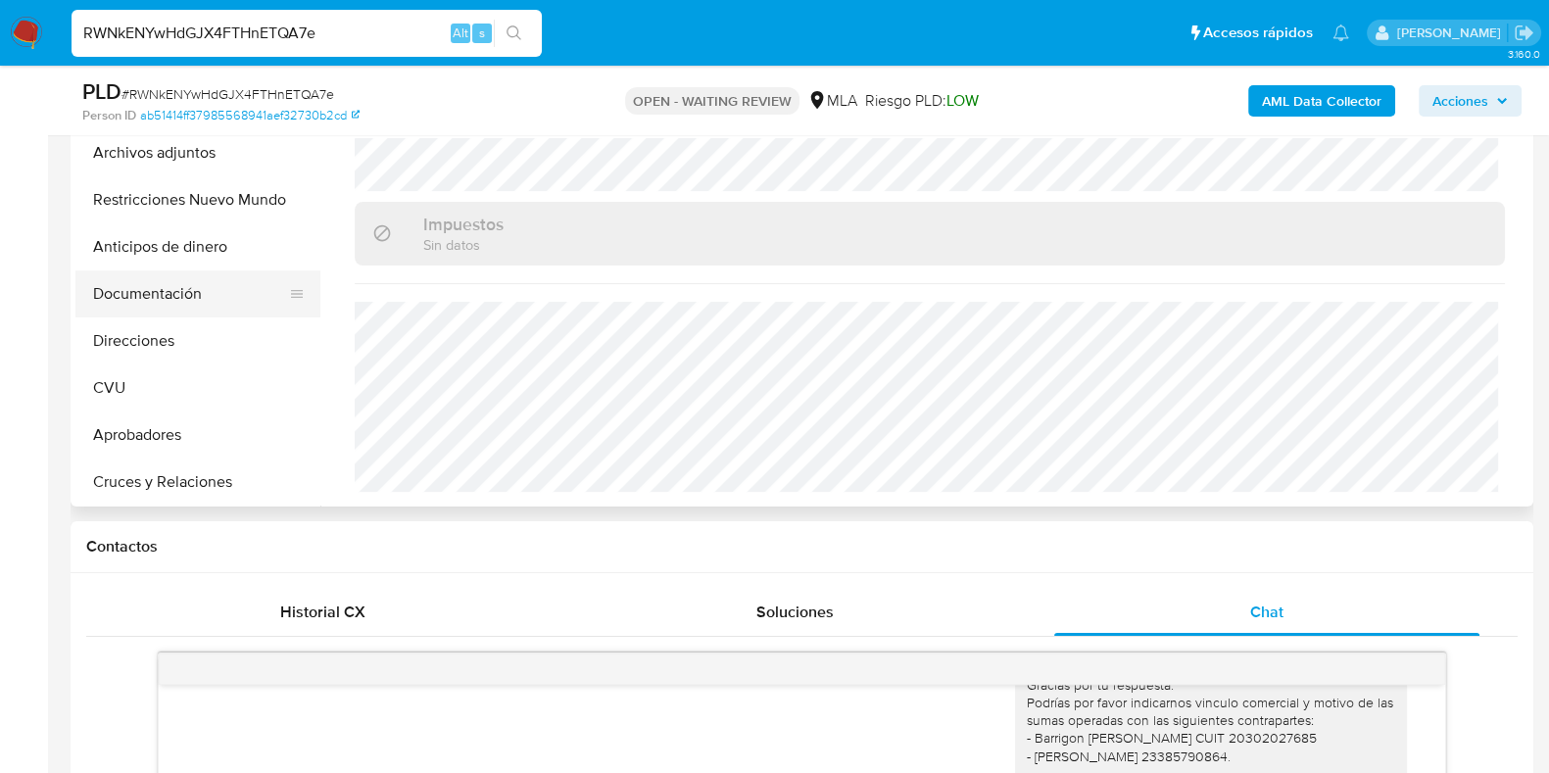
click at [185, 421] on button "Aprobadores" at bounding box center [197, 434] width 245 height 47
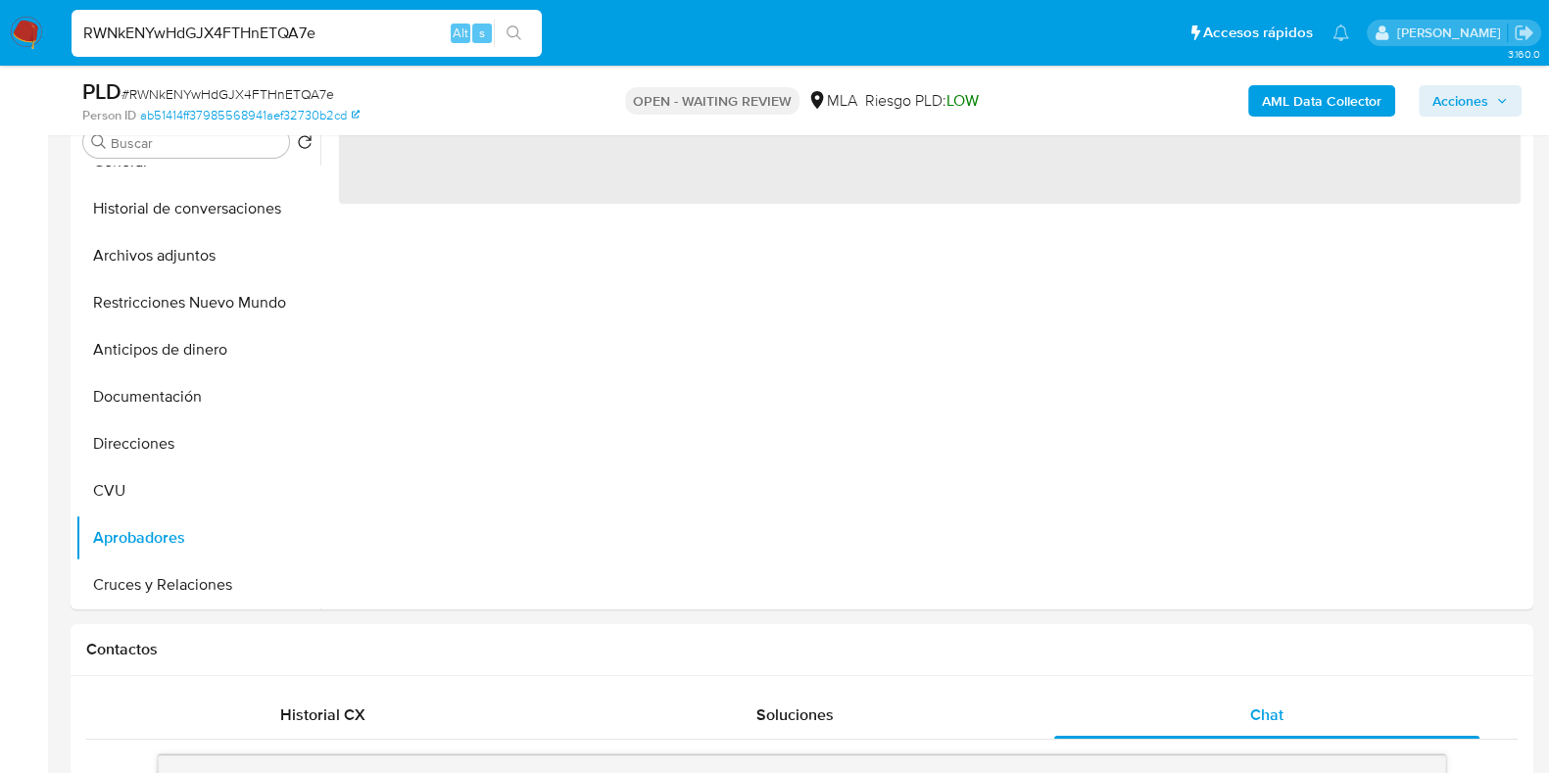
scroll to position [259, 0]
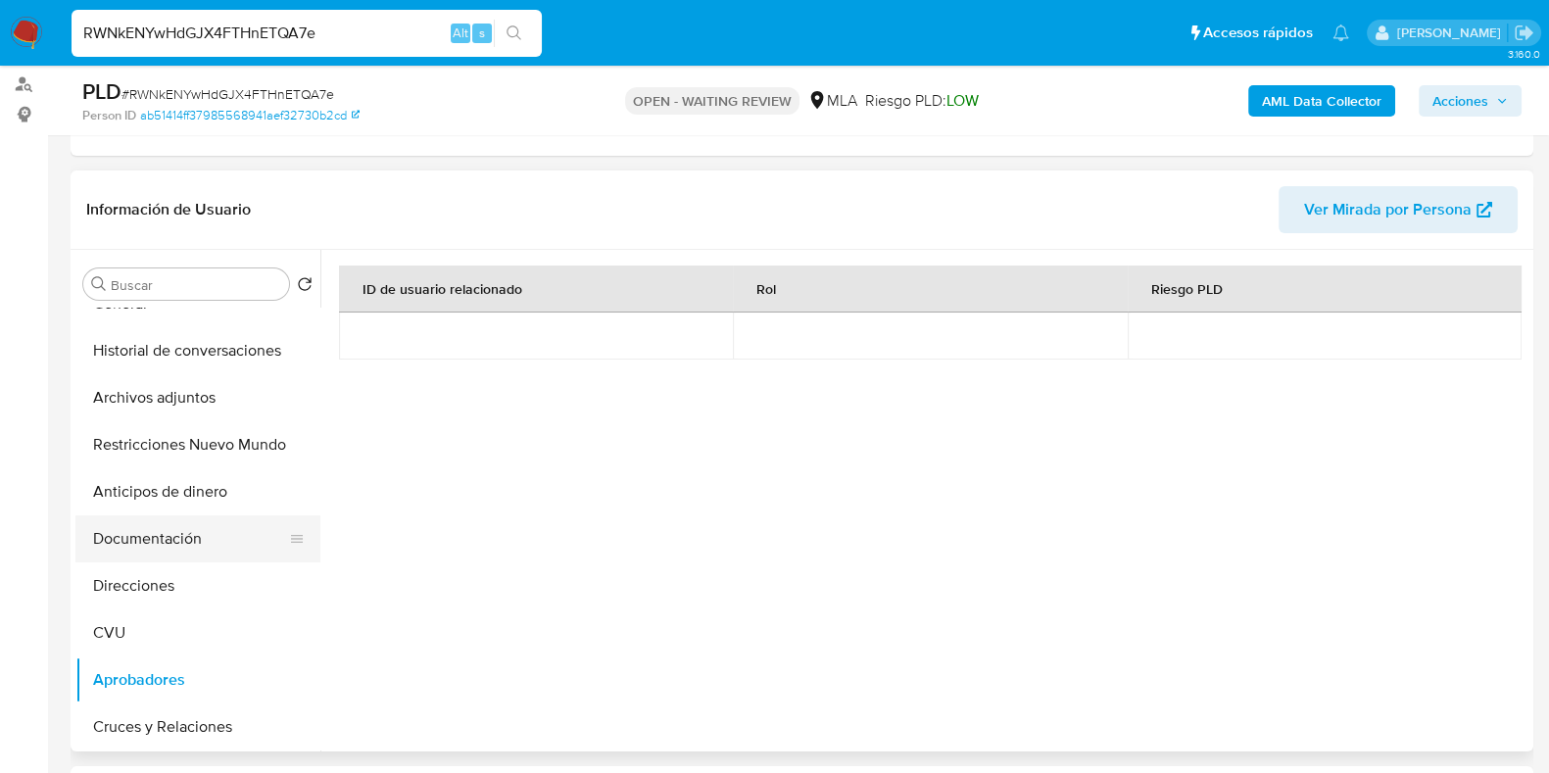
click at [121, 529] on button "Documentación" at bounding box center [189, 538] width 229 height 47
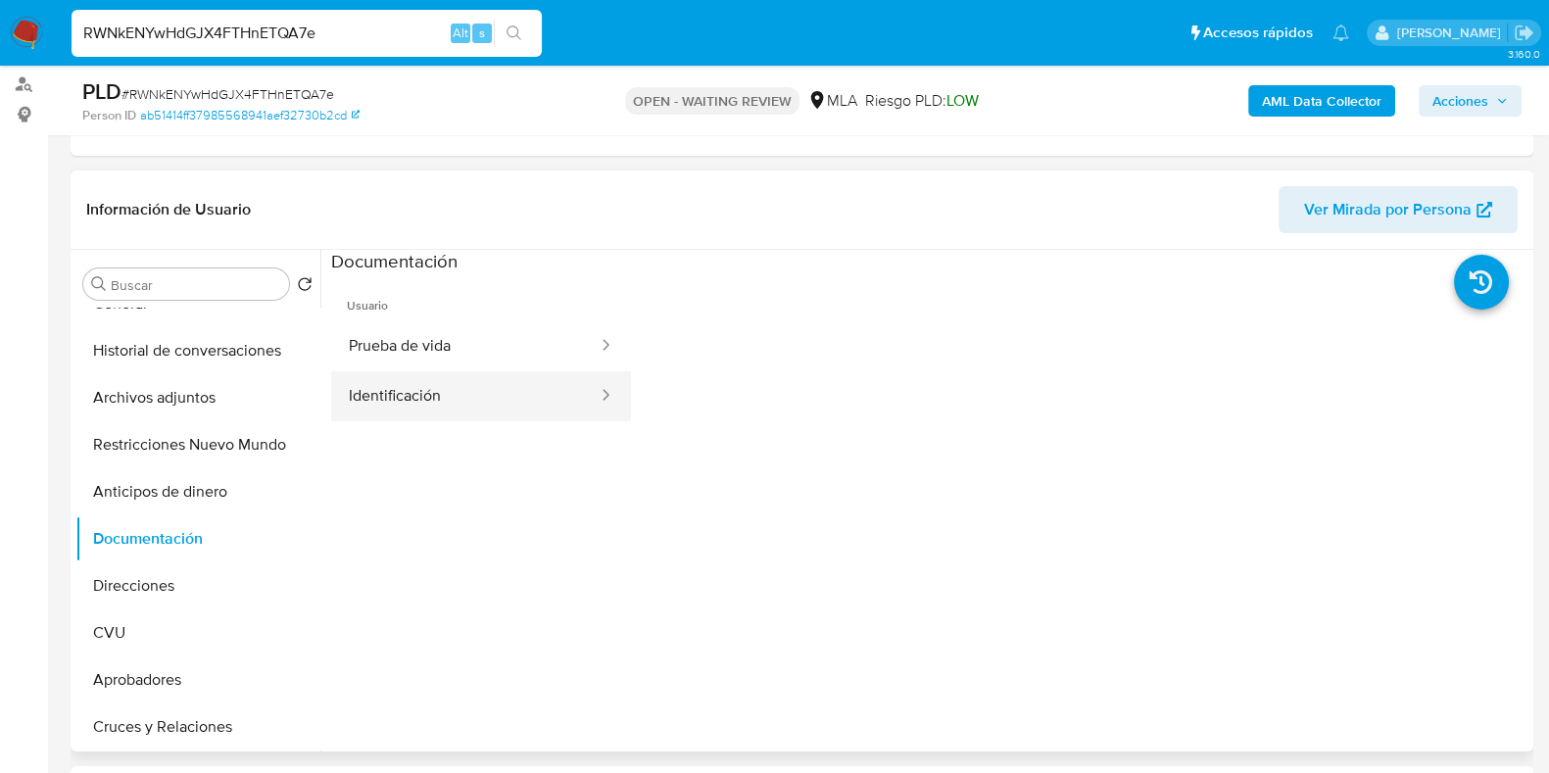
click at [404, 398] on button "Identificación" at bounding box center [465, 396] width 268 height 50
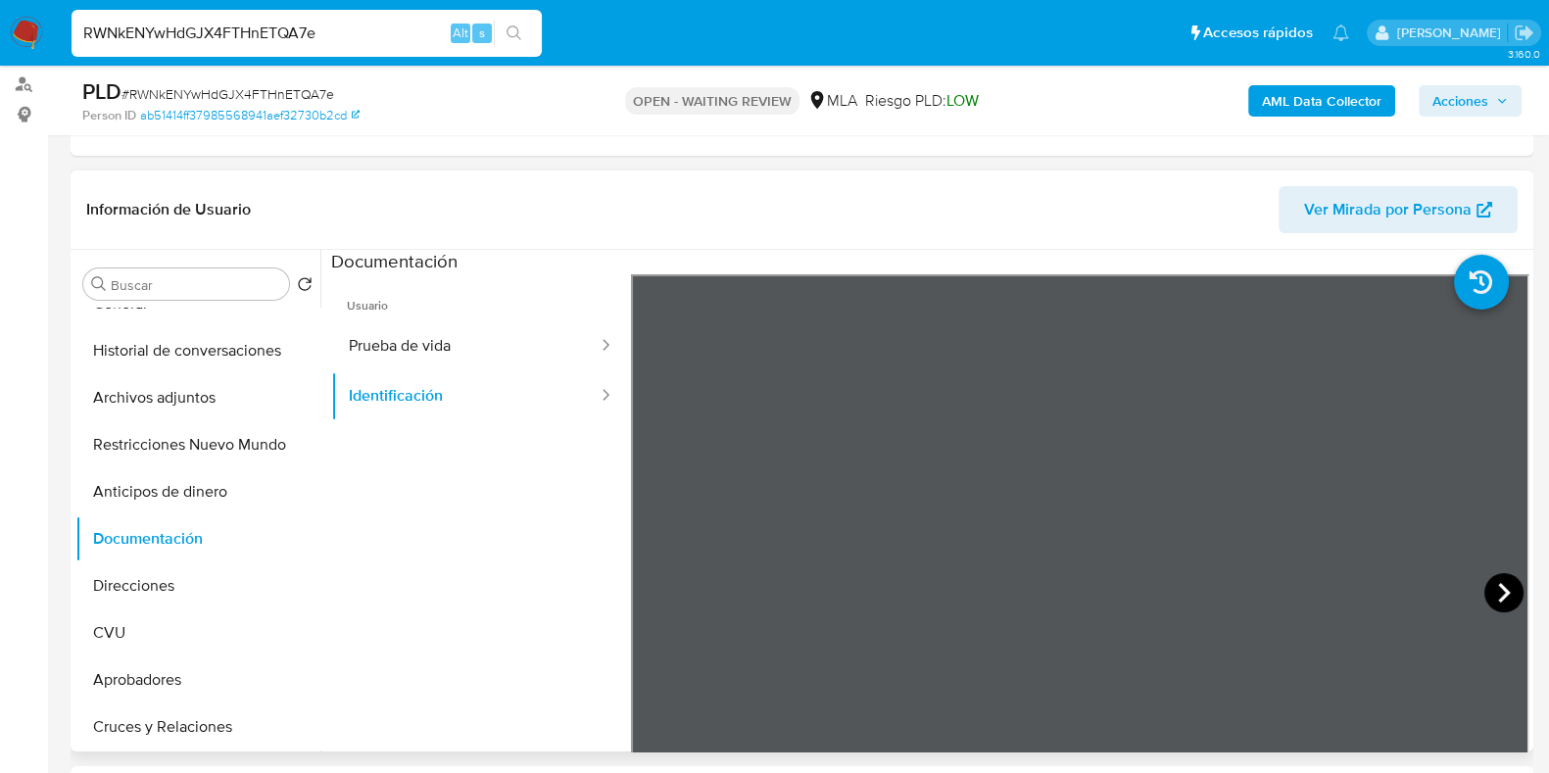
click at [1499, 585] on icon at bounding box center [1503, 592] width 39 height 39
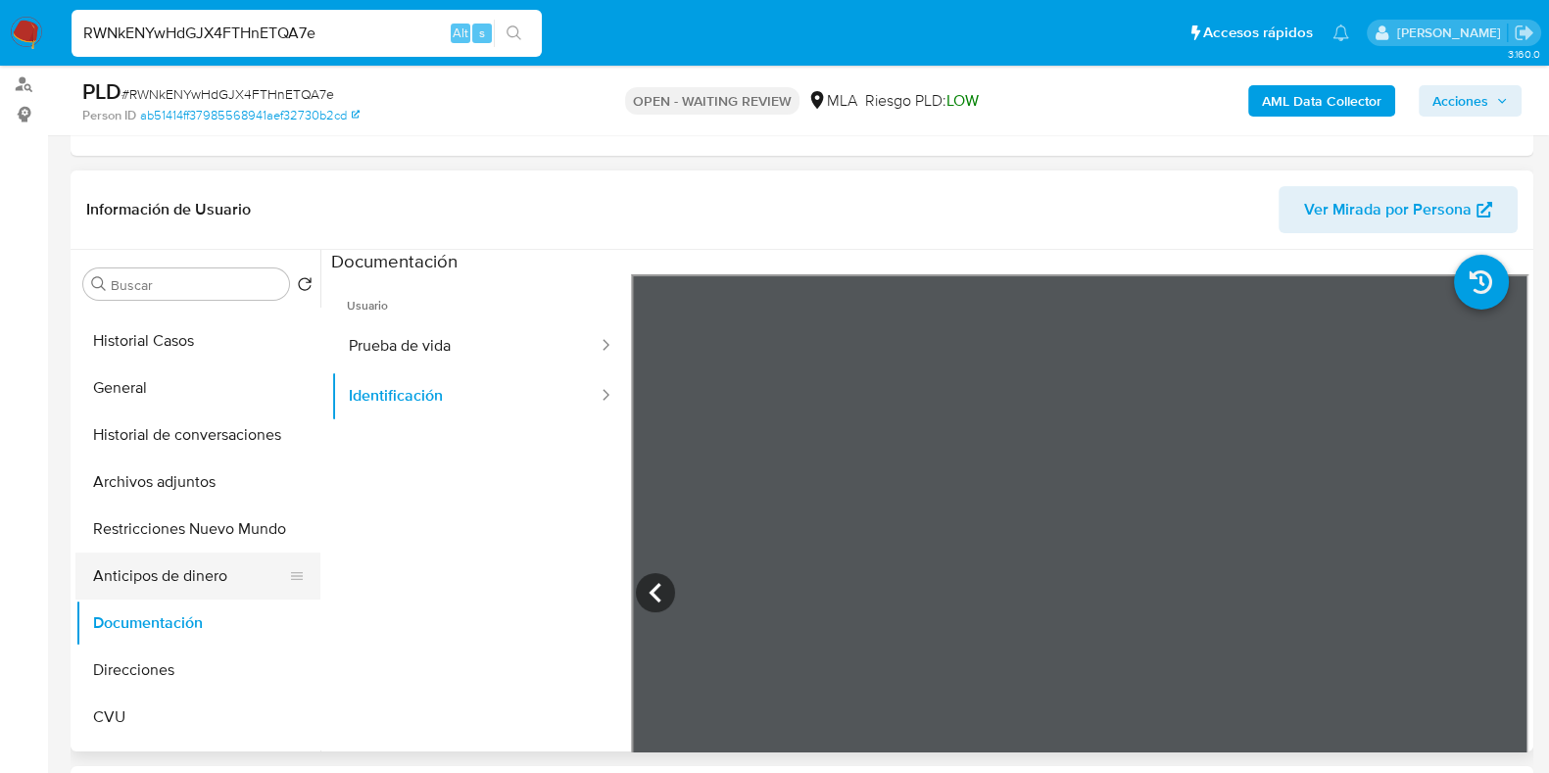
scroll to position [0, 0]
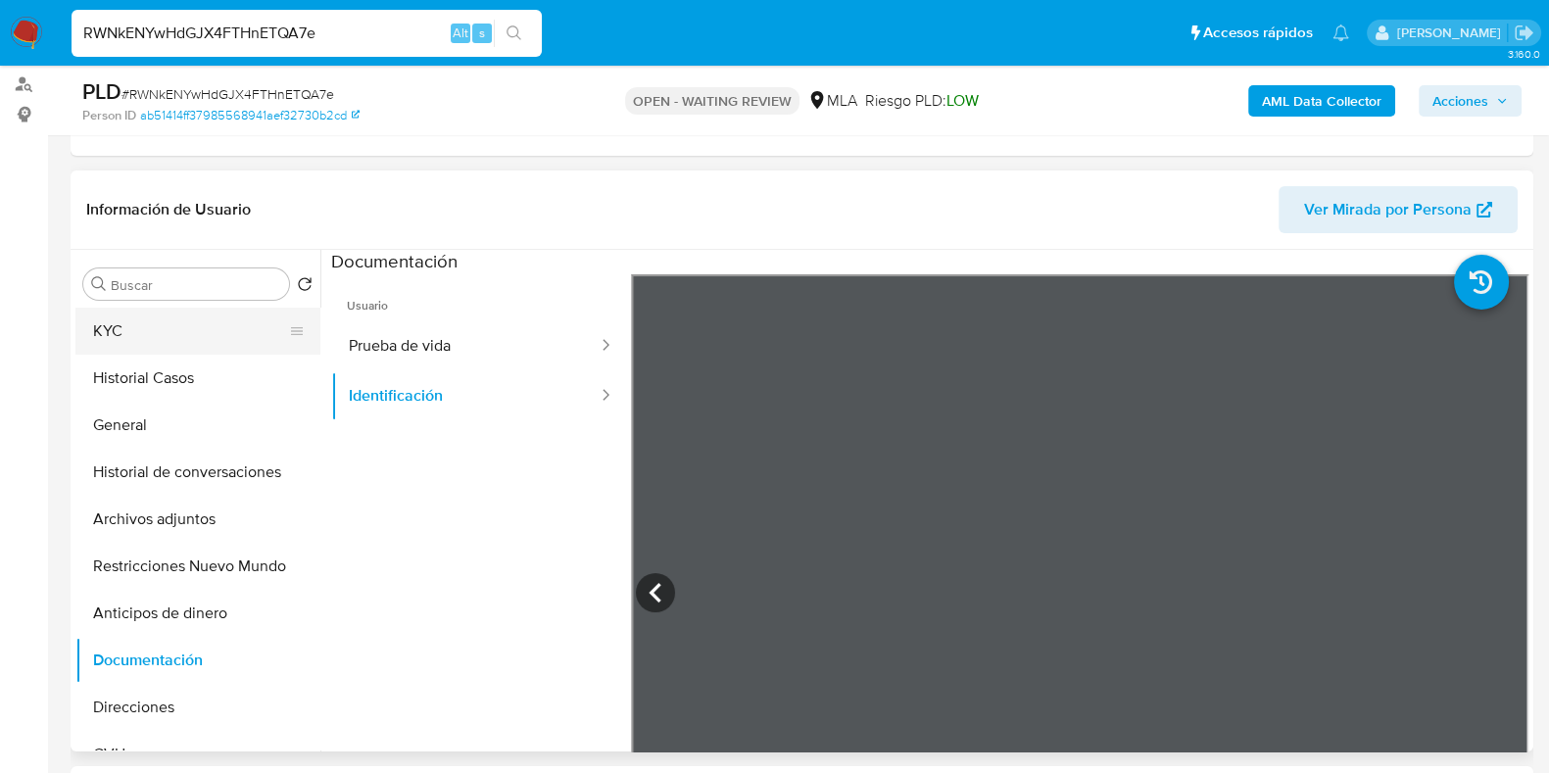
click at [157, 337] on button "KYC" at bounding box center [189, 331] width 229 height 47
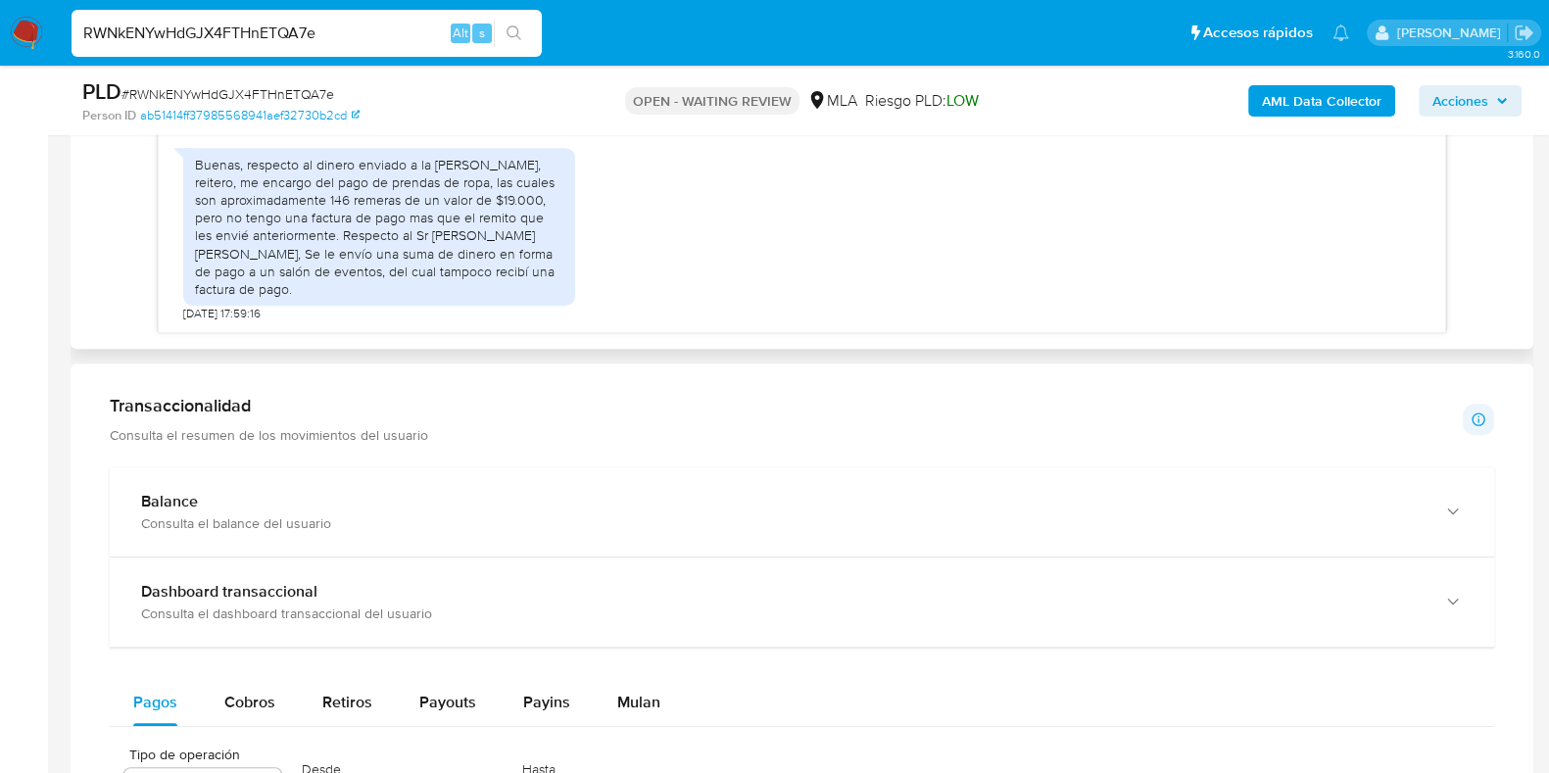
scroll to position [1238, 0]
click at [317, 87] on span "# RWNkENYwHdGJX4FTHnETQA7e" at bounding box center [227, 94] width 213 height 20
copy span "RWNkENYwHdGJX4FTHnETQA7e"
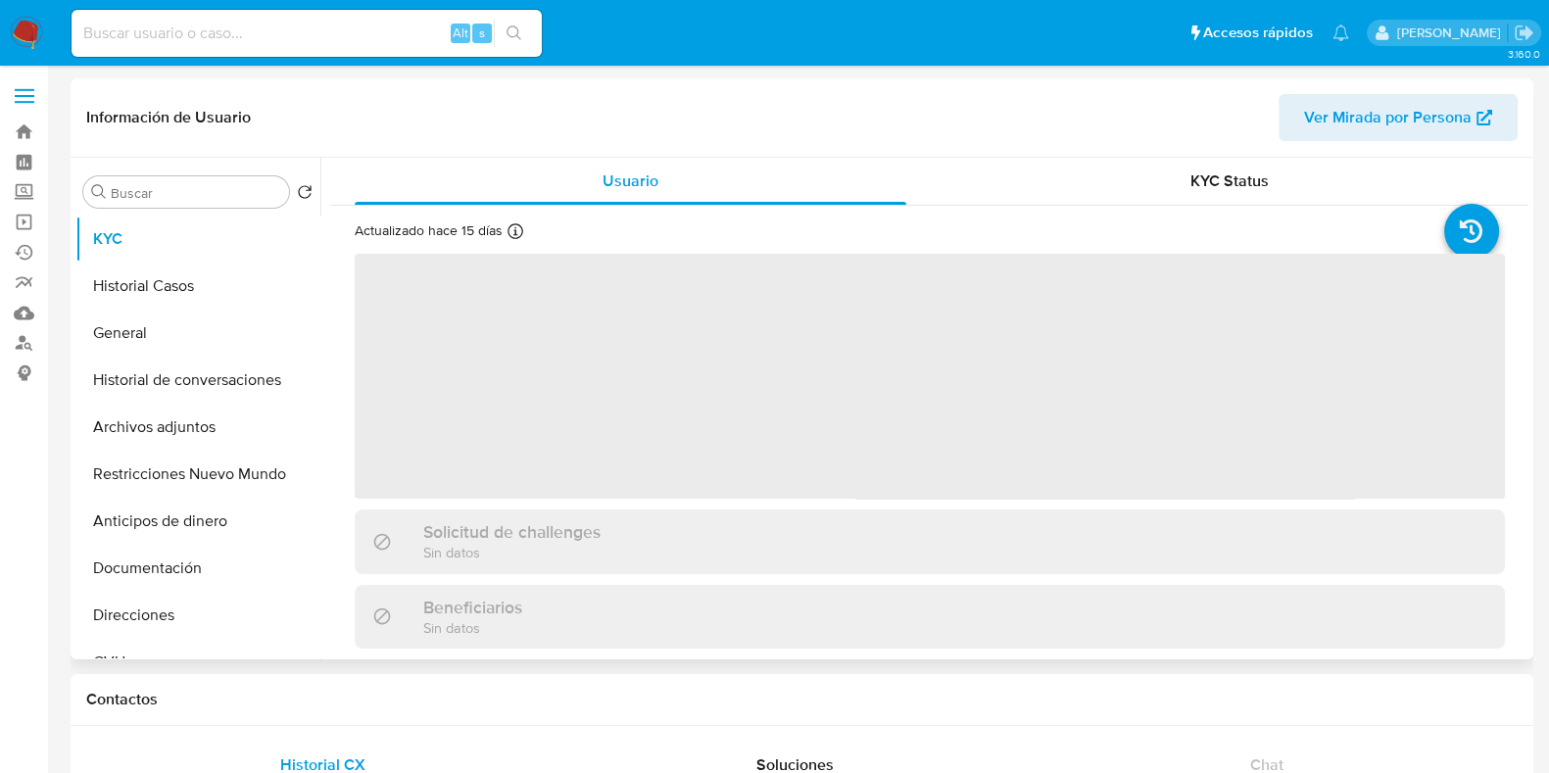
select select "10"
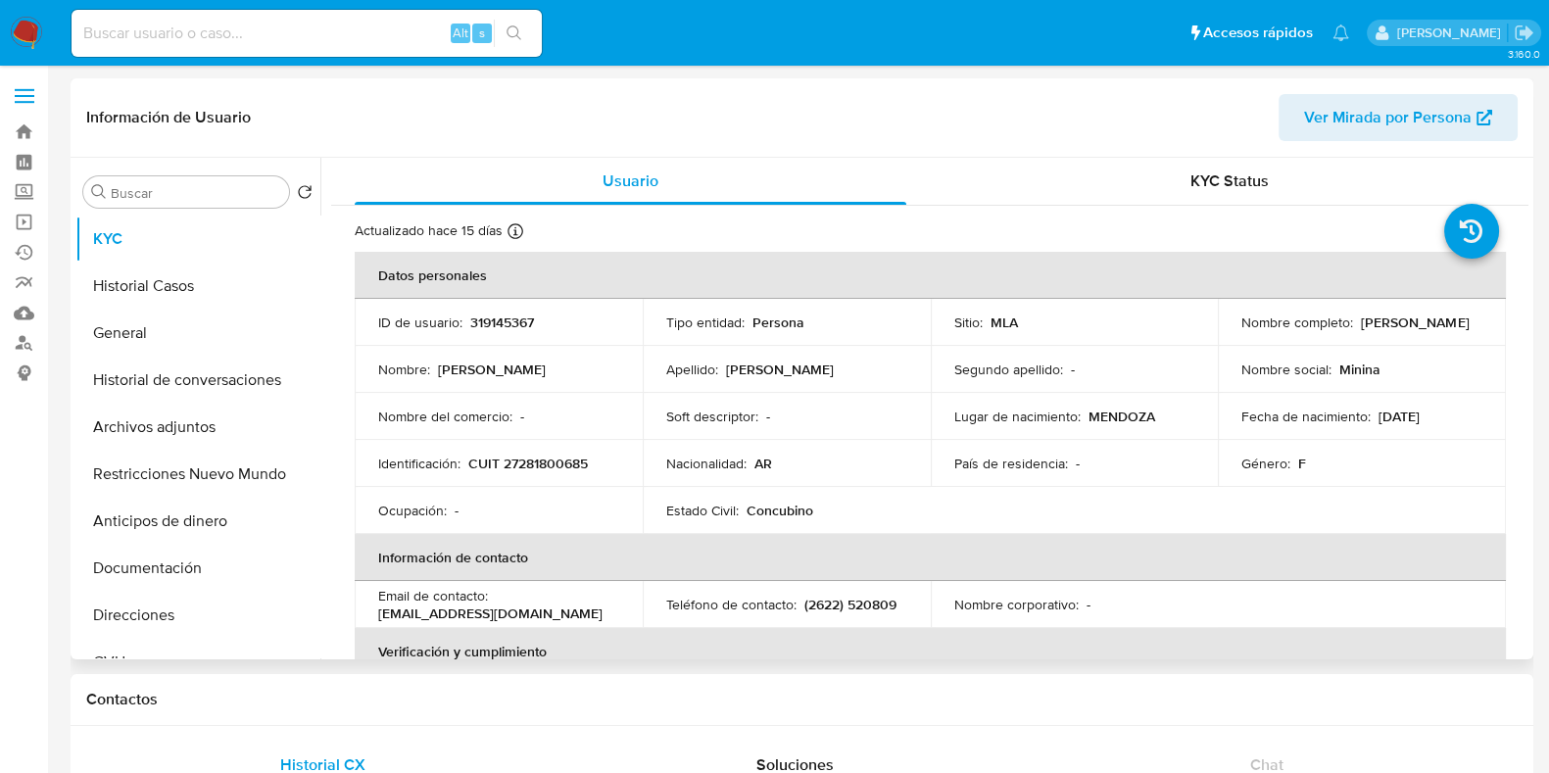
drag, startPoint x: 1382, startPoint y: 330, endPoint x: 1237, endPoint y: 328, distance: 145.0
click at [1241, 328] on div "Nombre completo : [PERSON_NAME]" at bounding box center [1361, 322] width 241 height 18
copy p "[PERSON_NAME]"
click at [563, 462] on p "CUIT 27281800685" at bounding box center [528, 464] width 120 height 18
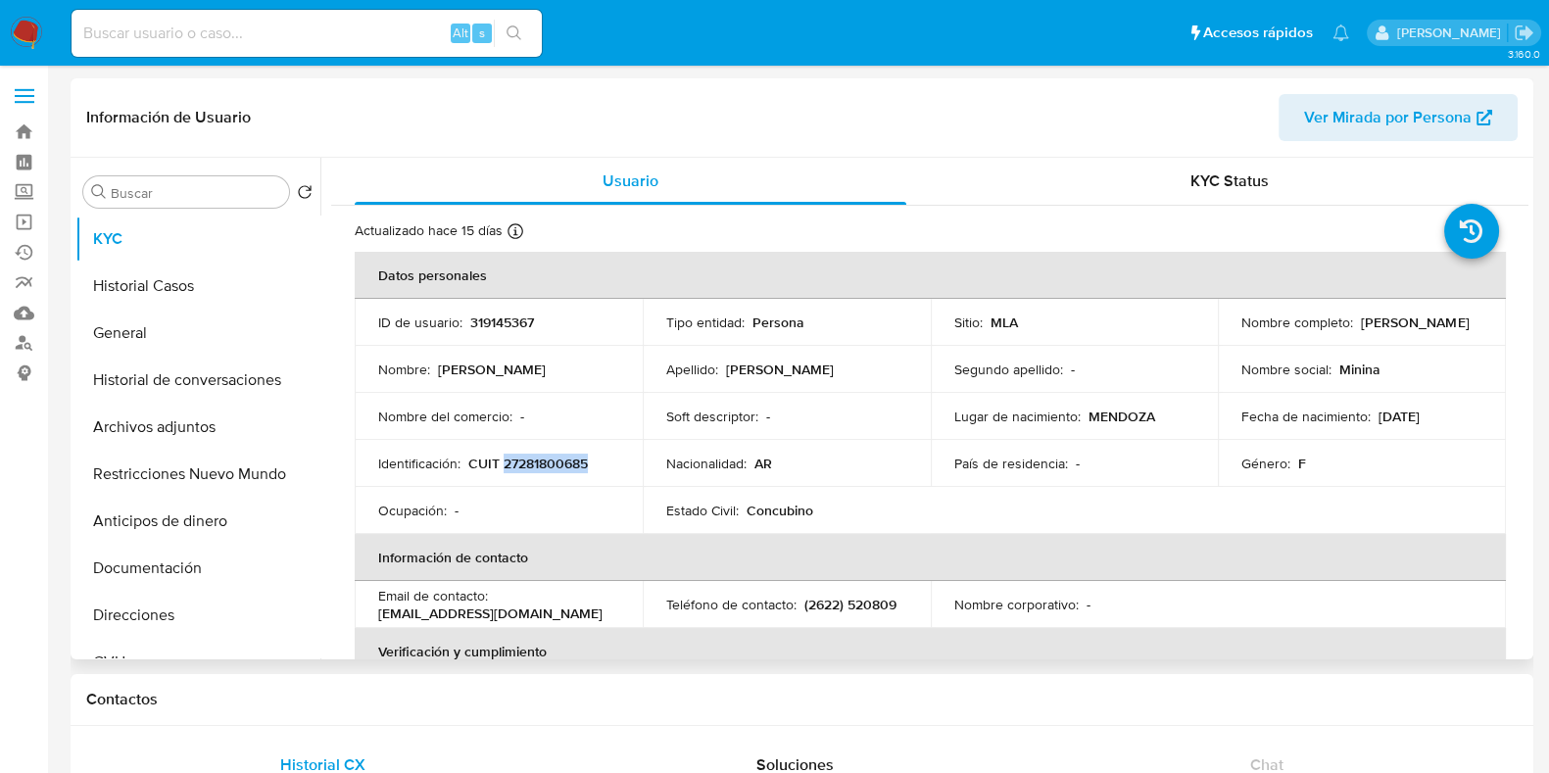
copy p "27281800685"
click at [180, 303] on button "Historial Casos" at bounding box center [189, 286] width 229 height 47
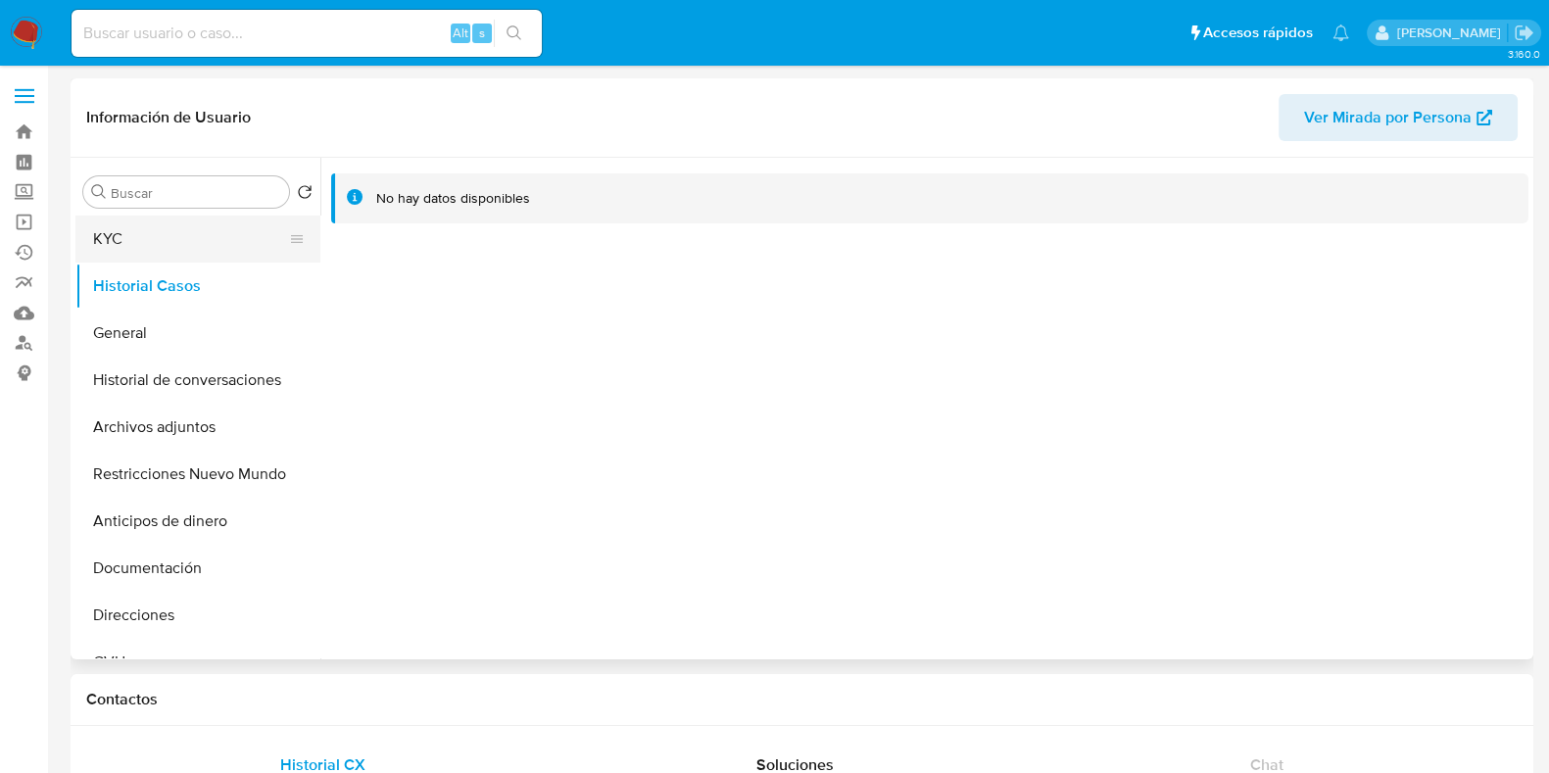
click at [168, 245] on button "KYC" at bounding box center [189, 239] width 229 height 47
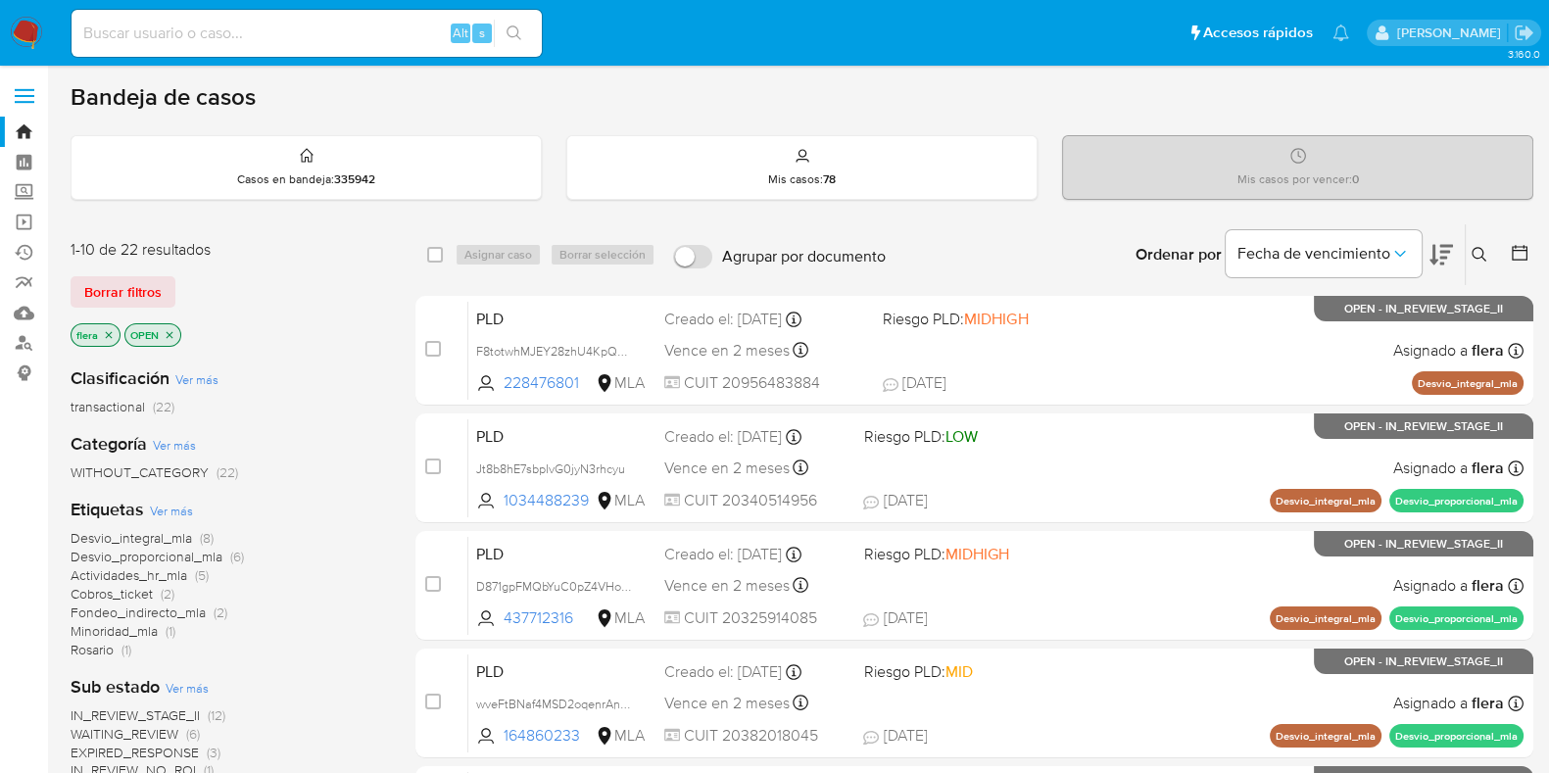
click at [1479, 252] on icon at bounding box center [1479, 255] width 16 height 16
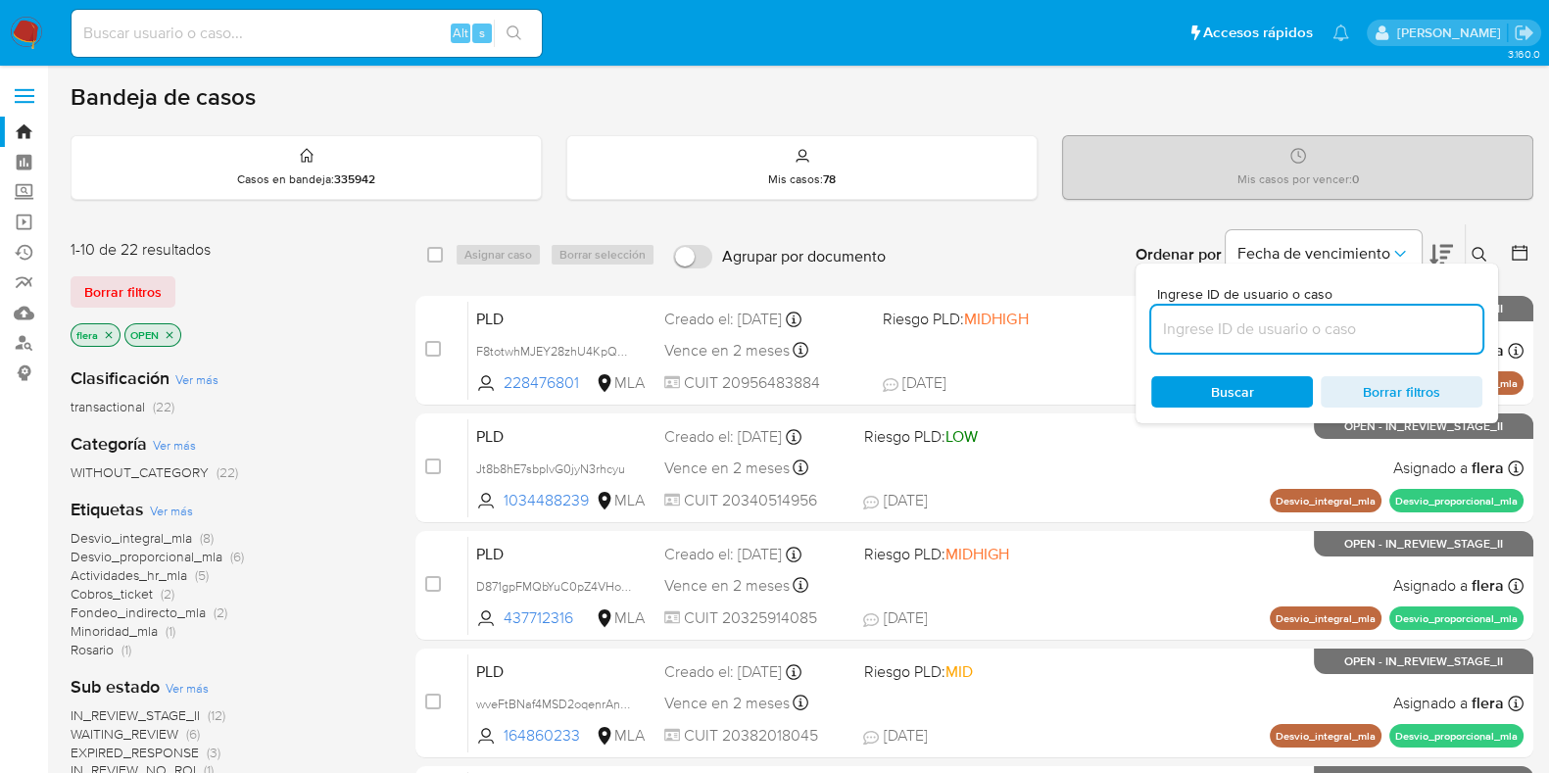
click at [1339, 330] on input at bounding box center [1316, 328] width 331 height 25
type input "RWNkENYwHdGJX4FTHnETQA7e"
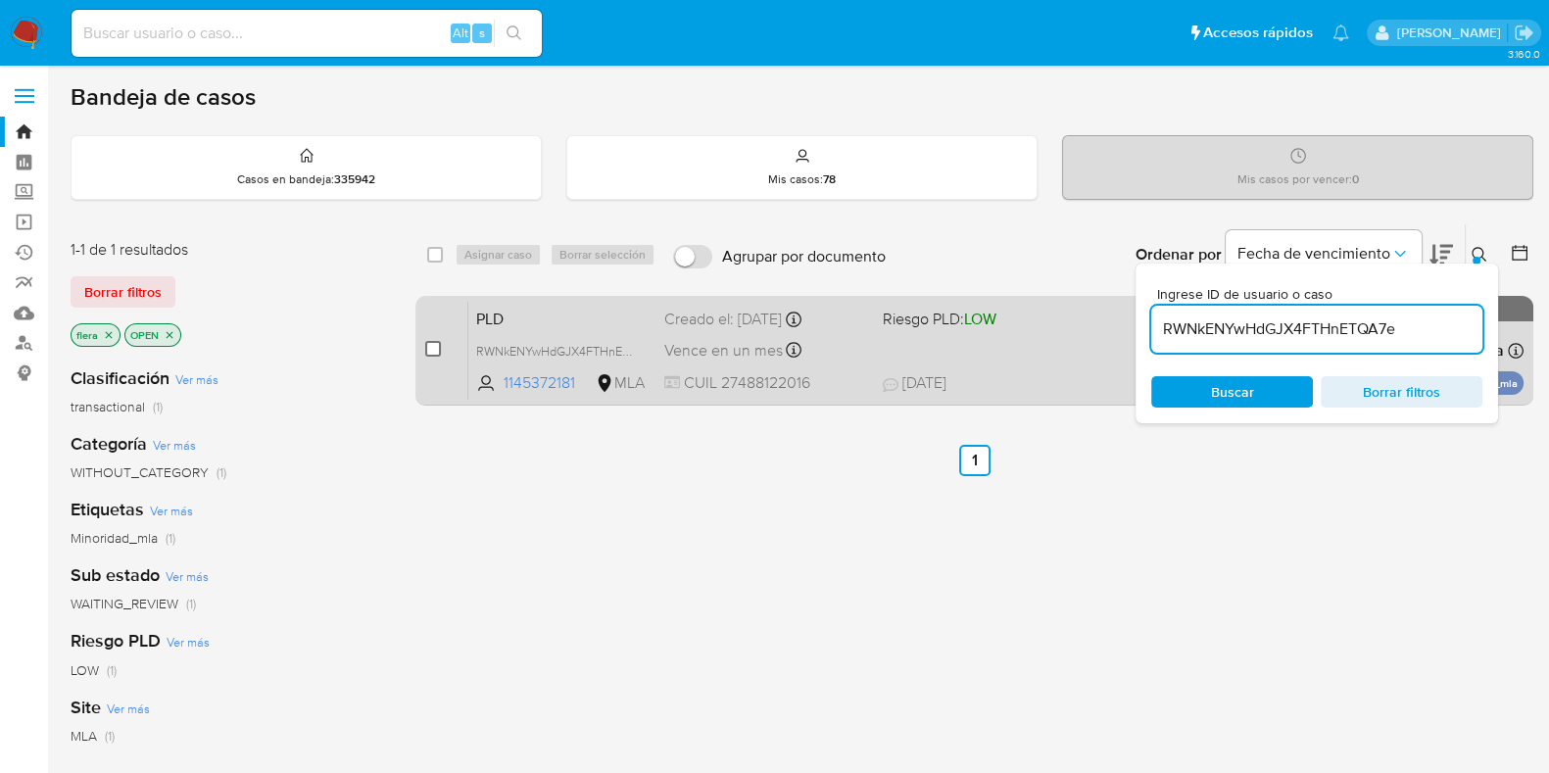
click at [433, 347] on input "checkbox" at bounding box center [433, 349] width 16 height 16
checkbox input "true"
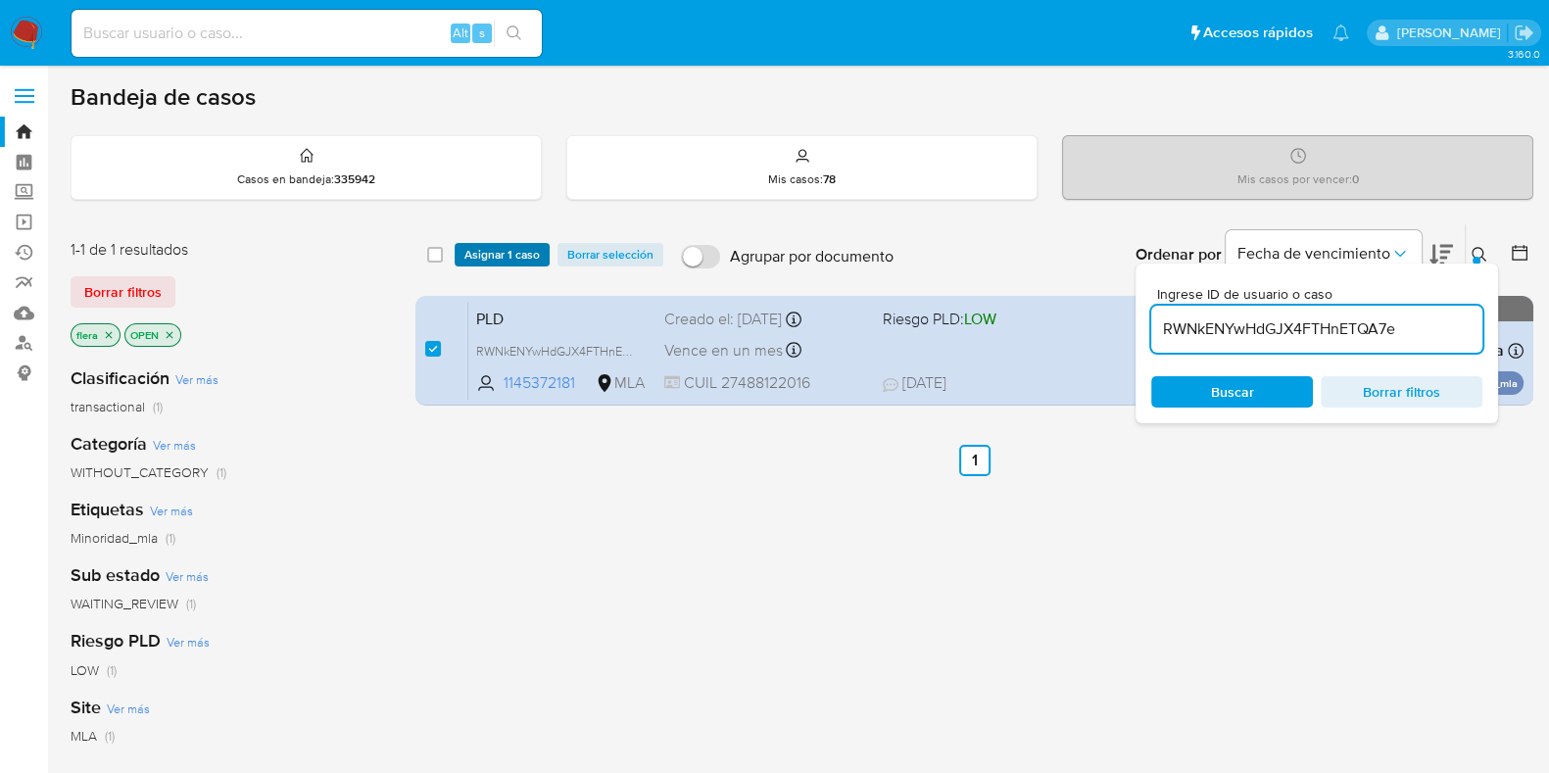
click at [491, 254] on span "Asignar 1 caso" at bounding box center [501, 255] width 75 height 20
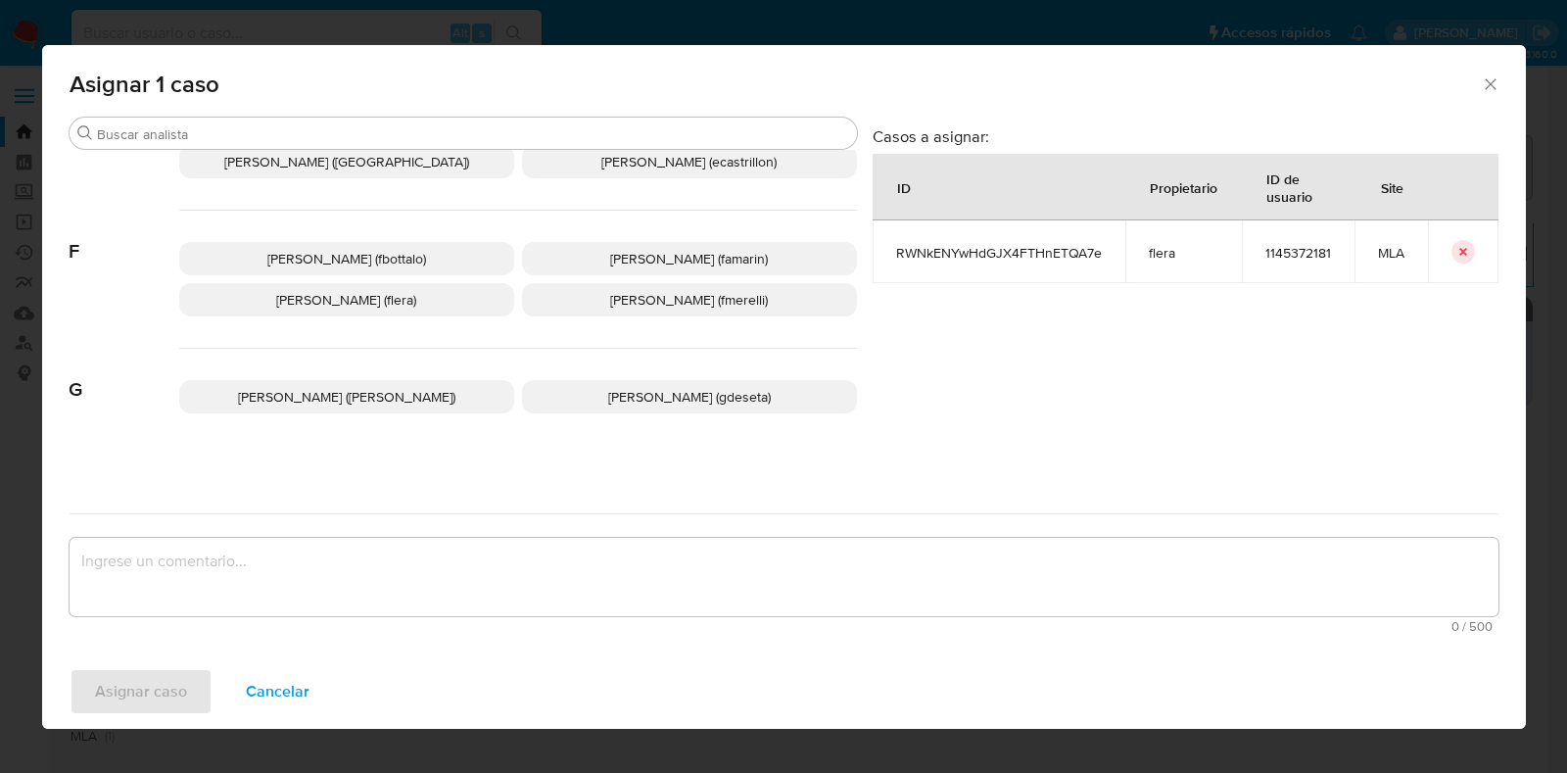
scroll to position [489, 0]
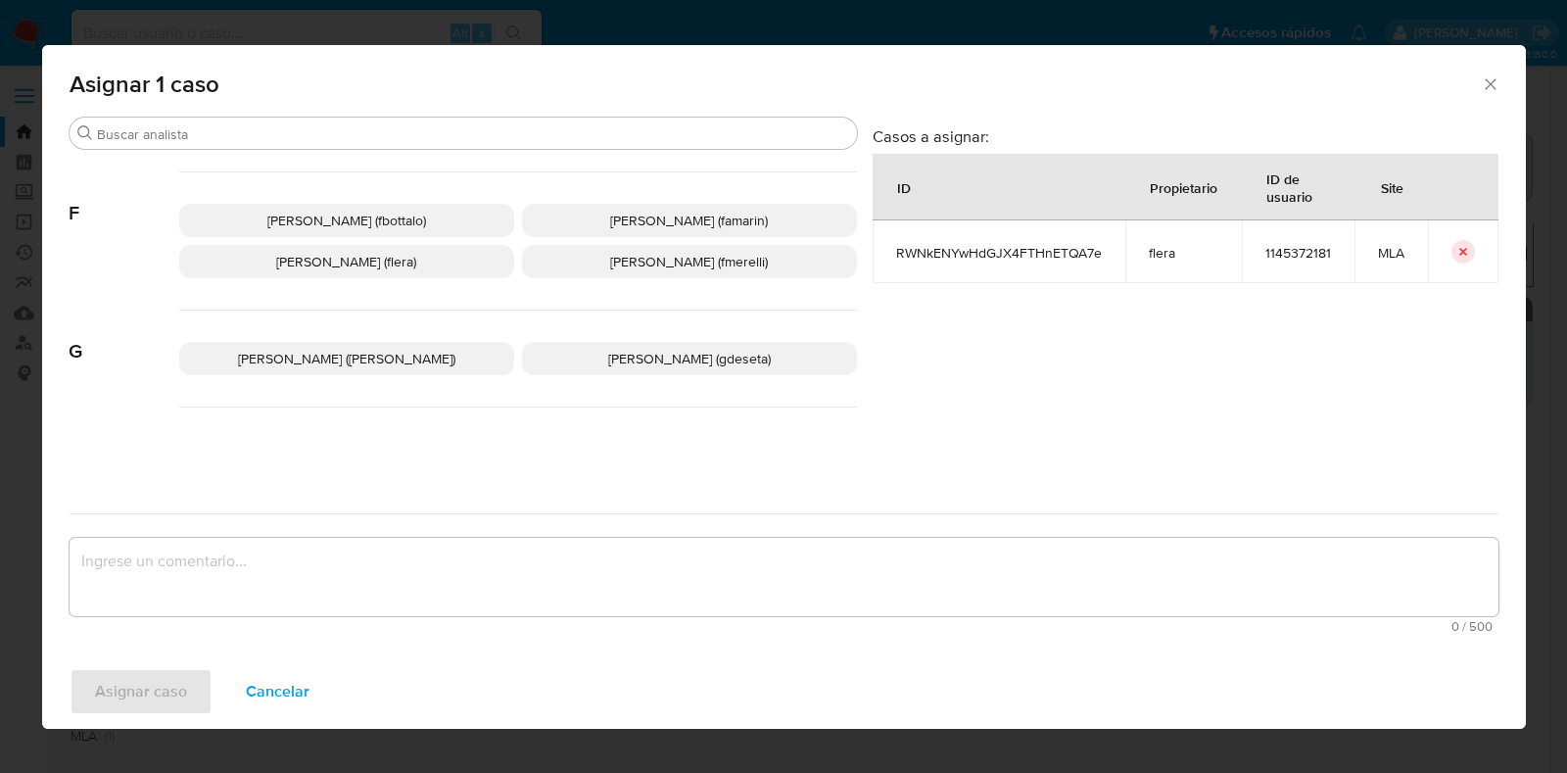
click at [396, 267] on span "[PERSON_NAME] (flera)" at bounding box center [346, 262] width 140 height 20
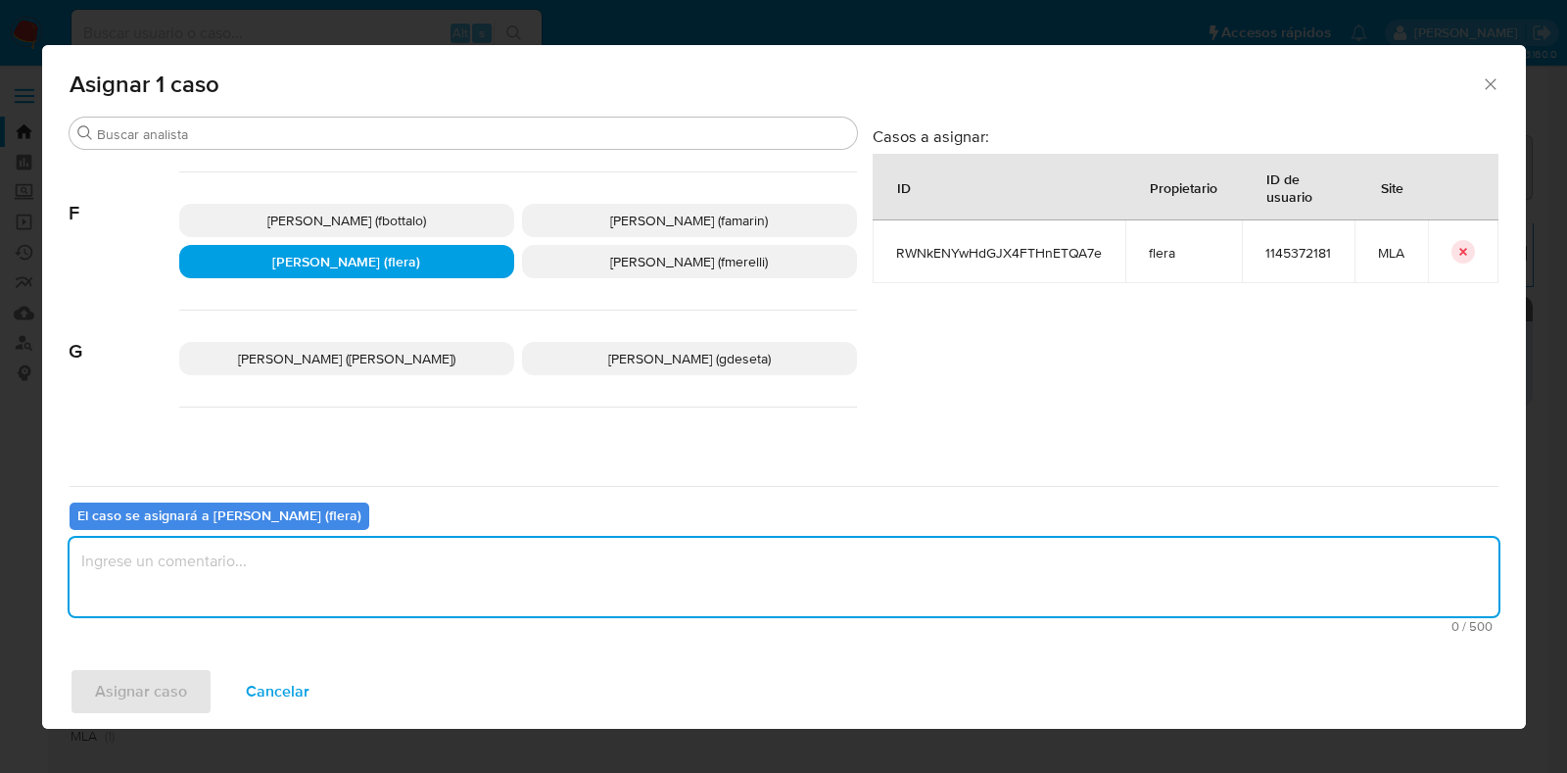
click at [290, 588] on textarea "assign-modal" at bounding box center [784, 577] width 1429 height 78
click at [151, 699] on span "Asignar caso" at bounding box center [141, 691] width 92 height 43
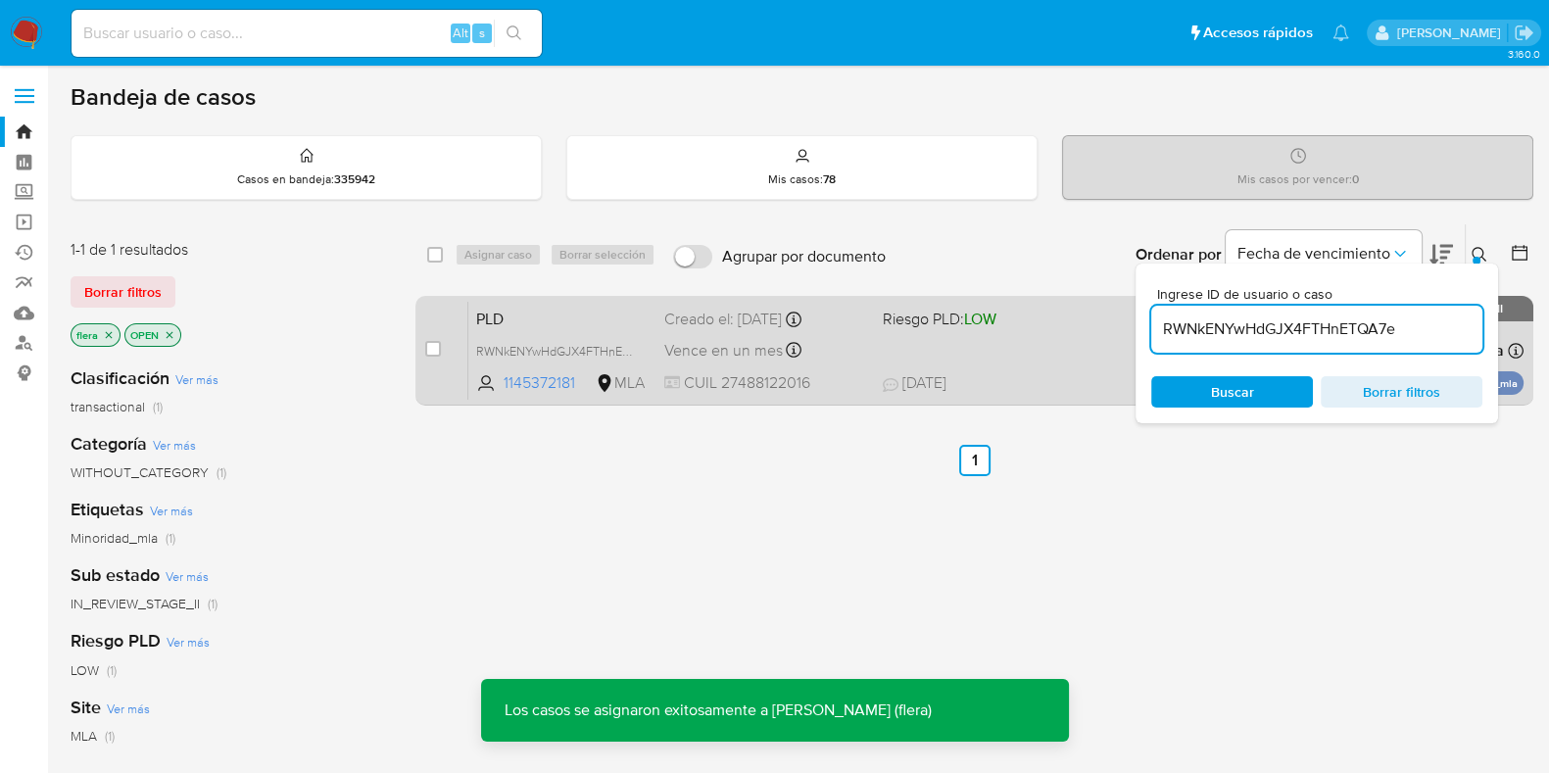
click at [579, 306] on span "PLD" at bounding box center [562, 317] width 172 height 25
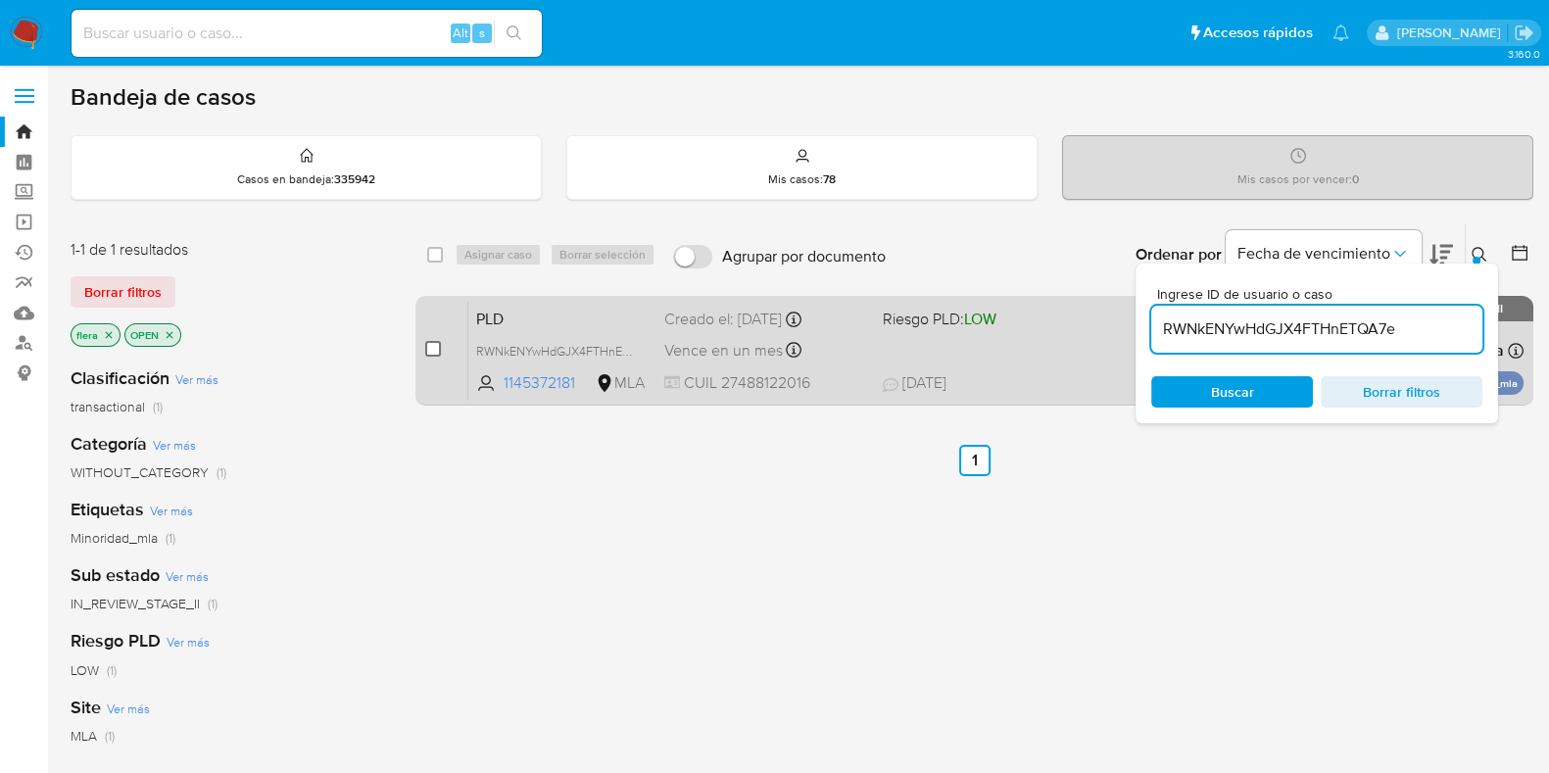
click at [438, 345] on input "checkbox" at bounding box center [433, 349] width 16 height 16
checkbox input "true"
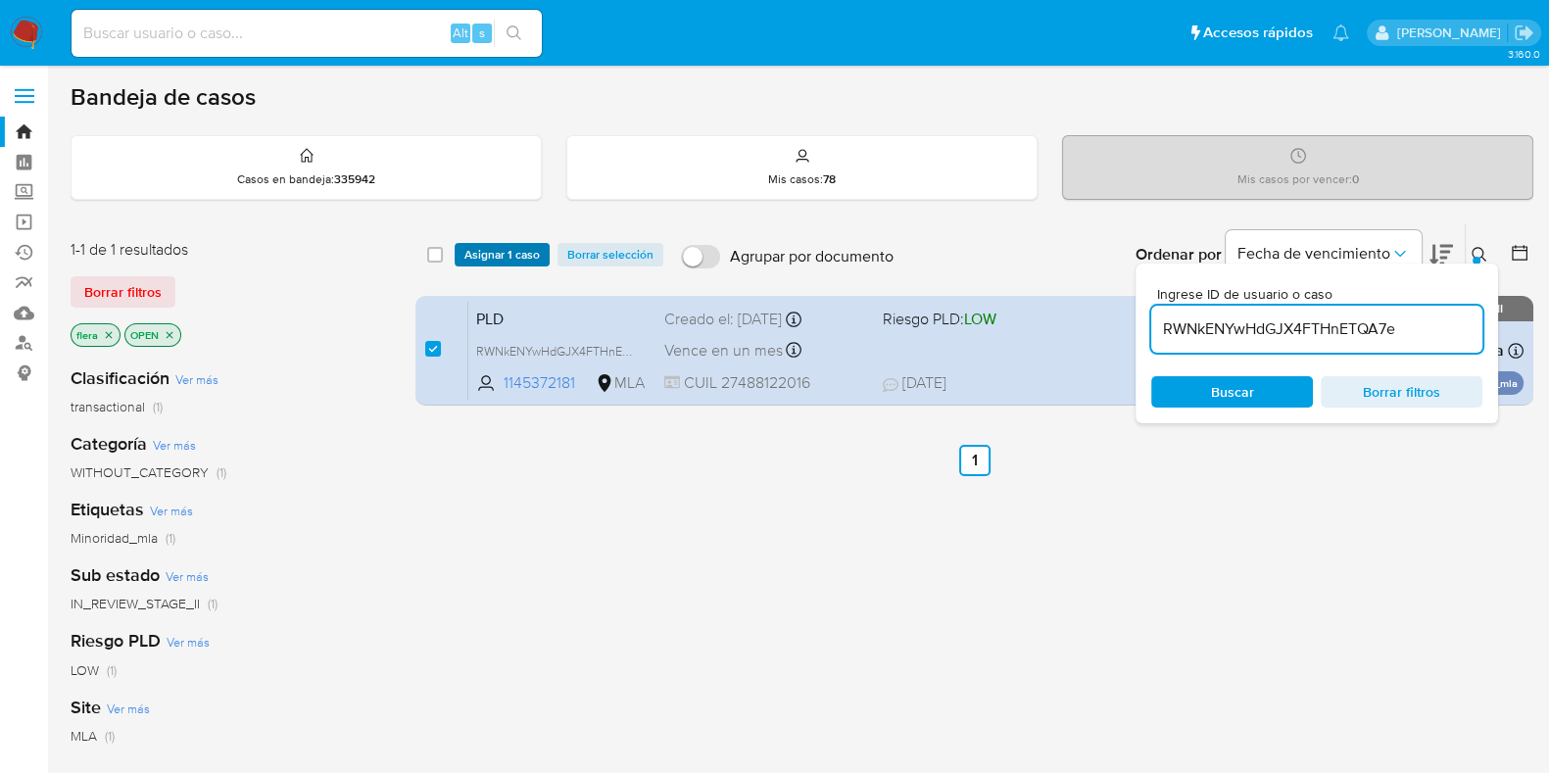
click at [496, 245] on span "Asignar 1 caso" at bounding box center [501, 255] width 75 height 20
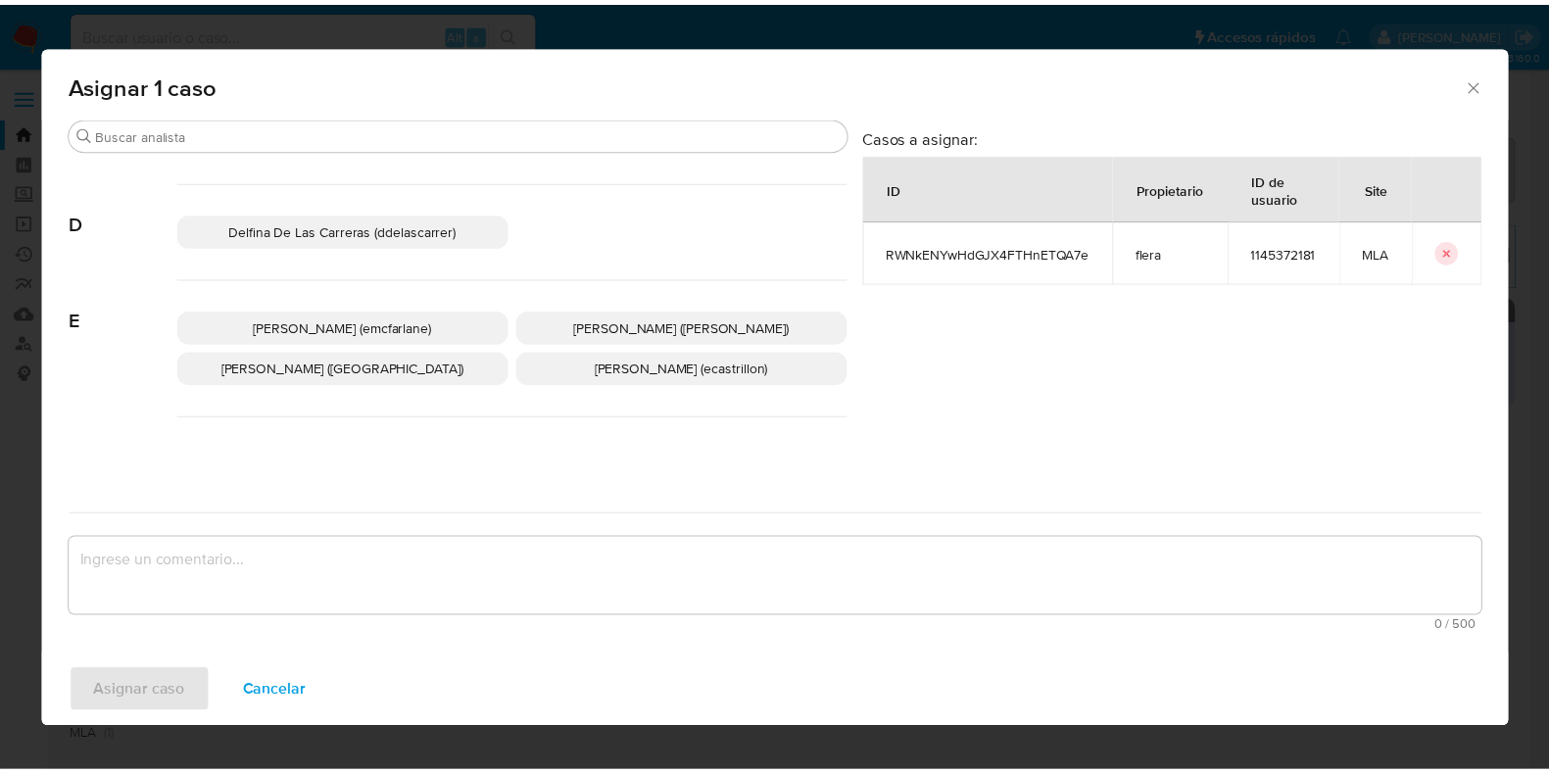
scroll to position [367, 0]
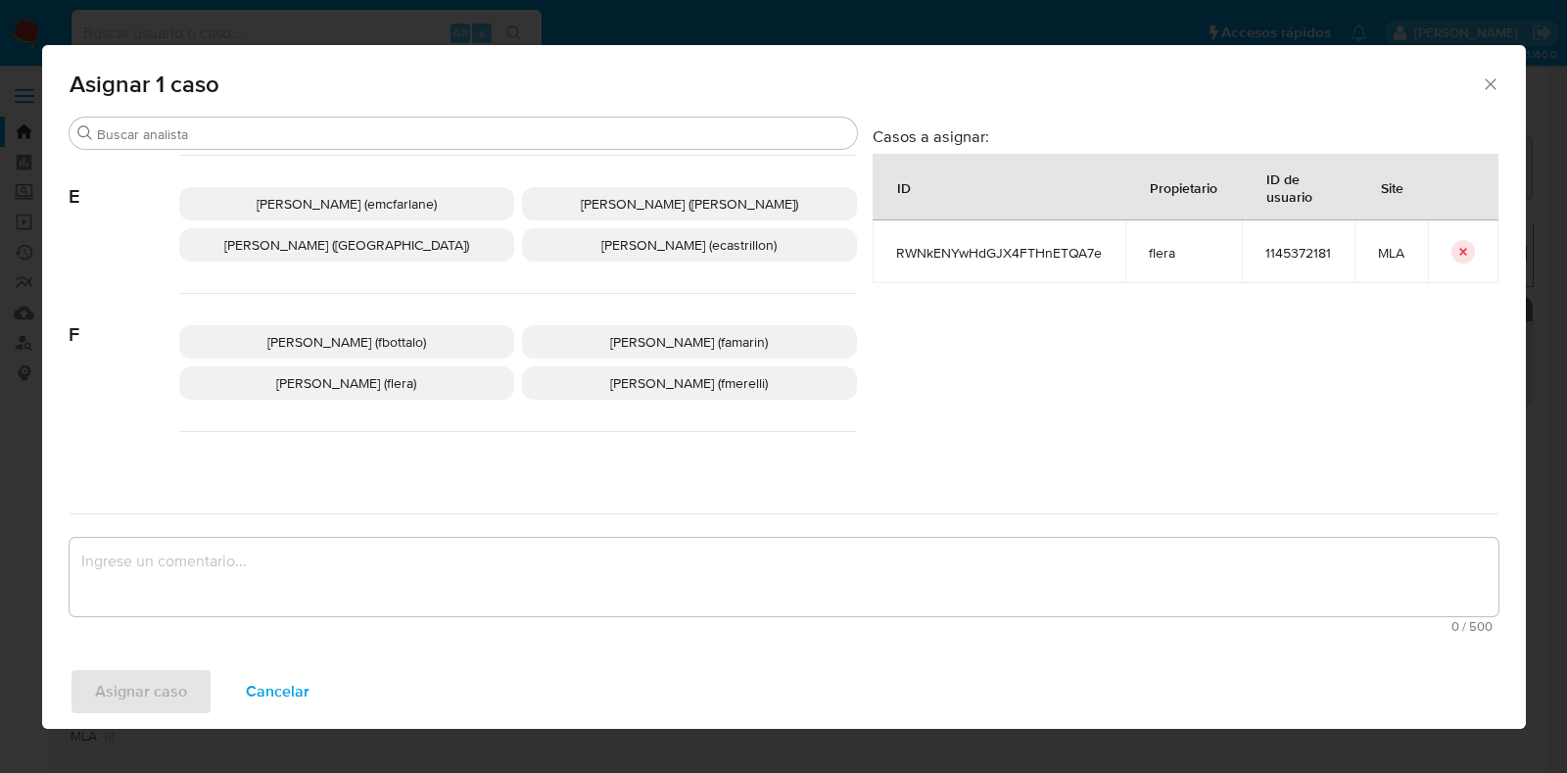
click at [398, 389] on span "[PERSON_NAME] (flera)" at bounding box center [346, 383] width 140 height 20
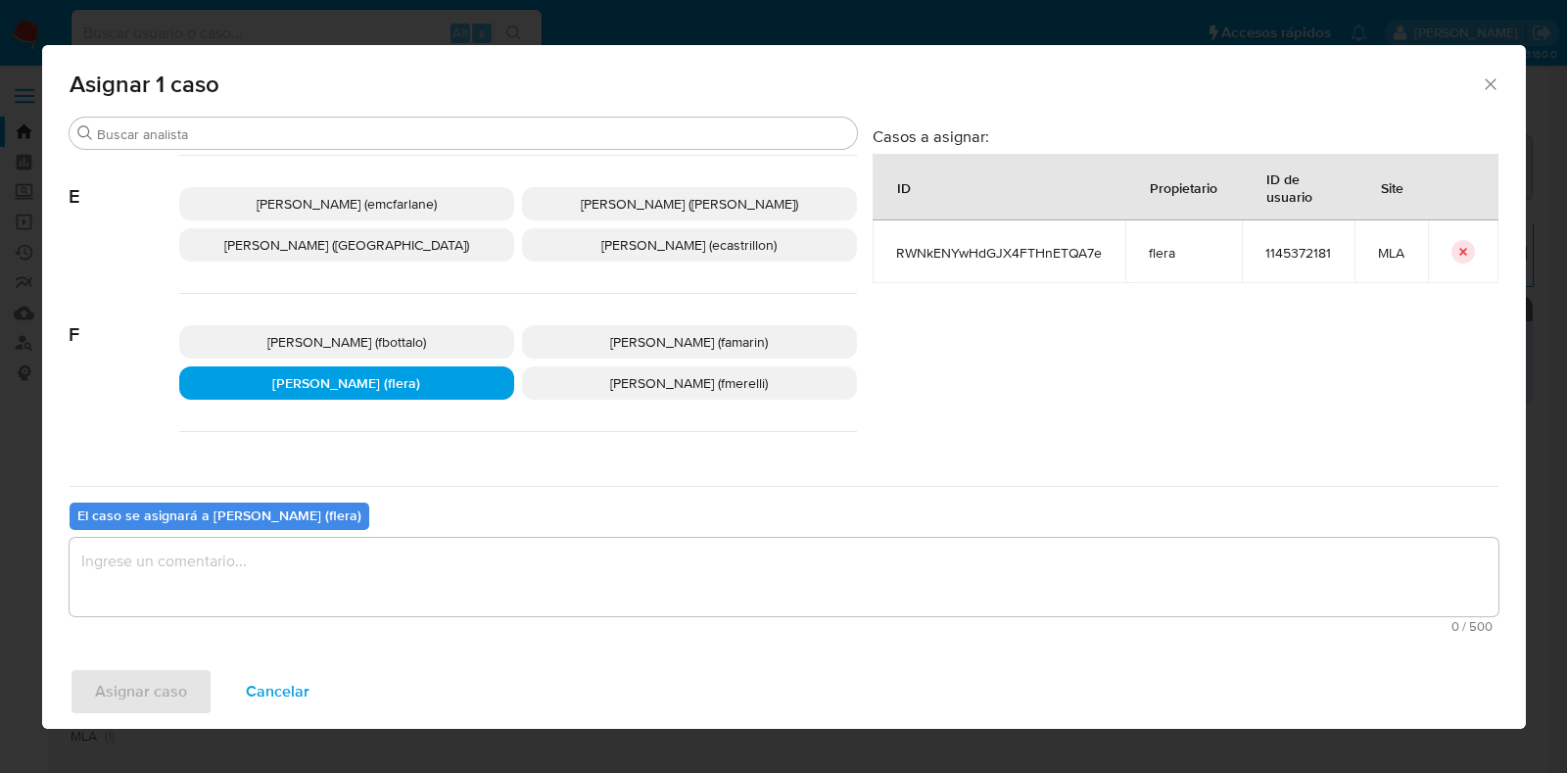
click at [348, 591] on textarea "assign-modal" at bounding box center [784, 577] width 1429 height 78
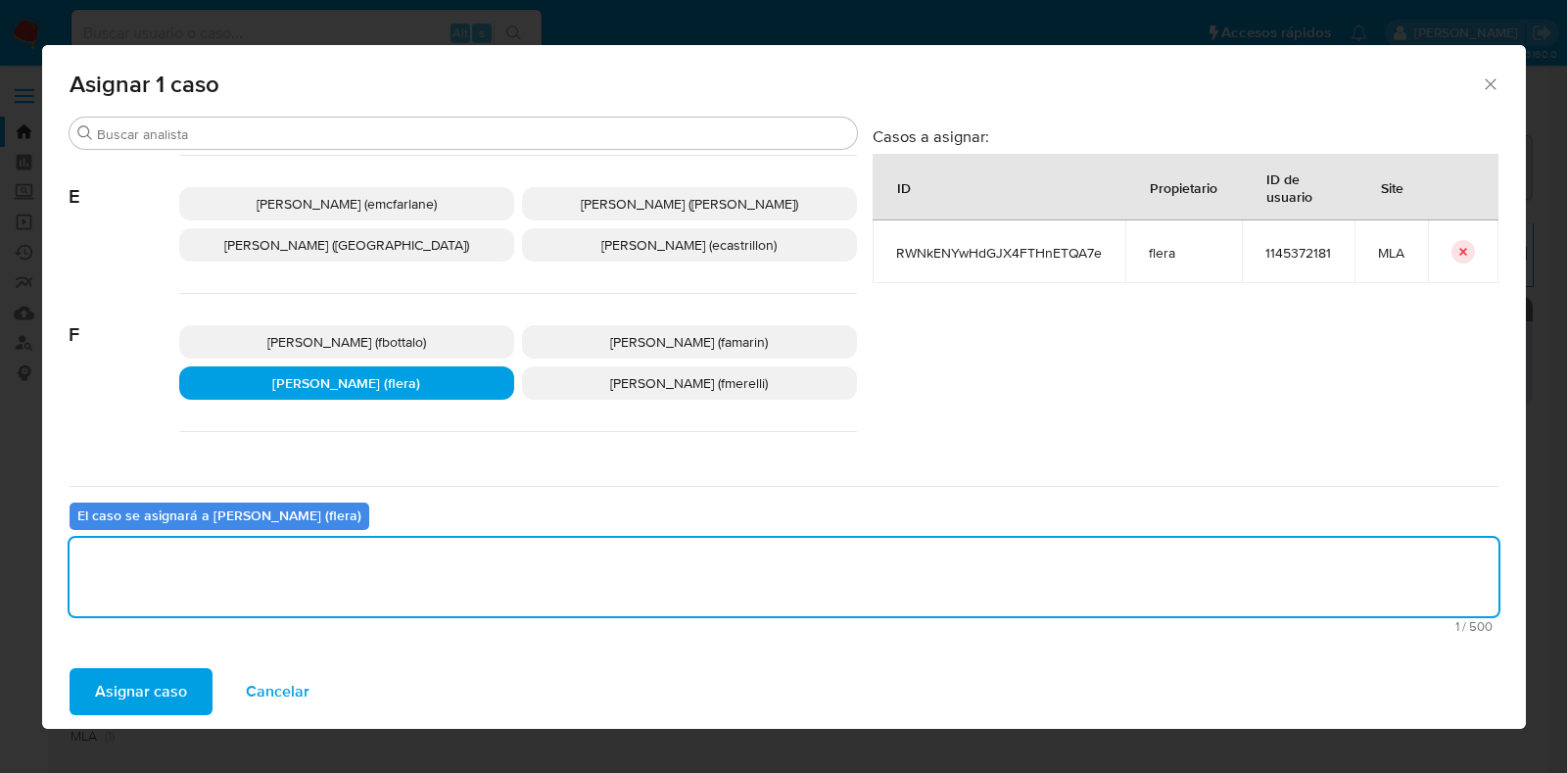
click at [159, 678] on span "Asignar caso" at bounding box center [141, 691] width 92 height 43
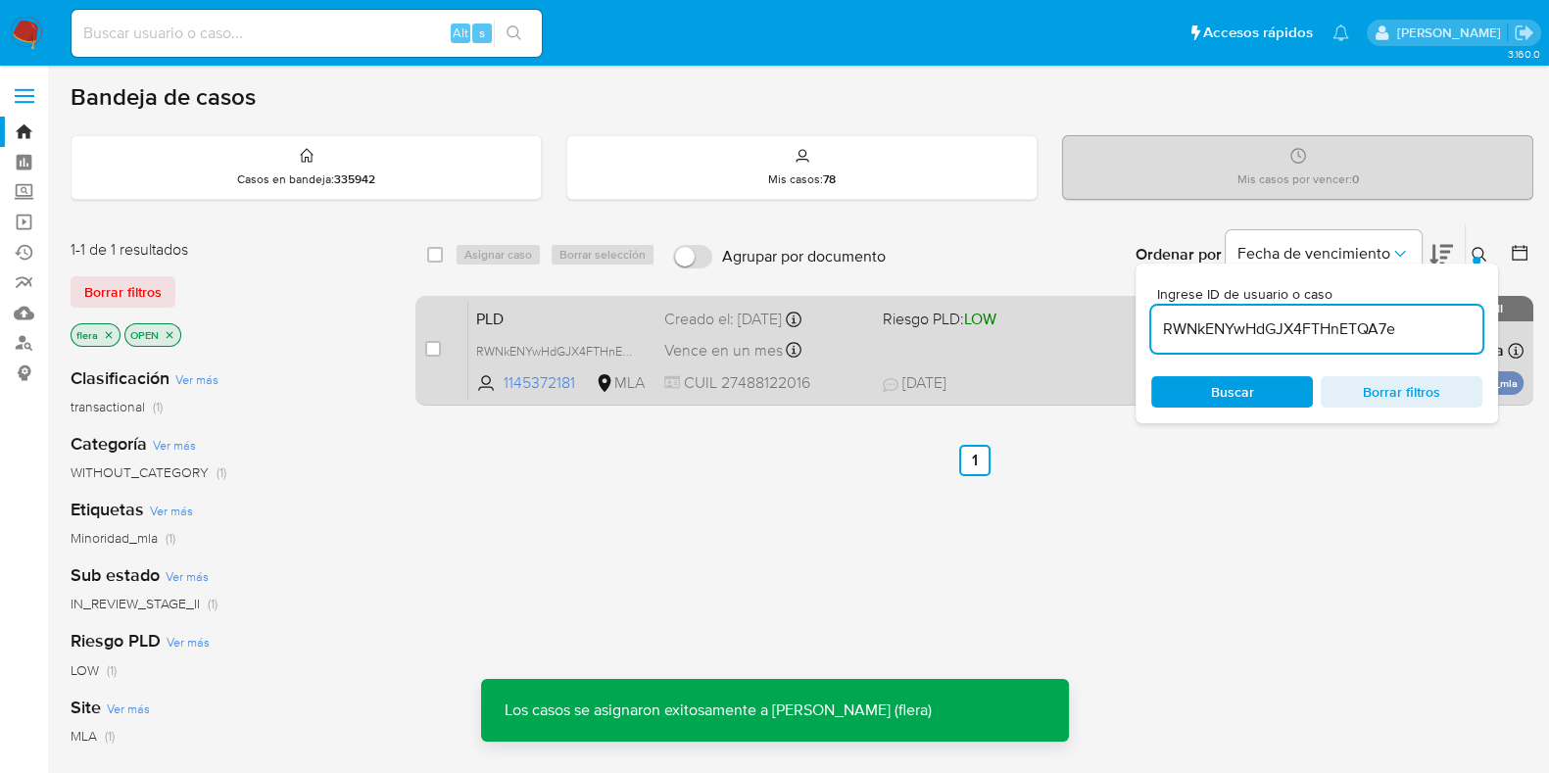
click at [605, 306] on span "PLD" at bounding box center [562, 317] width 172 height 25
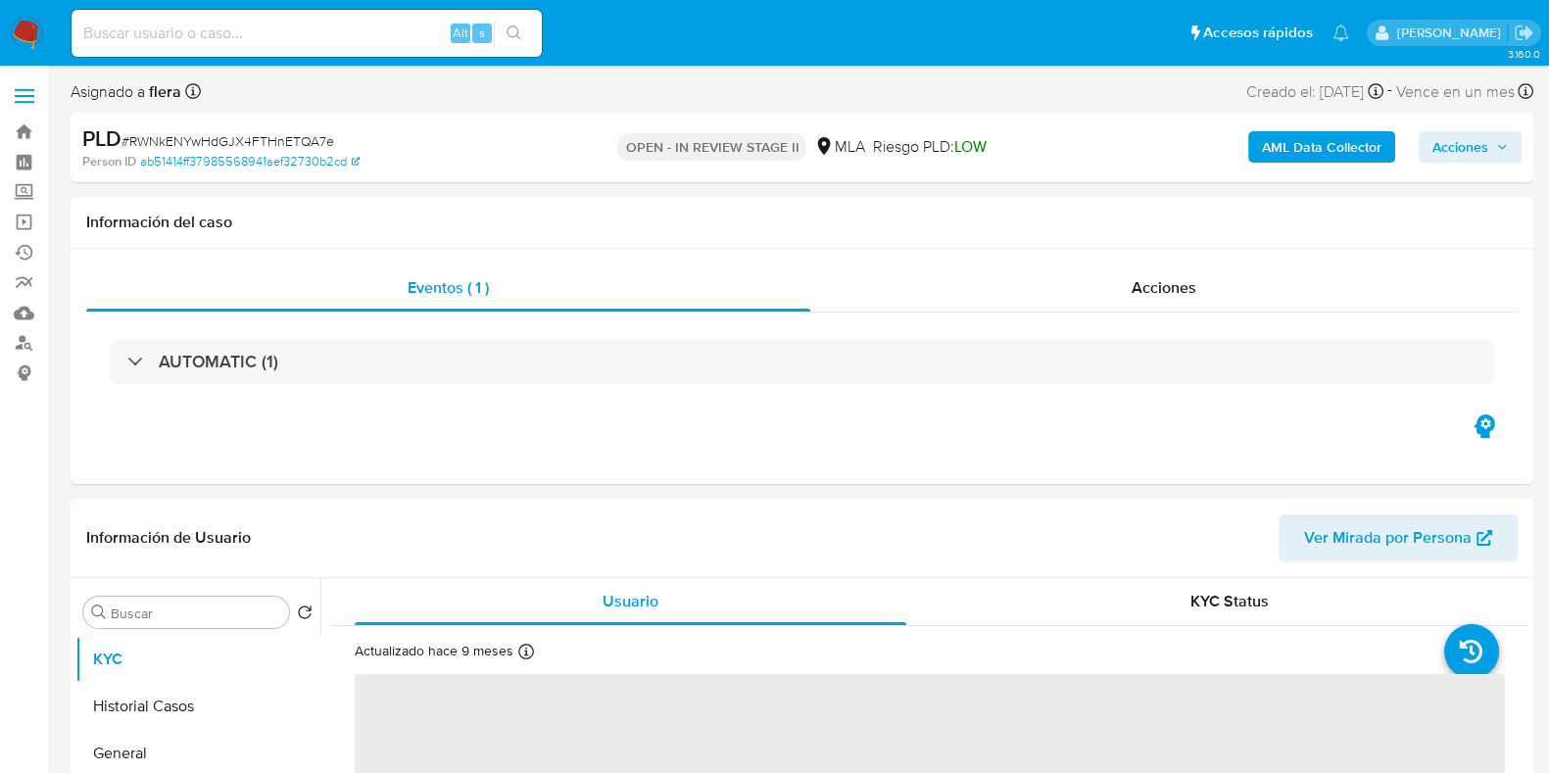
select select "10"
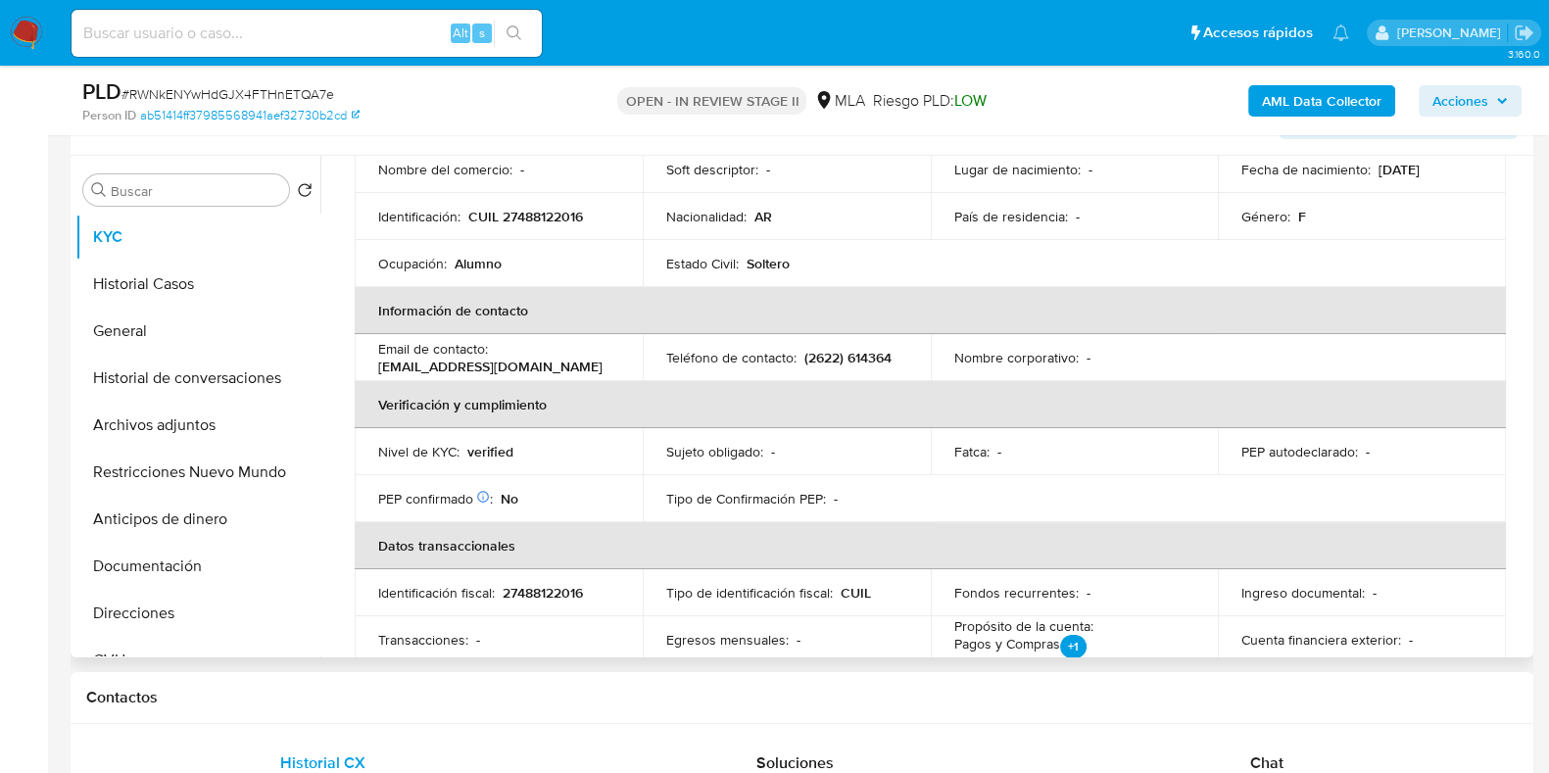
scroll to position [489, 0]
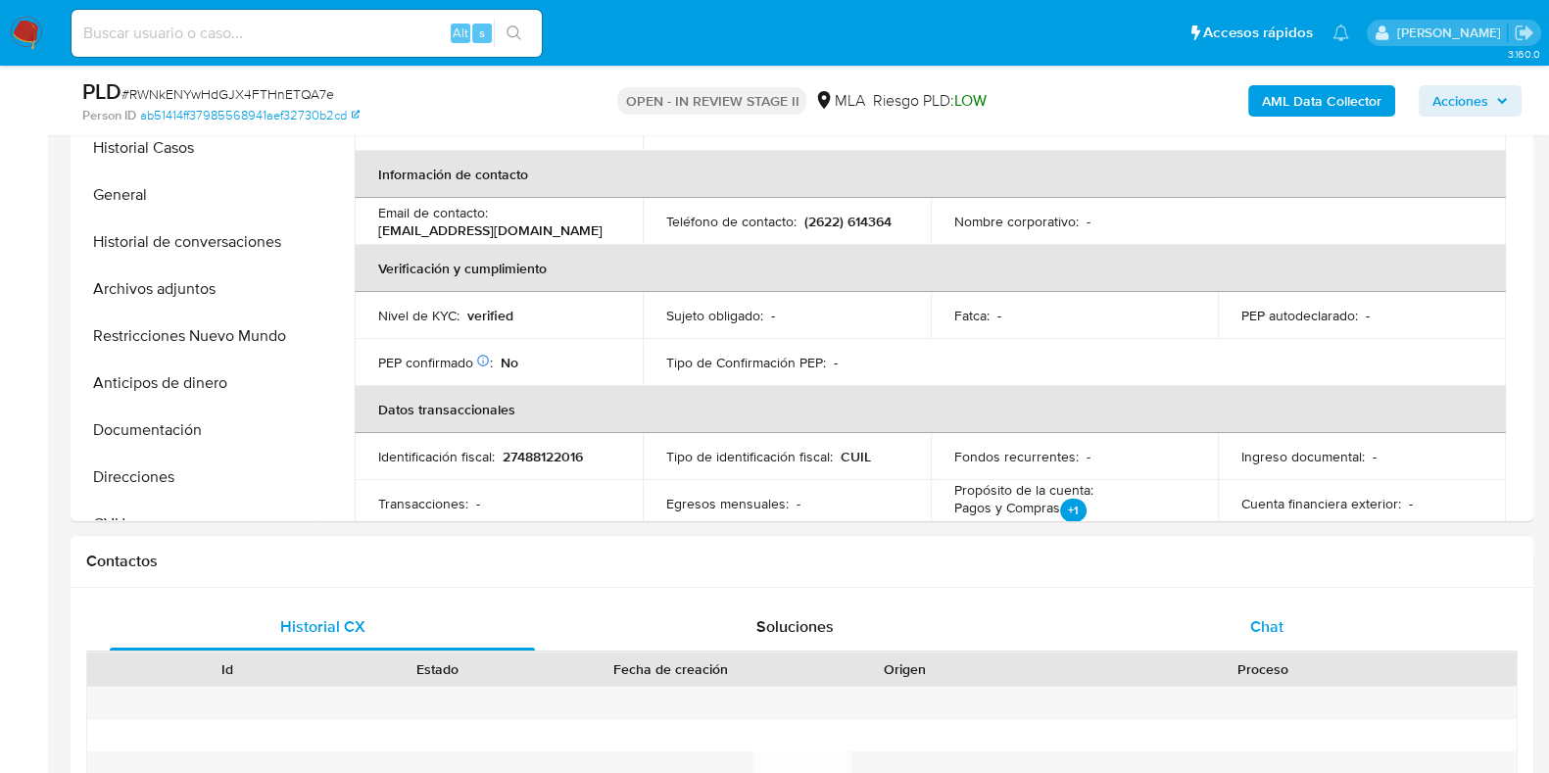
click at [1257, 616] on span "Chat" at bounding box center [1266, 626] width 33 height 23
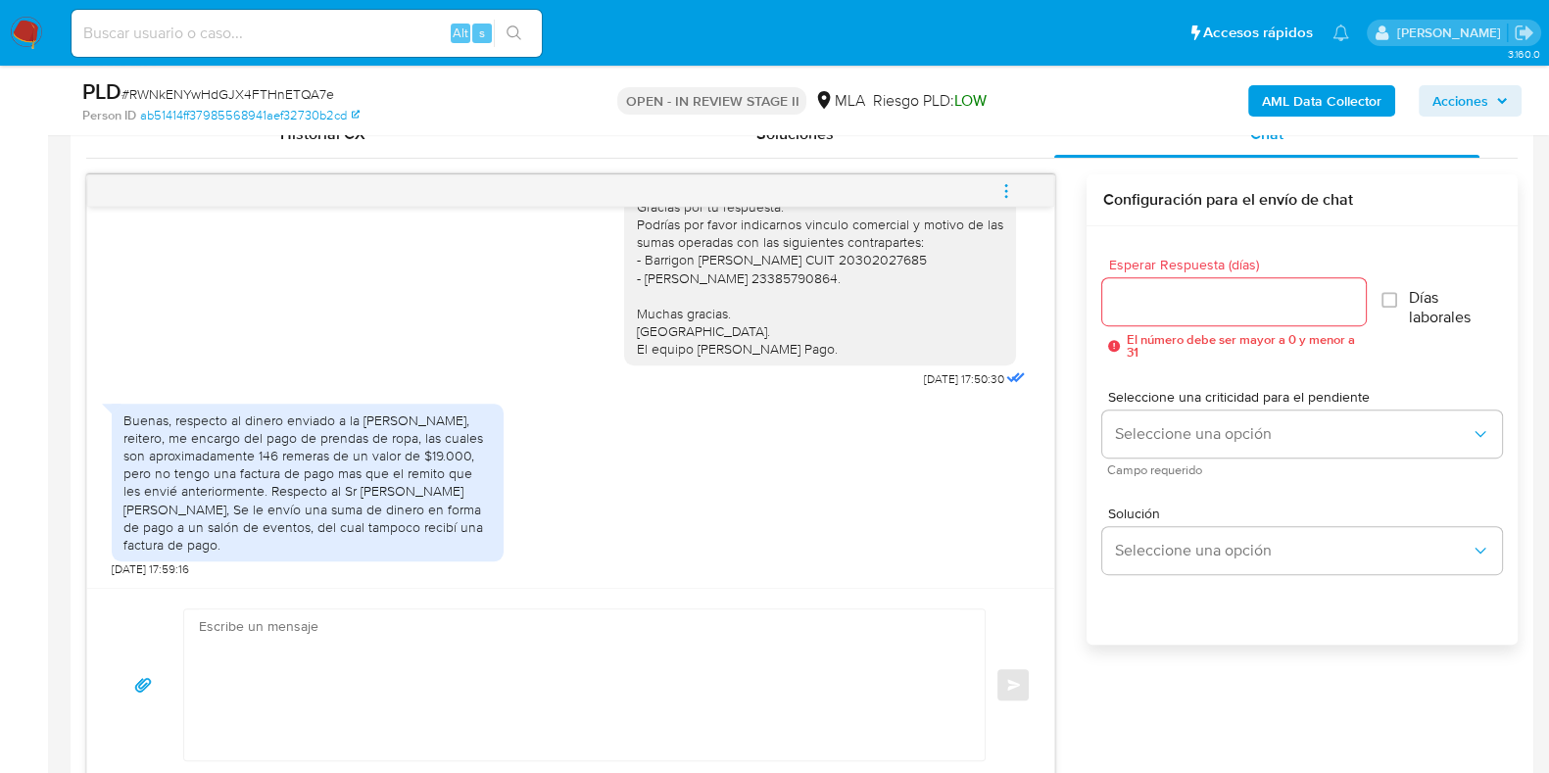
scroll to position [1102, 0]
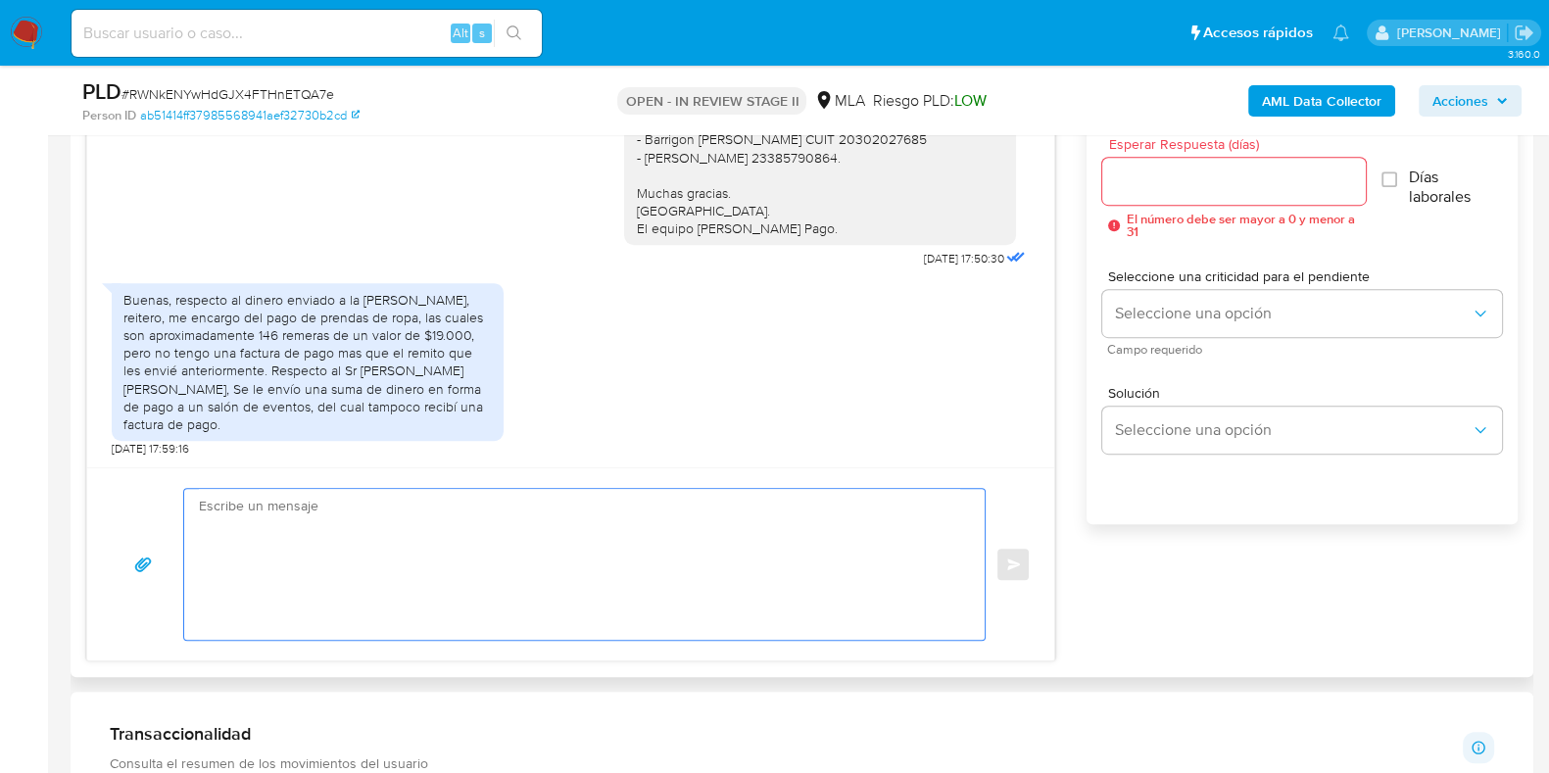
click at [632, 604] on textarea at bounding box center [579, 564] width 761 height 151
paste textarea "Hola, ¡Muchas gracias por tu respuesta! Confirmamos la recepción de la document…"
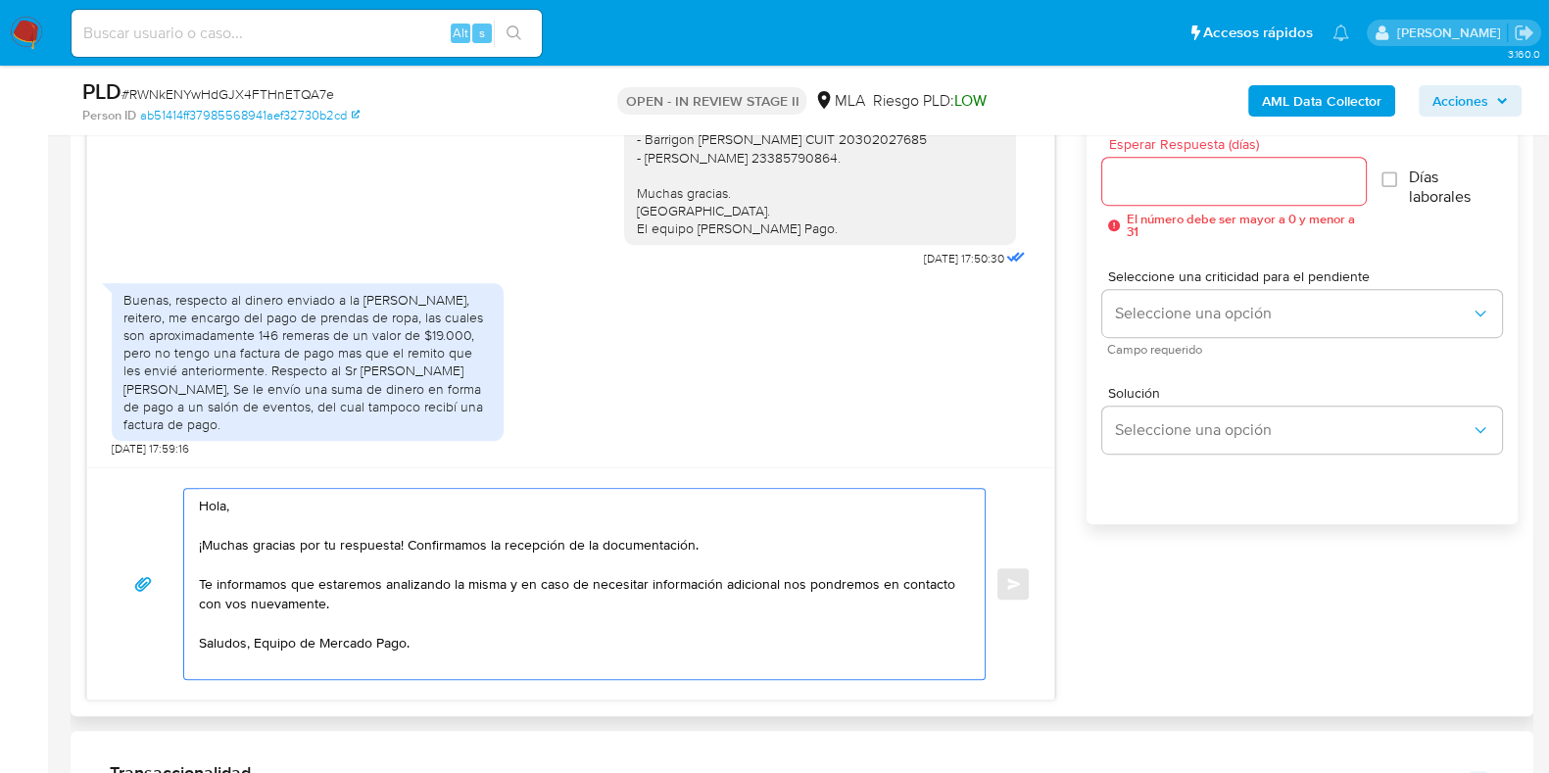
drag, startPoint x: 260, startPoint y: 547, endPoint x: 196, endPoint y: 549, distance: 63.7
click at [196, 549] on div "Hola, ¡Muchas gracias por tu respuesta! Confirmamos la recepción de la document…" at bounding box center [579, 584] width 791 height 190
click at [346, 544] on textarea "Hola, Gracias por tu respuesta! Confirmamos la recepción de la documentación. T…" at bounding box center [579, 584] width 761 height 190
drag, startPoint x: 668, startPoint y: 551, endPoint x: 354, endPoint y: 546, distance: 314.5
click at [354, 546] on textarea "Hola, Gracias por tu respuesta. Confirmamos la recepción de la documentación. T…" at bounding box center [579, 584] width 761 height 190
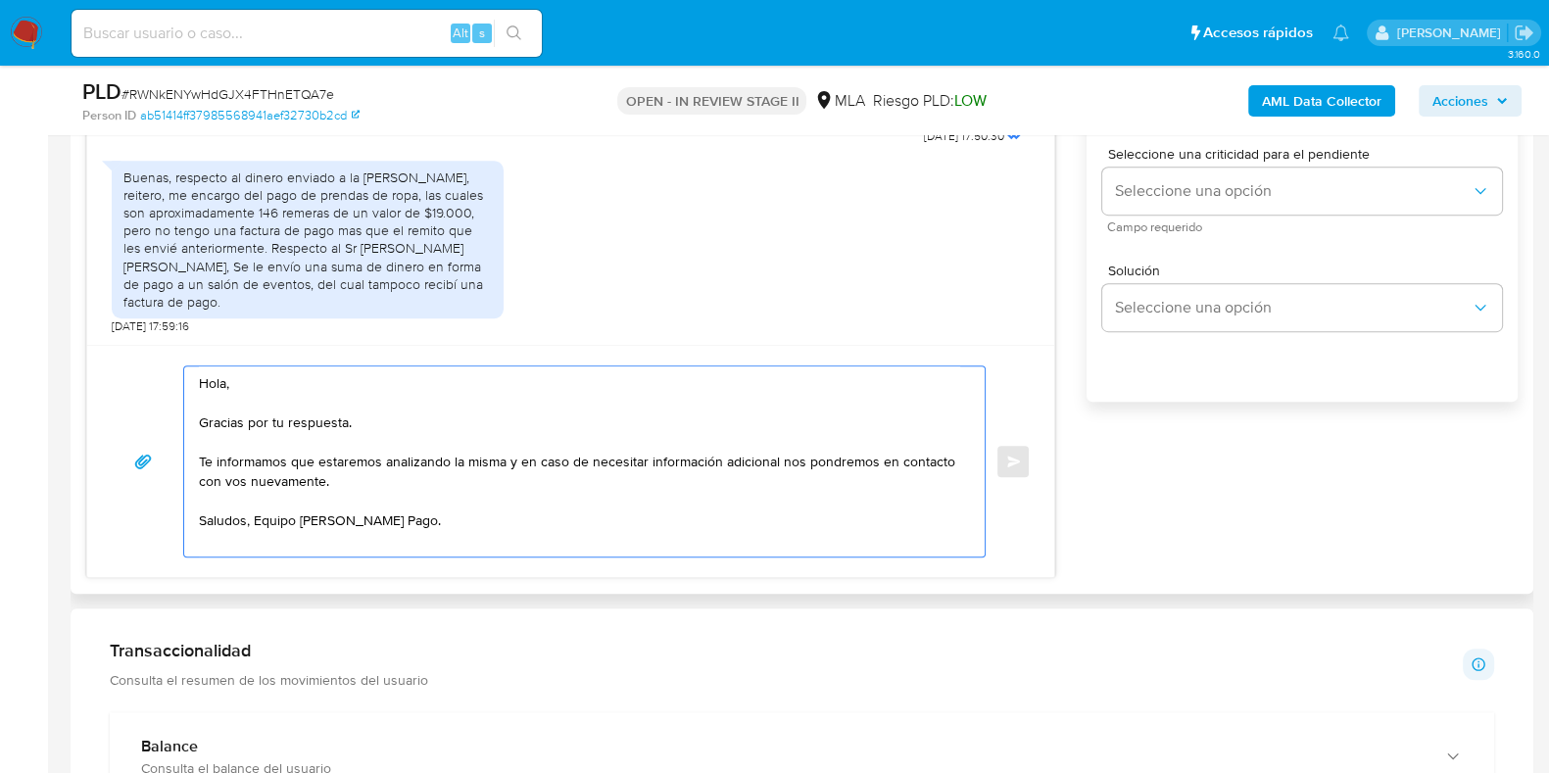
scroll to position [979, 0]
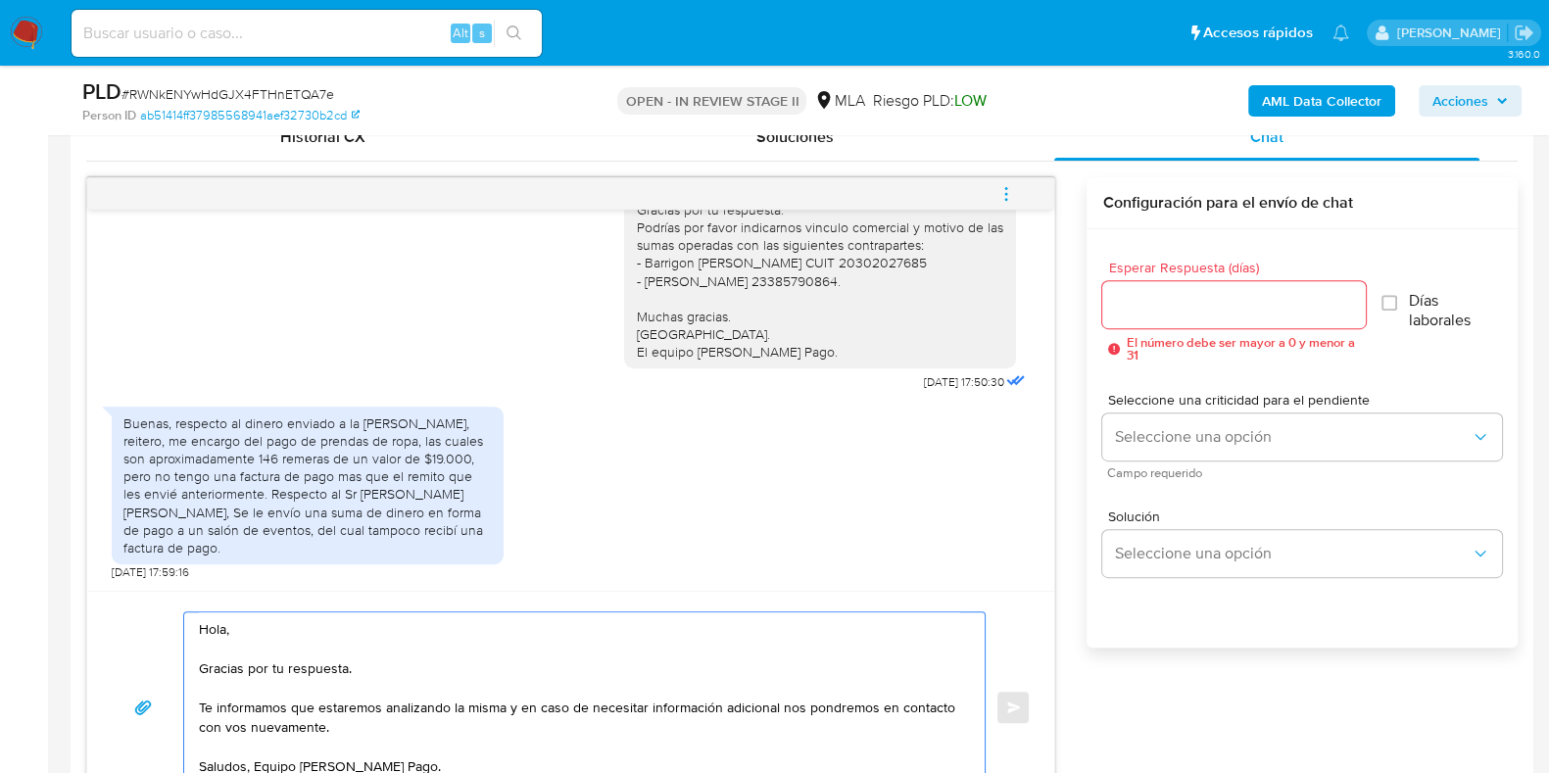
type textarea "Hola, Gracias por tu respuesta. Te informamos que estaremos analizando la misma…"
click at [1171, 295] on input "Esperar Respuesta (días)" at bounding box center [1233, 304] width 263 height 25
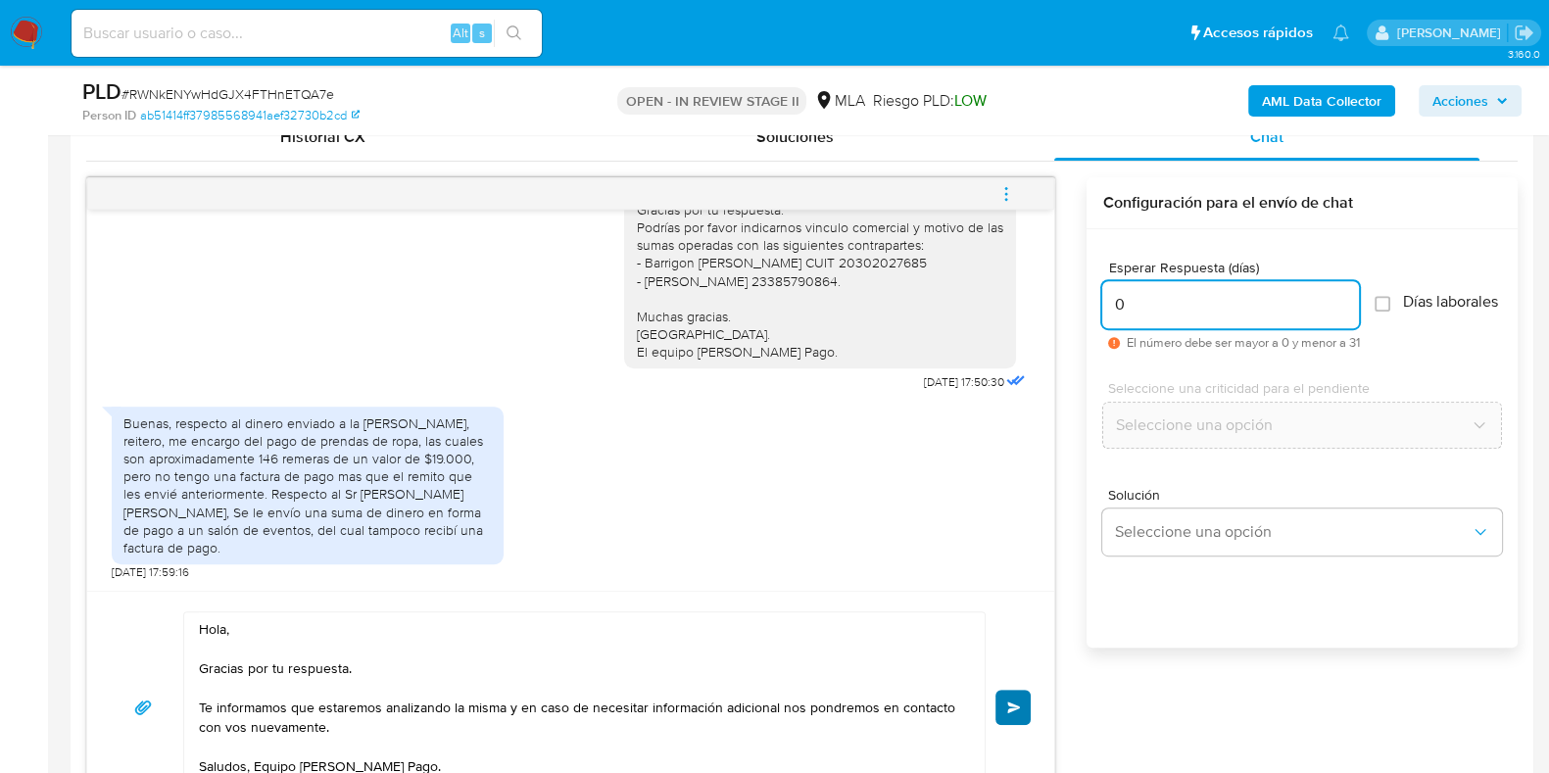
type input "0"
click at [997, 693] on button "Enviar" at bounding box center [1012, 707] width 35 height 35
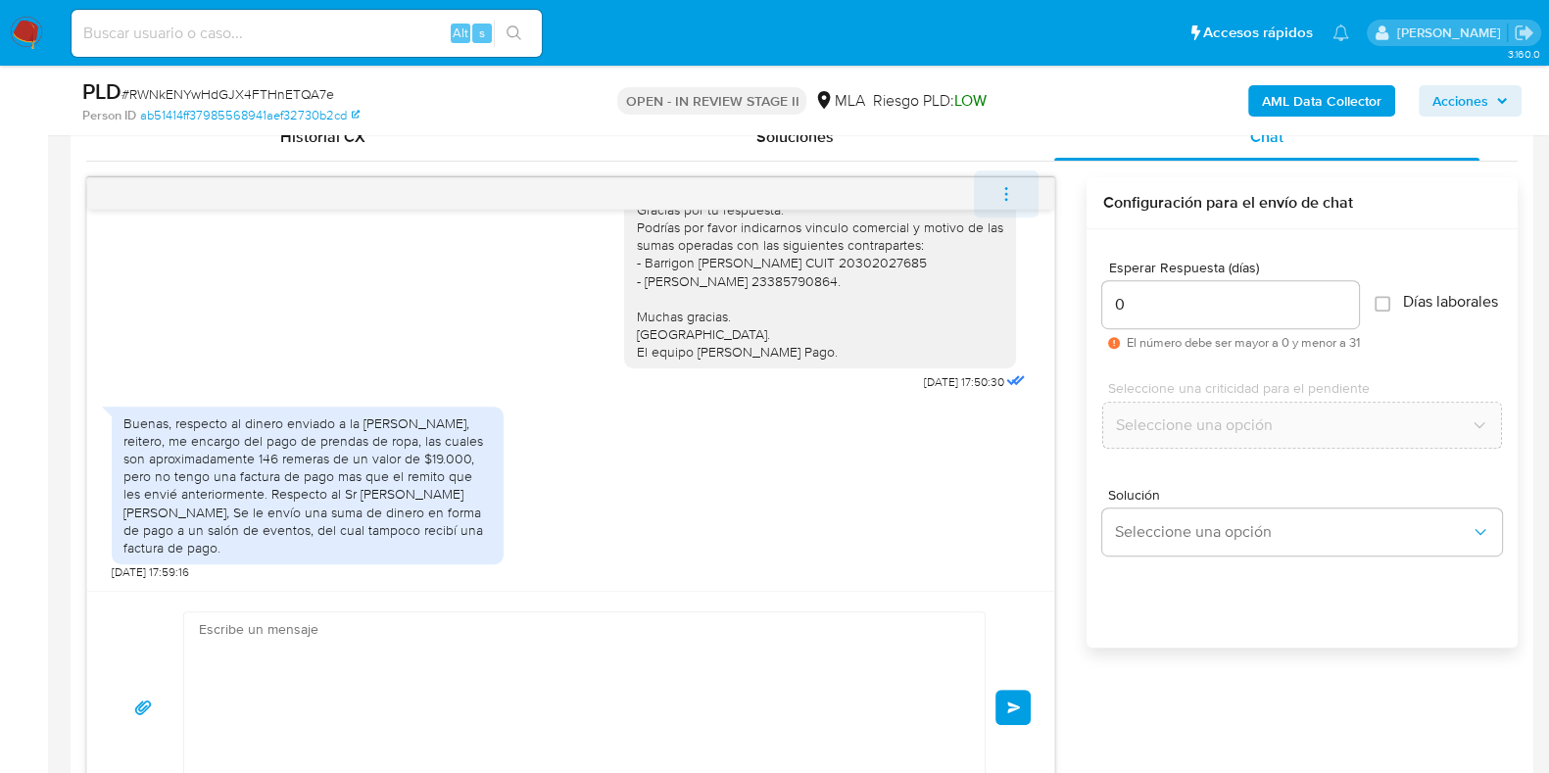
scroll to position [1561, 0]
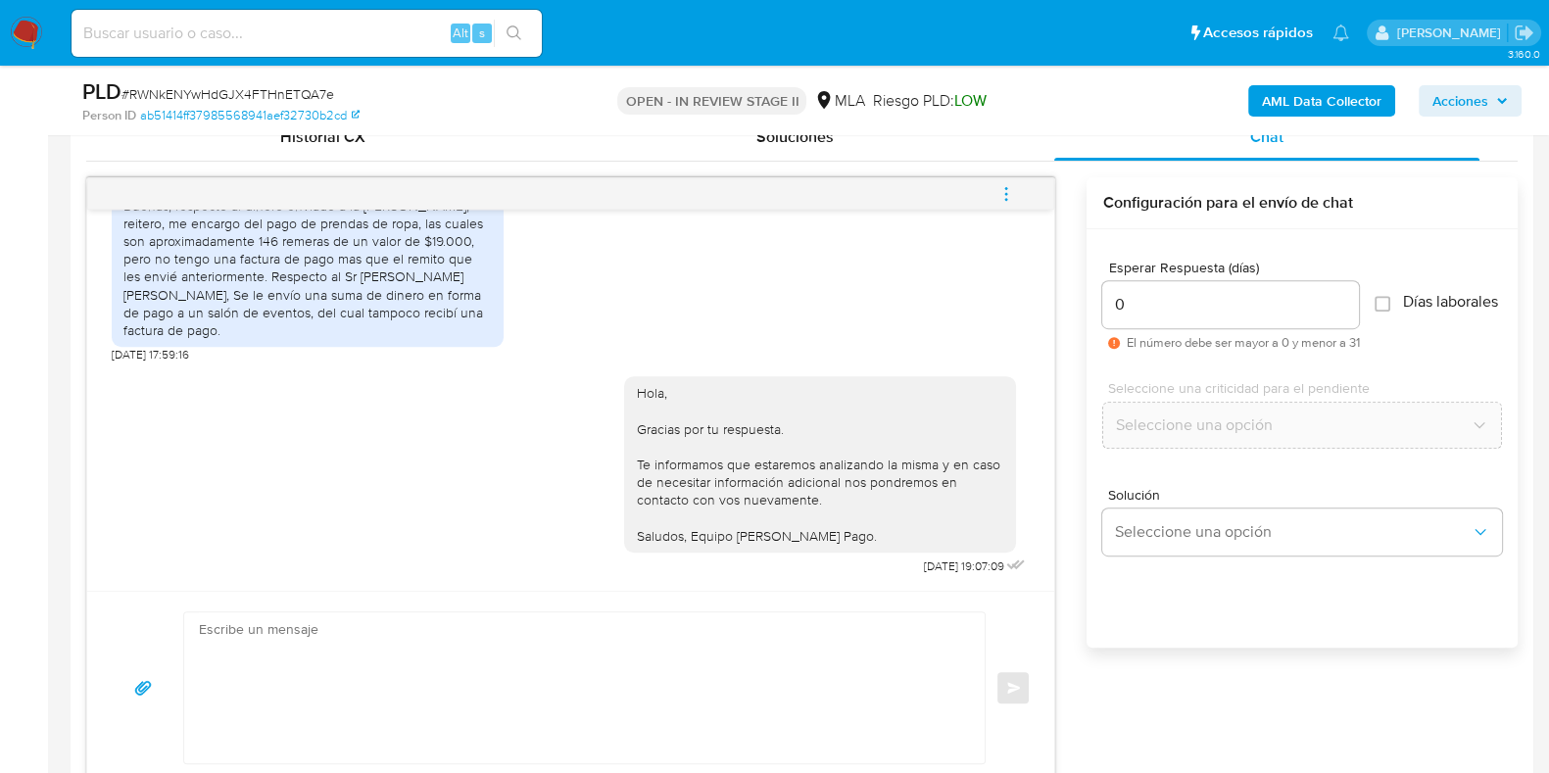
click at [1010, 198] on icon "menu-action" at bounding box center [1006, 194] width 18 height 18
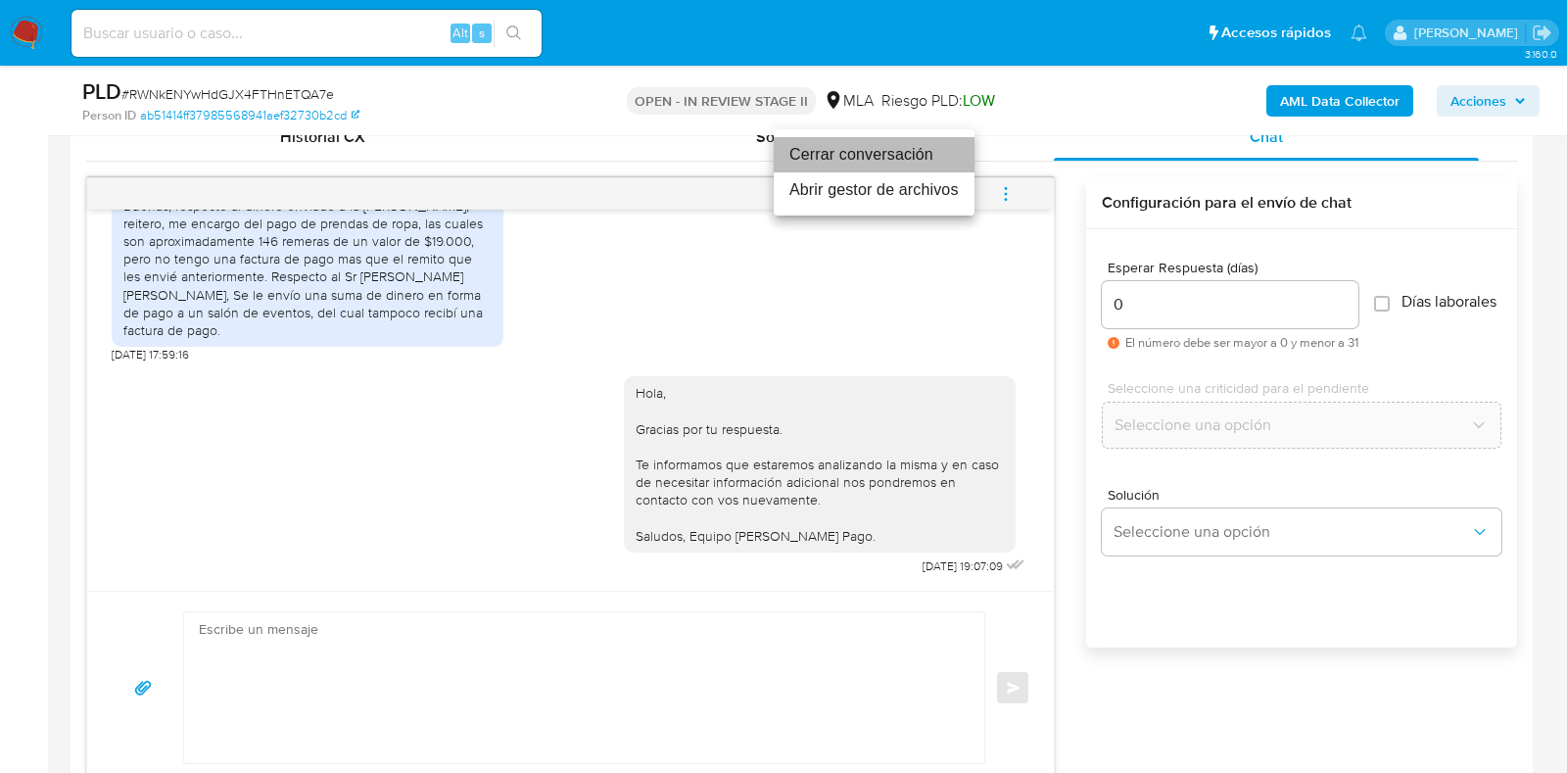
click at [840, 155] on li "Cerrar conversación" at bounding box center [874, 154] width 201 height 35
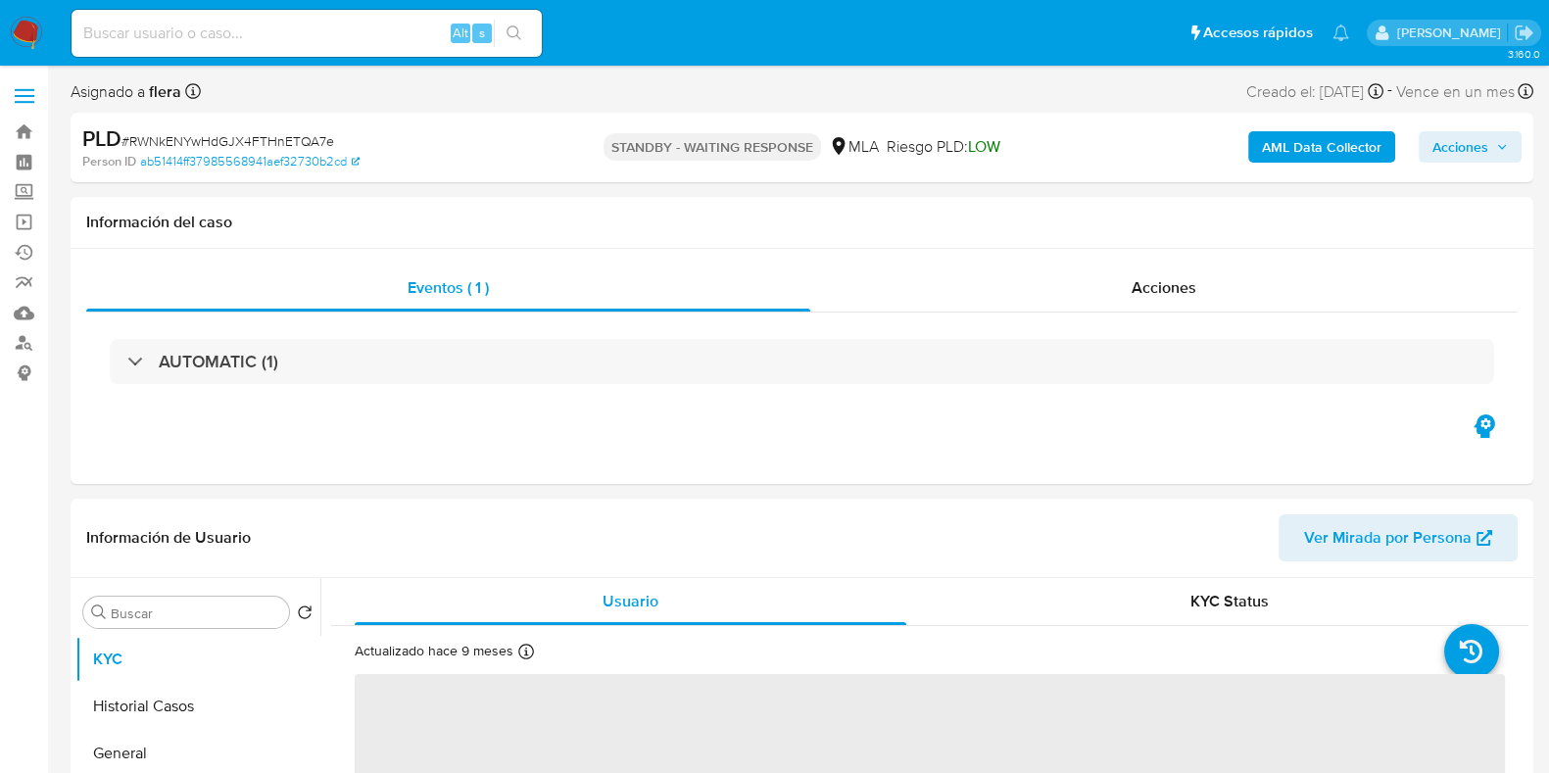
select select "10"
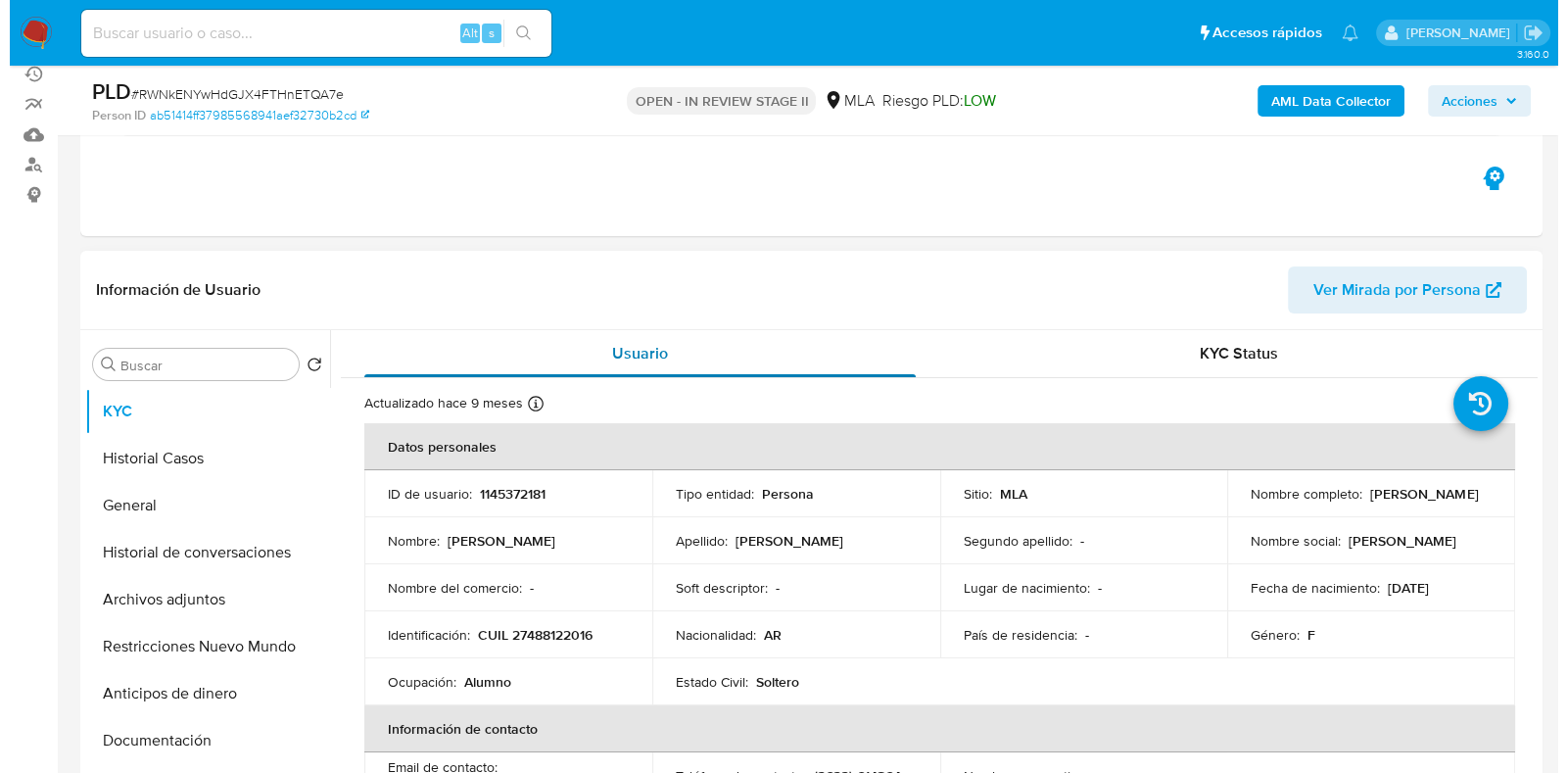
scroll to position [244, 0]
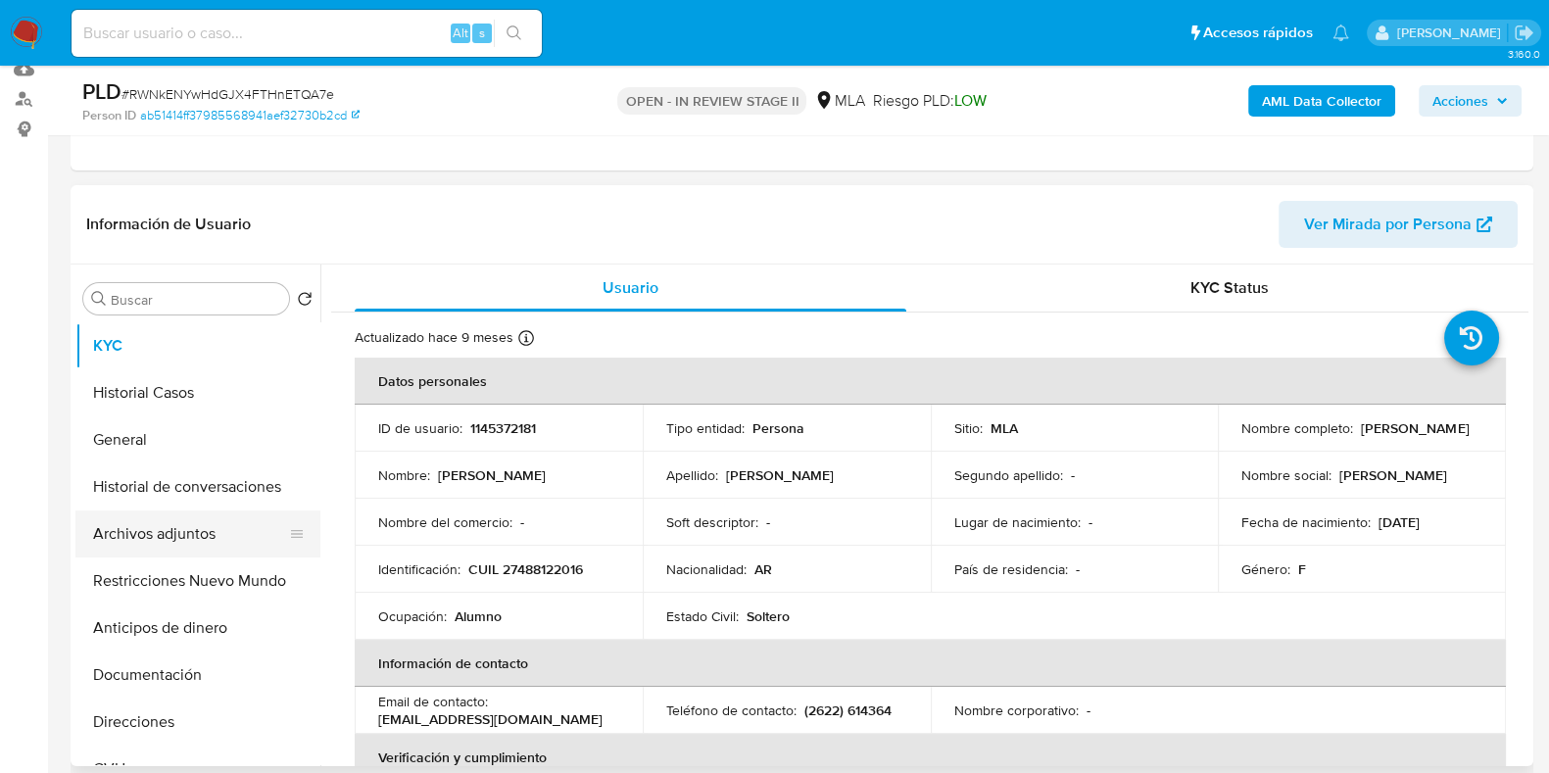
click at [168, 535] on button "Archivos adjuntos" at bounding box center [189, 533] width 229 height 47
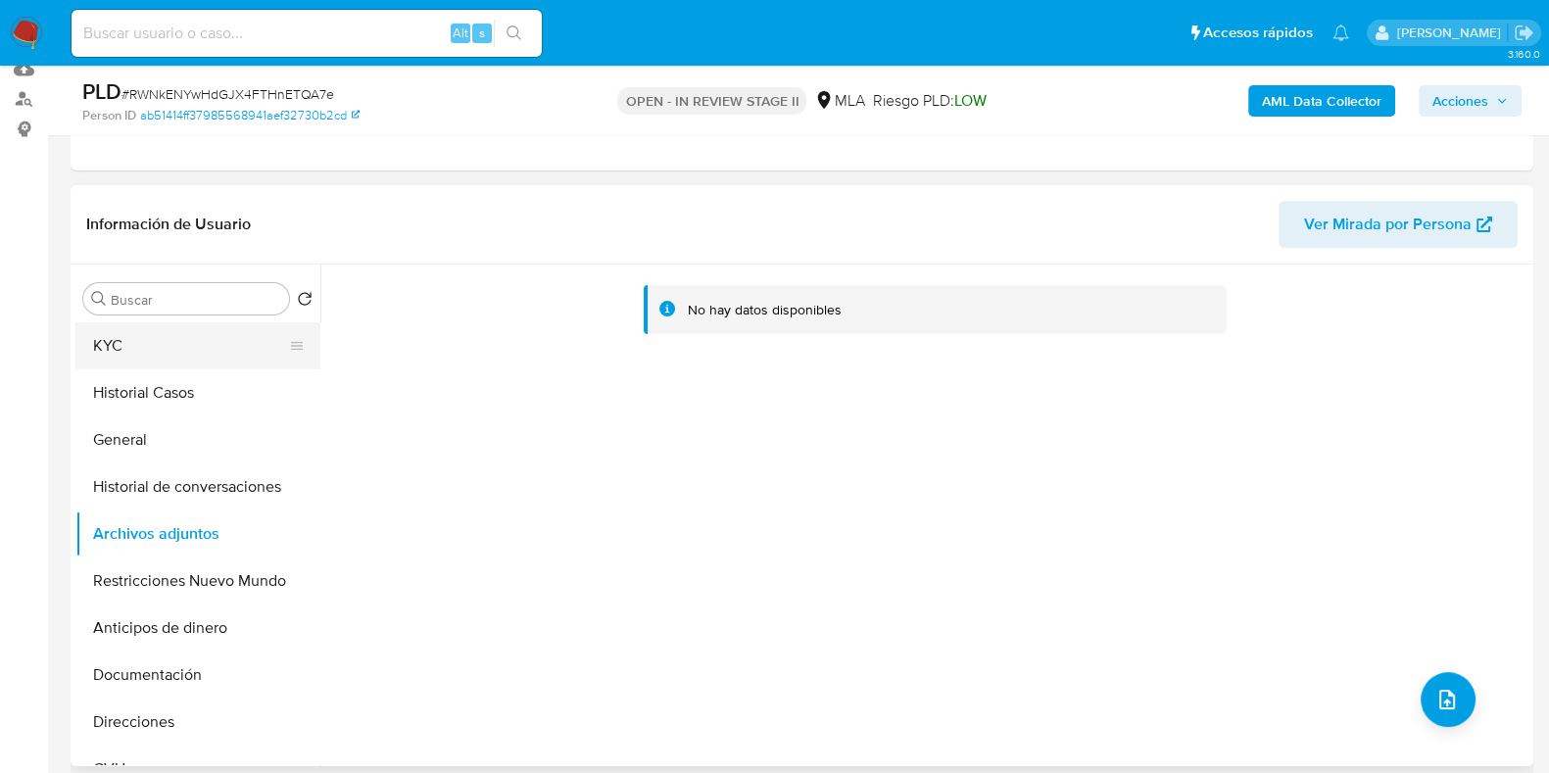
click at [180, 343] on button "KYC" at bounding box center [189, 345] width 229 height 47
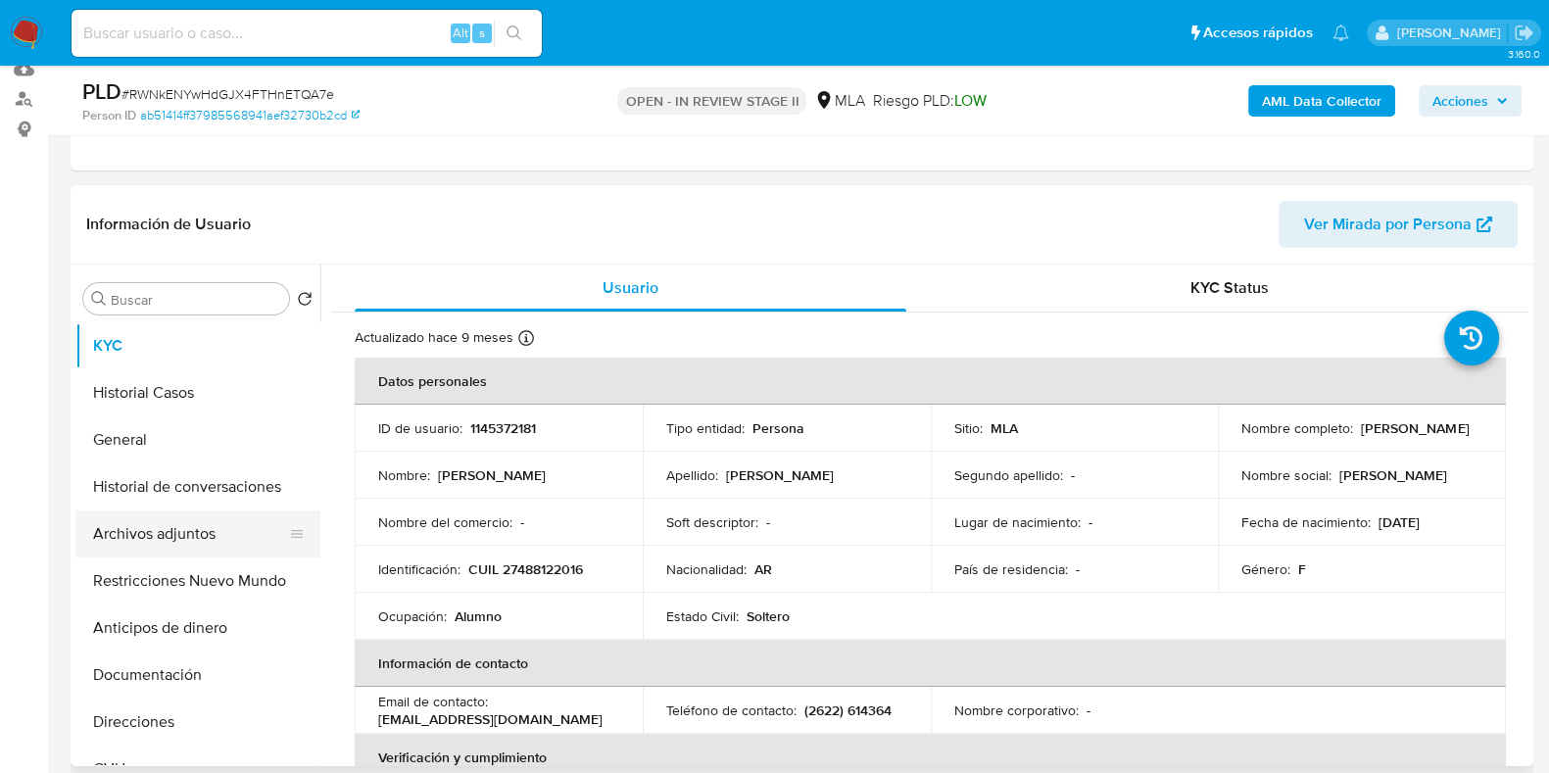
click at [238, 532] on button "Archivos adjuntos" at bounding box center [189, 533] width 229 height 47
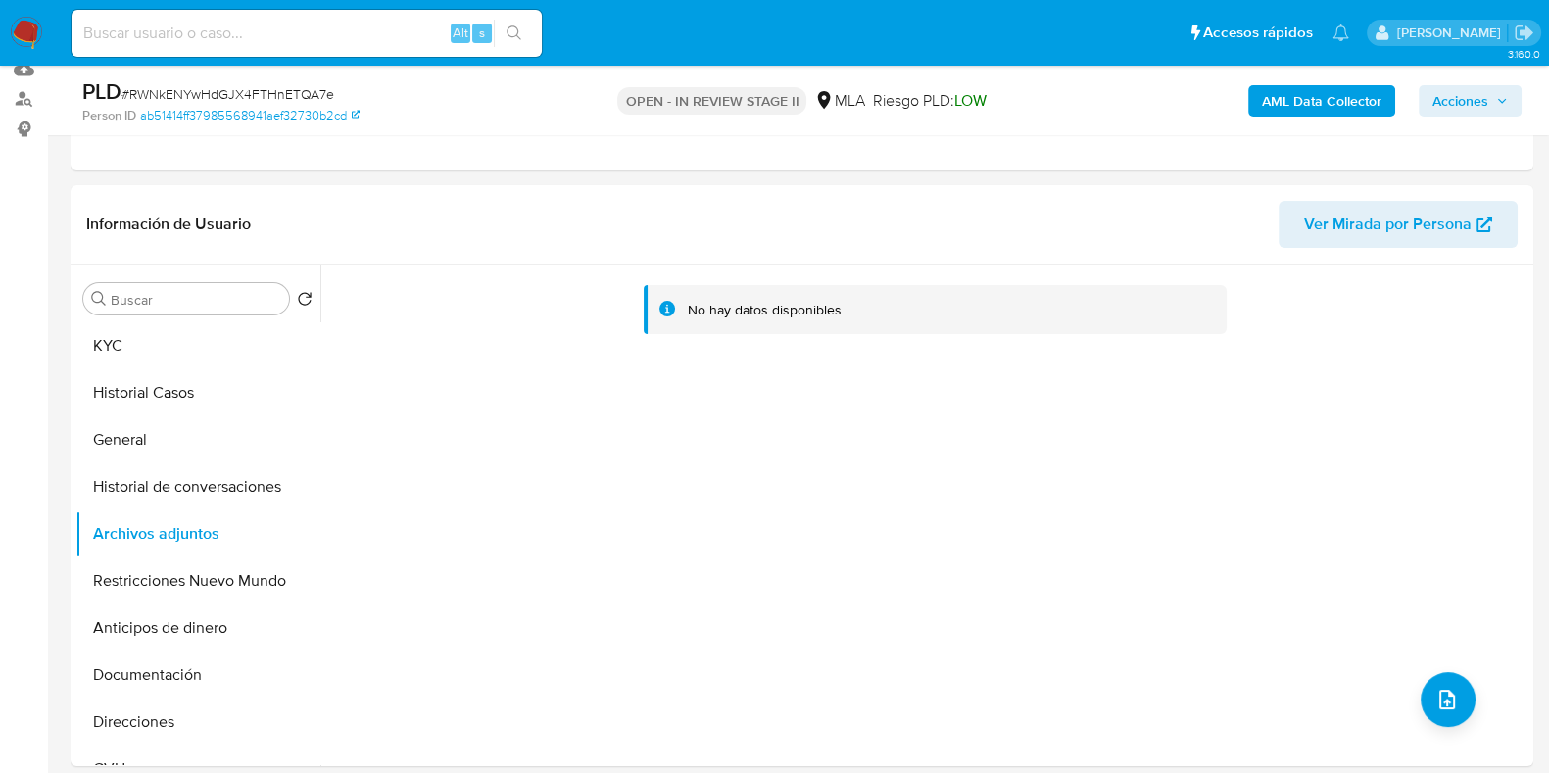
click at [1320, 105] on b "AML Data Collector" at bounding box center [1322, 100] width 120 height 31
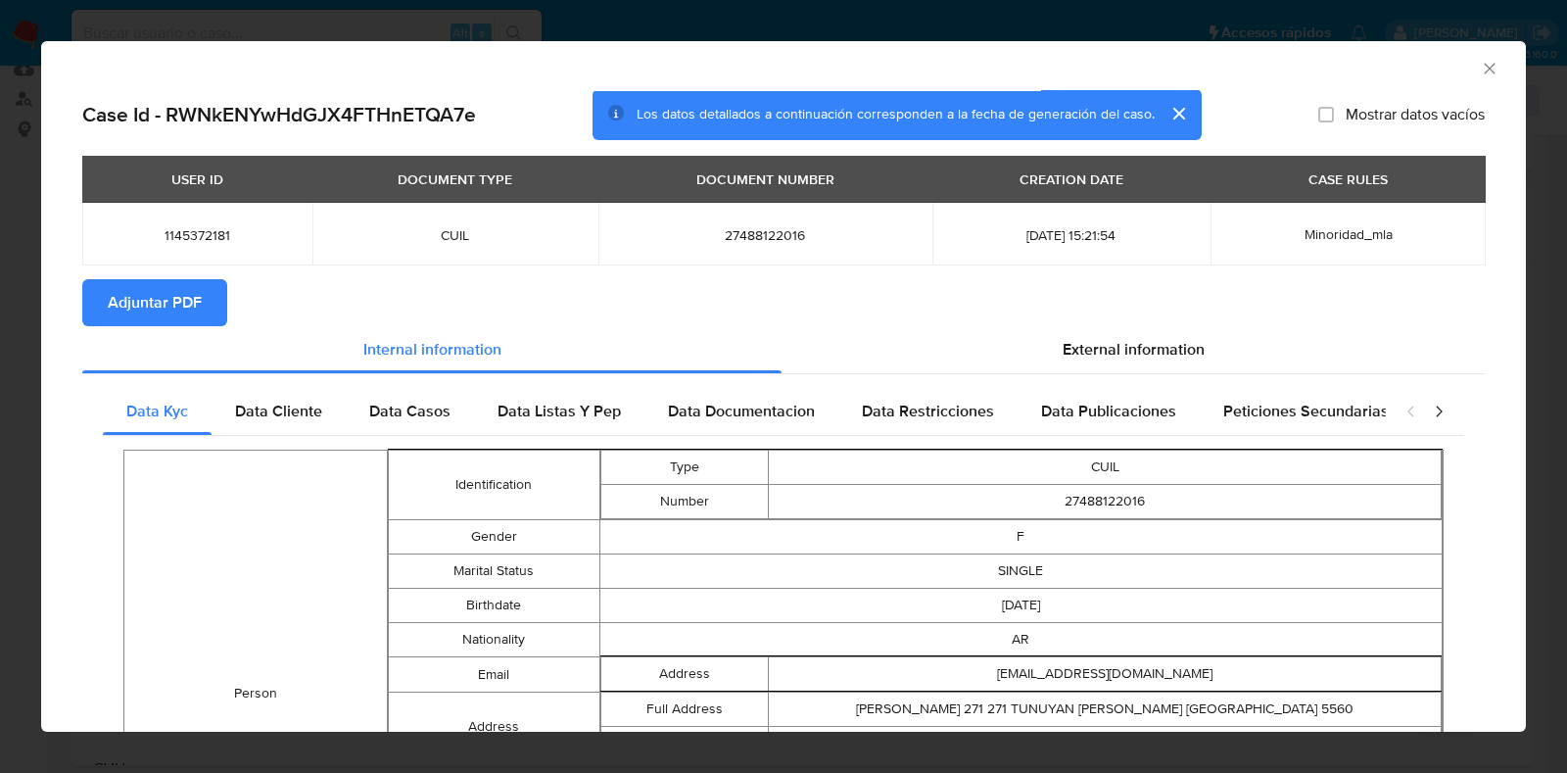
click at [205, 301] on button "Adjuntar PDF" at bounding box center [154, 302] width 145 height 47
click at [1480, 66] on icon "Cerrar ventana" at bounding box center [1490, 69] width 20 height 20
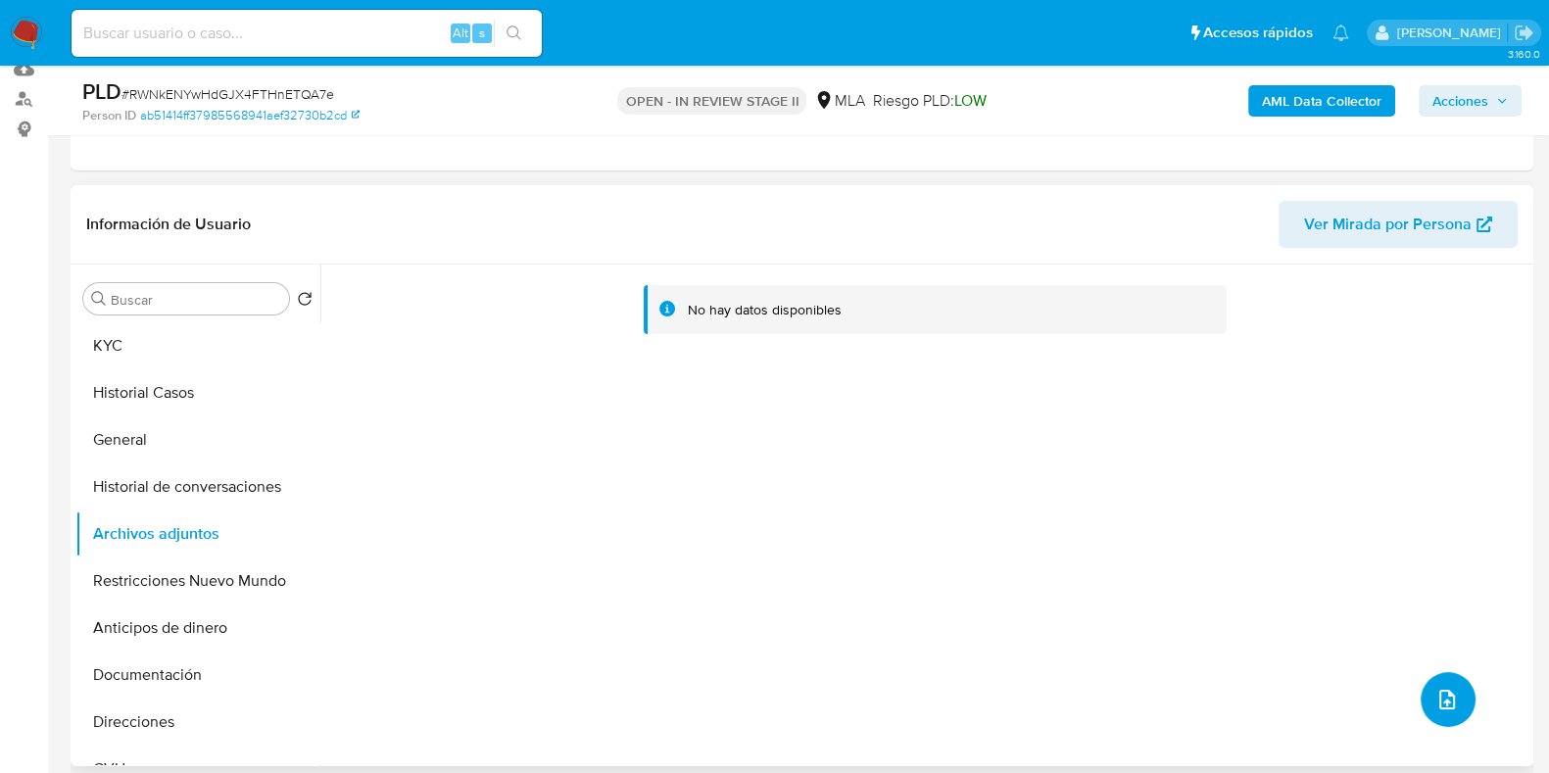
click at [1450, 702] on span "upload-file" at bounding box center [1447, 700] width 24 height 24
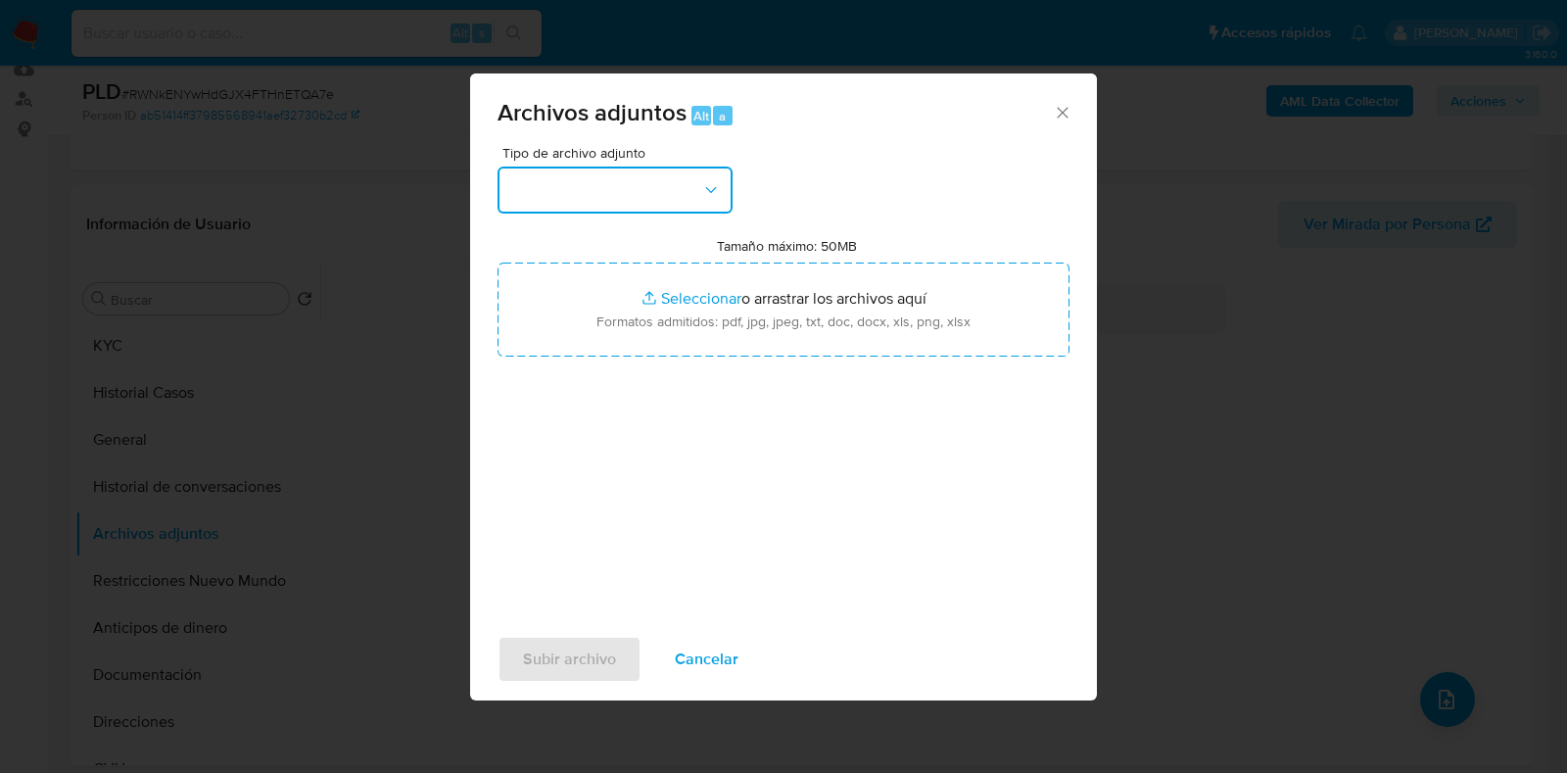
click at [688, 185] on button "button" at bounding box center [615, 190] width 235 height 47
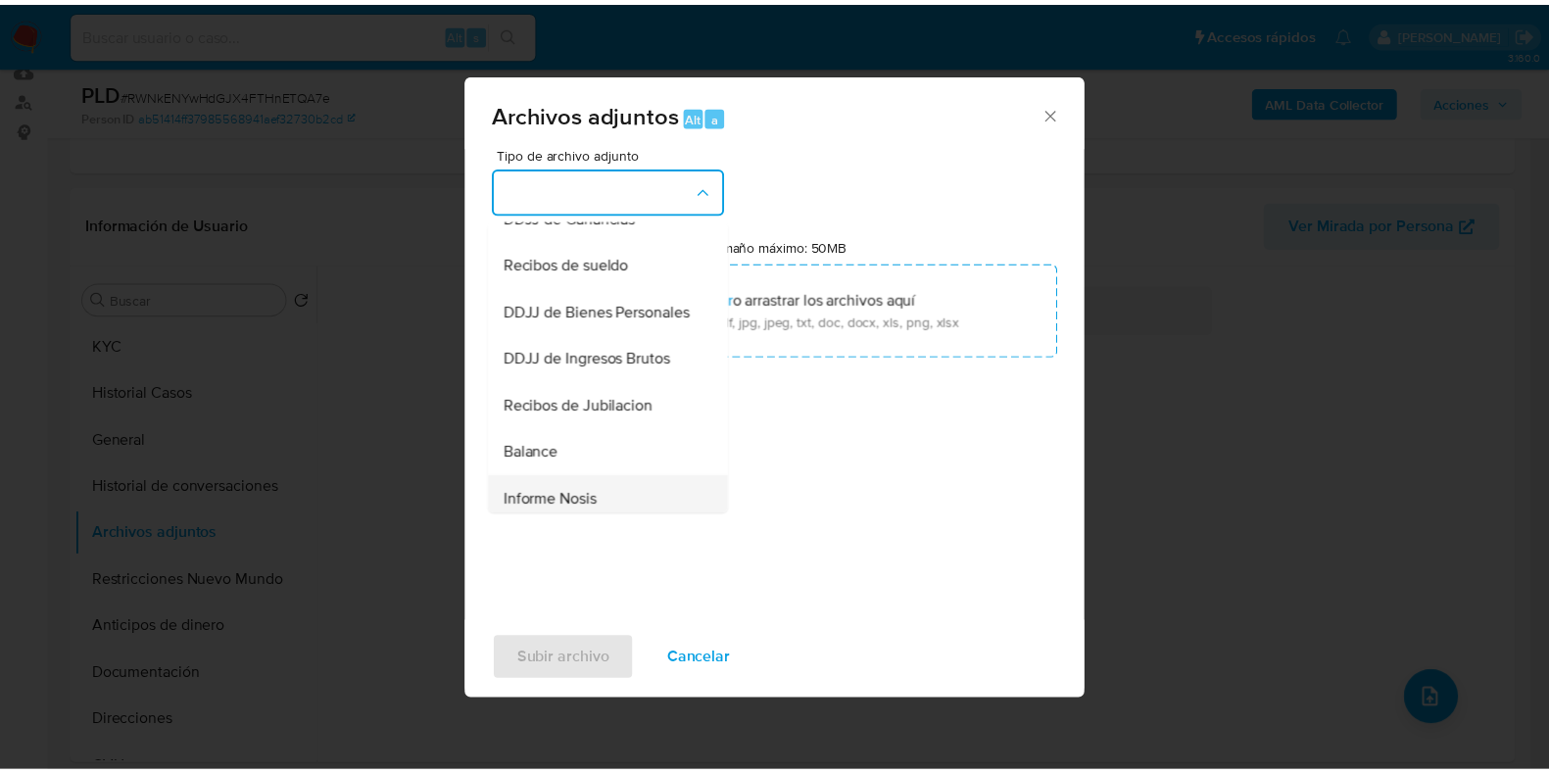
scroll to position [367, 0]
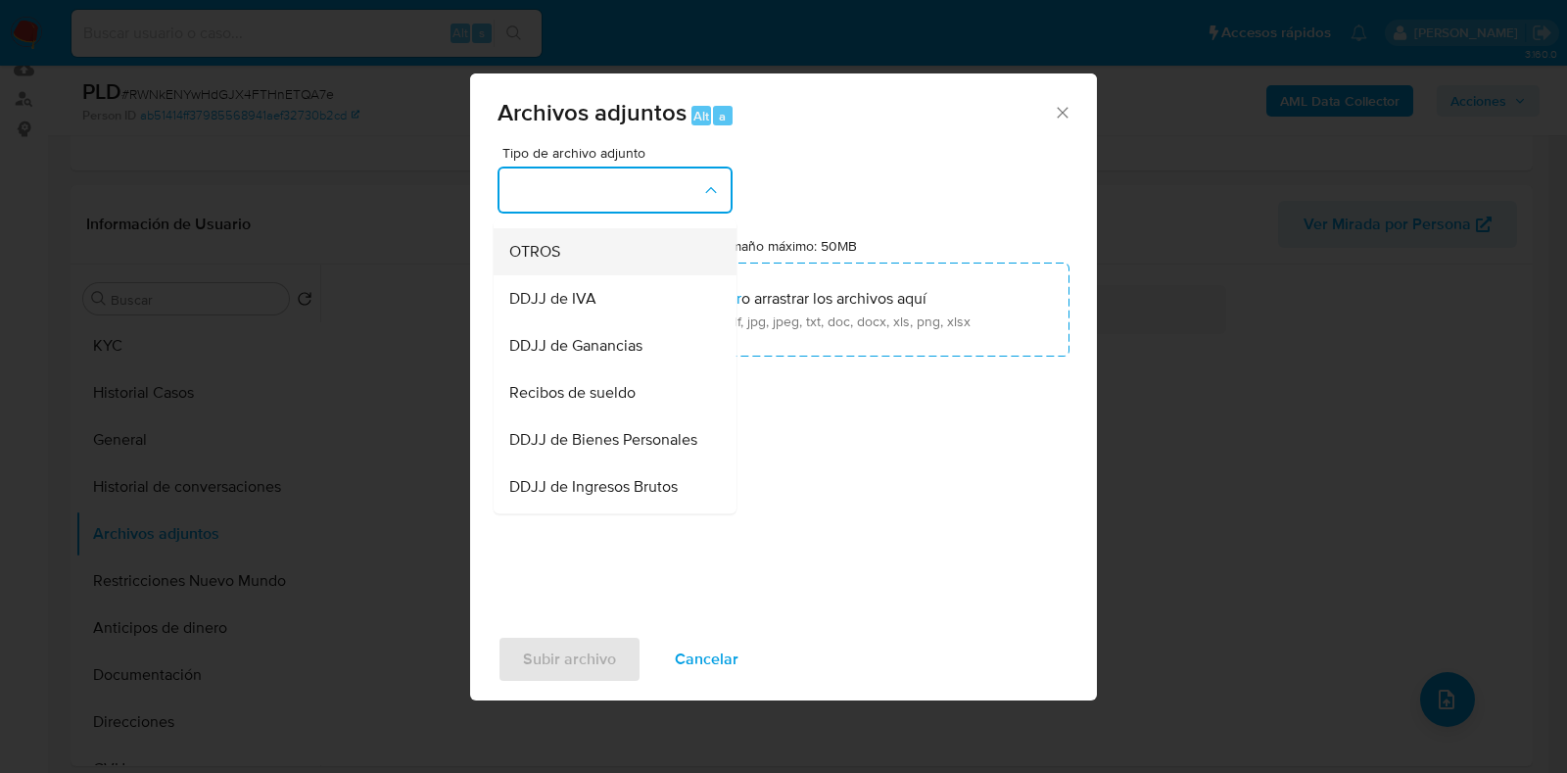
click at [547, 262] on span "OTROS" at bounding box center [534, 252] width 51 height 20
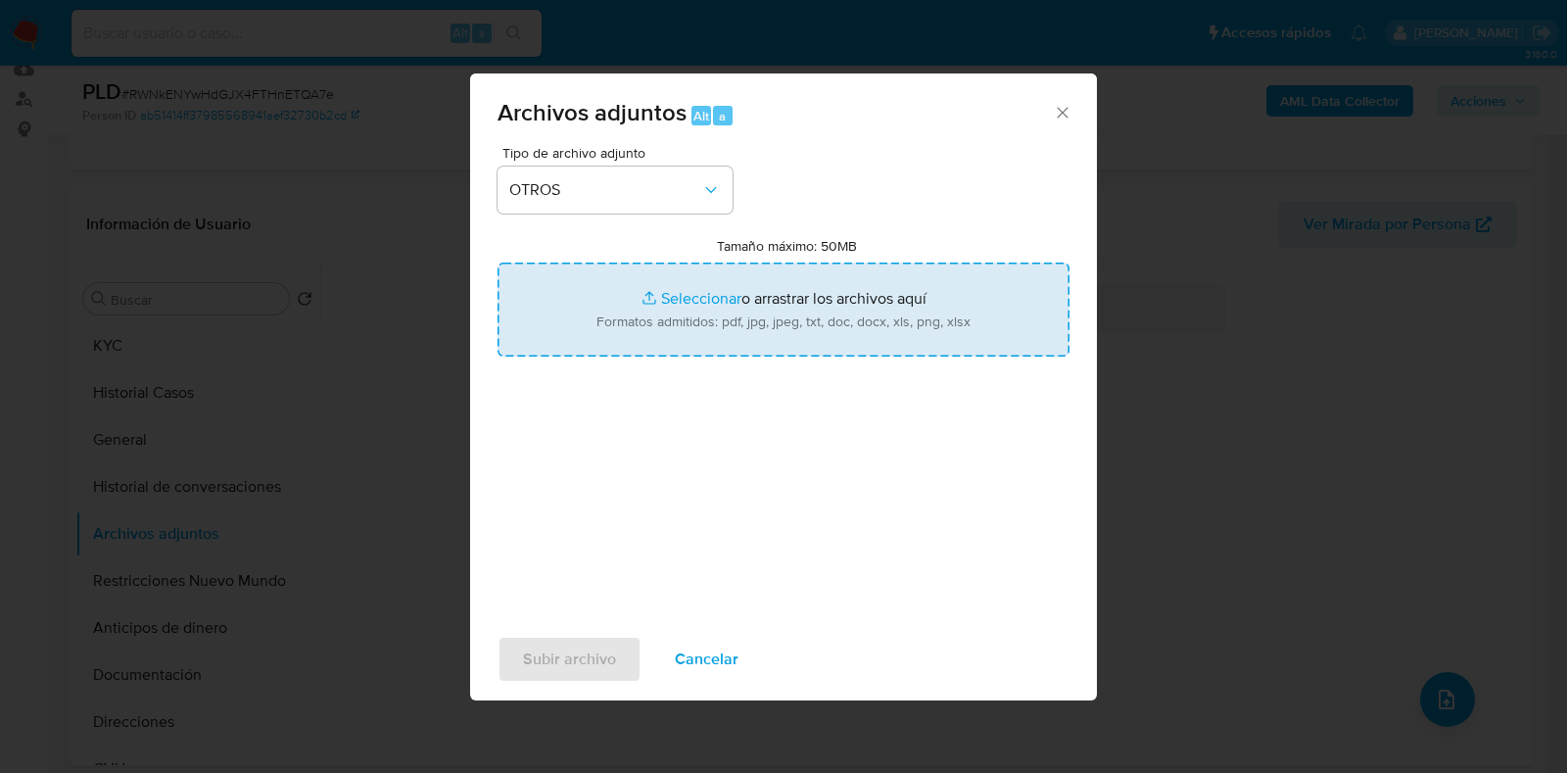
type input "C:\fakepath\1145372181_e9065895-c02e-44f4-8a82-fb1f9364b9b4.pdf"
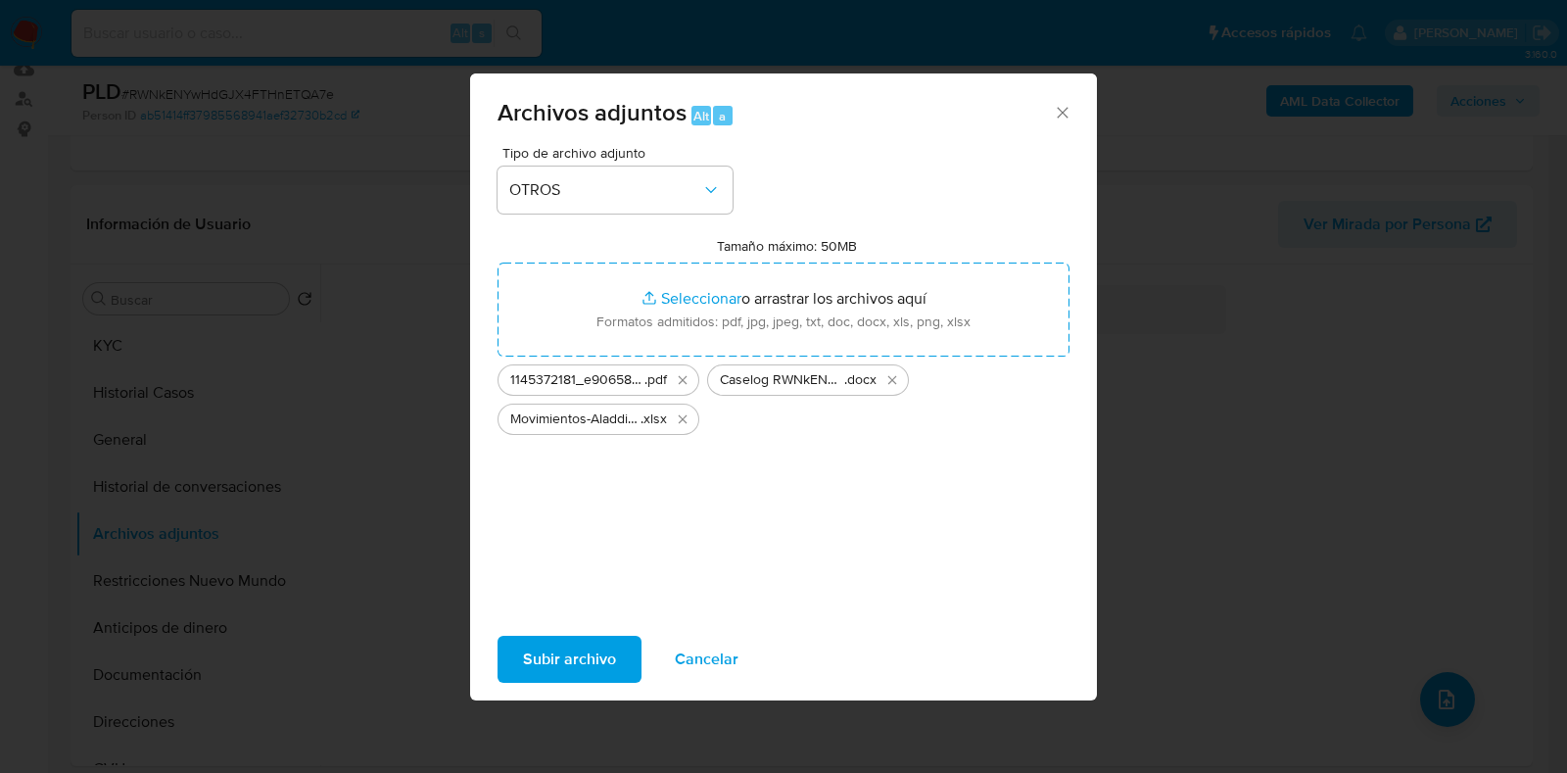
click at [552, 654] on span "Subir archivo" at bounding box center [569, 659] width 93 height 43
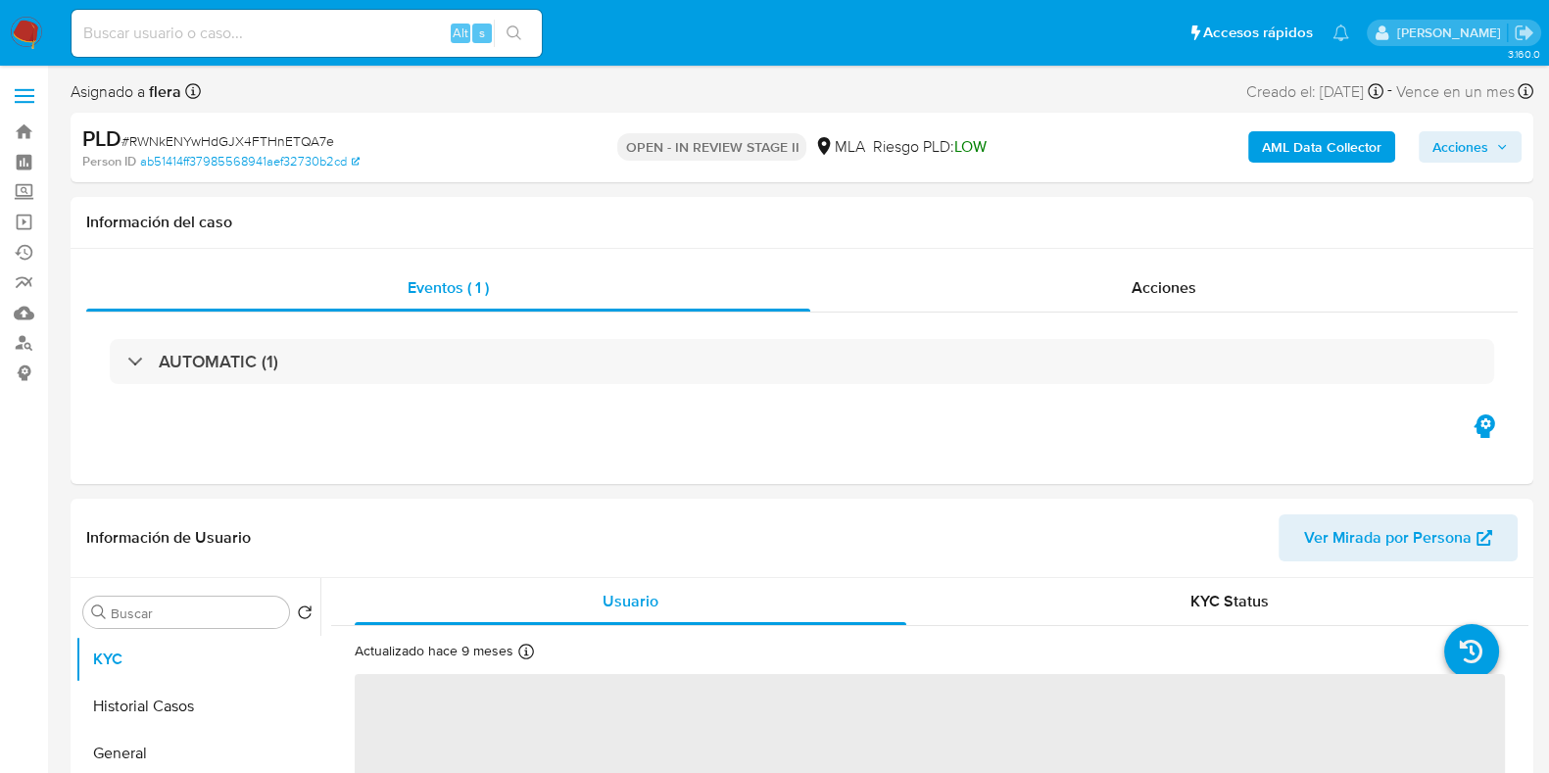
select select "10"
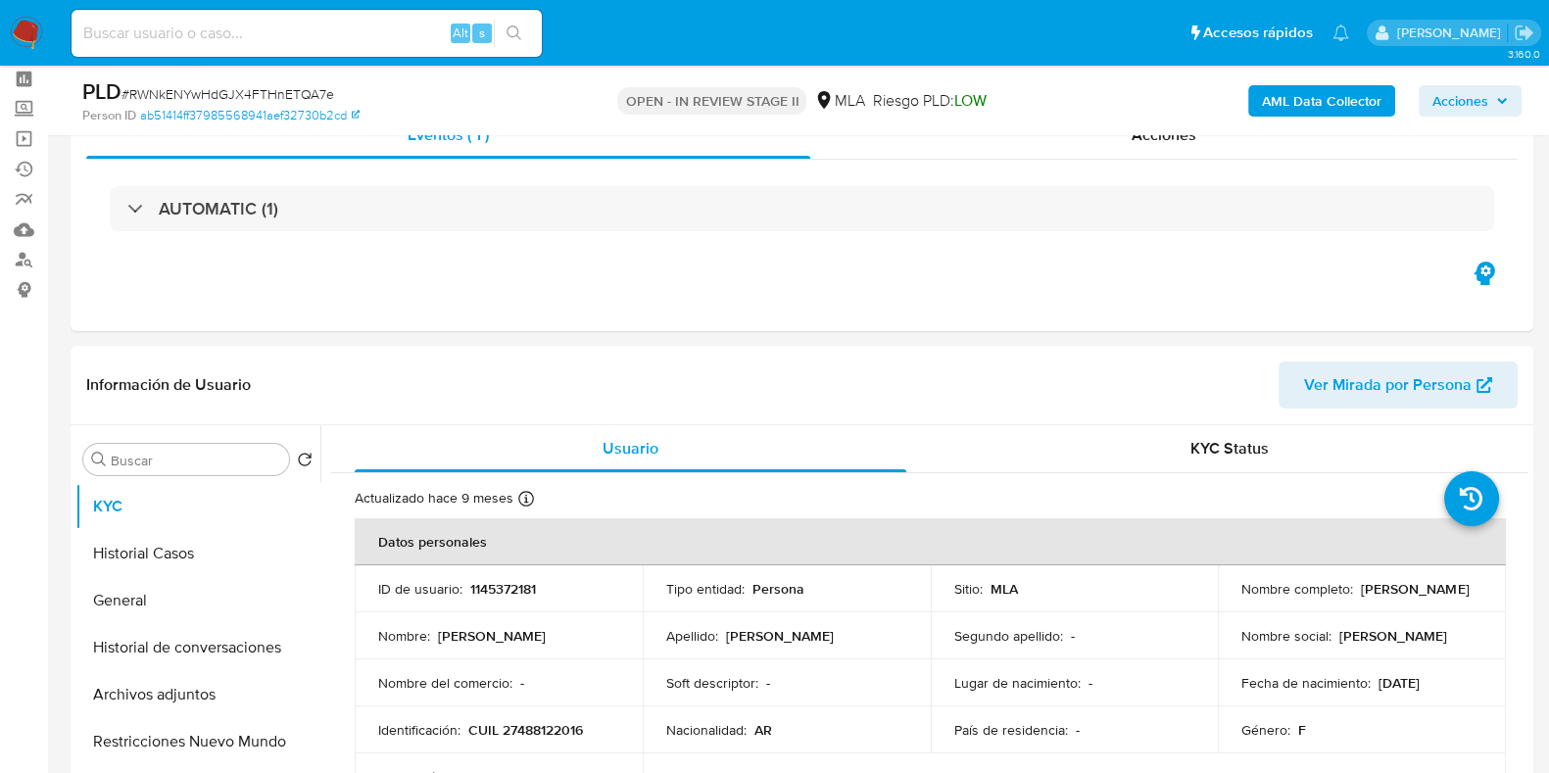
scroll to position [121, 0]
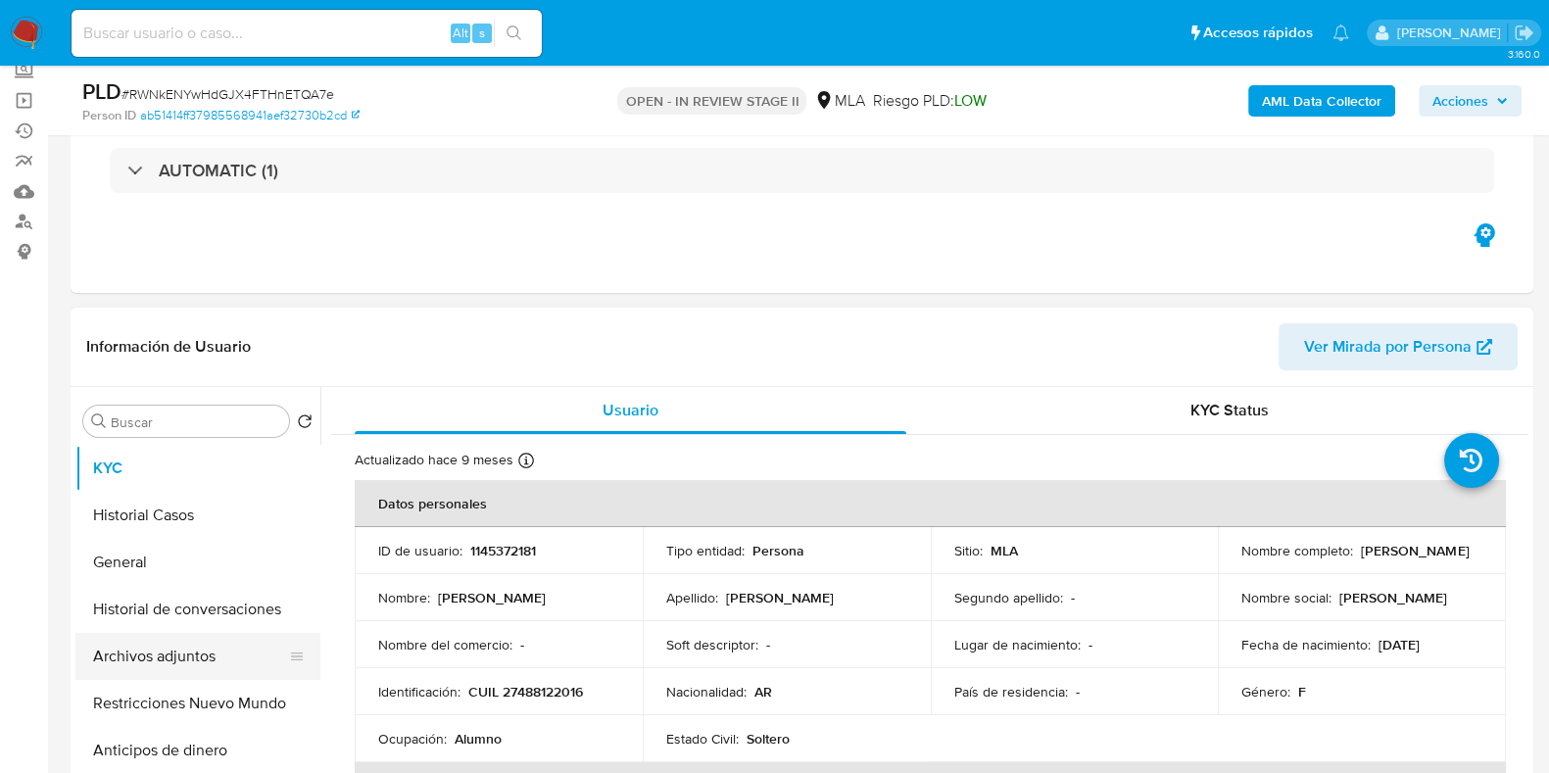
click at [129, 648] on button "Archivos adjuntos" at bounding box center [189, 656] width 229 height 47
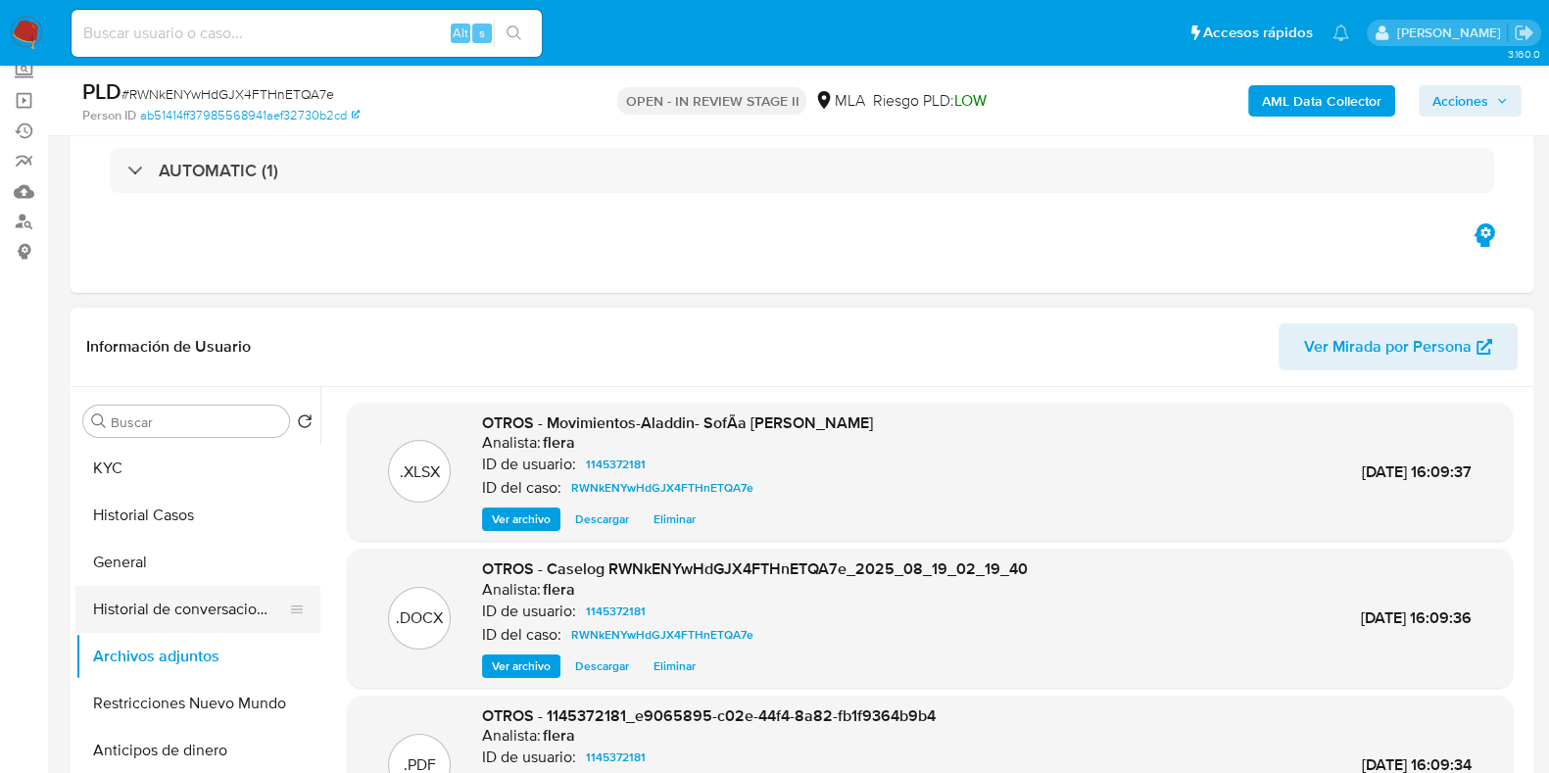
click at [167, 605] on button "Historial de conversaciones" at bounding box center [189, 609] width 229 height 47
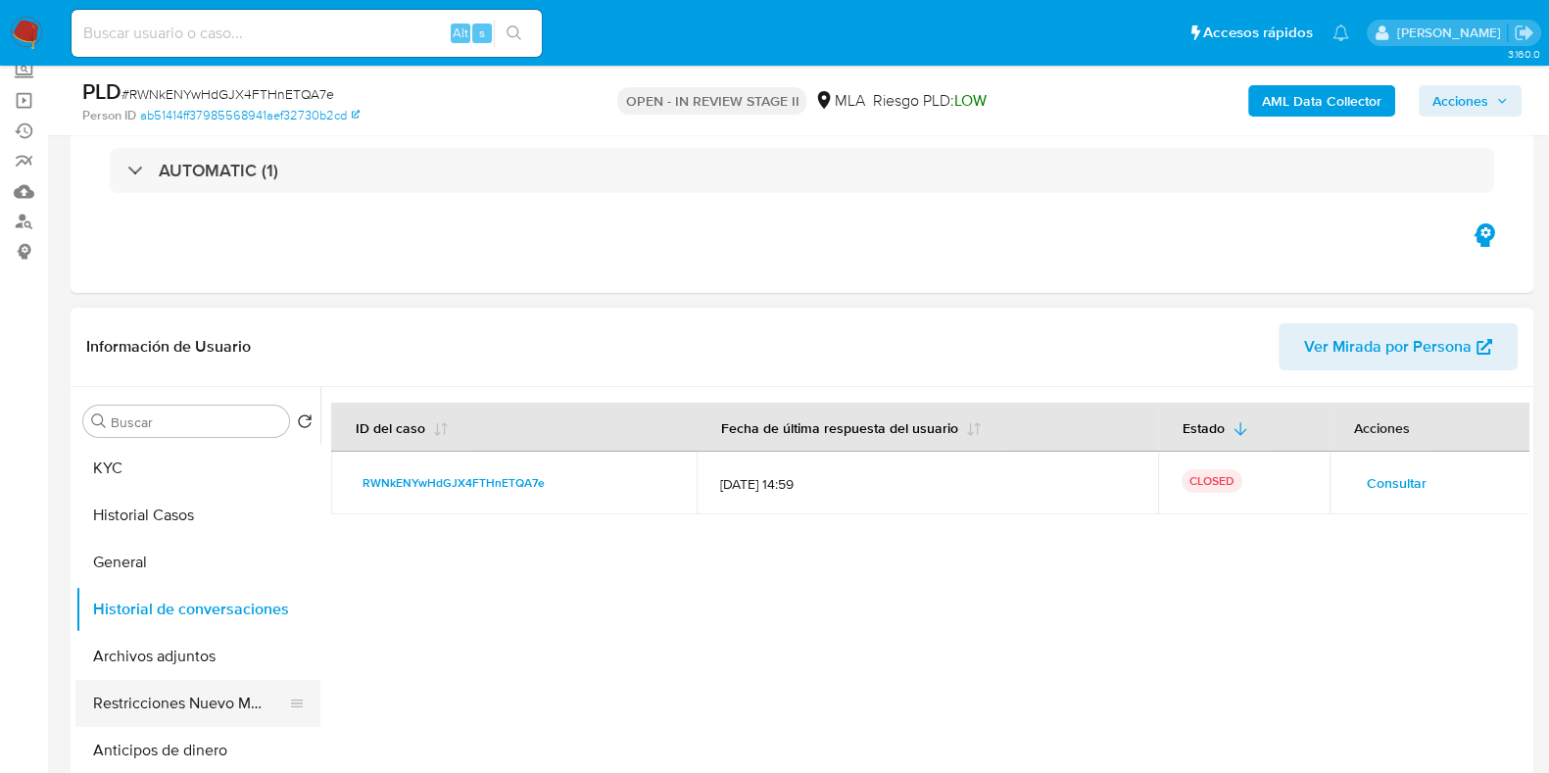
click at [180, 696] on button "Restricciones Nuevo Mundo" at bounding box center [189, 703] width 229 height 47
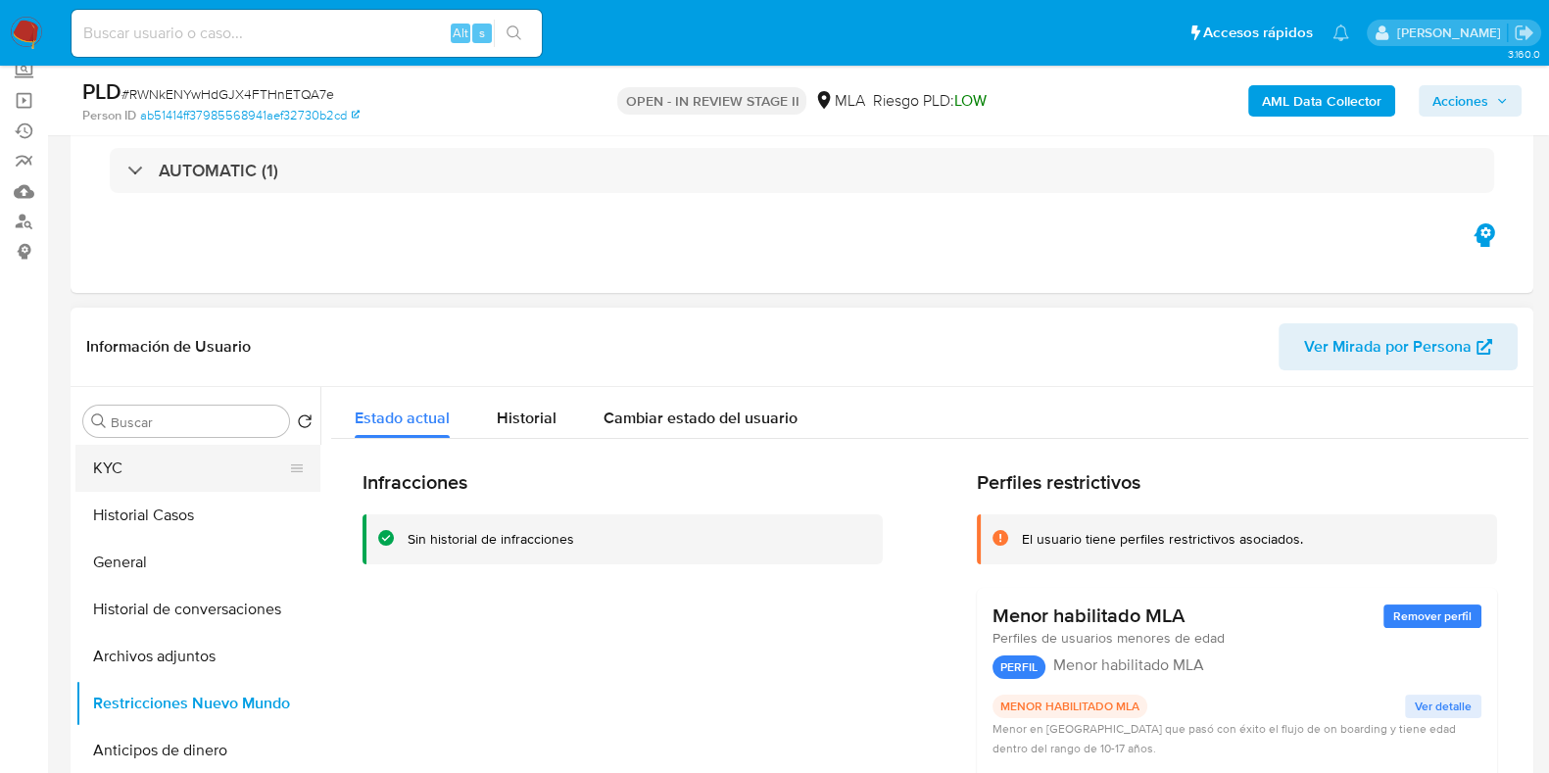
click at [120, 465] on button "KYC" at bounding box center [189, 468] width 229 height 47
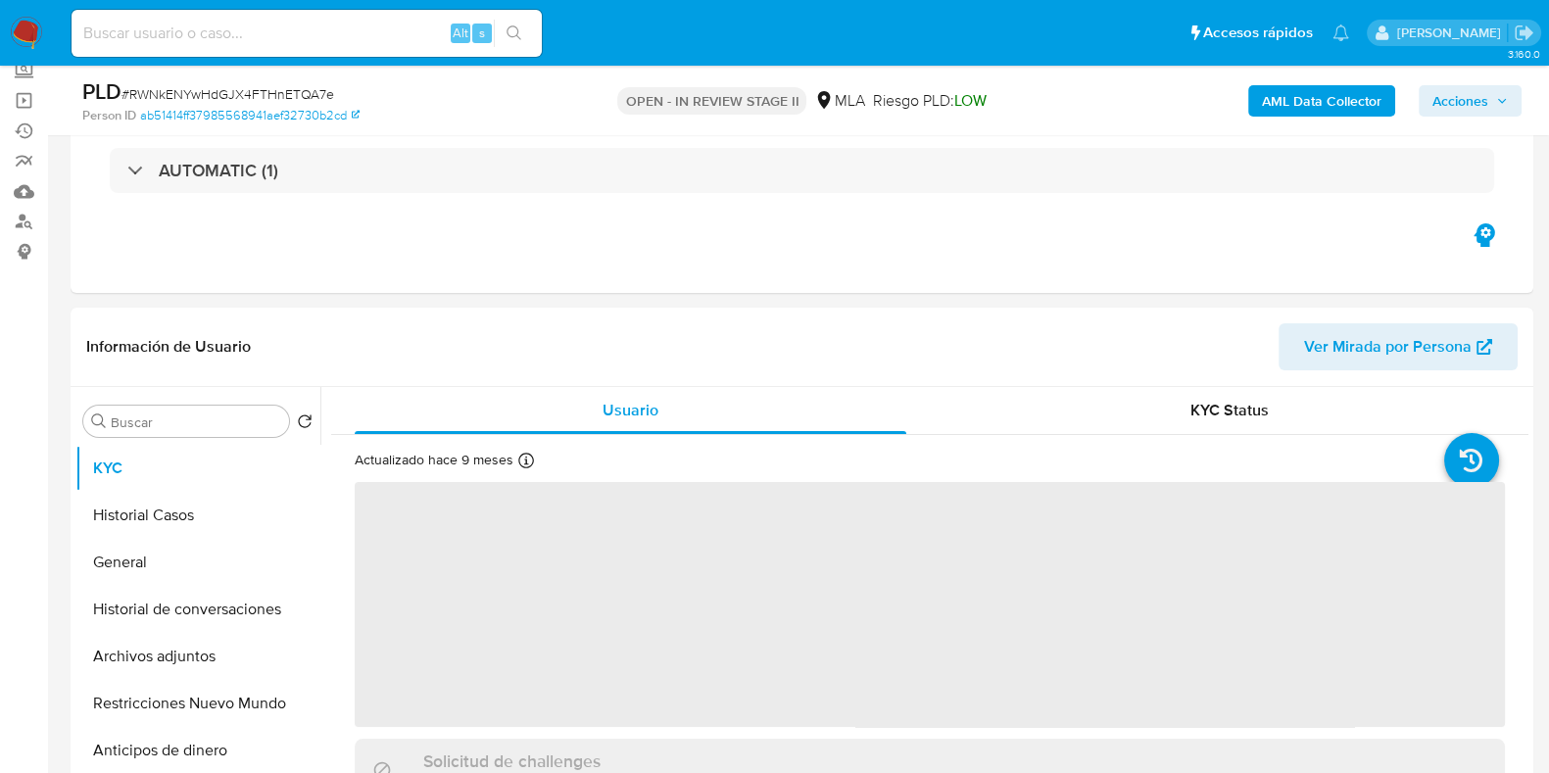
drag, startPoint x: 1512, startPoint y: 105, endPoint x: 1456, endPoint y: 118, distance: 58.2
click at [1511, 105] on button "Acciones" at bounding box center [1469, 100] width 103 height 31
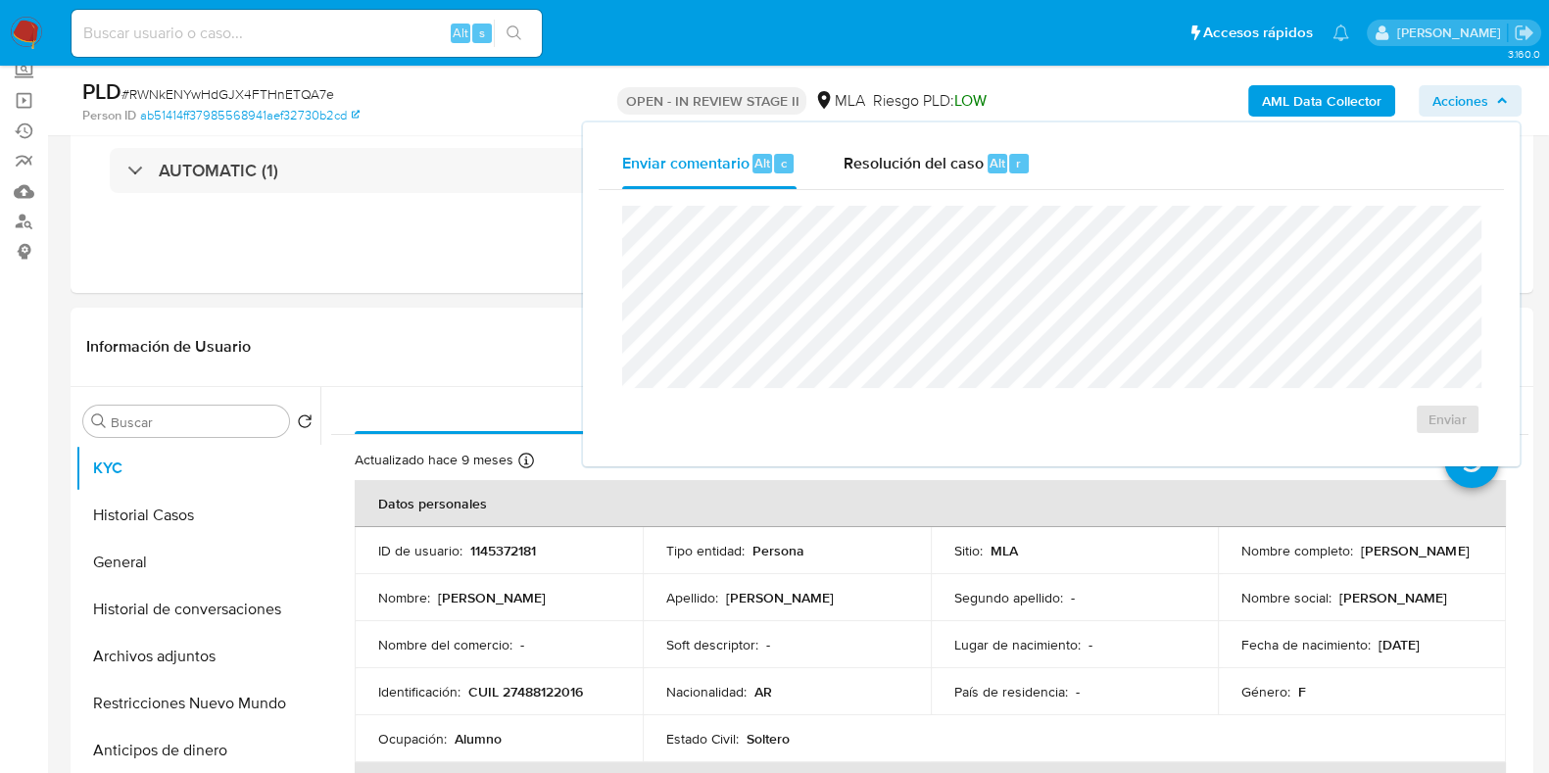
drag, startPoint x: 928, startPoint y: 159, endPoint x: 909, endPoint y: 198, distance: 43.4
click at [929, 163] on span "Resolución del caso" at bounding box center [913, 162] width 140 height 23
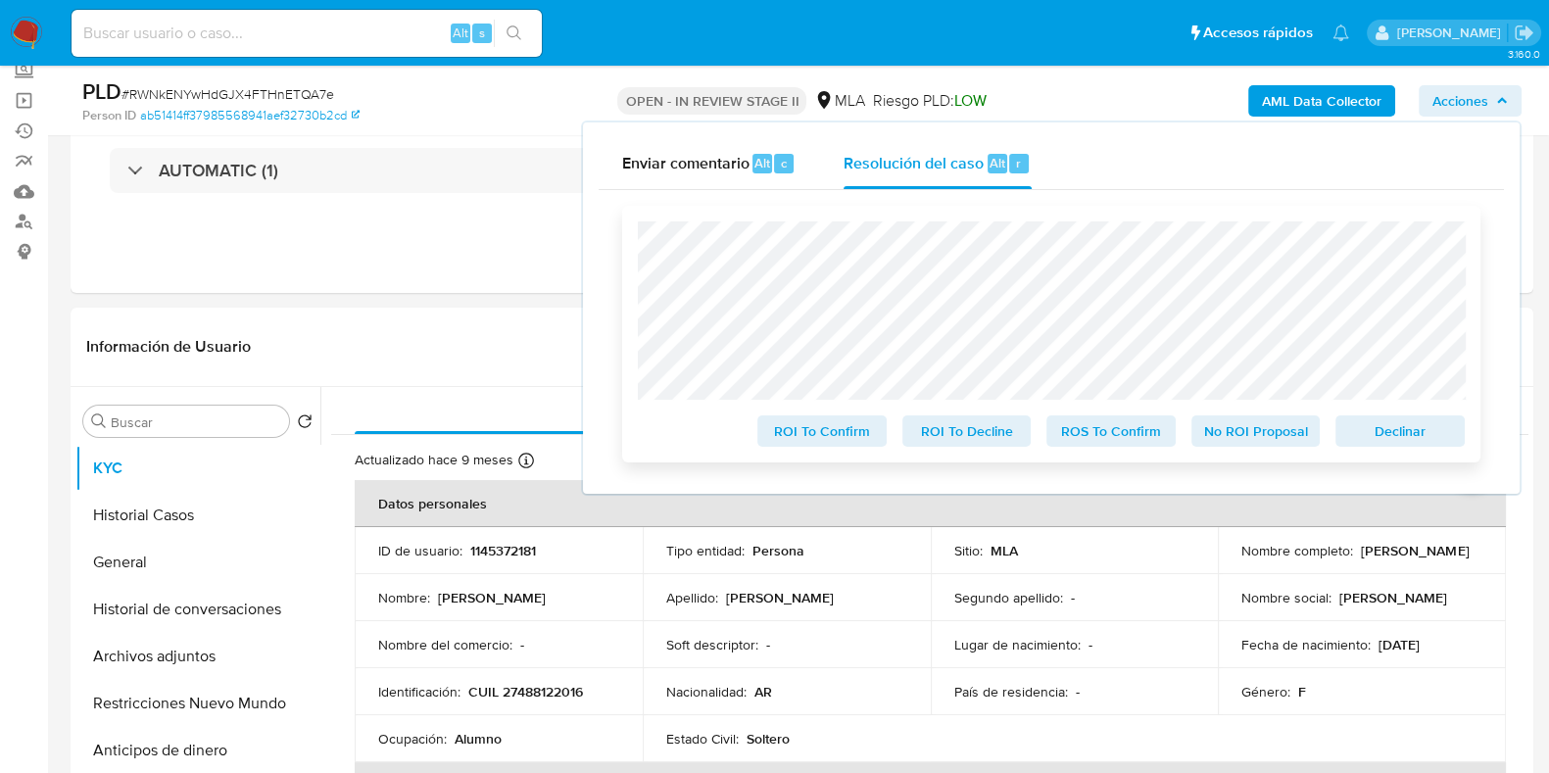
click at [1259, 434] on span "No ROI Proposal" at bounding box center [1256, 430] width 102 height 27
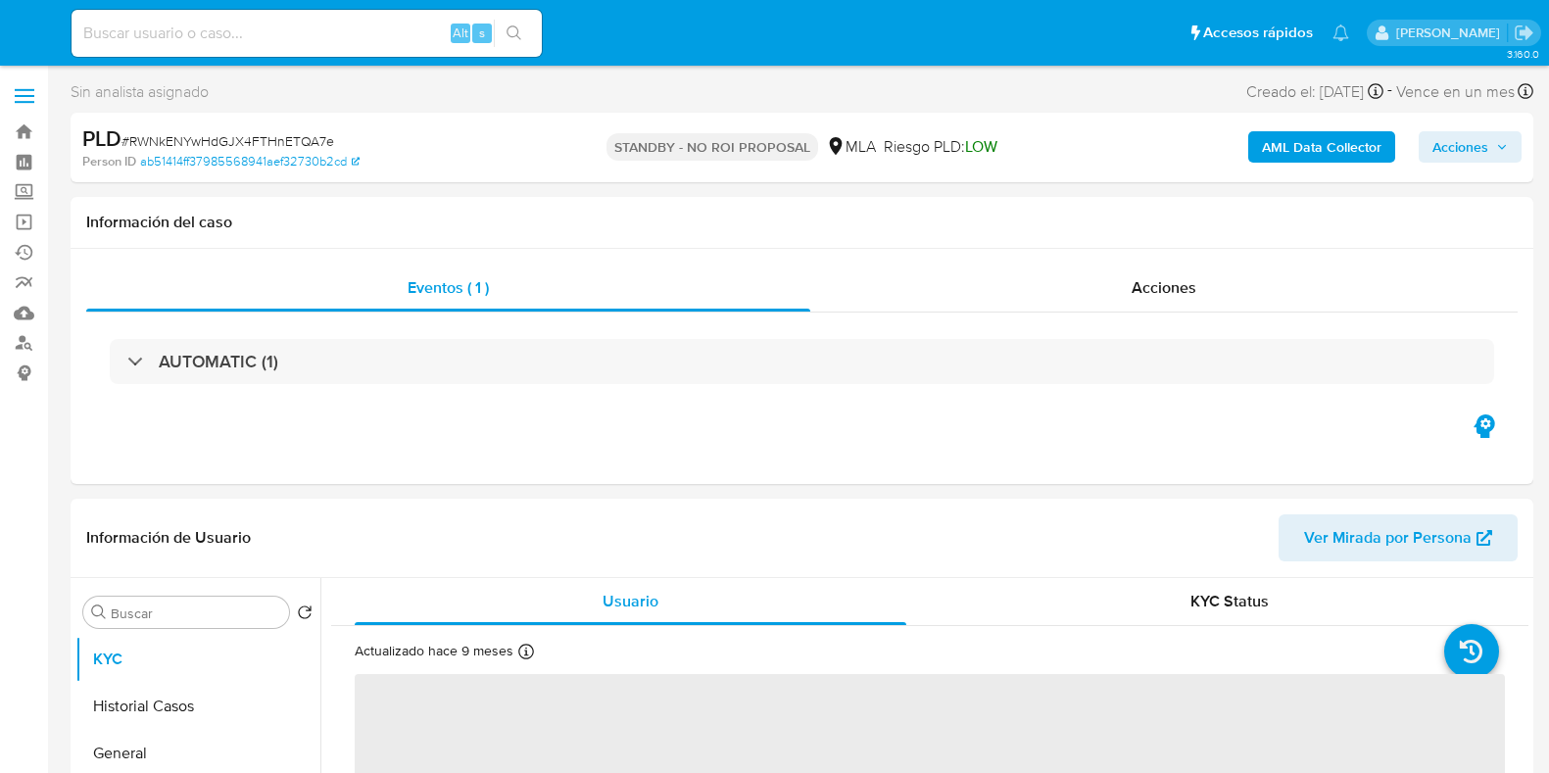
select select "10"
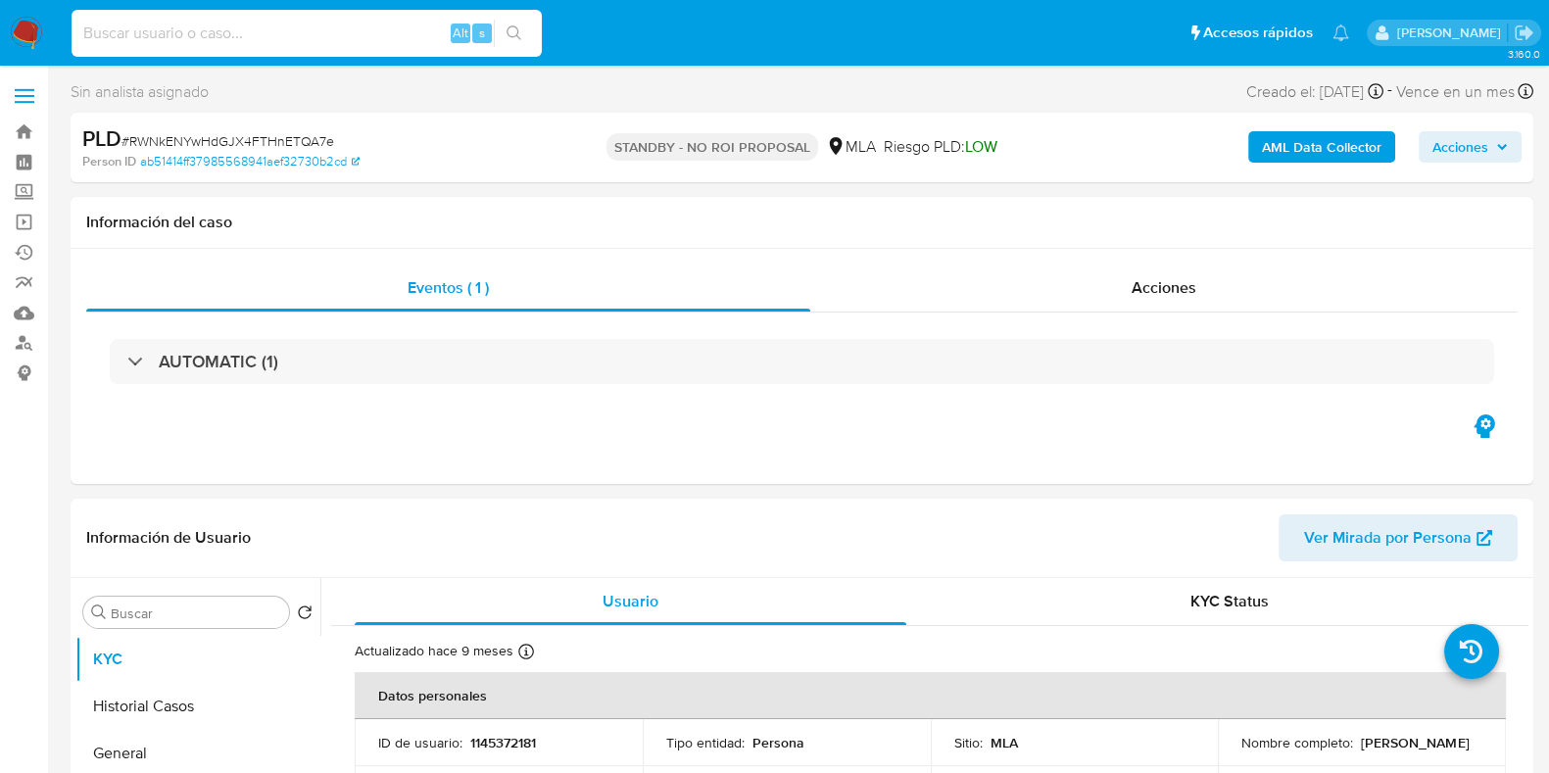
click at [201, 30] on input at bounding box center [307, 33] width 470 height 25
paste input "OVt5iRRLXcIPYY0pY4U4Wmli"
type input "OVt5iRRLXcIPYY0pY4U4Wmli"
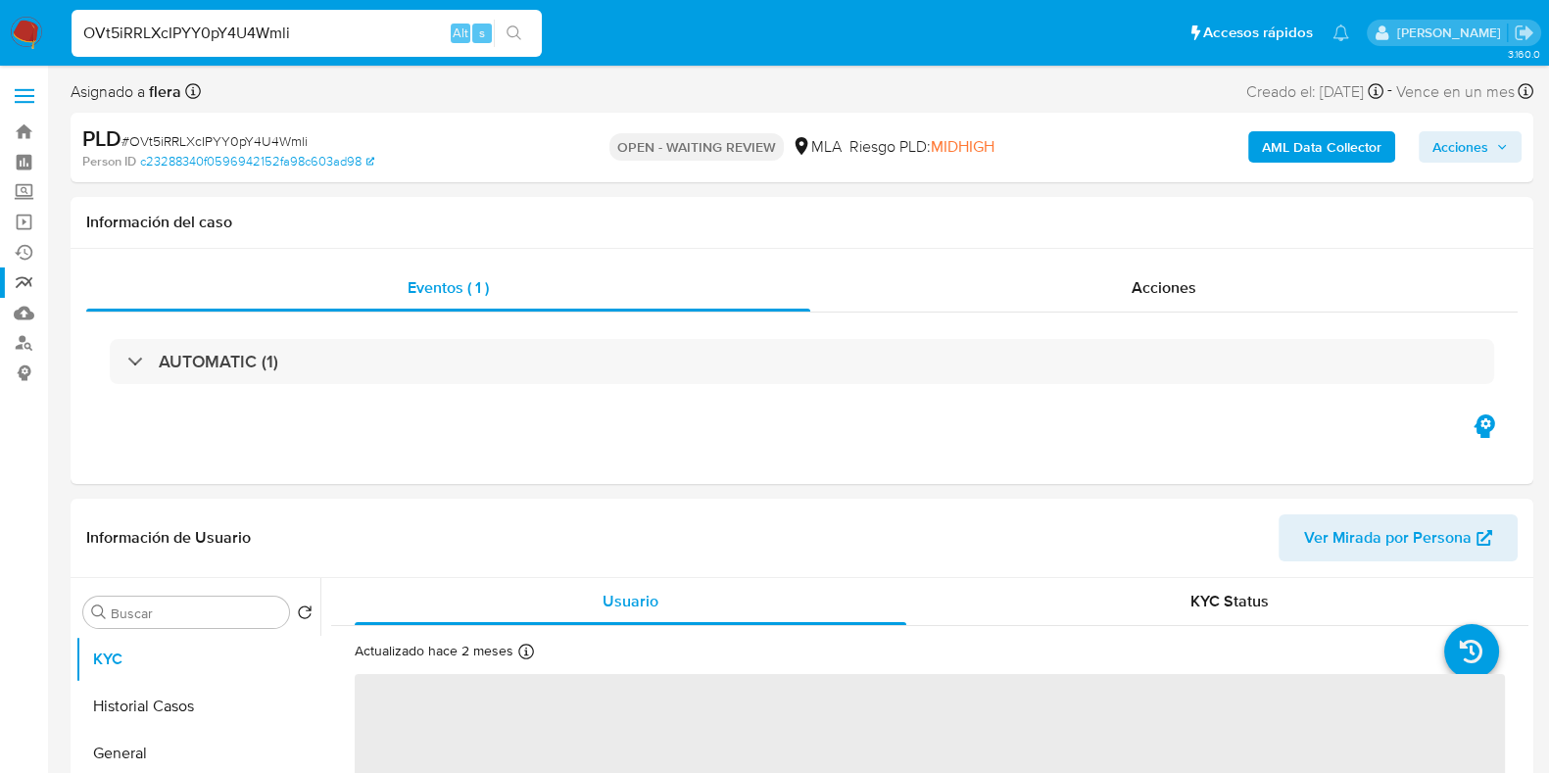
select select "10"
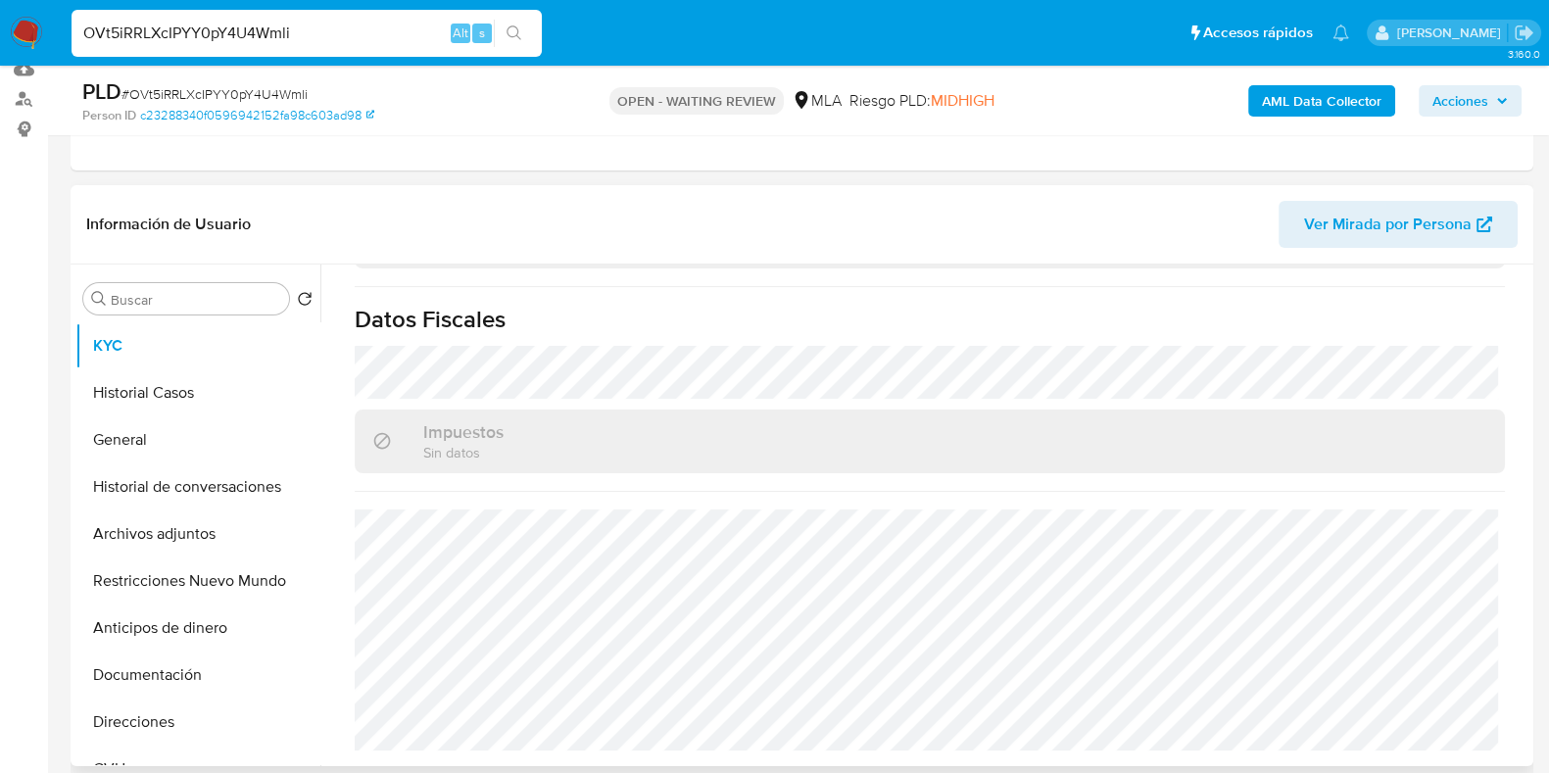
scroll to position [735, 0]
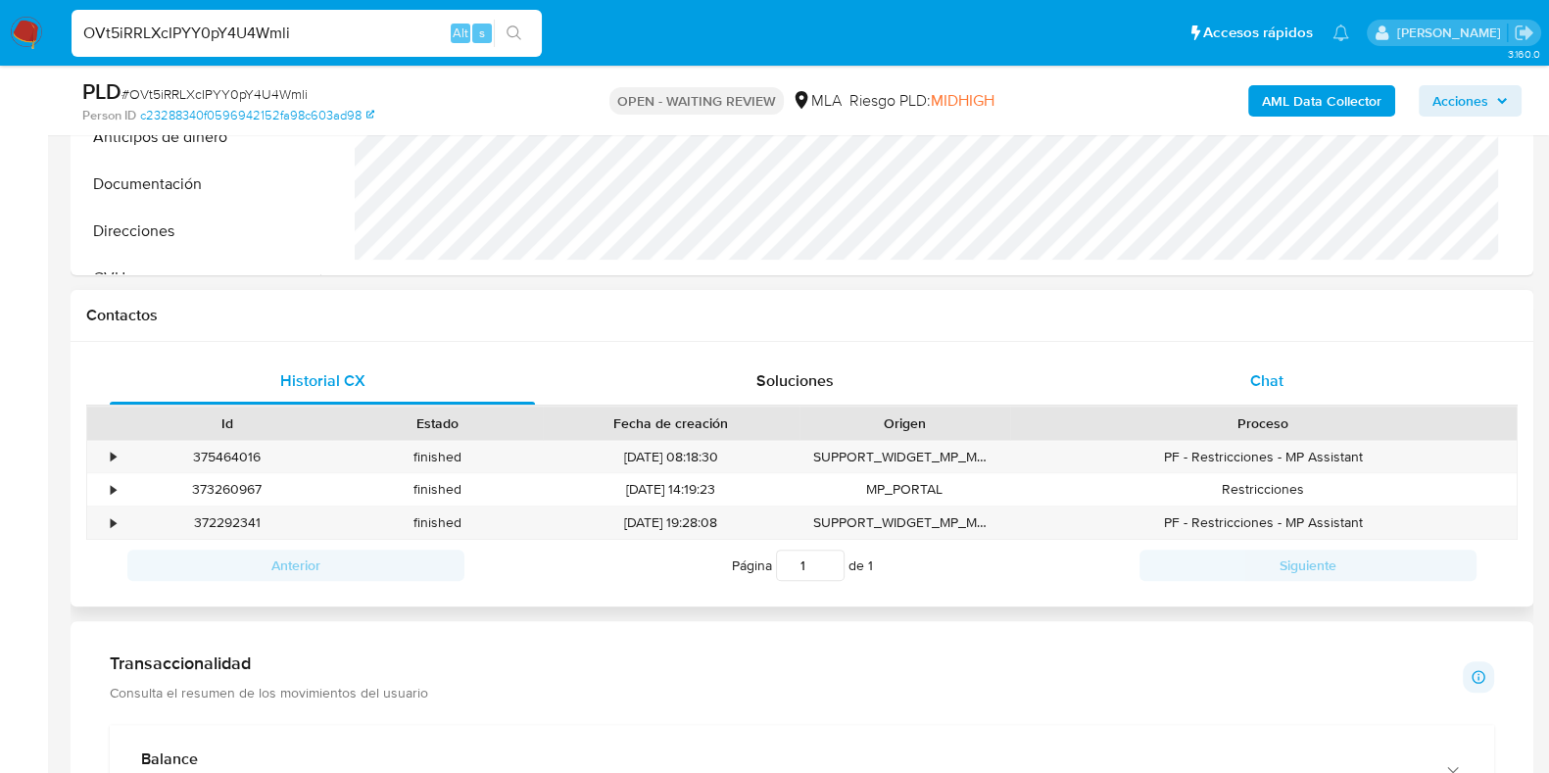
click at [1284, 380] on div "Chat" at bounding box center [1266, 381] width 425 height 47
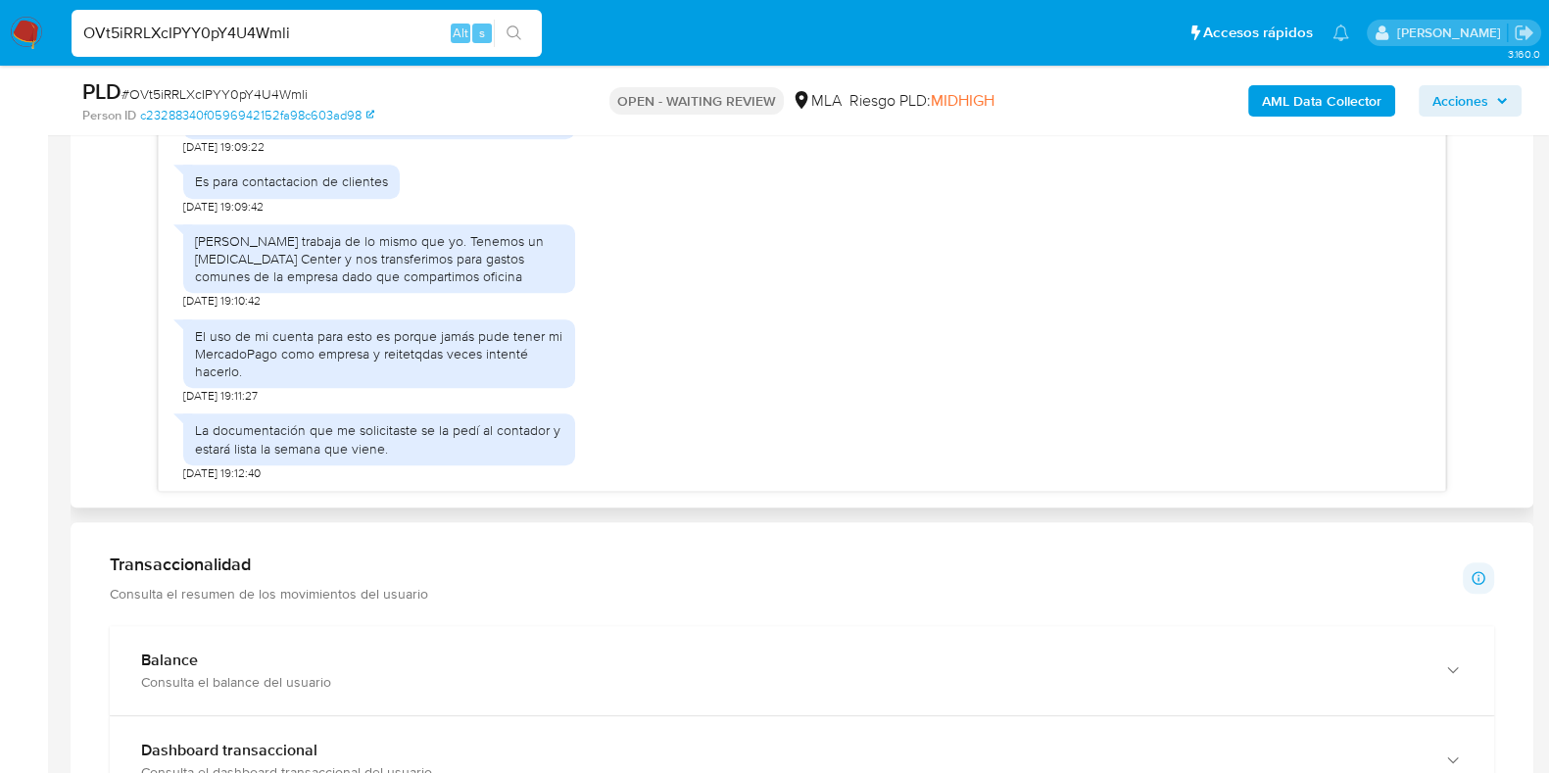
scroll to position [1102, 0]
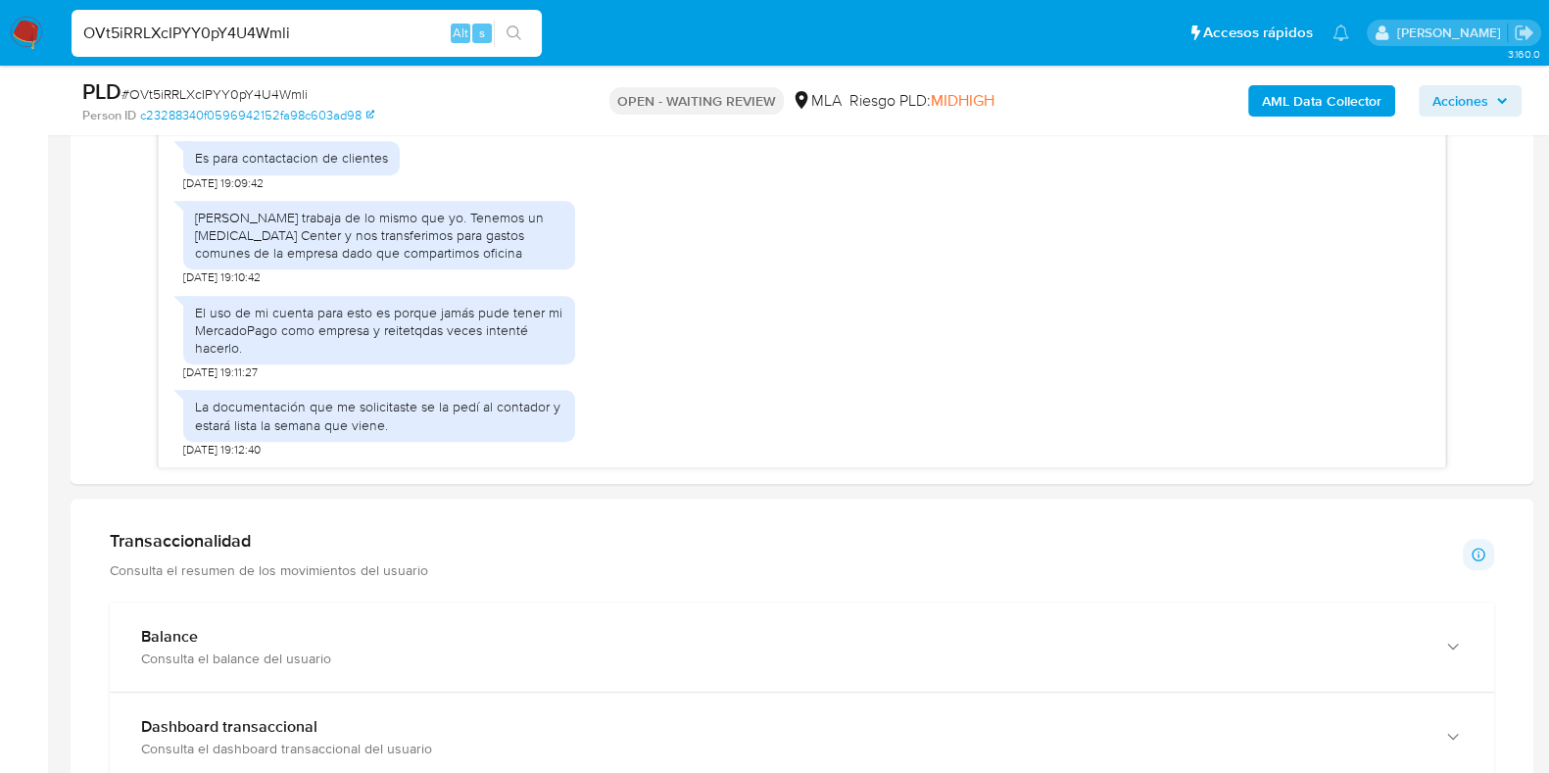
click at [195, 28] on input "OVt5iRRLXcIPYY0pY4U4Wmli" at bounding box center [307, 33] width 470 height 25
paste input "T1sby3BPcvwxyOXy0x4PxIjp"
type input "T1sby3BPcvwxyOXy0x4PxIjp"
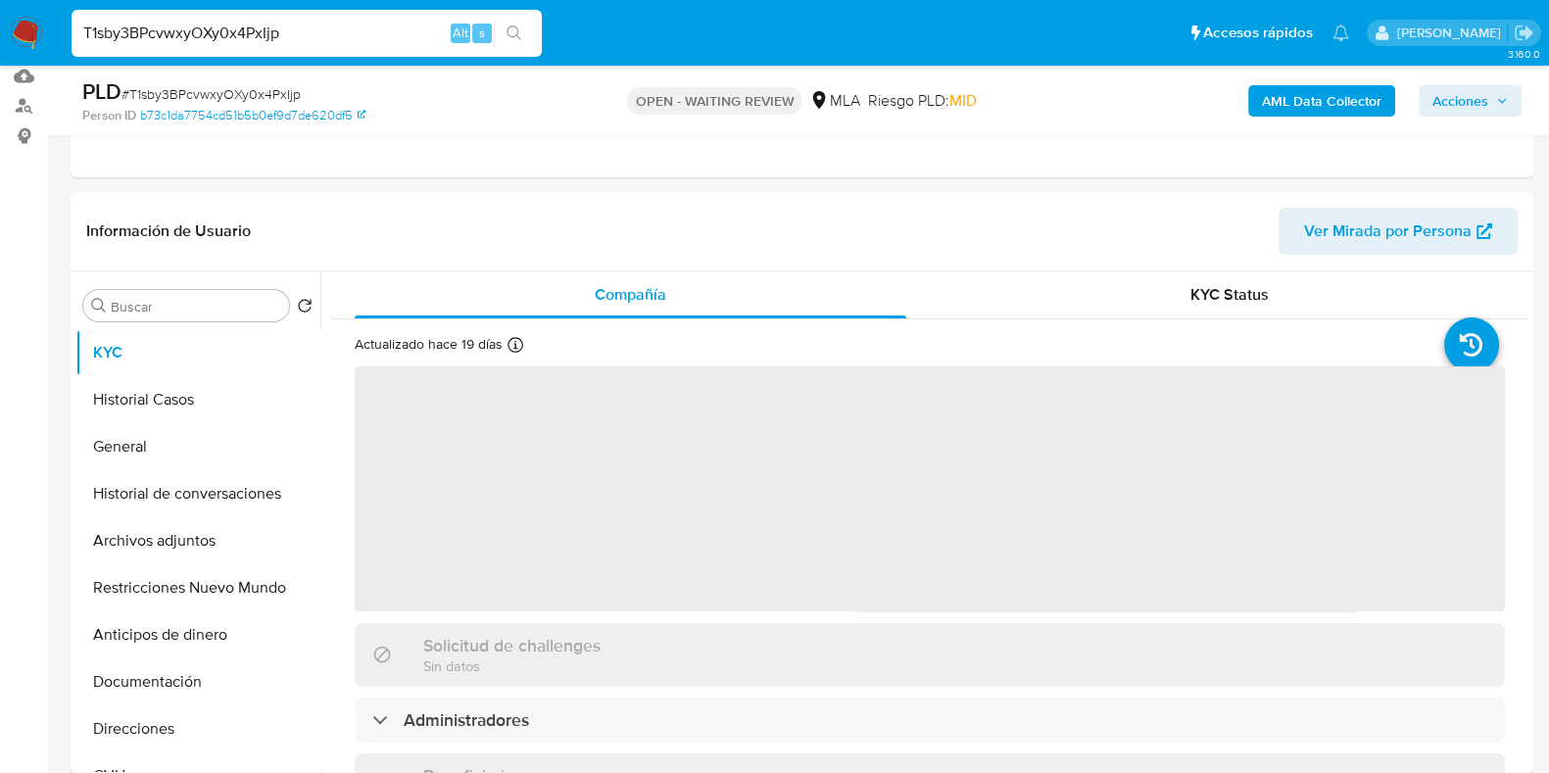
scroll to position [244, 0]
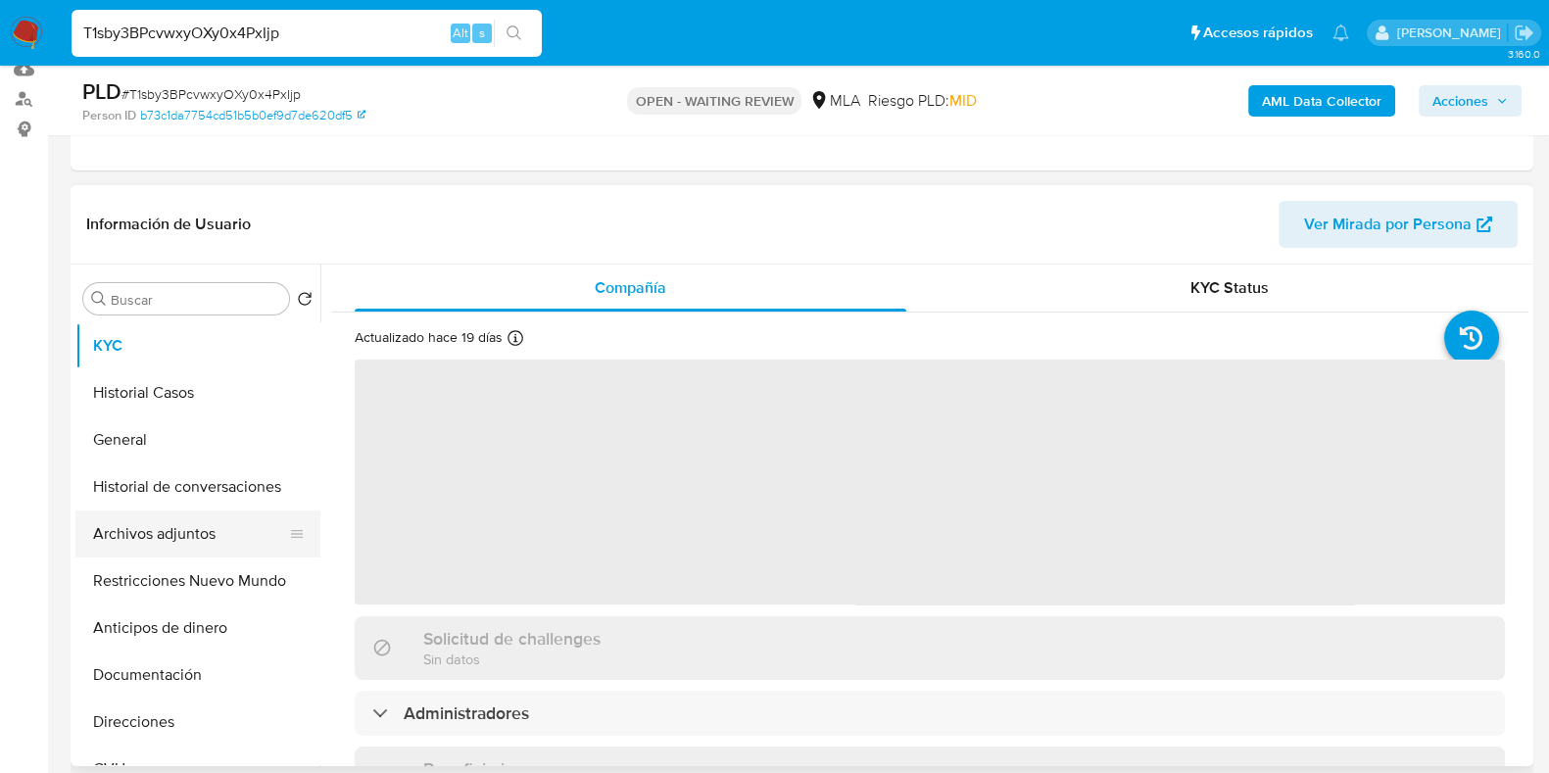
select select "10"
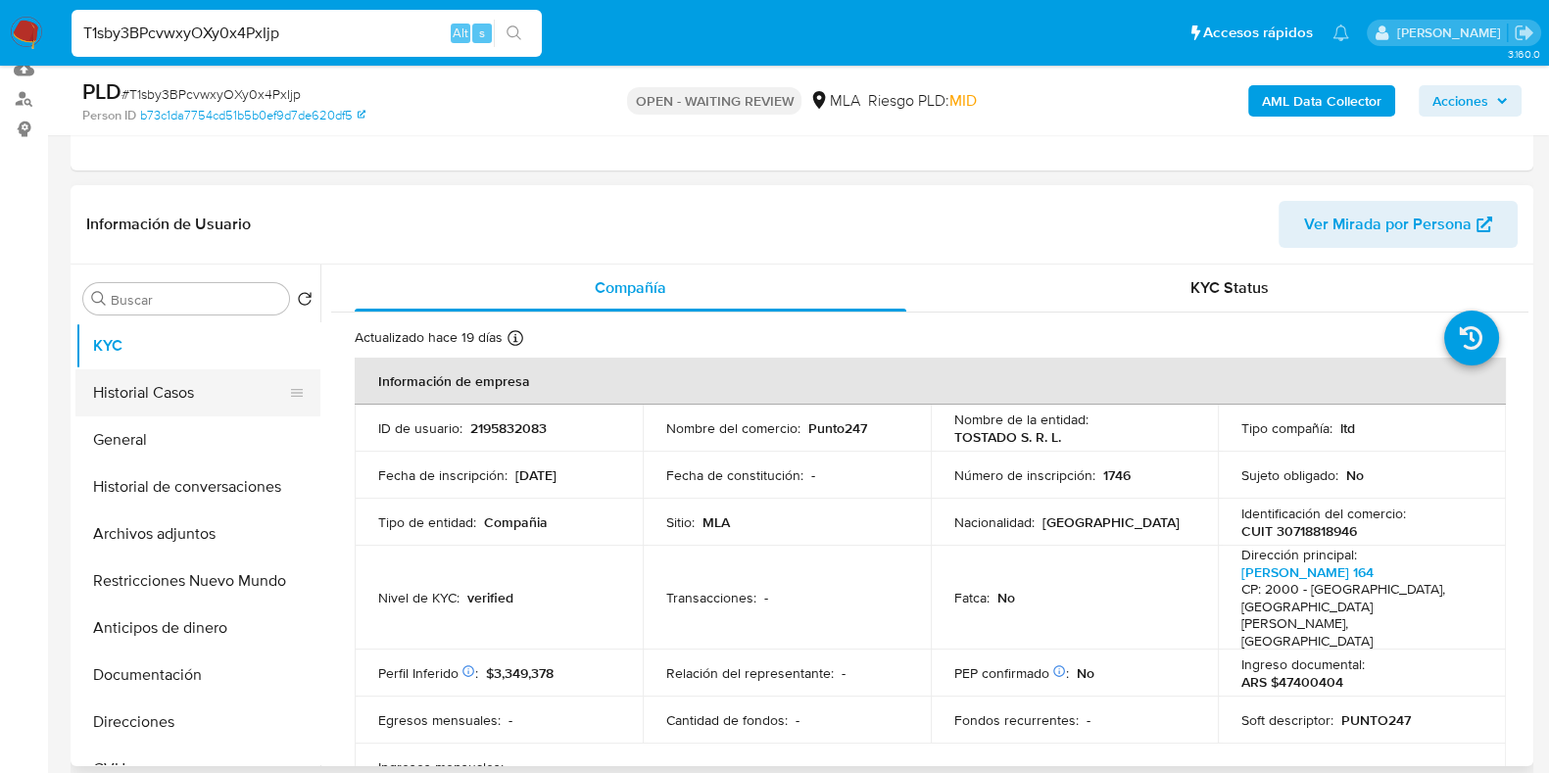
click at [165, 394] on button "Historial Casos" at bounding box center [189, 392] width 229 height 47
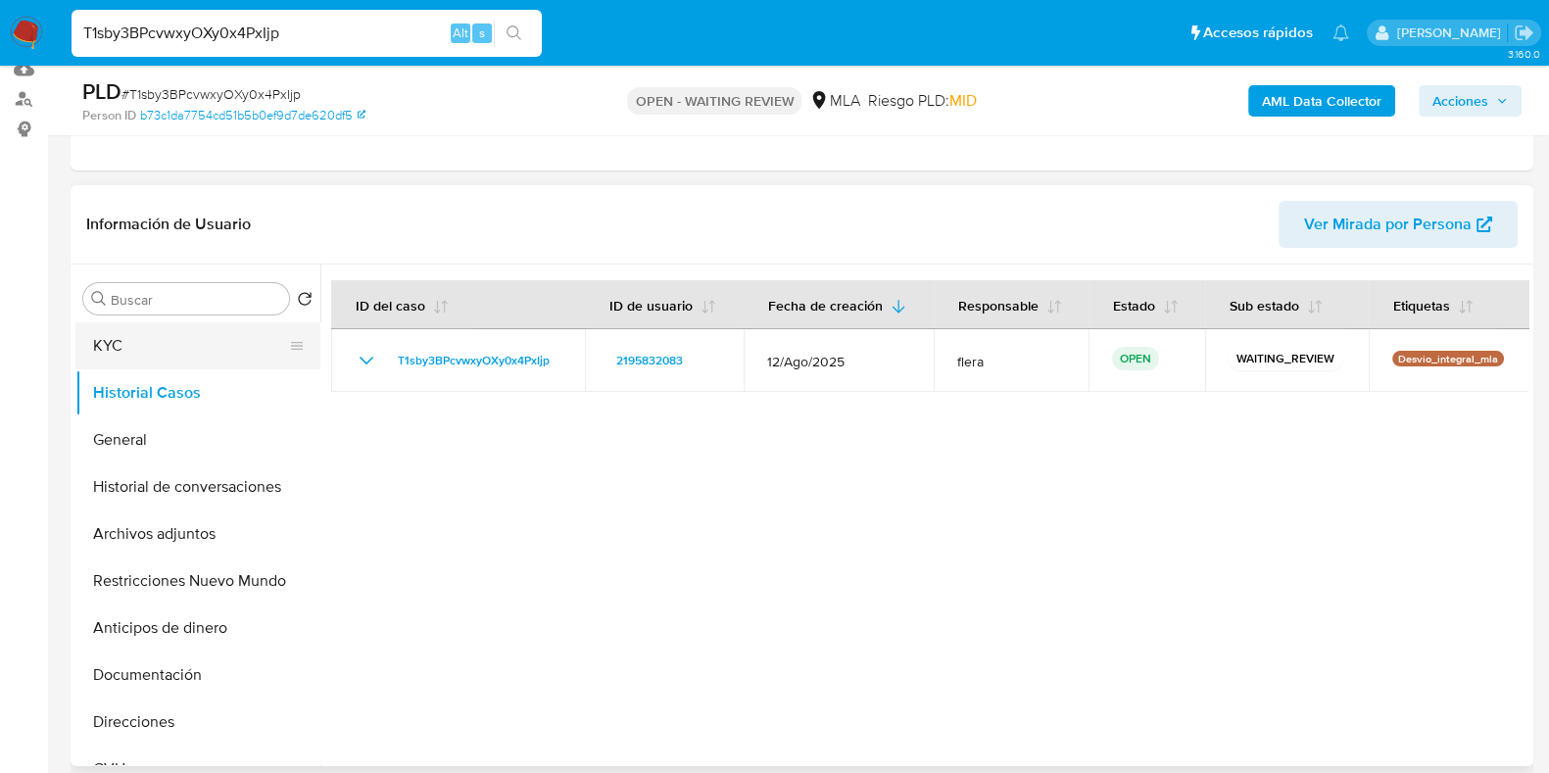
click at [193, 350] on button "KYC" at bounding box center [189, 345] width 229 height 47
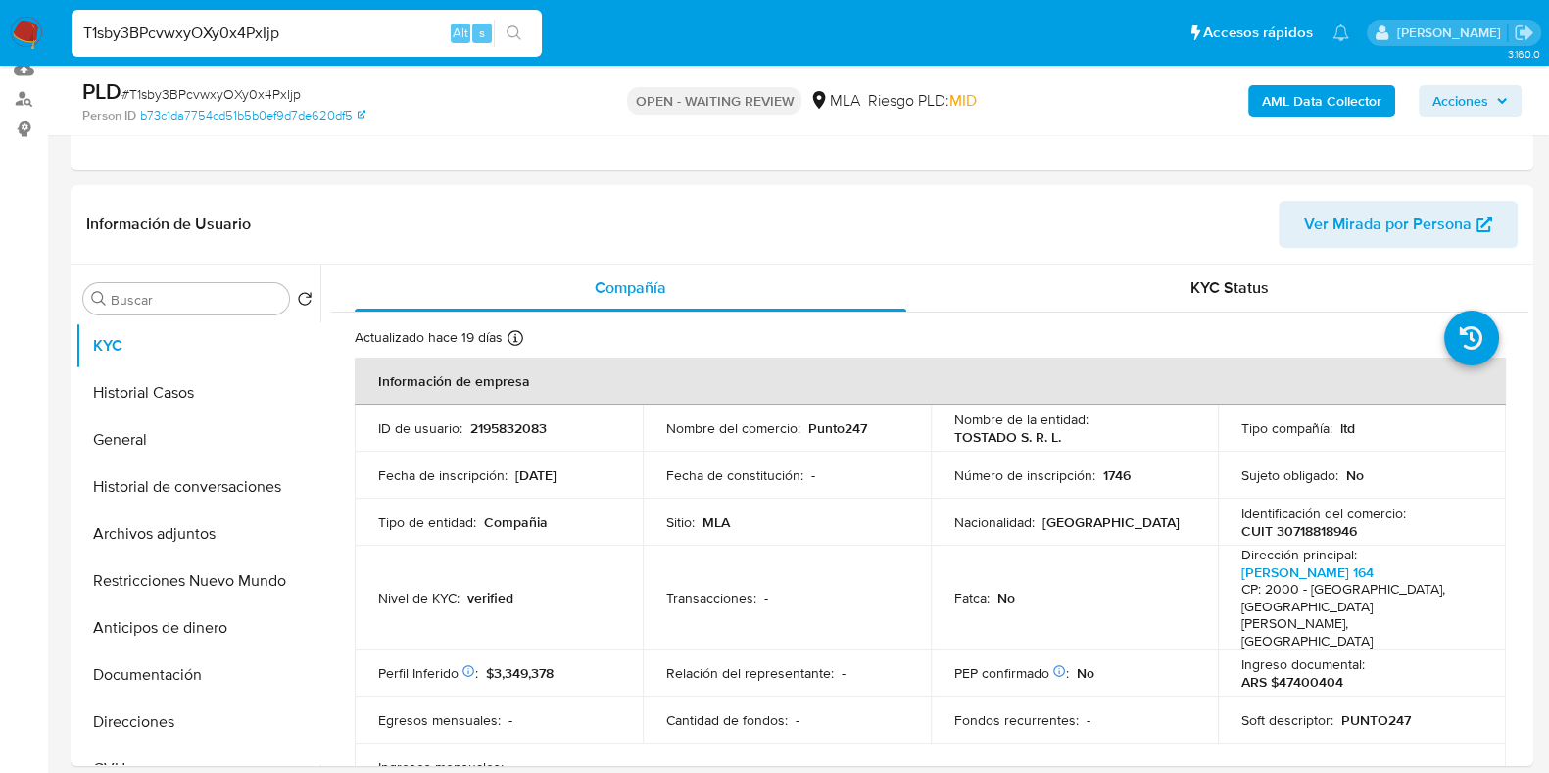
click at [264, 25] on input "T1sby3BPcvwxyOXy0x4PxIjp" at bounding box center [307, 33] width 470 height 25
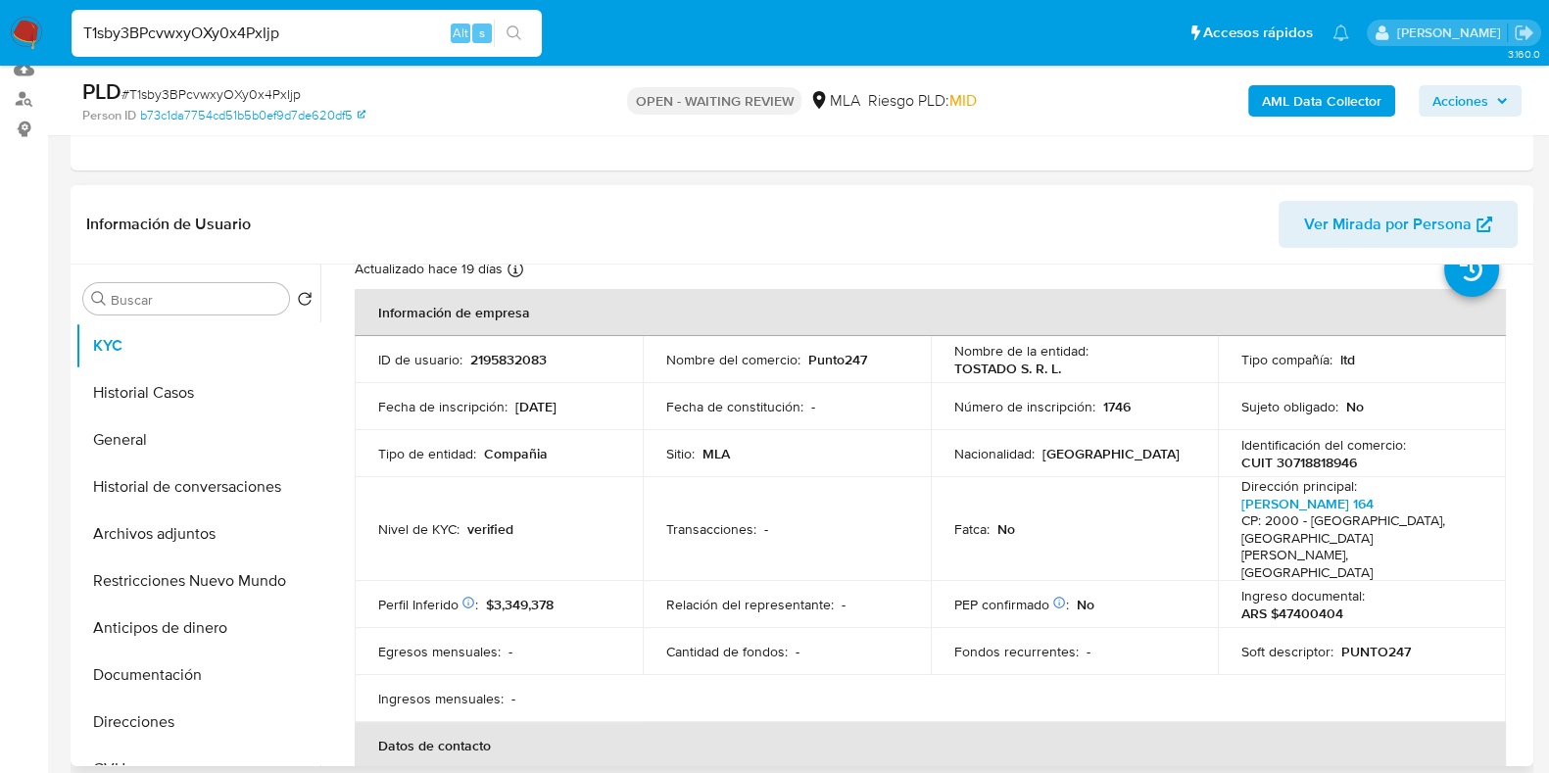
scroll to position [121, 0]
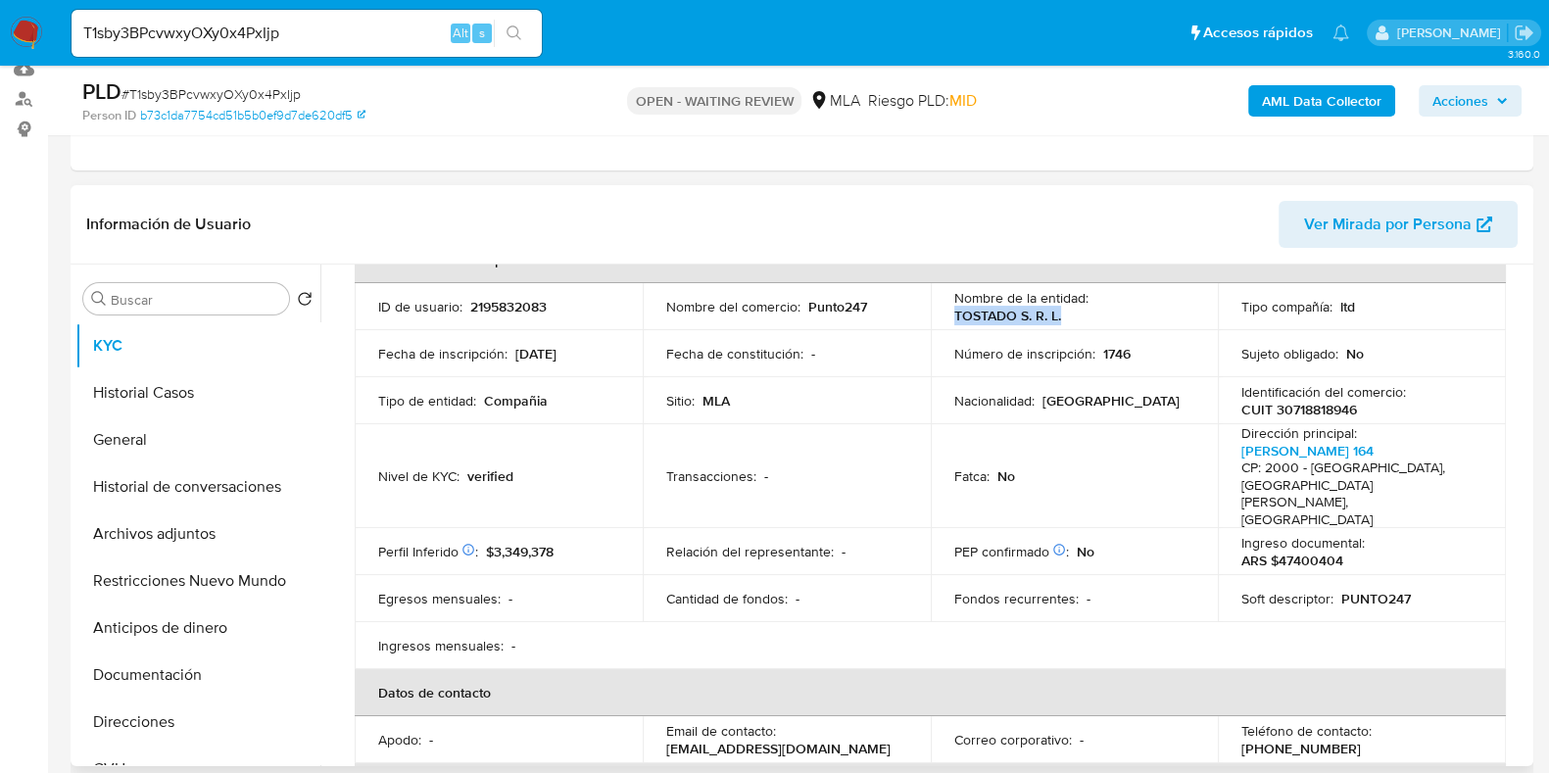
drag, startPoint x: 1060, startPoint y: 317, endPoint x: 945, endPoint y: 317, distance: 114.6
click at [945, 317] on td "Nombre de la entidad : TOSTADO S. R. L." at bounding box center [1075, 306] width 288 height 47
copy p "TOSTADO S. R. L."
click at [140, 397] on button "Historial Casos" at bounding box center [189, 392] width 229 height 47
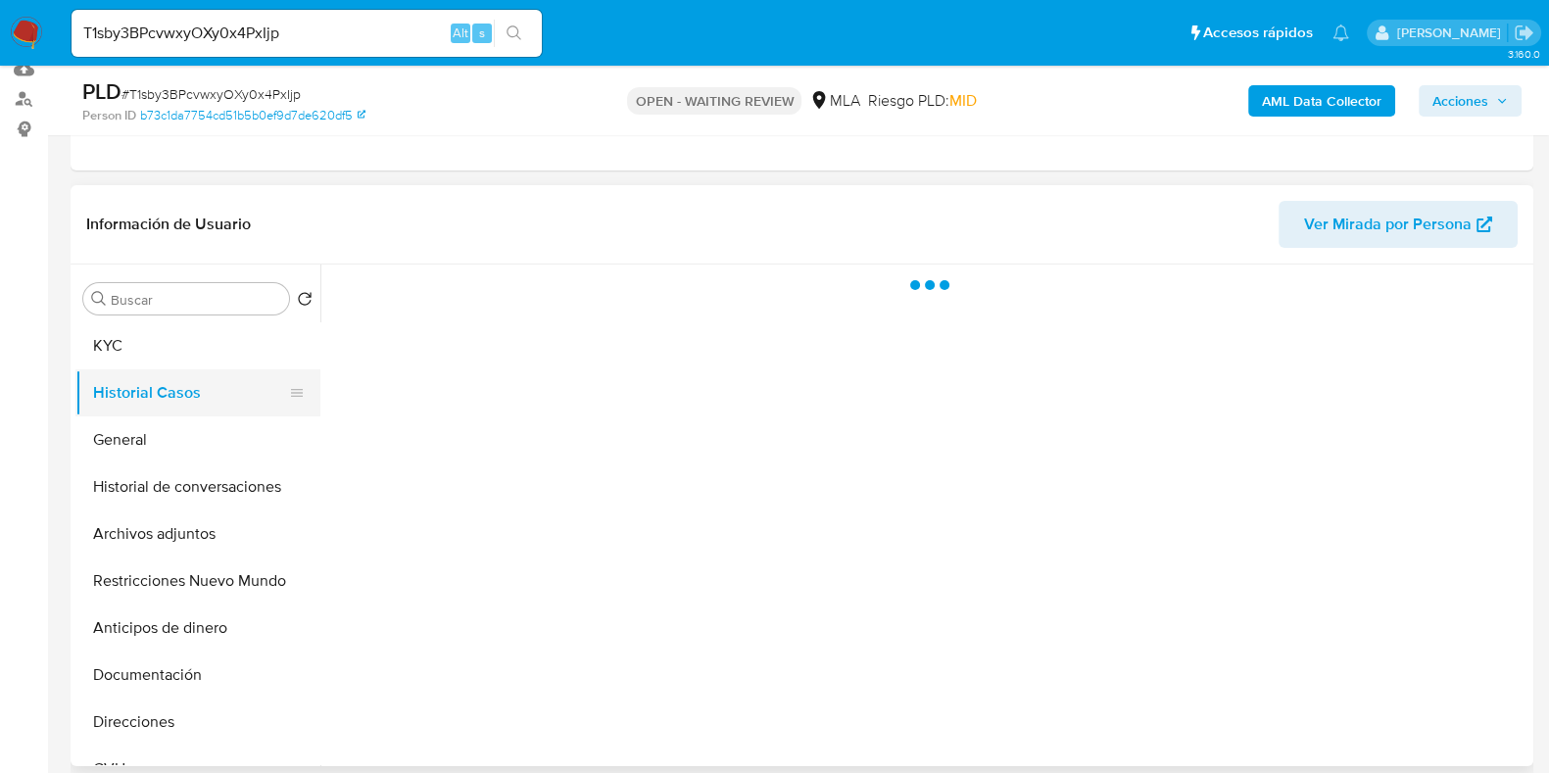
scroll to position [0, 0]
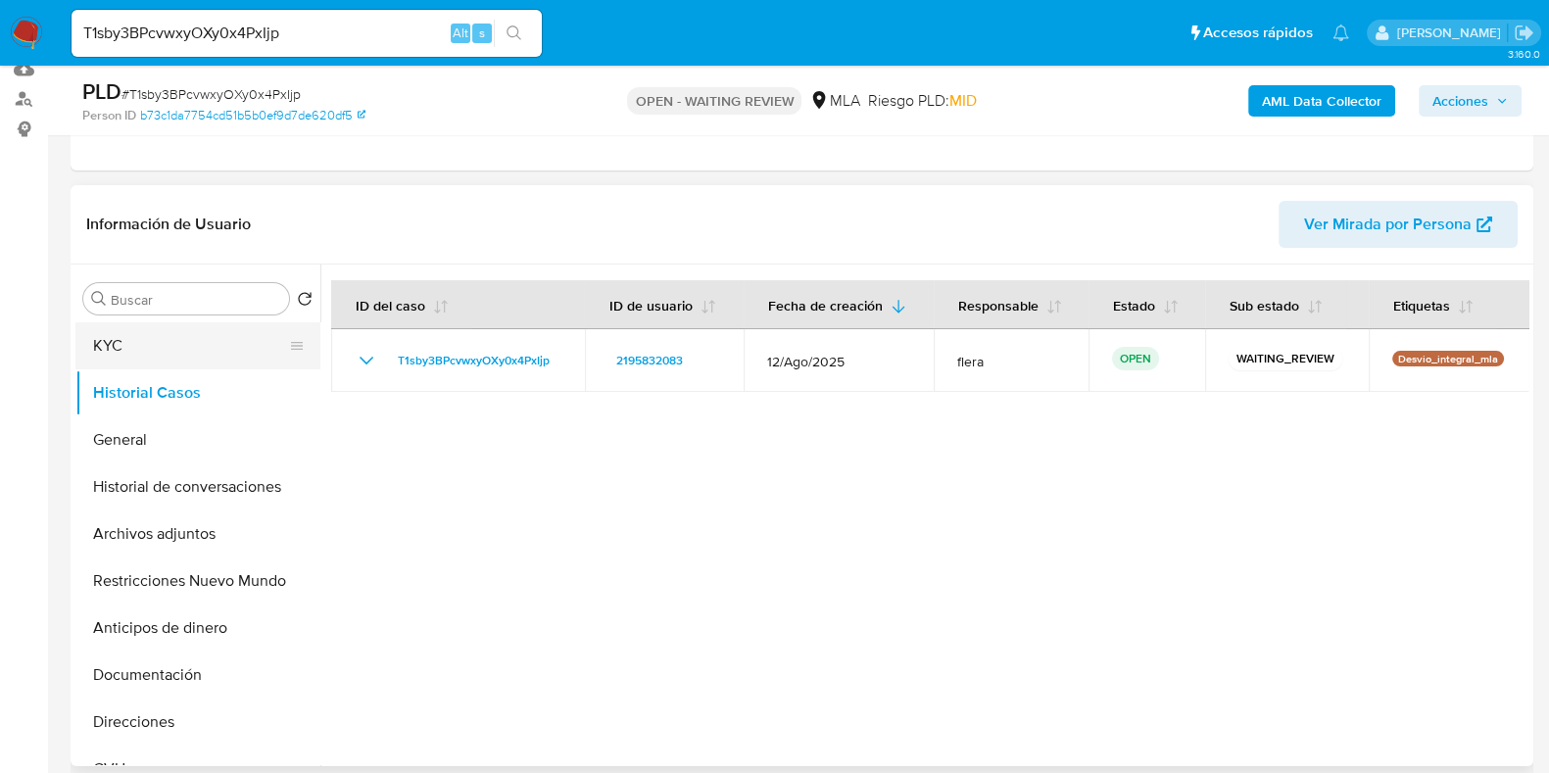
click at [152, 346] on button "KYC" at bounding box center [189, 345] width 229 height 47
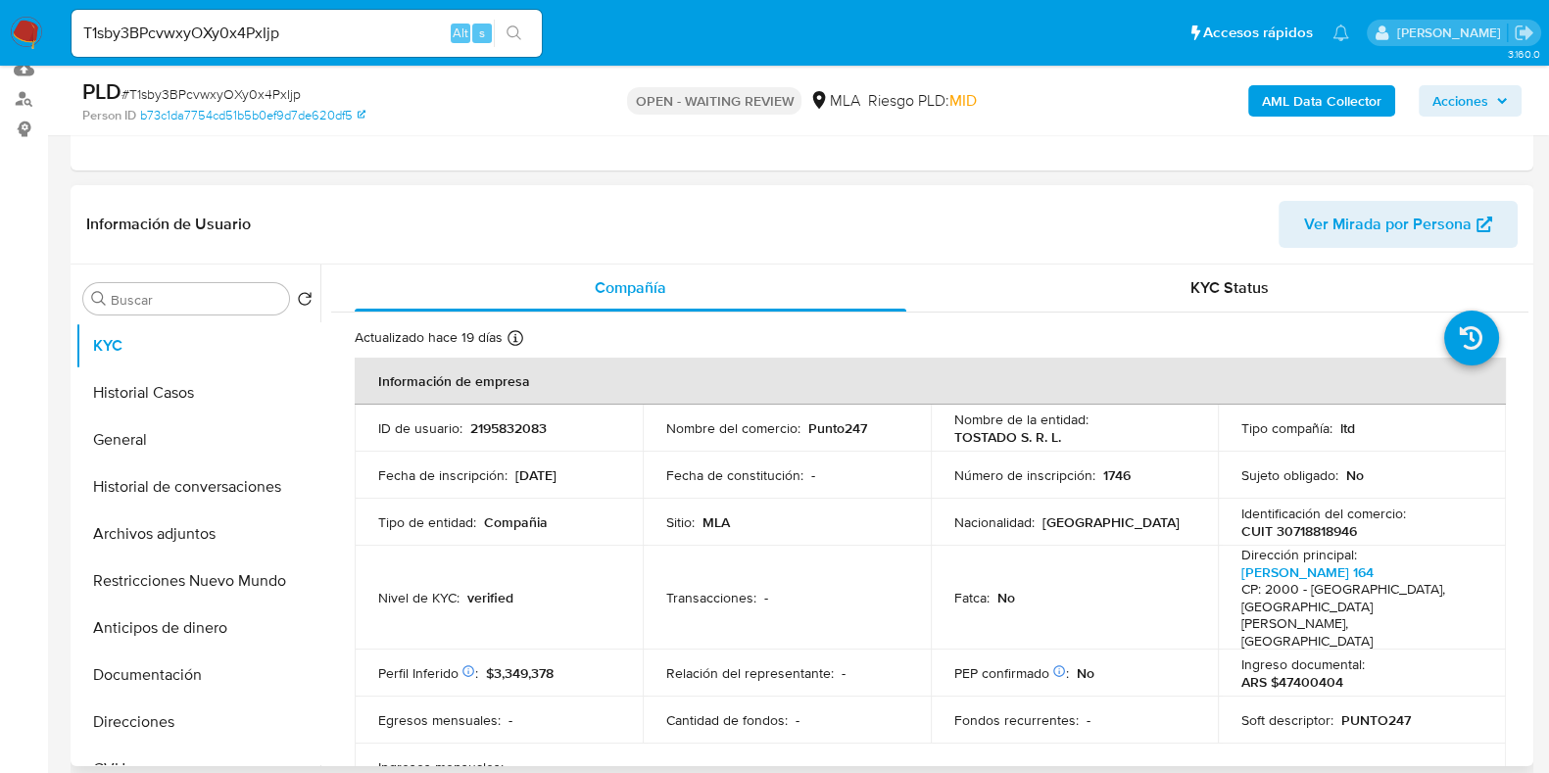
click at [506, 425] on p "2195832083" at bounding box center [508, 428] width 76 height 18
copy p "2195832083"
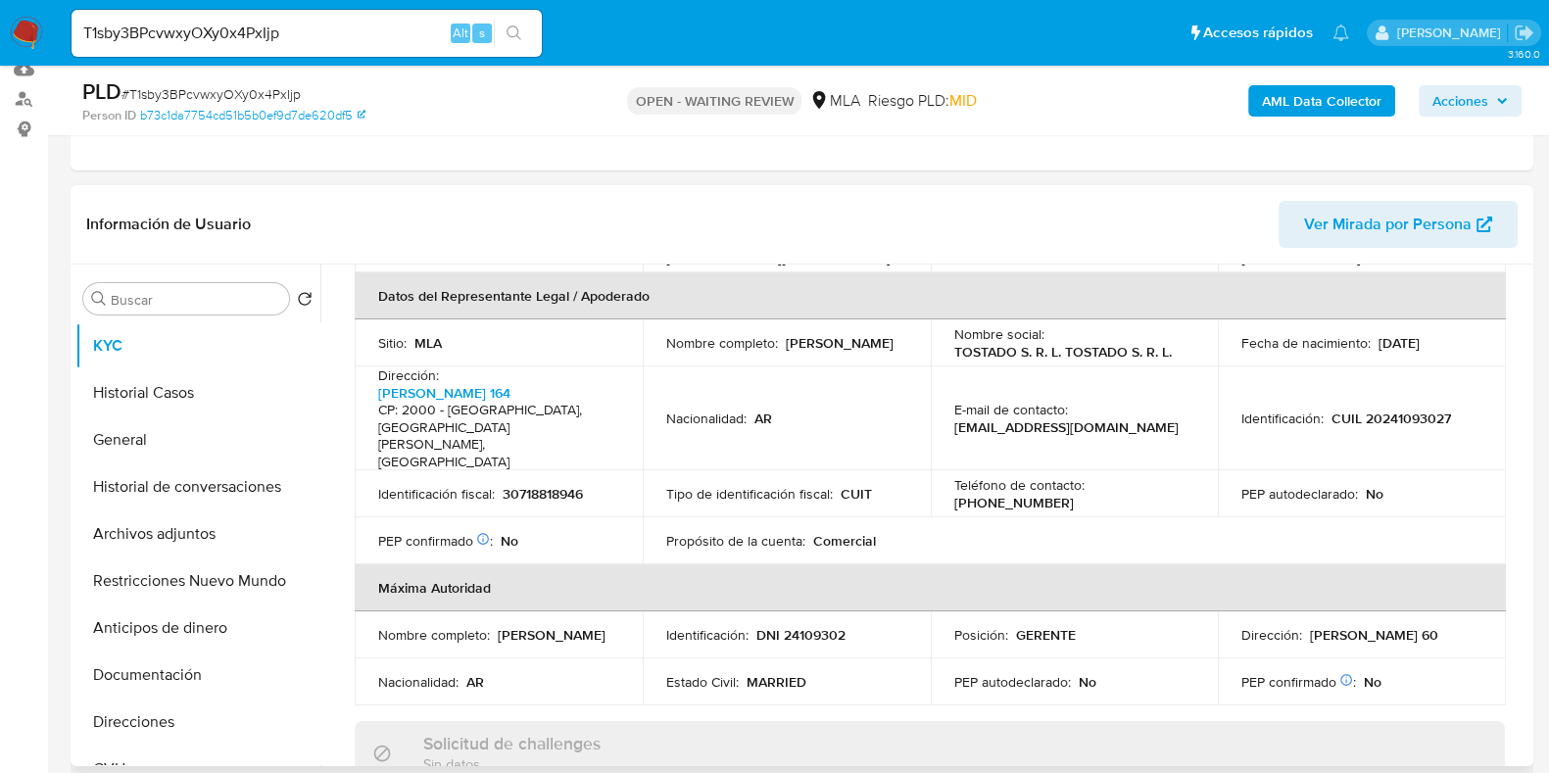
click at [912, 637] on div "Información de empresa ID de usuario : 2195832083 Nombre del comercio : Punto24…" at bounding box center [930, 665] width 1150 height 1840
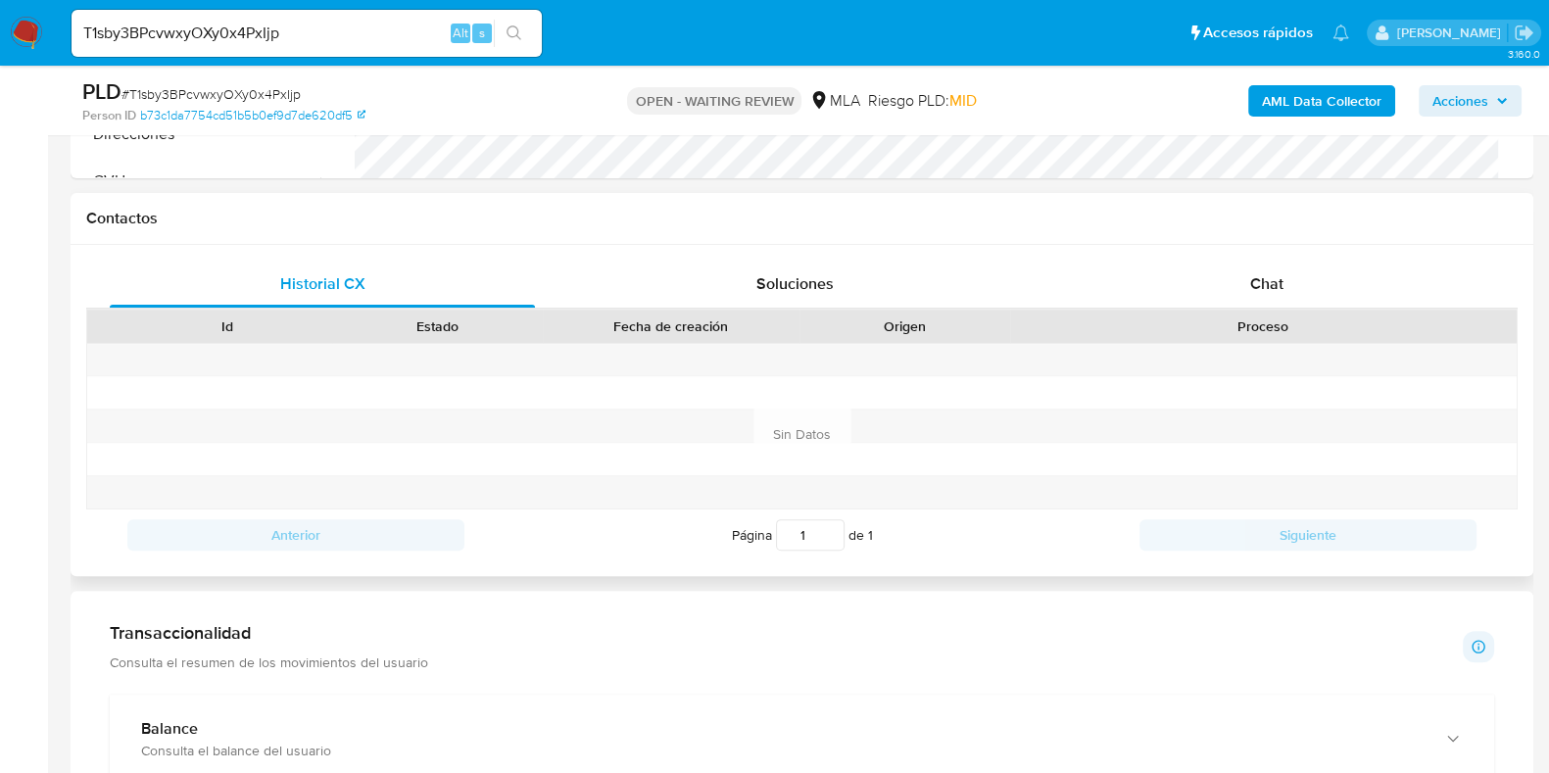
scroll to position [856, 0]
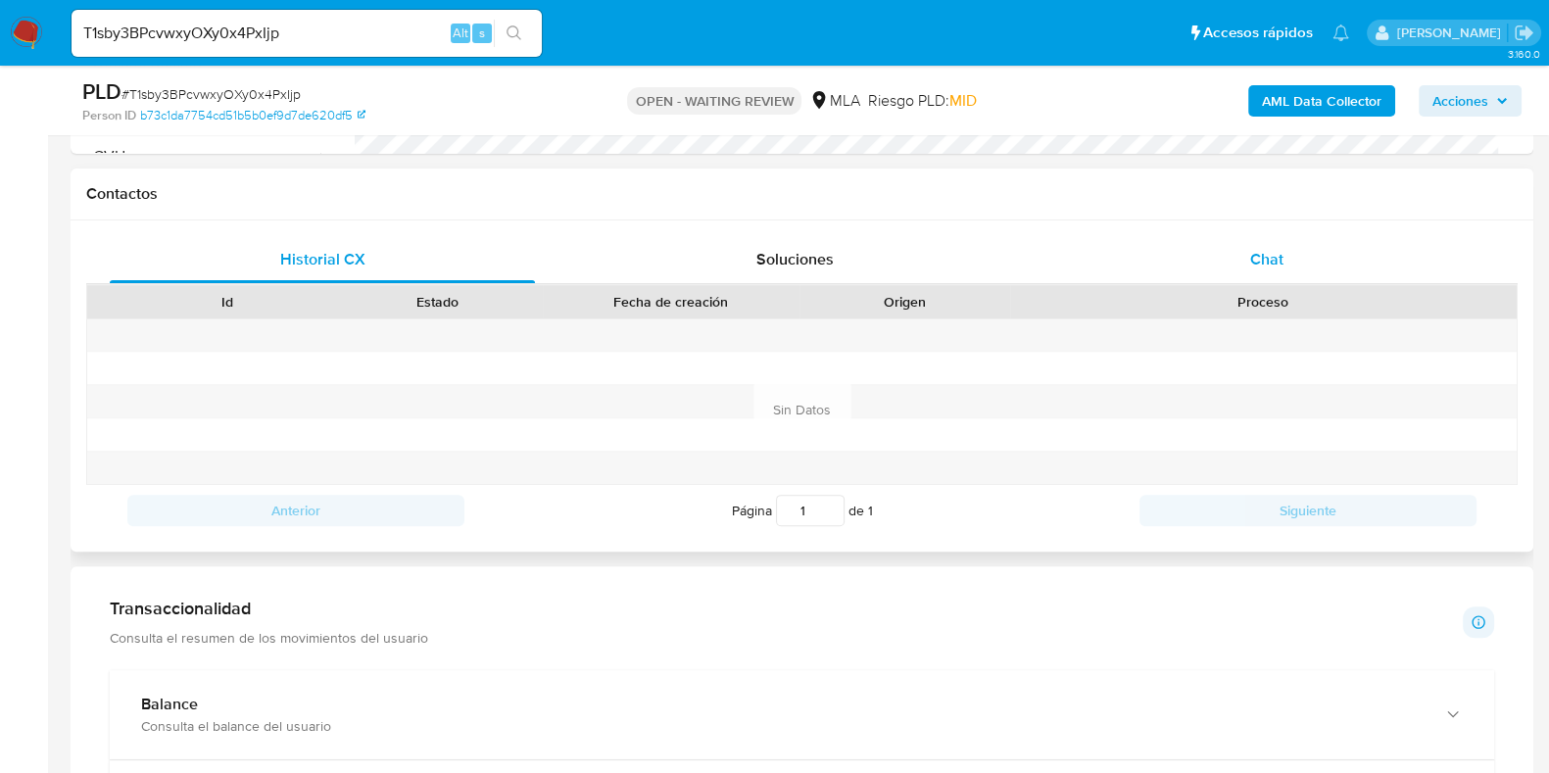
click at [1263, 241] on div "Chat" at bounding box center [1266, 259] width 425 height 47
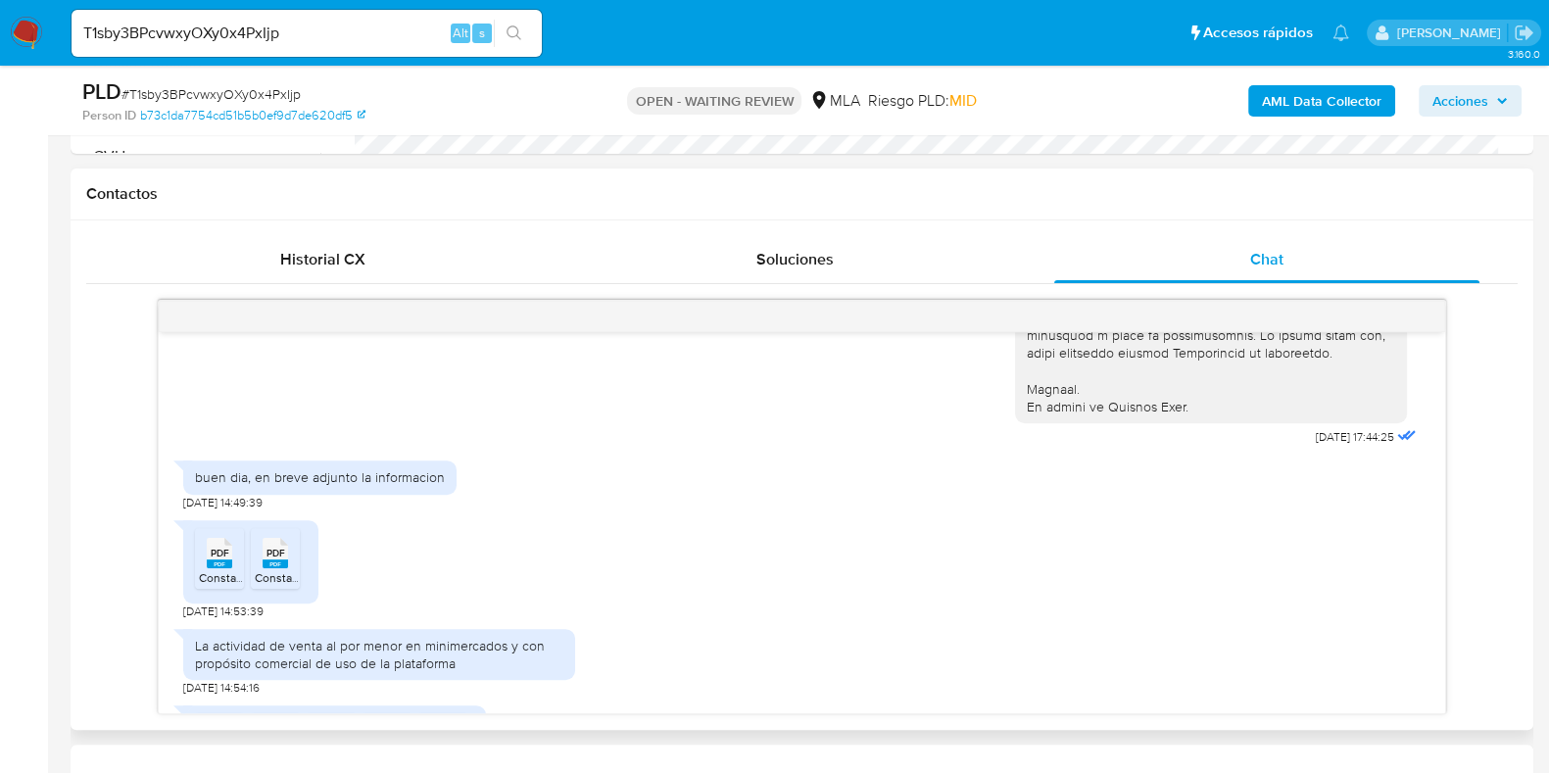
click at [221, 568] on rect at bounding box center [219, 563] width 25 height 9
click at [276, 568] on rect at bounding box center [275, 563] width 25 height 9
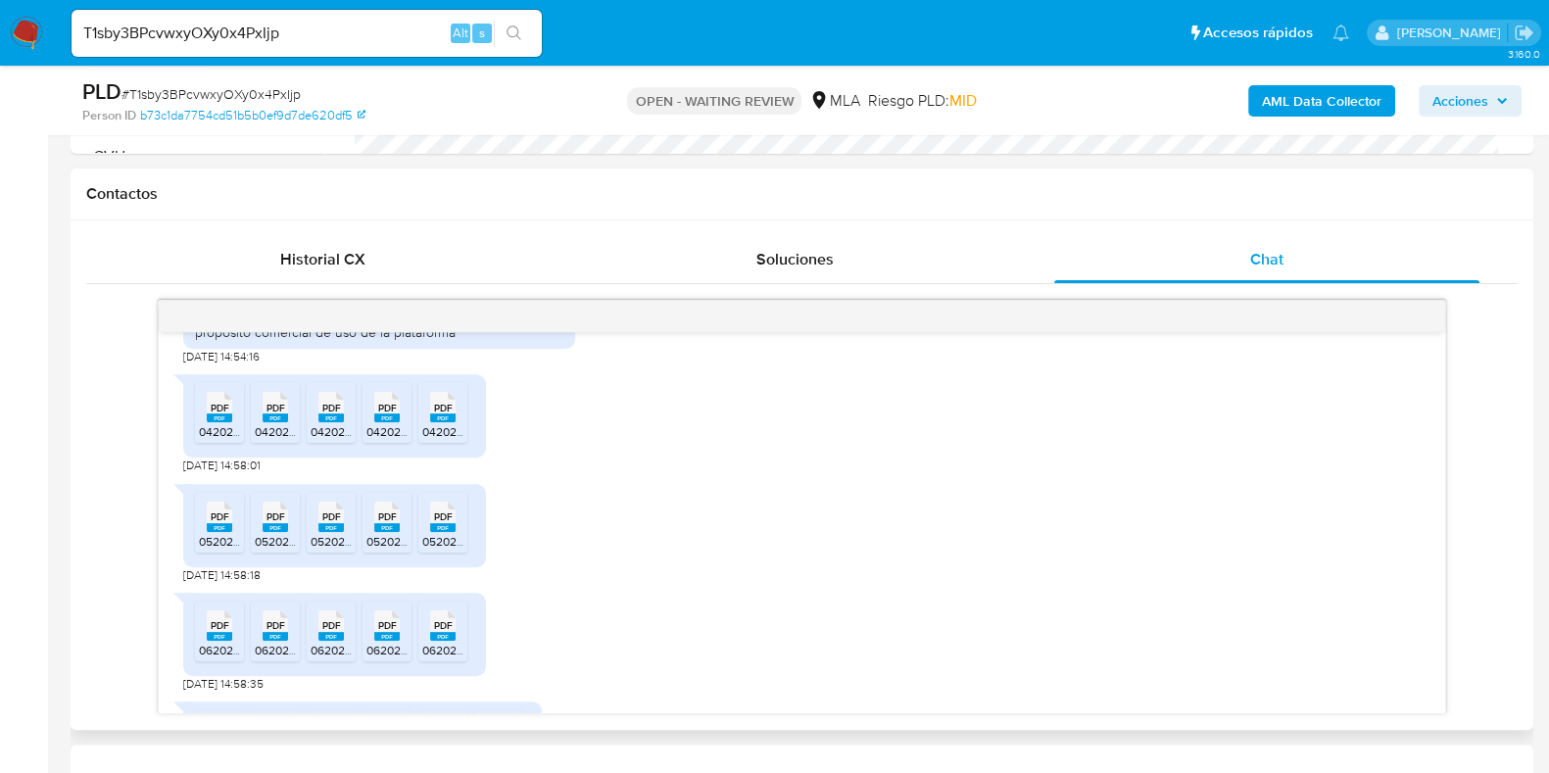
scroll to position [1224, 0]
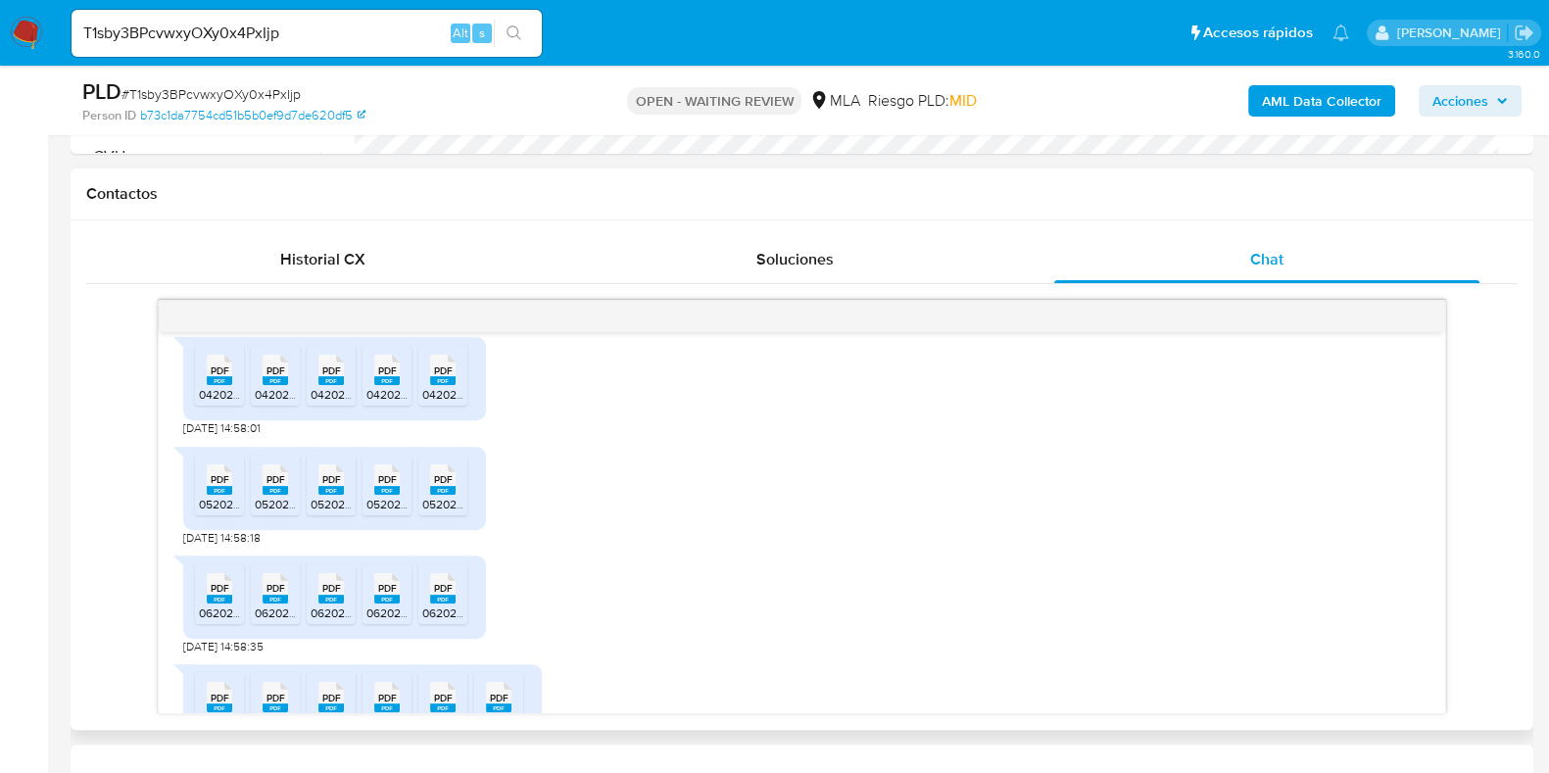
click at [216, 385] on rect at bounding box center [219, 380] width 25 height 9
click at [268, 403] on span "042025 TOSTADO LIBRO IVA DDJJ.pdf" at bounding box center [356, 394] width 203 height 17
click at [316, 403] on span "042025 TOSTADO IVA PRESENTACION.pdf" at bounding box center [423, 394] width 225 height 17
click at [382, 403] on span "042025 TOSTADO LIBRO IVA PRESENTACION.pdf" at bounding box center [496, 394] width 261 height 17
click at [446, 387] on icon "PDF" at bounding box center [442, 370] width 25 height 34
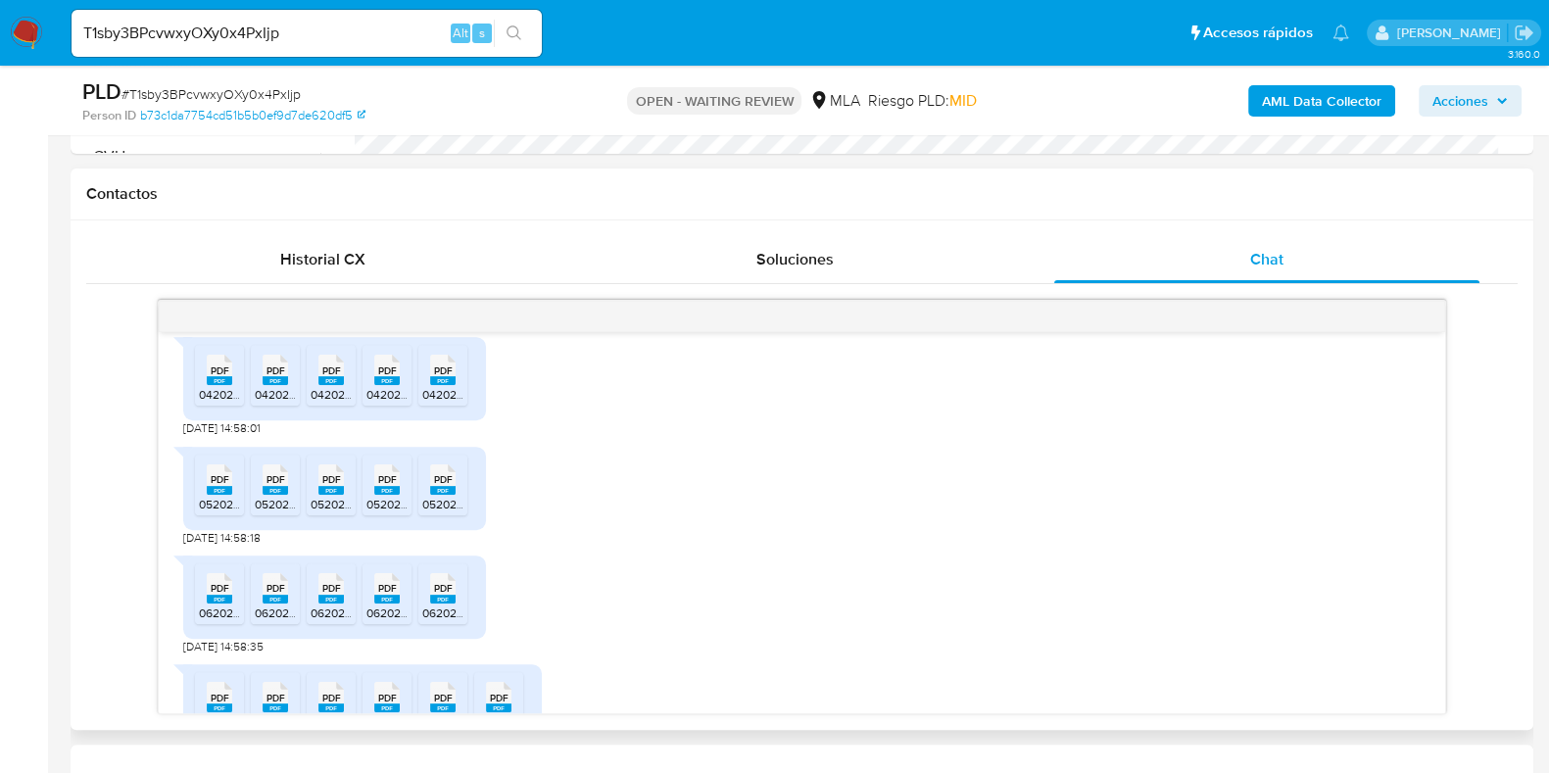
click at [231, 497] on icon "PDF" at bounding box center [219, 479] width 25 height 34
drag, startPoint x: 269, startPoint y: 523, endPoint x: 324, endPoint y: 523, distance: 54.9
click at [269, 495] on rect at bounding box center [275, 490] width 25 height 9
click at [328, 495] on rect at bounding box center [330, 490] width 25 height 9
click at [378, 495] on rect at bounding box center [386, 490] width 25 height 9
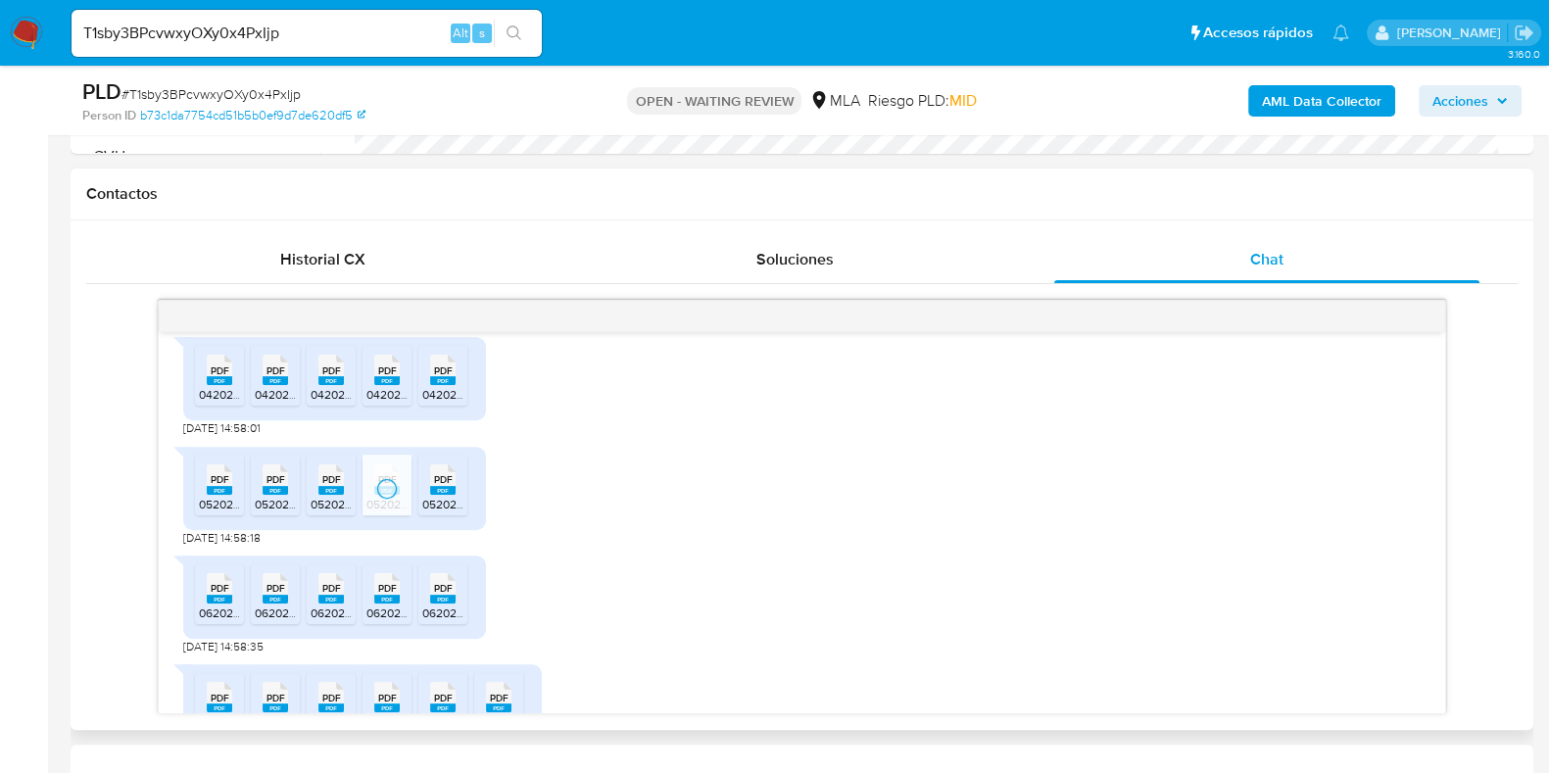
click at [427, 497] on div "PDF PDF" at bounding box center [442, 477] width 41 height 38
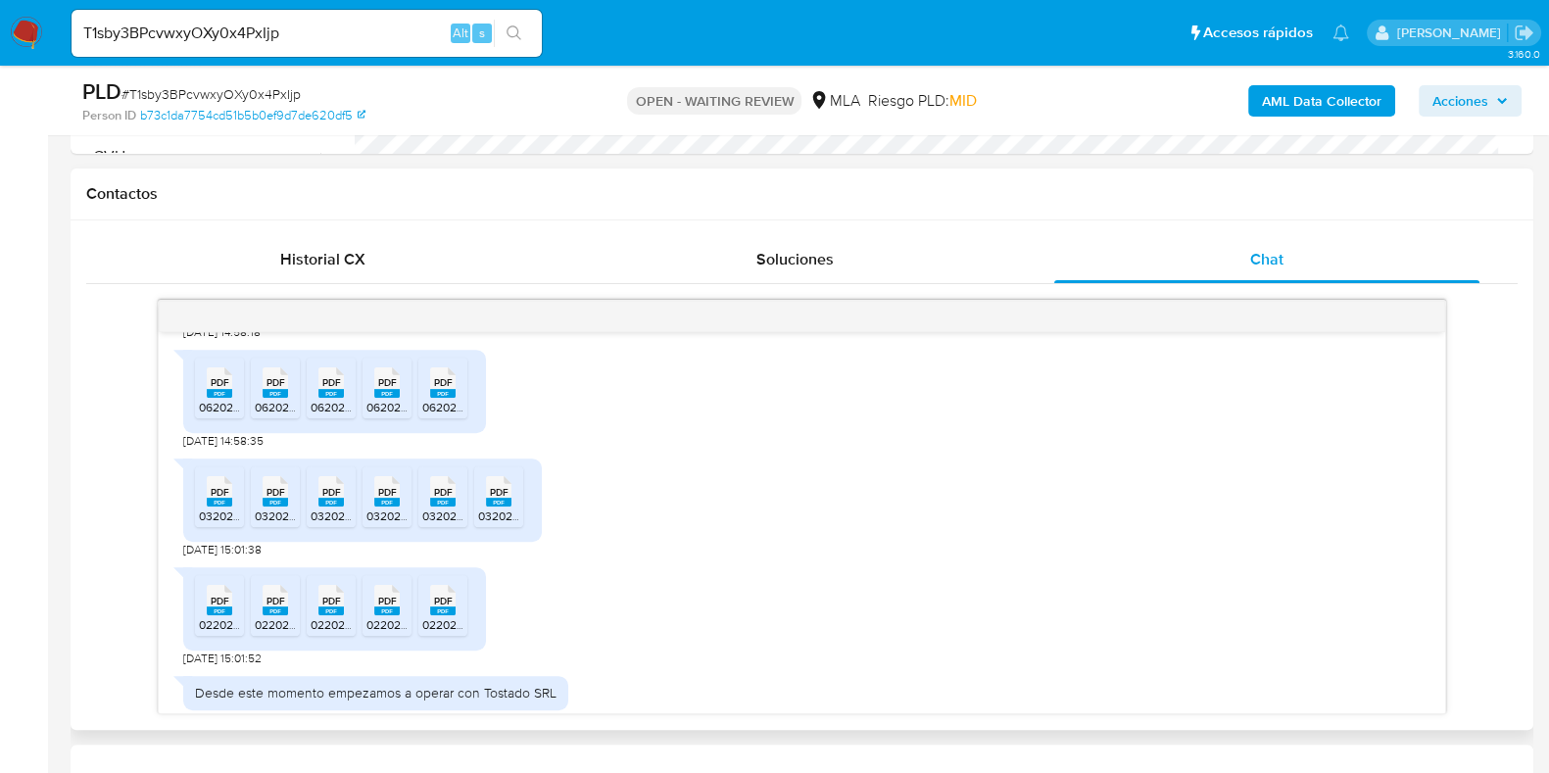
scroll to position [1469, 0]
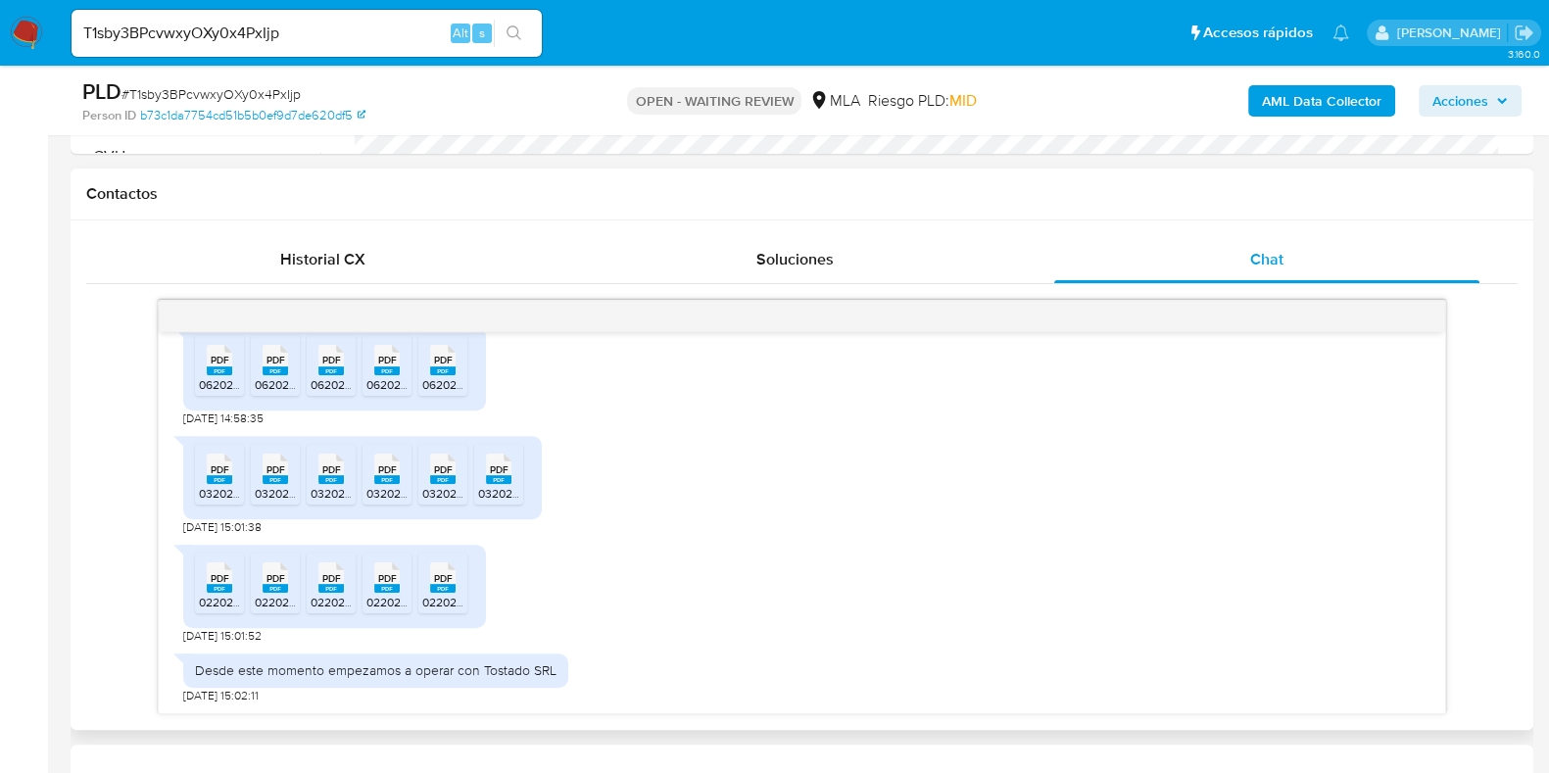
click at [210, 375] on rect at bounding box center [219, 370] width 25 height 9
click at [266, 375] on rect at bounding box center [275, 370] width 25 height 9
click at [319, 375] on rect at bounding box center [330, 370] width 25 height 9
click at [368, 377] on div "PDF PDF" at bounding box center [386, 358] width 41 height 38
click at [434, 375] on rect at bounding box center [442, 370] width 25 height 9
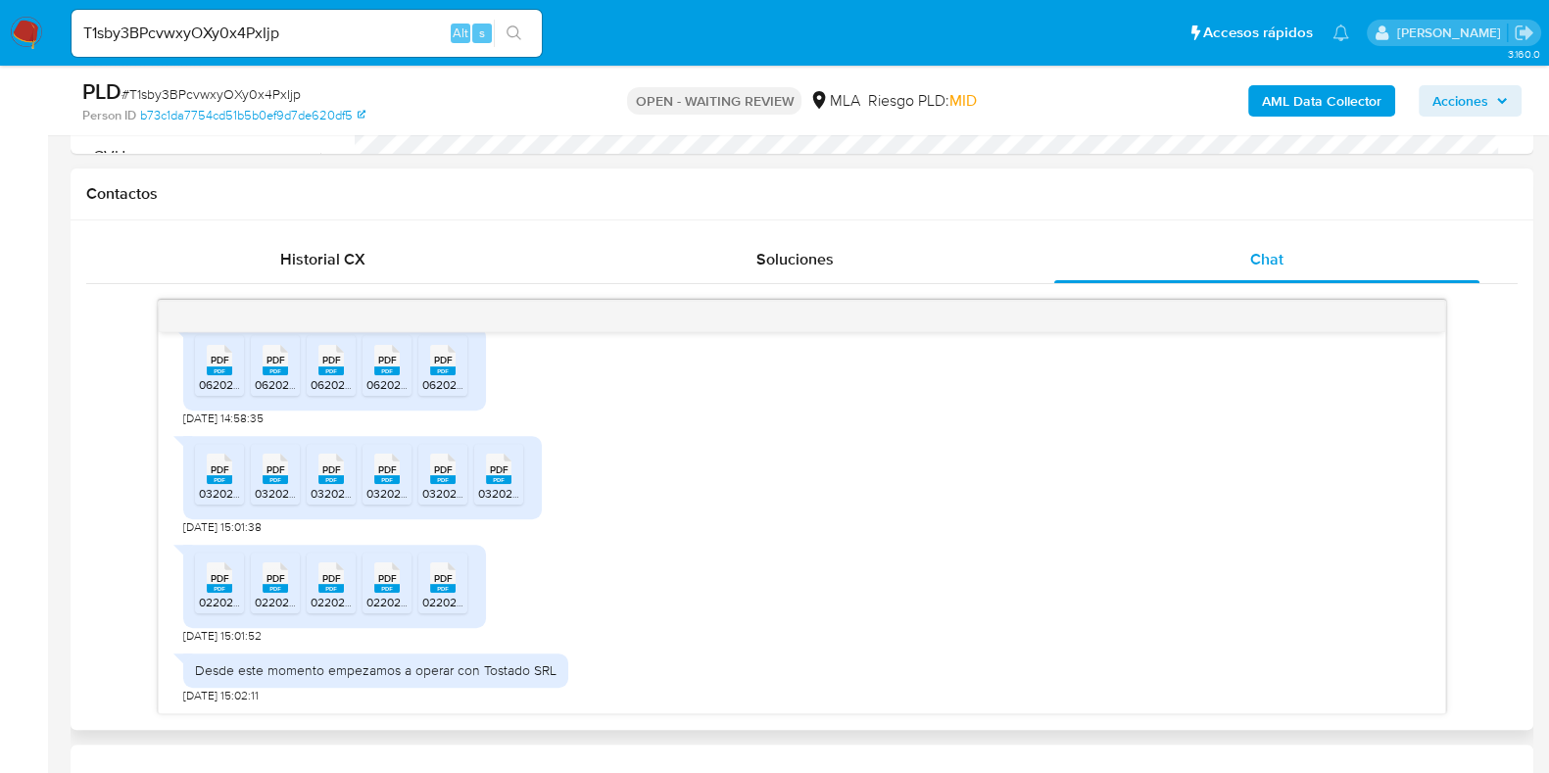
scroll to position [979, 0]
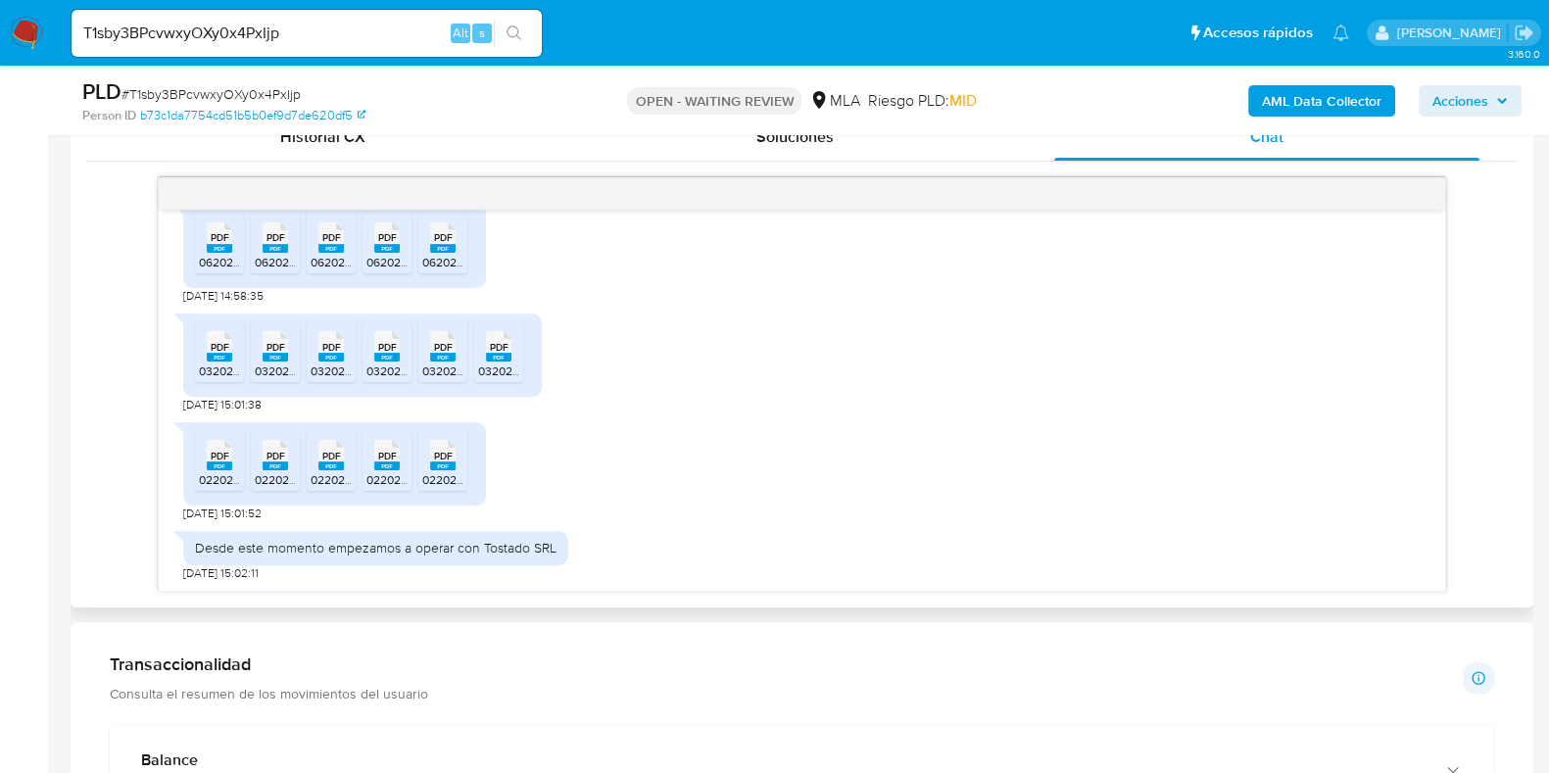
click at [219, 362] on span "032025 TOSTADO INGRESOS BRUTOS DDJJ WEB.pdf" at bounding box center [340, 370] width 283 height 17
click at [271, 356] on rect at bounding box center [275, 357] width 25 height 9
drag, startPoint x: 325, startPoint y: 357, endPoint x: 361, endPoint y: 360, distance: 36.4
click at [326, 357] on rect at bounding box center [330, 357] width 25 height 9
click at [379, 360] on icon "PDF" at bounding box center [386, 346] width 25 height 34
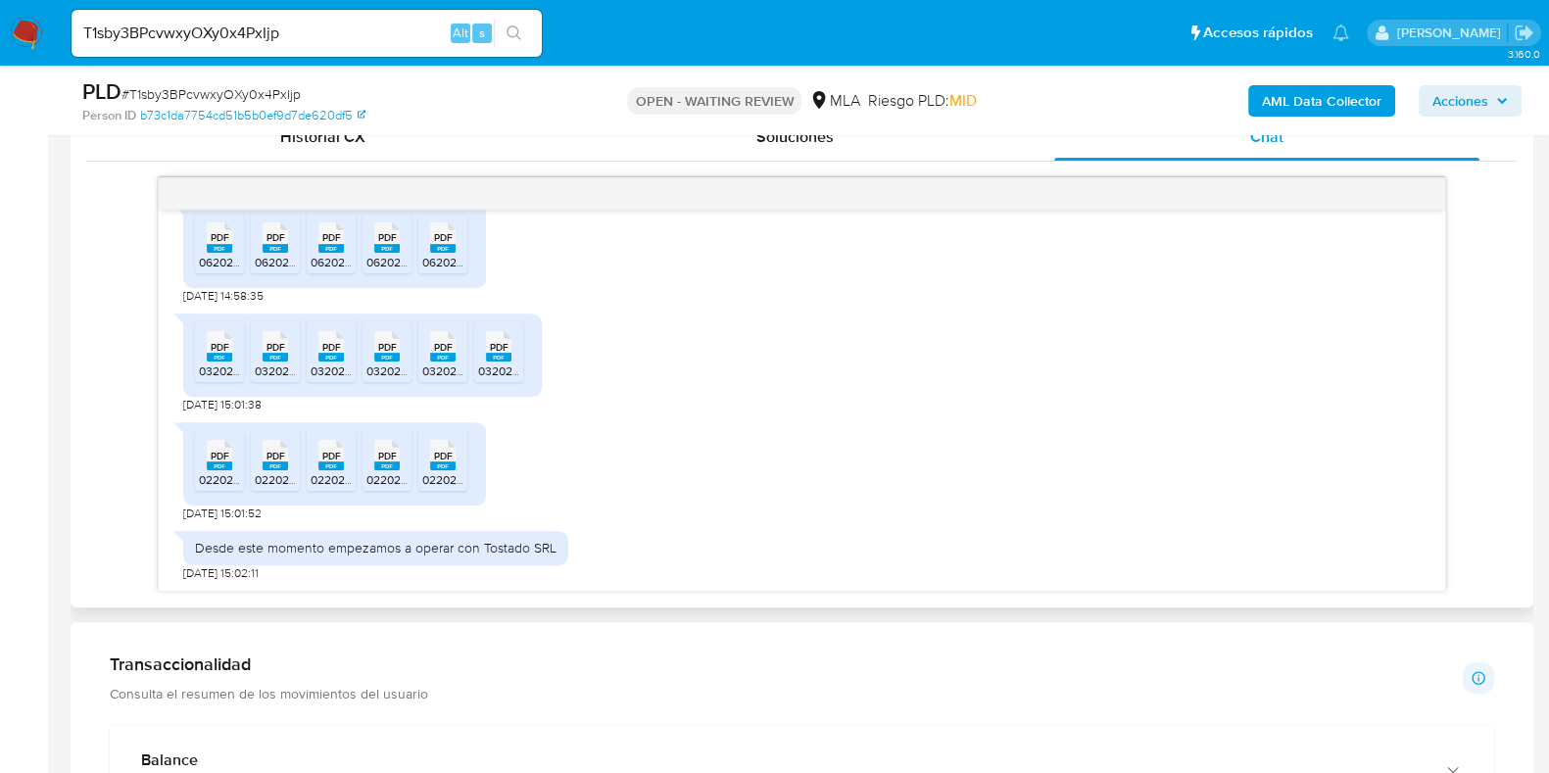
click at [435, 360] on icon "PDF" at bounding box center [442, 346] width 25 height 34
click at [499, 364] on span "032025 TOSTADO IVA PRESENTACION.pdf" at bounding box center [590, 370] width 225 height 17
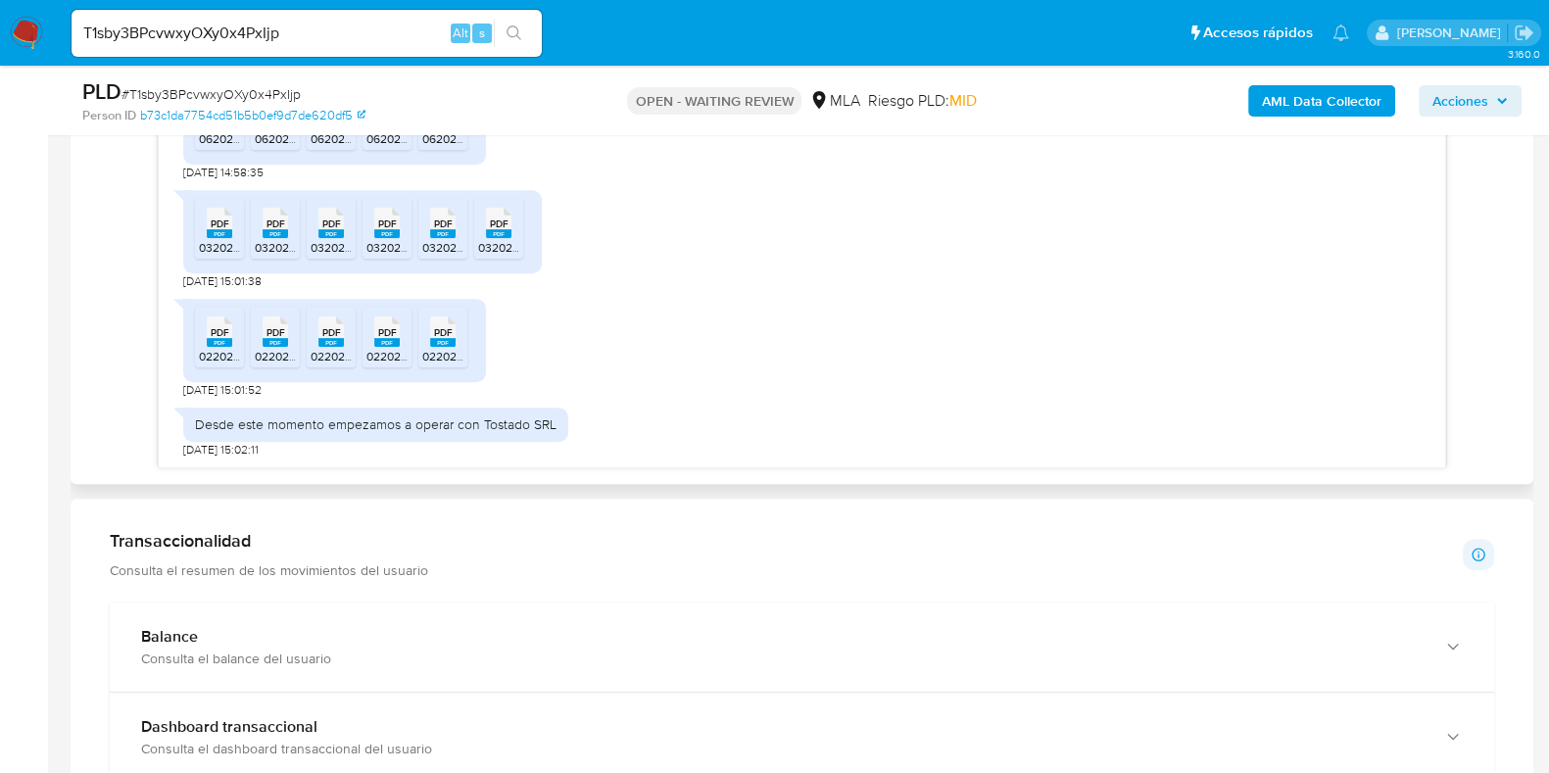
click at [216, 344] on rect at bounding box center [219, 342] width 25 height 9
click at [274, 347] on icon "PDF" at bounding box center [275, 331] width 25 height 34
click at [328, 347] on icon "PDF" at bounding box center [330, 331] width 25 height 34
click at [382, 348] on span "022025 TOSTADO LIBRO IVA PRESENTACION.pdf" at bounding box center [496, 356] width 261 height 17
click at [424, 345] on div "PDF PDF" at bounding box center [442, 330] width 41 height 38
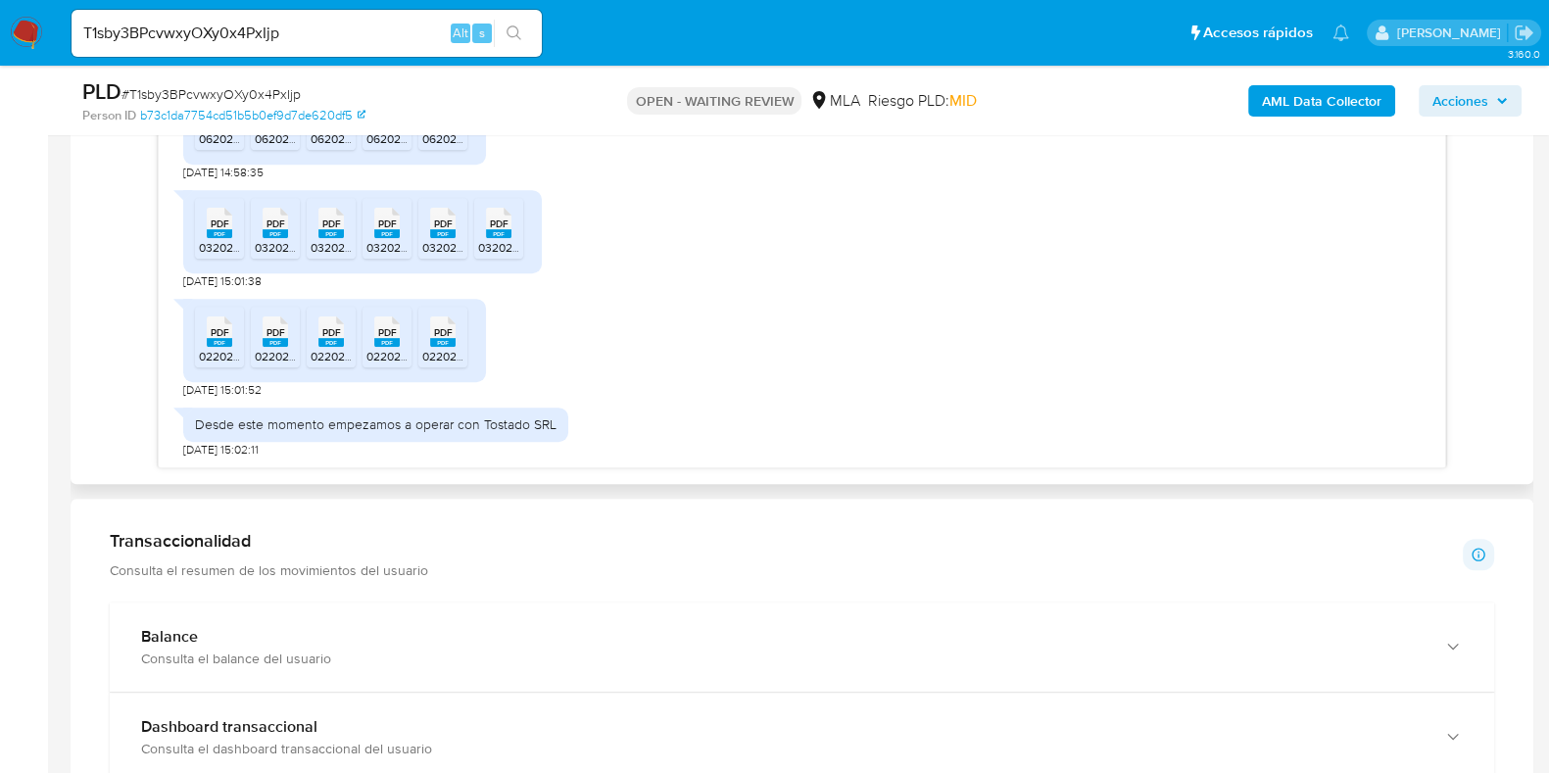
click at [723, 429] on div "Desde este momento empezamos a operar con Tostado SRL 20/08/2025 15:02:11" at bounding box center [801, 427] width 1237 height 59
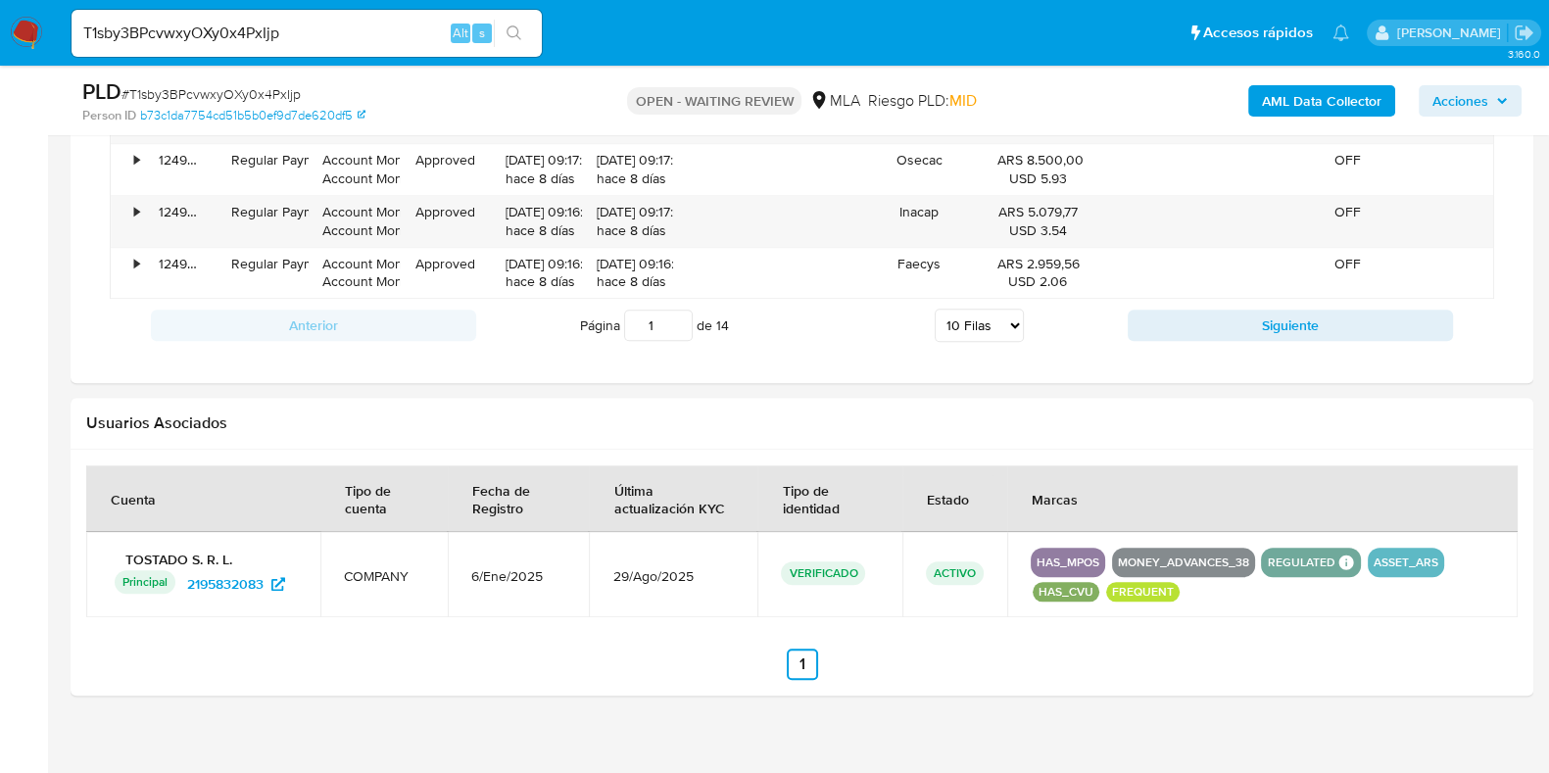
scroll to position [2334, 0]
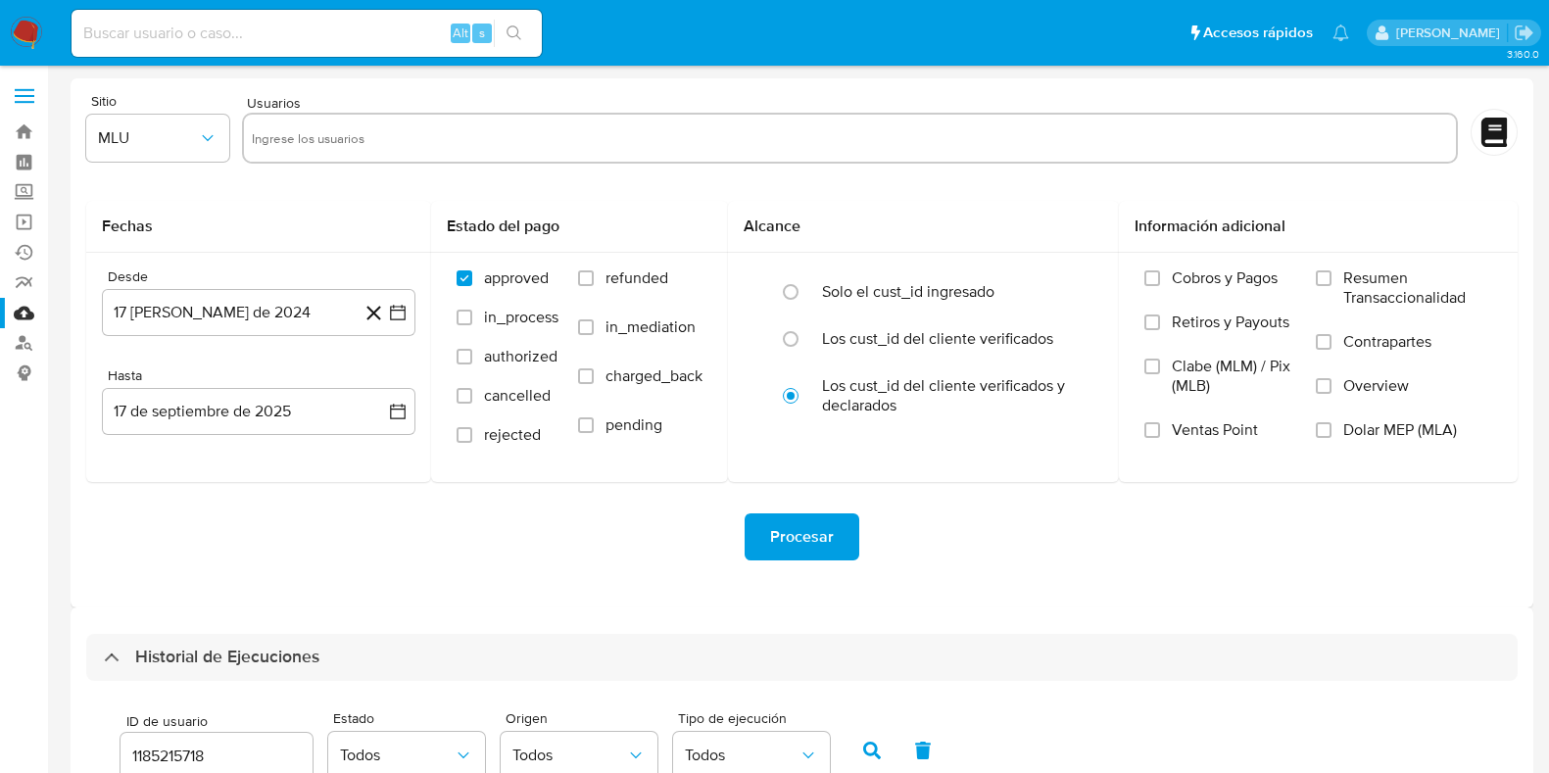
select select "10"
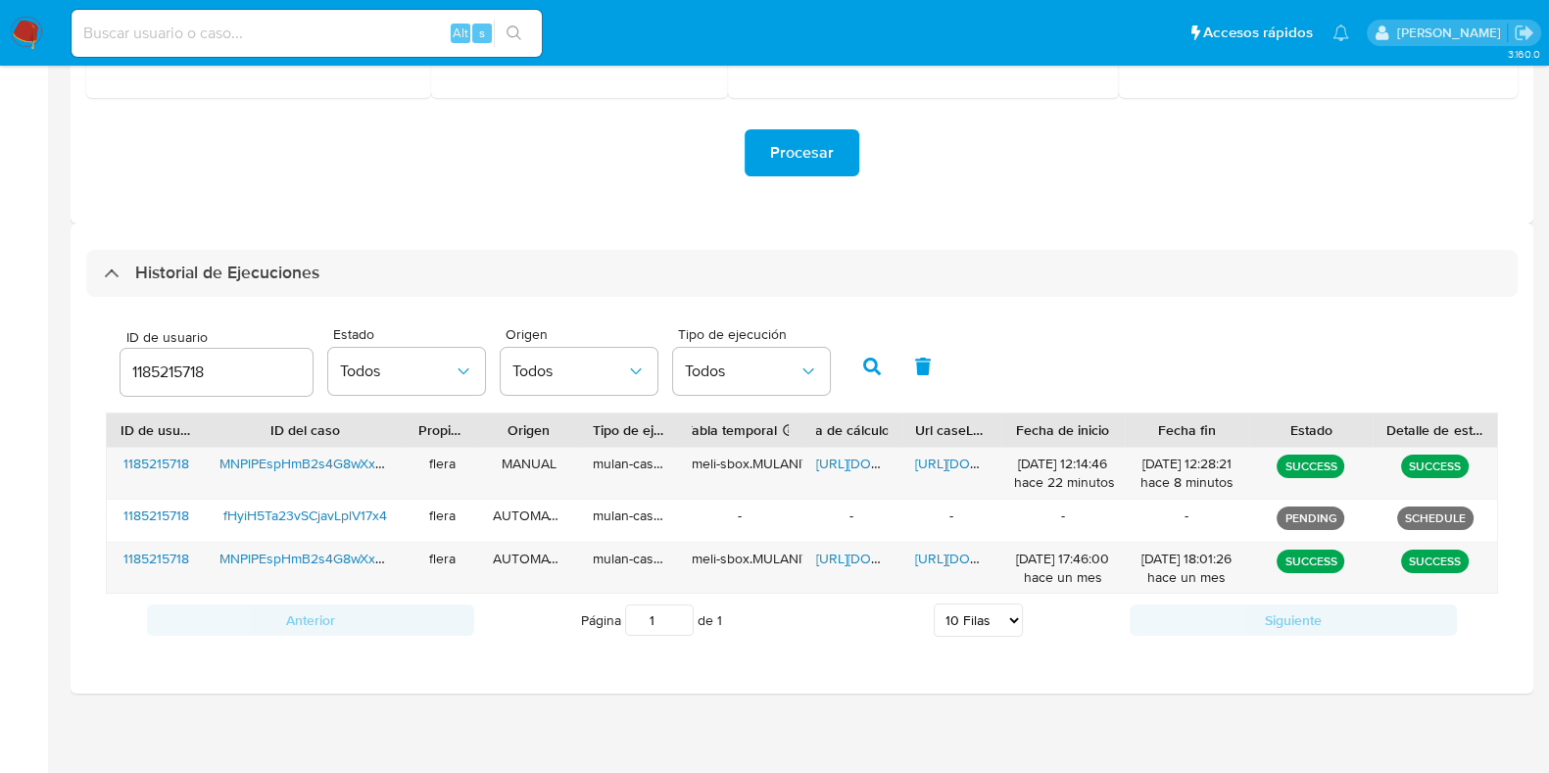
click at [180, 367] on input "1185215718" at bounding box center [216, 372] width 192 height 25
paste input "2195832083"
type input "2195832083"
click at [870, 378] on button "button" at bounding box center [871, 366] width 51 height 47
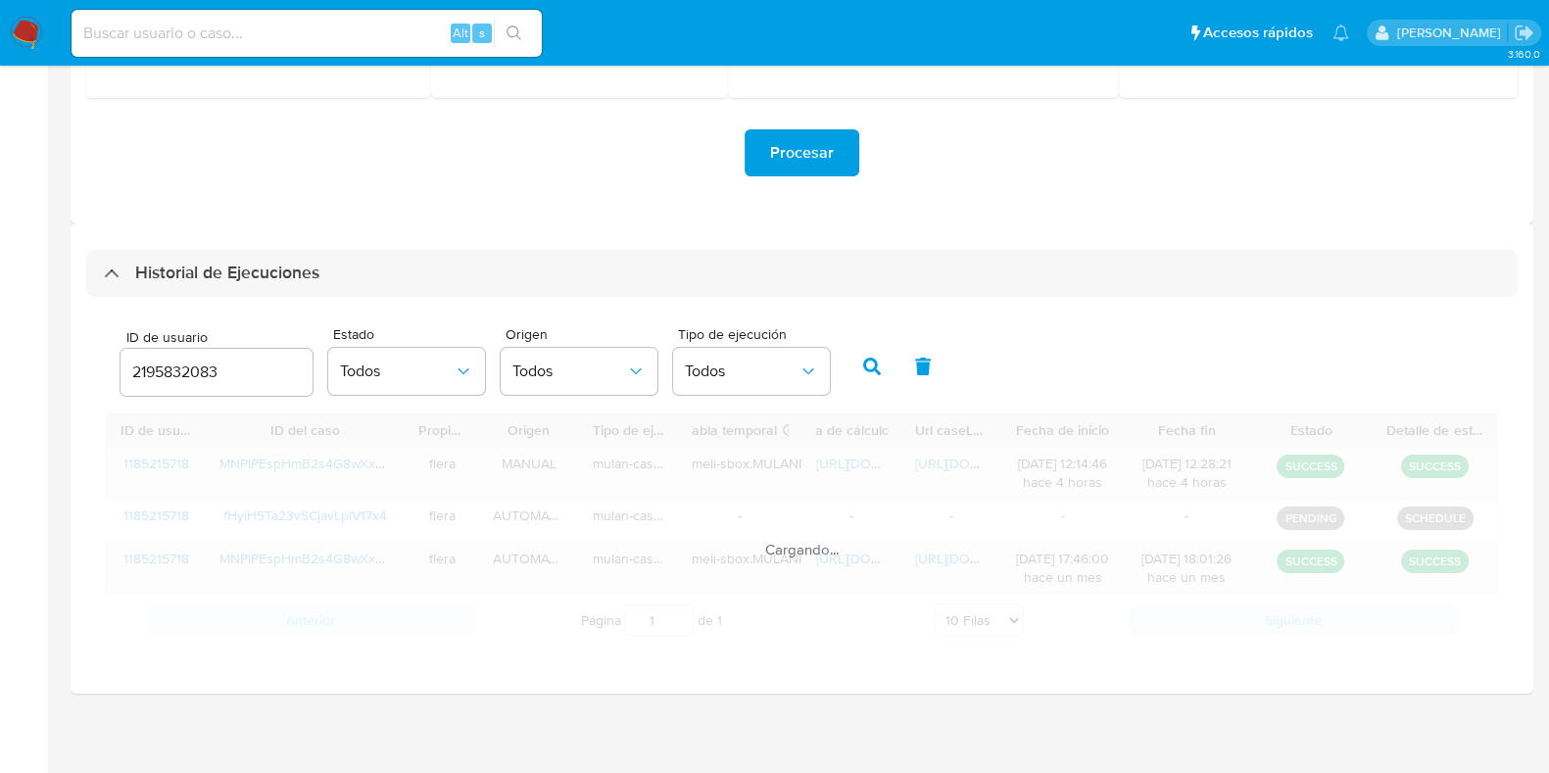
scroll to position [290, 0]
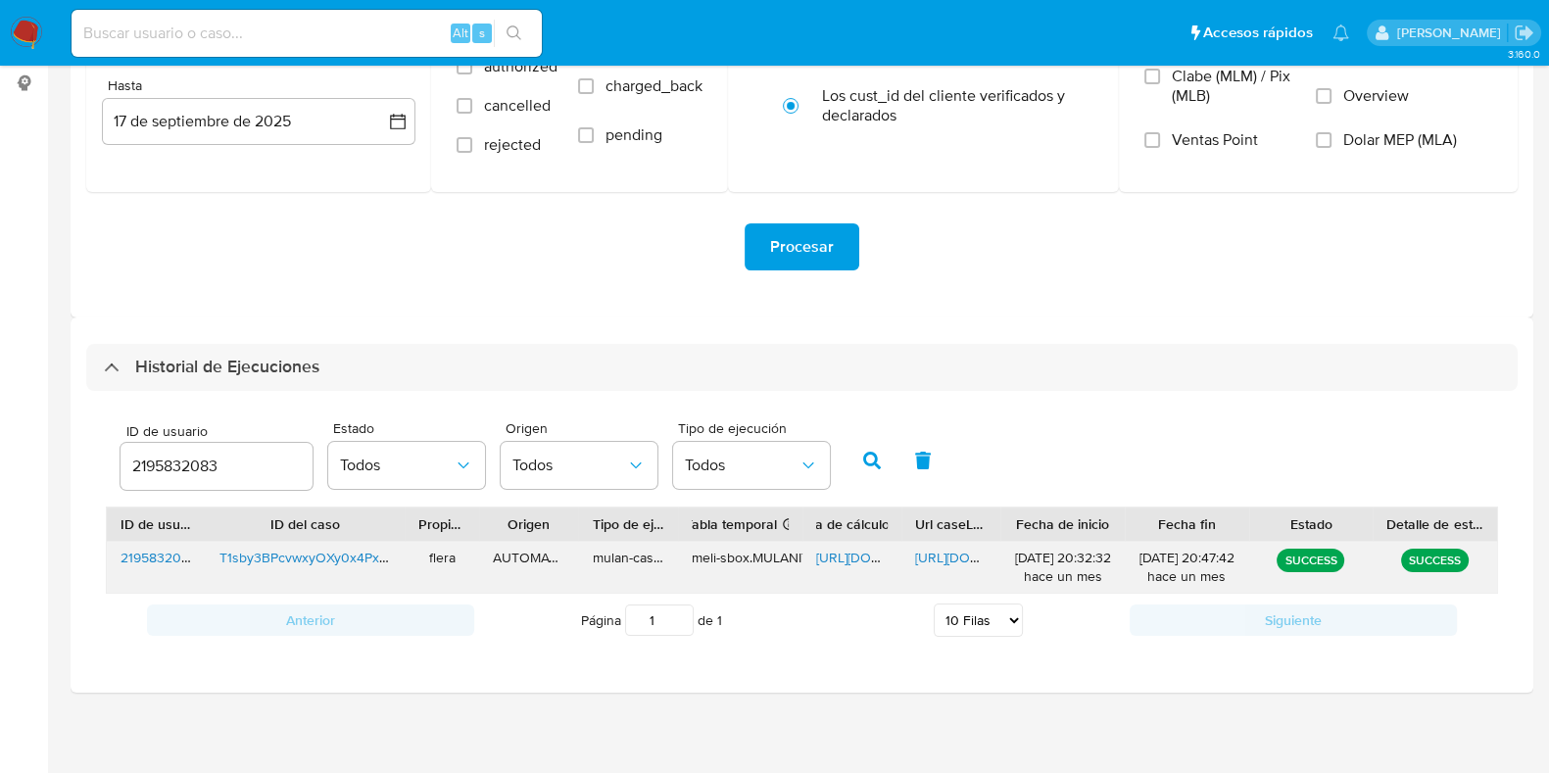
click at [839, 554] on span "[URL][DOMAIN_NAME]" at bounding box center [883, 558] width 135 height 20
click at [970, 552] on span "[URL][DOMAIN_NAME]" at bounding box center [982, 558] width 135 height 20
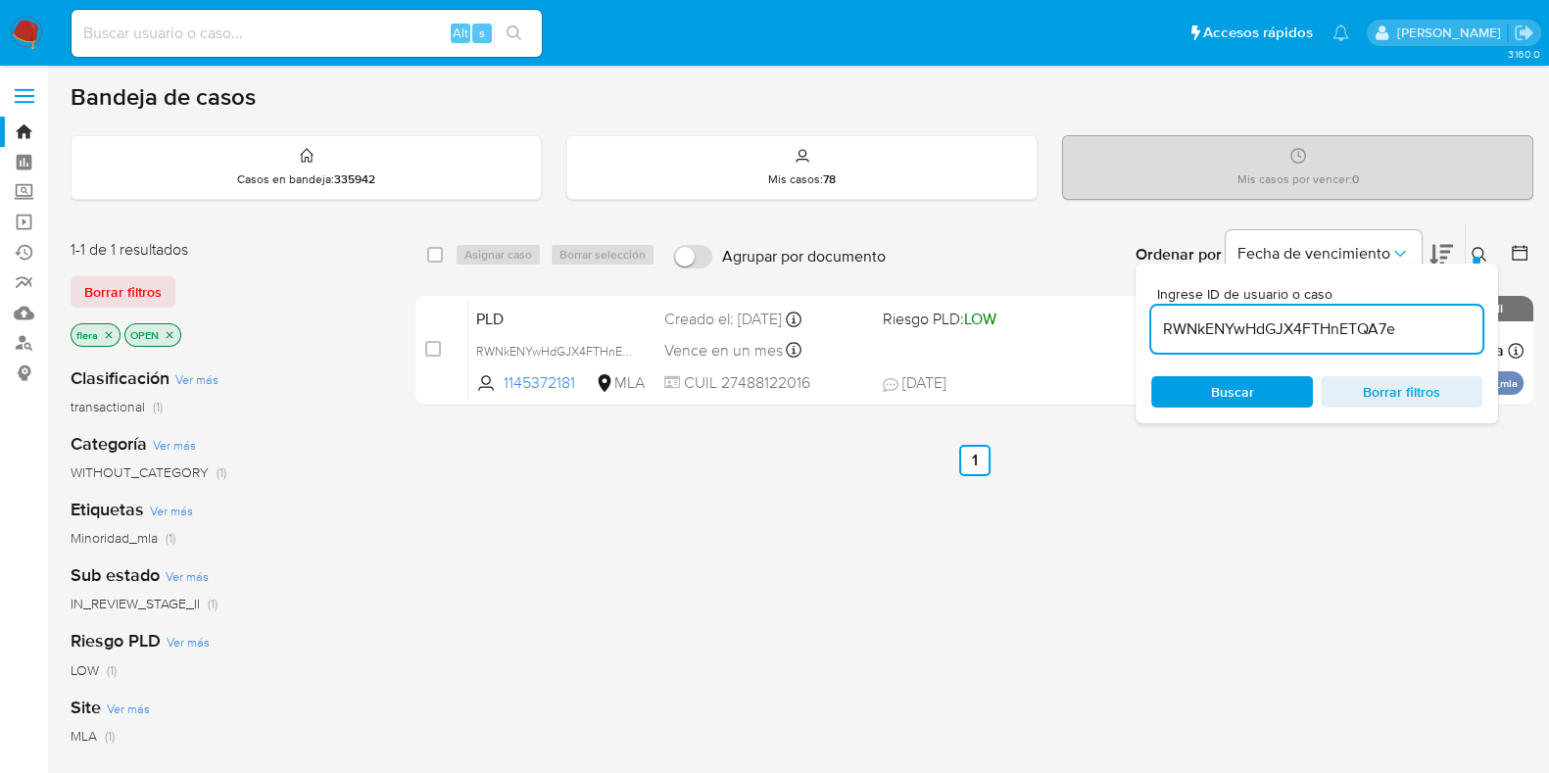
click at [1233, 325] on input "RWNkENYwHdGJX4FTHnETQA7e" at bounding box center [1316, 328] width 331 height 25
paste input "otlTfF0t29TmgVAMM16BHPps"
type input "otlTfF0t29TmgVAMM16BHPps"
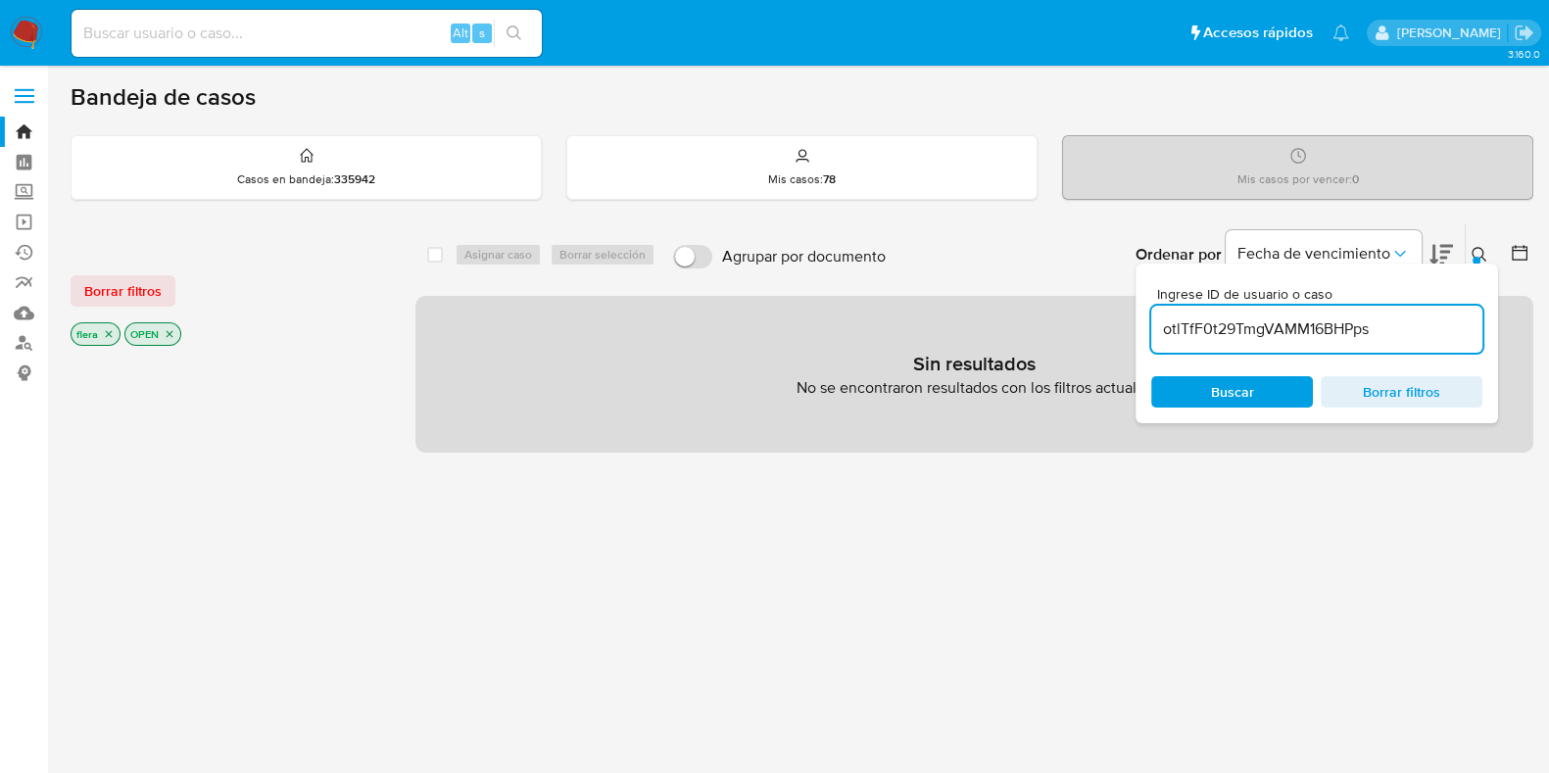
click at [170, 330] on icon "close-filter" at bounding box center [170, 334] width 12 height 12
click at [106, 335] on icon "close-filter" at bounding box center [109, 334] width 12 height 12
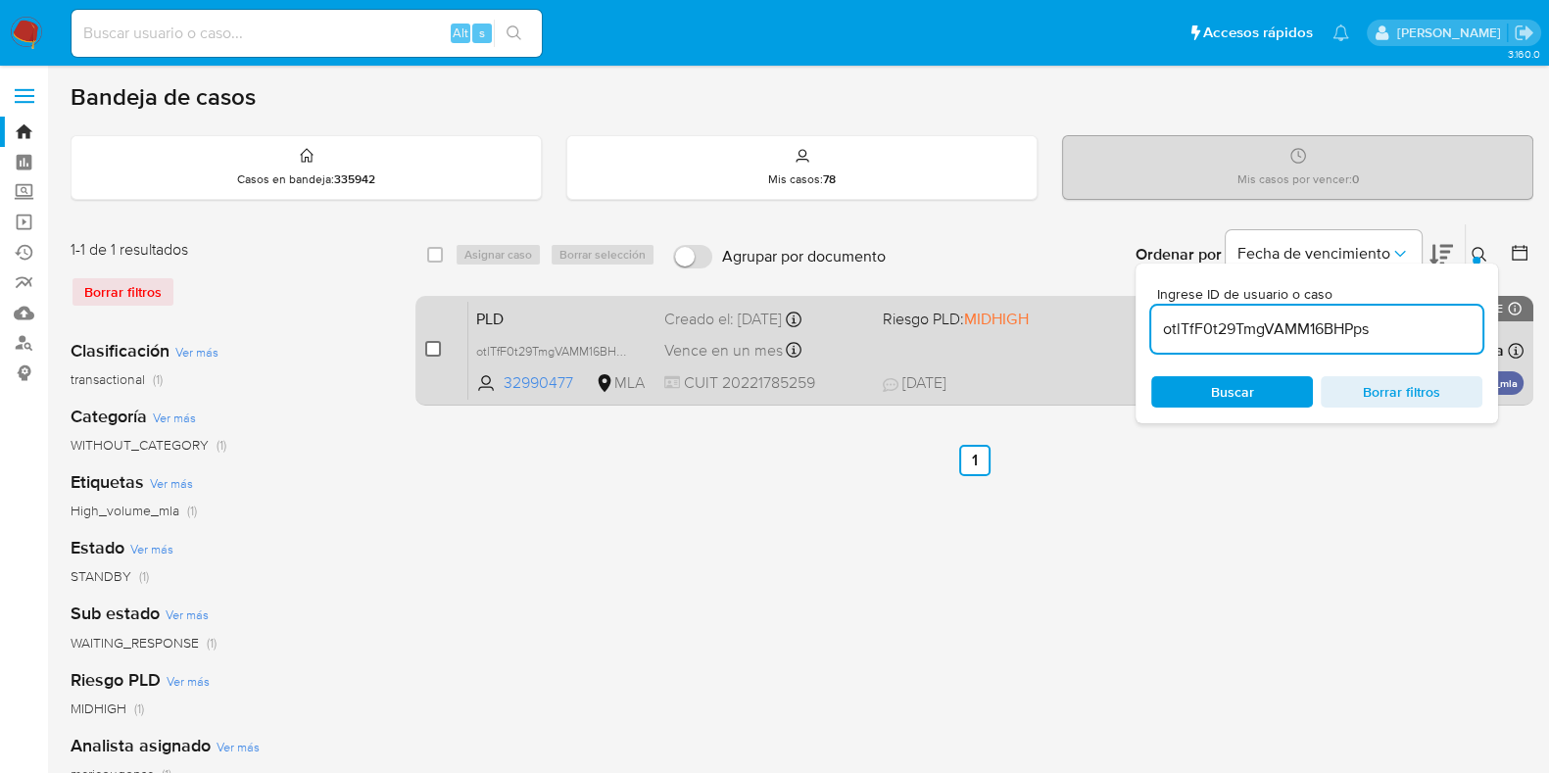
click at [429, 353] on input "checkbox" at bounding box center [433, 349] width 16 height 16
checkbox input "true"
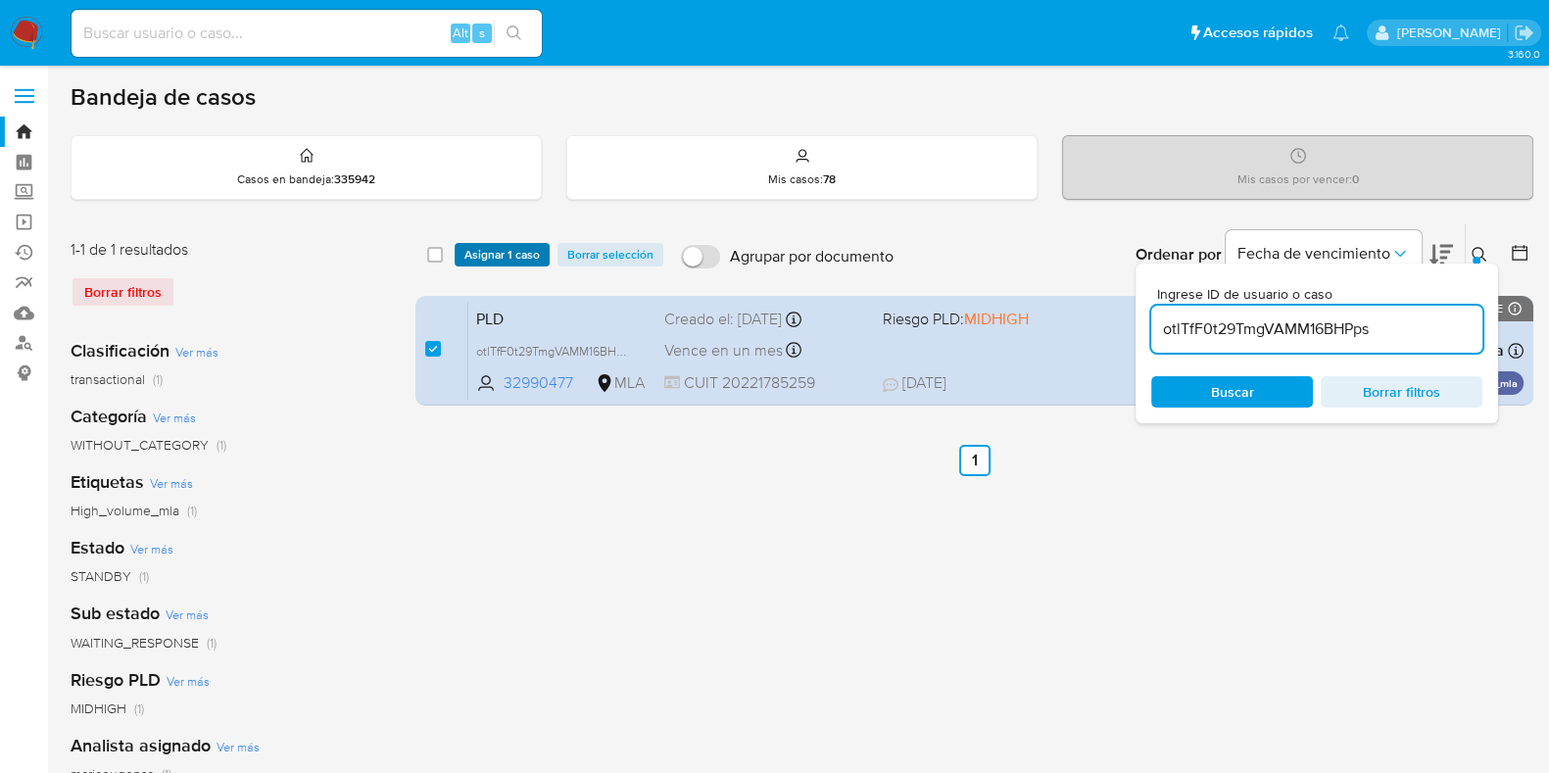
click at [505, 251] on span "Asignar 1 caso" at bounding box center [501, 255] width 75 height 20
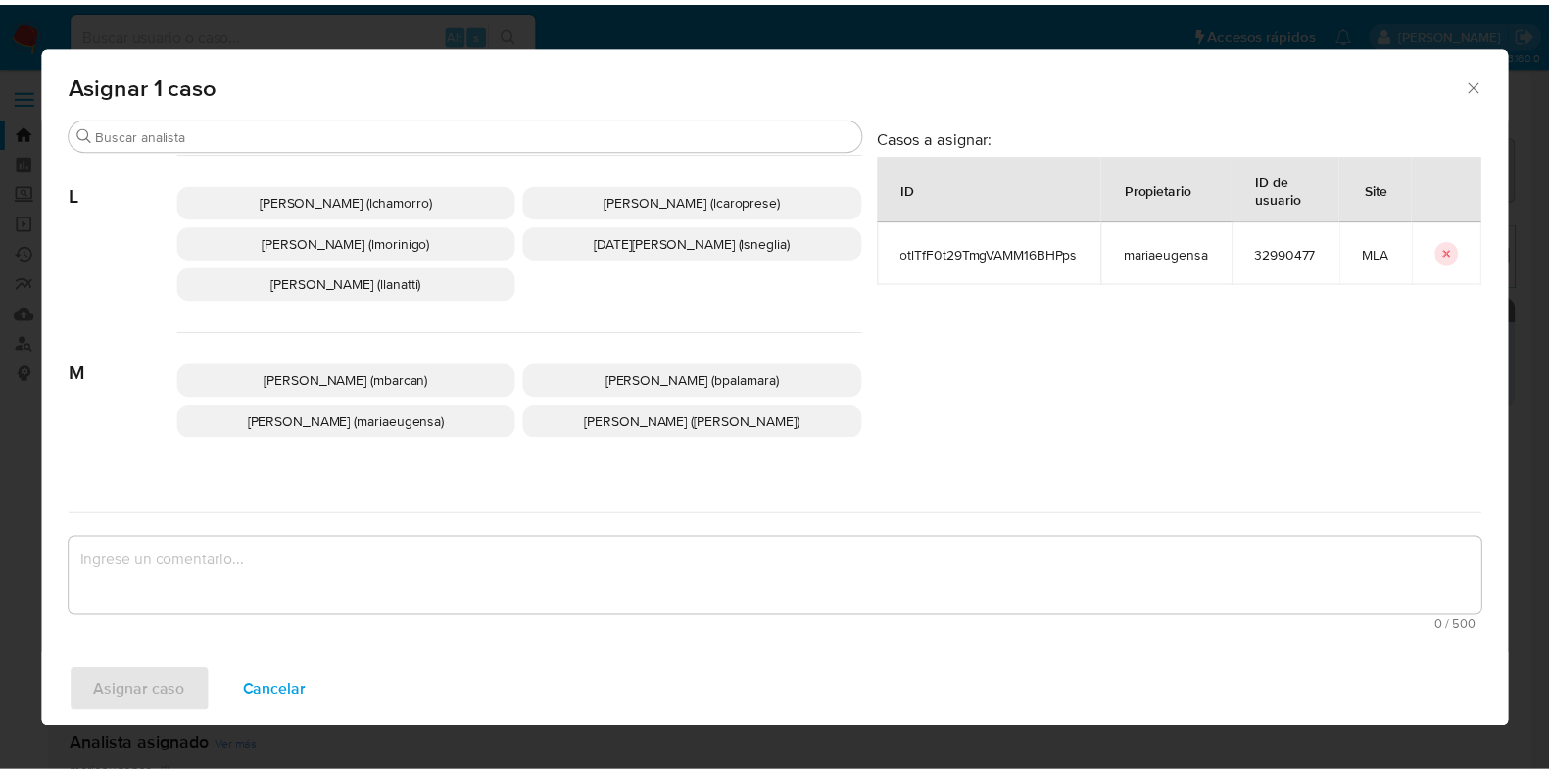
scroll to position [1102, 0]
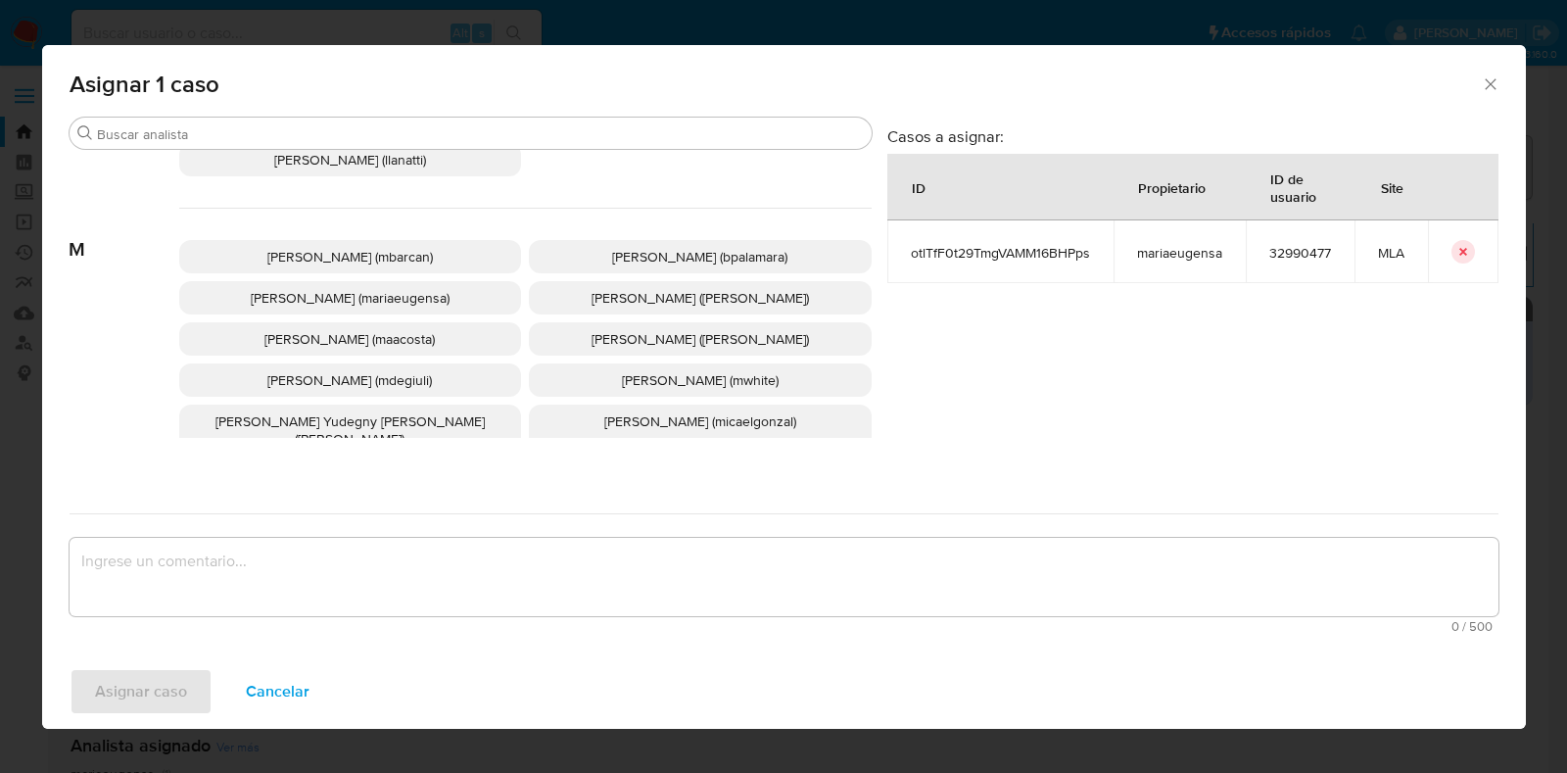
click at [466, 296] on p "[PERSON_NAME] (mariaeugensa)" at bounding box center [350, 297] width 343 height 33
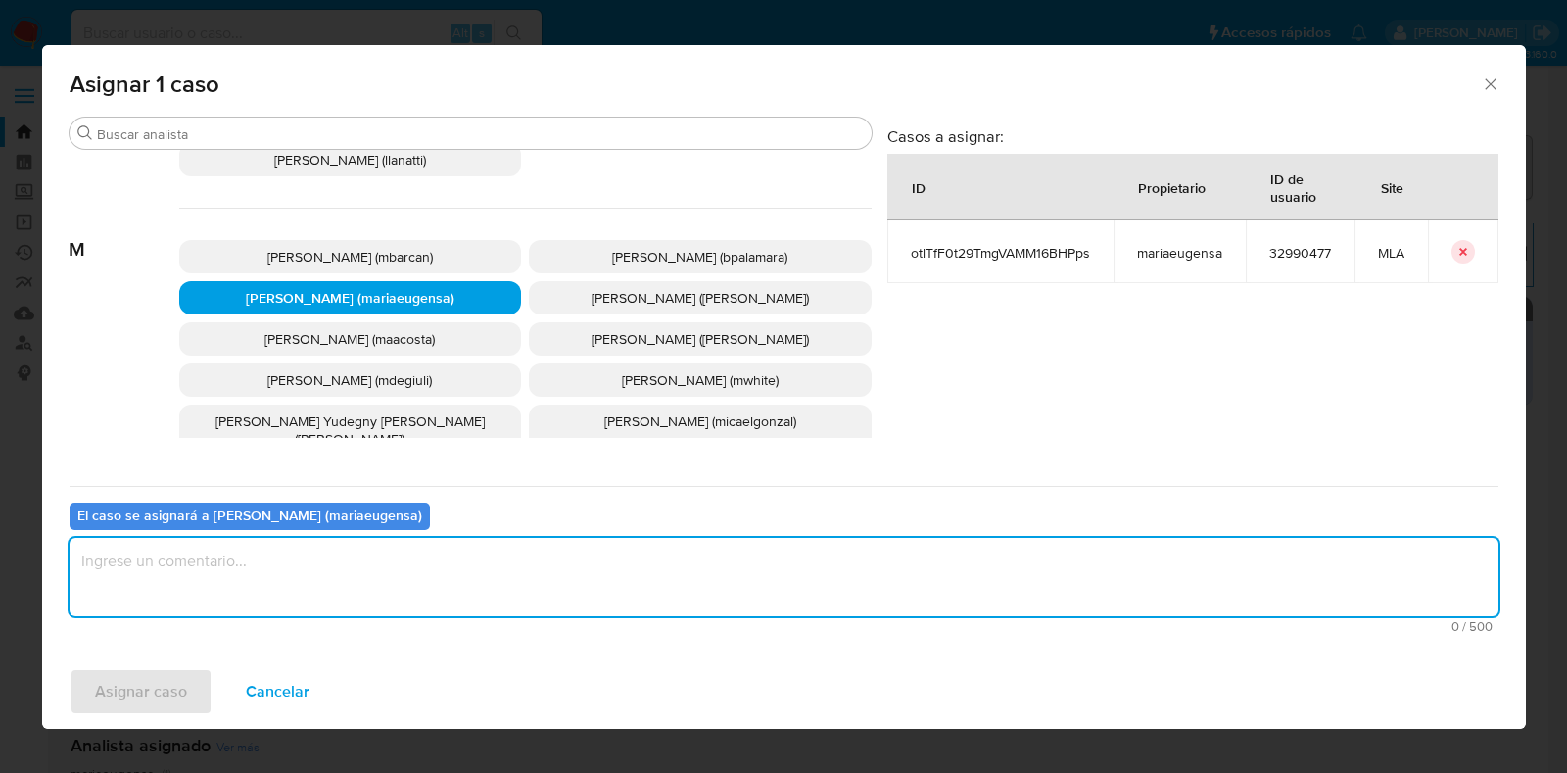
click at [433, 570] on textarea "assign-modal" at bounding box center [784, 577] width 1429 height 78
click at [178, 683] on span "Asignar caso" at bounding box center [141, 691] width 92 height 43
